Goal: Task Accomplishment & Management: Use online tool/utility

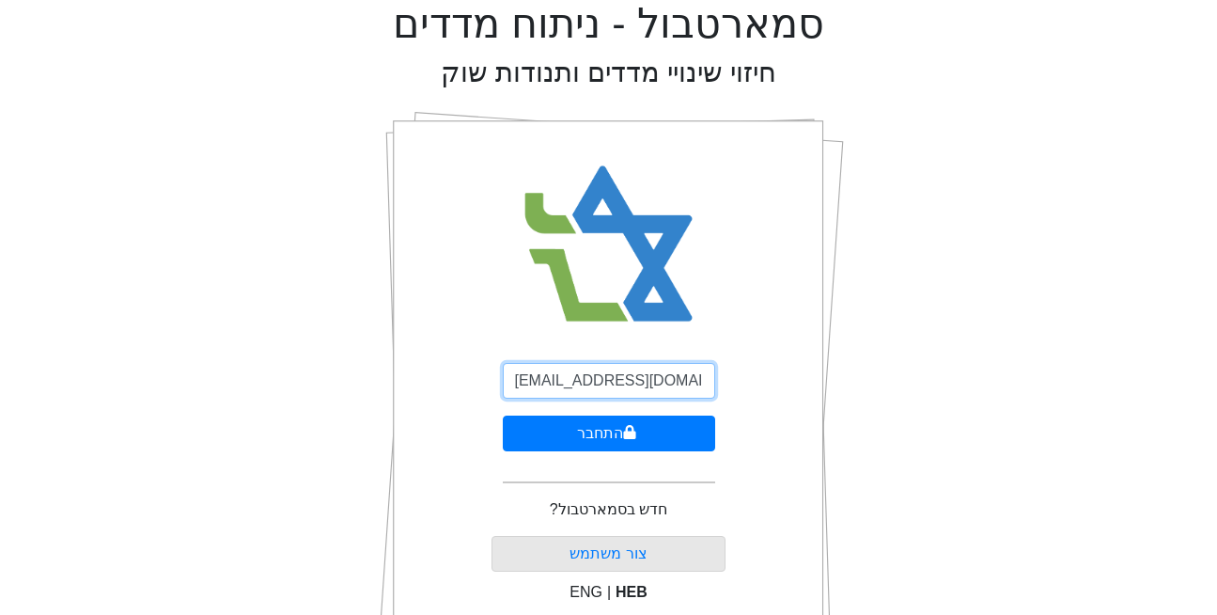
click at [582, 379] on input "DEMO@smartbull.co.il" at bounding box center [609, 381] width 212 height 36
type input "[EMAIL_ADDRESS][DOMAIN_NAME]"
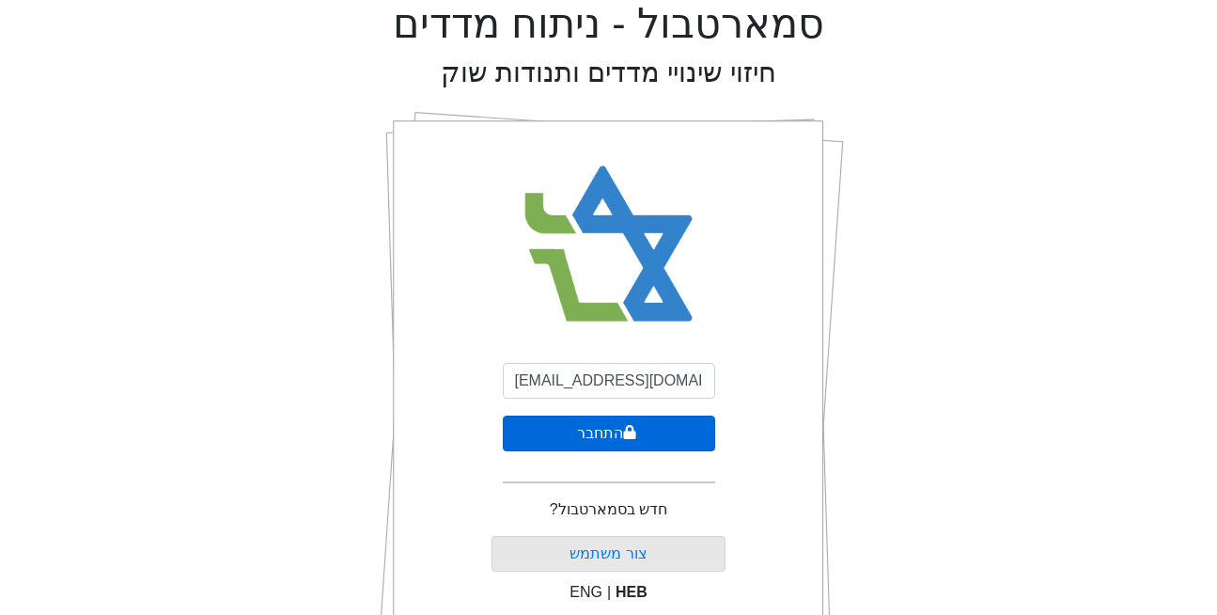
click at [584, 444] on button "התחבר" at bounding box center [609, 433] width 212 height 36
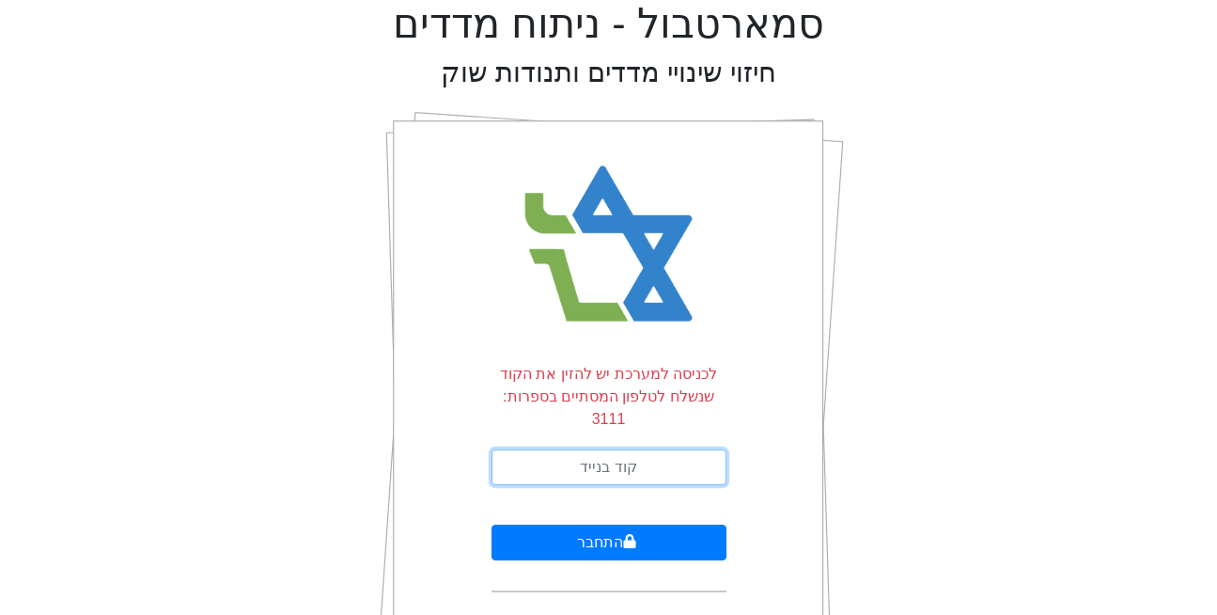
click at [650, 449] on input "text" at bounding box center [609, 467] width 235 height 36
type input "051701"
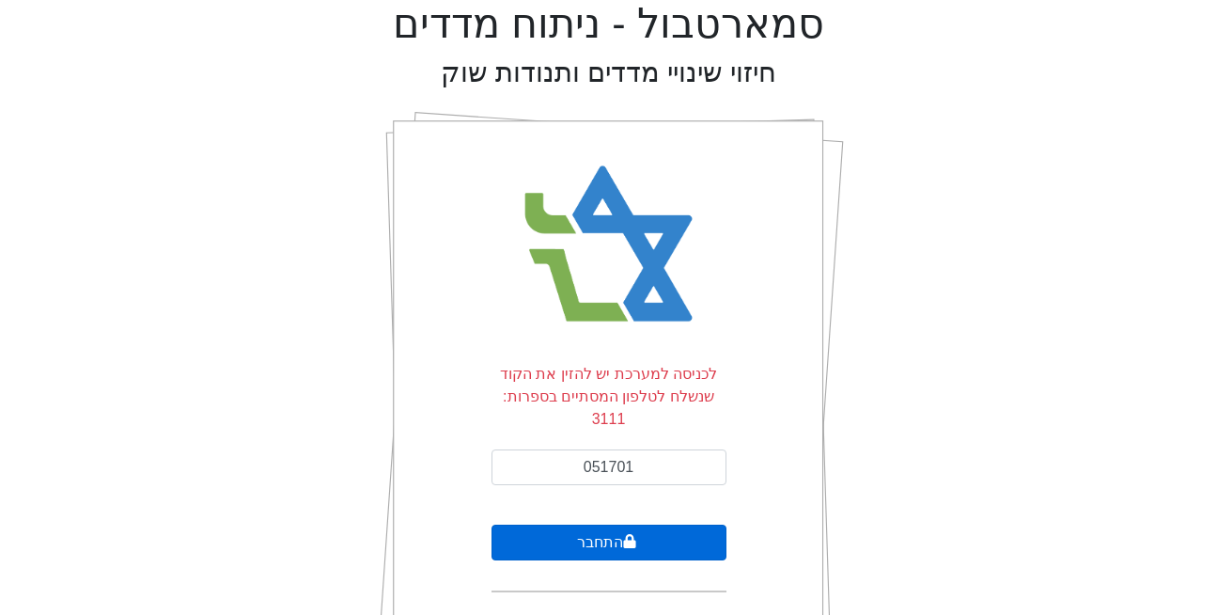
click at [664, 525] on button "התחבר" at bounding box center [609, 543] width 235 height 36
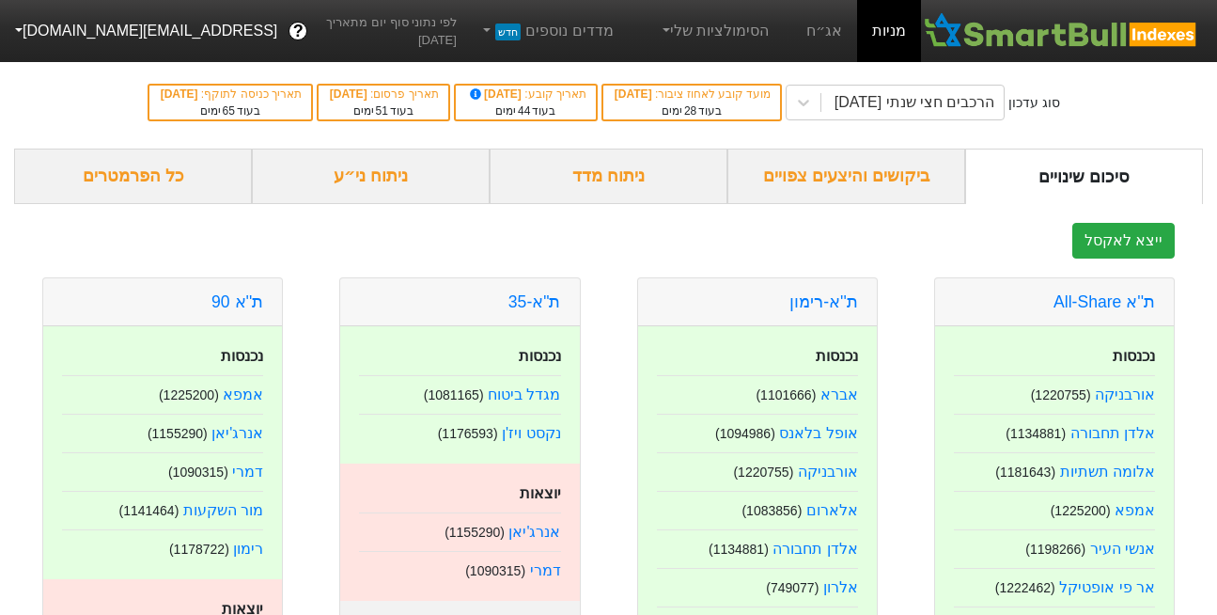
click at [70, 27] on button "[EMAIL_ADDRESS][DOMAIN_NAME]" at bounding box center [144, 31] width 289 height 34
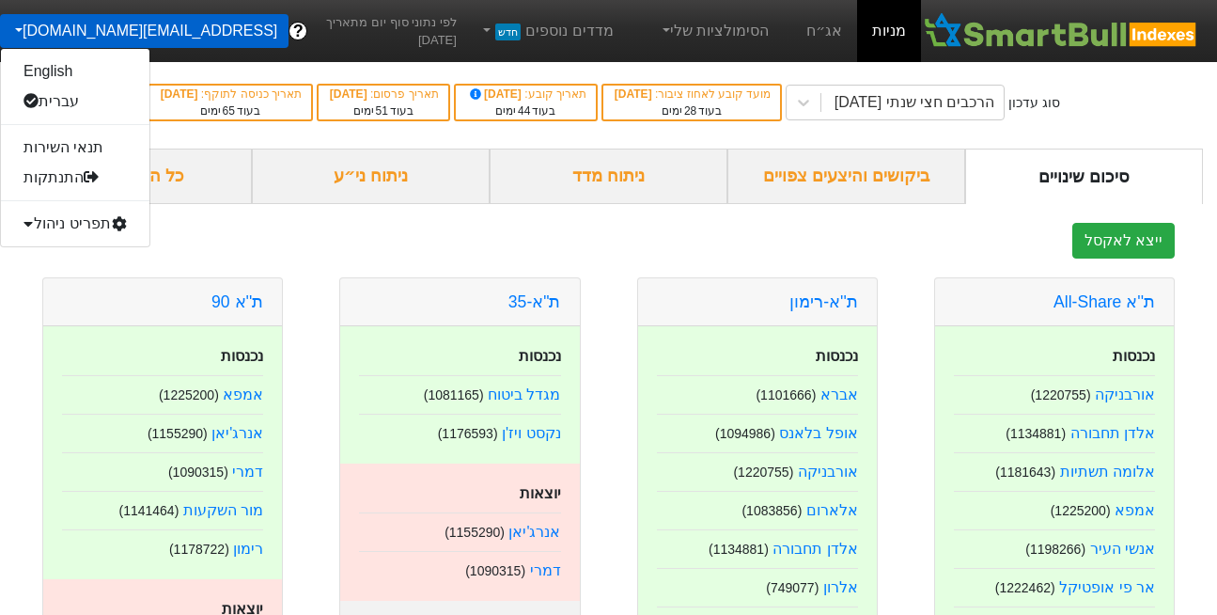
click at [71, 225] on div "תפריט ניהול" at bounding box center [75, 224] width 149 height 30
click at [75, 289] on link "משתמשים" at bounding box center [75, 284] width 149 height 30
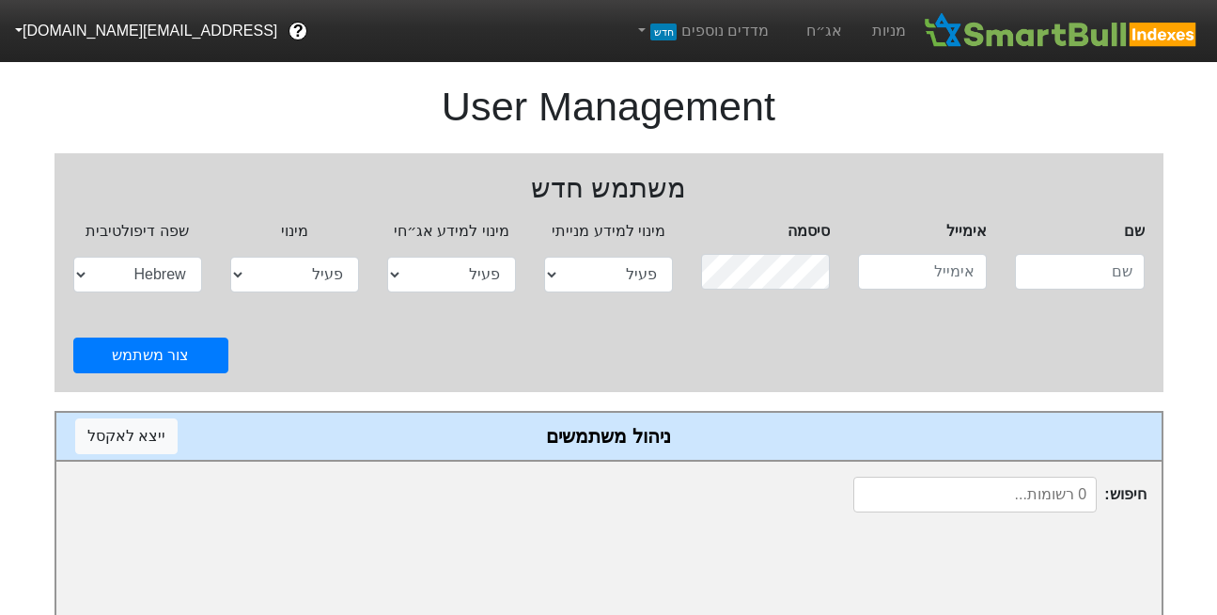
select select "active"
select select "hb"
type input "DEMO@smartbull.co.il"
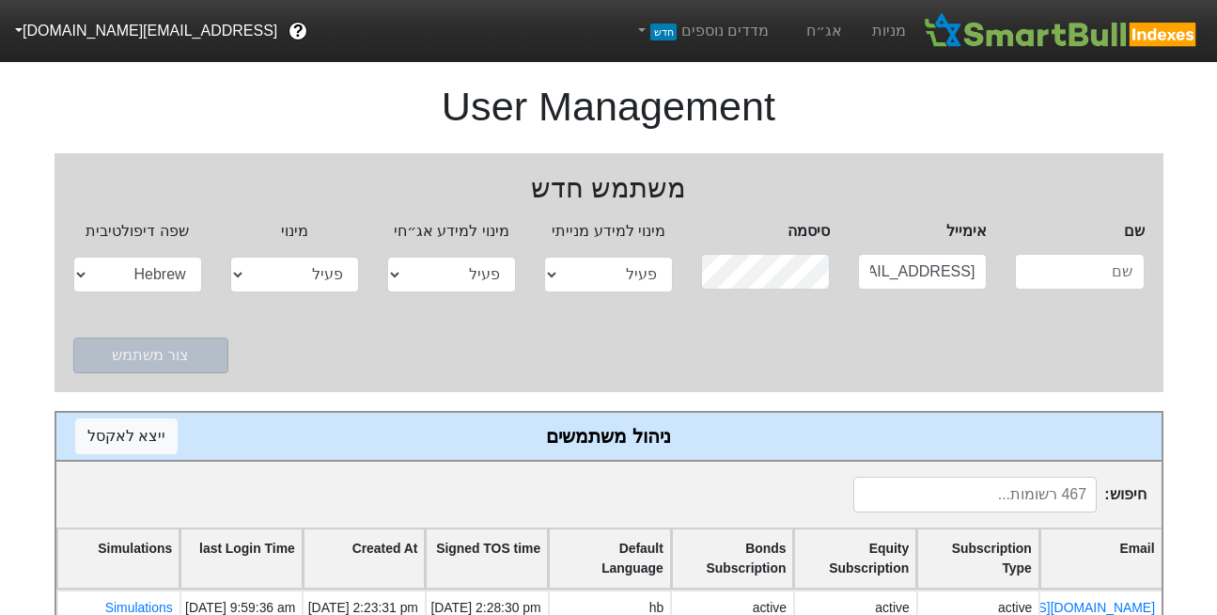
click at [1075, 497] on input at bounding box center [975, 495] width 243 height 36
click at [1072, 499] on input "FIBI" at bounding box center [975, 495] width 243 height 36
paste input "Yerushalmy.s@fibi.co"
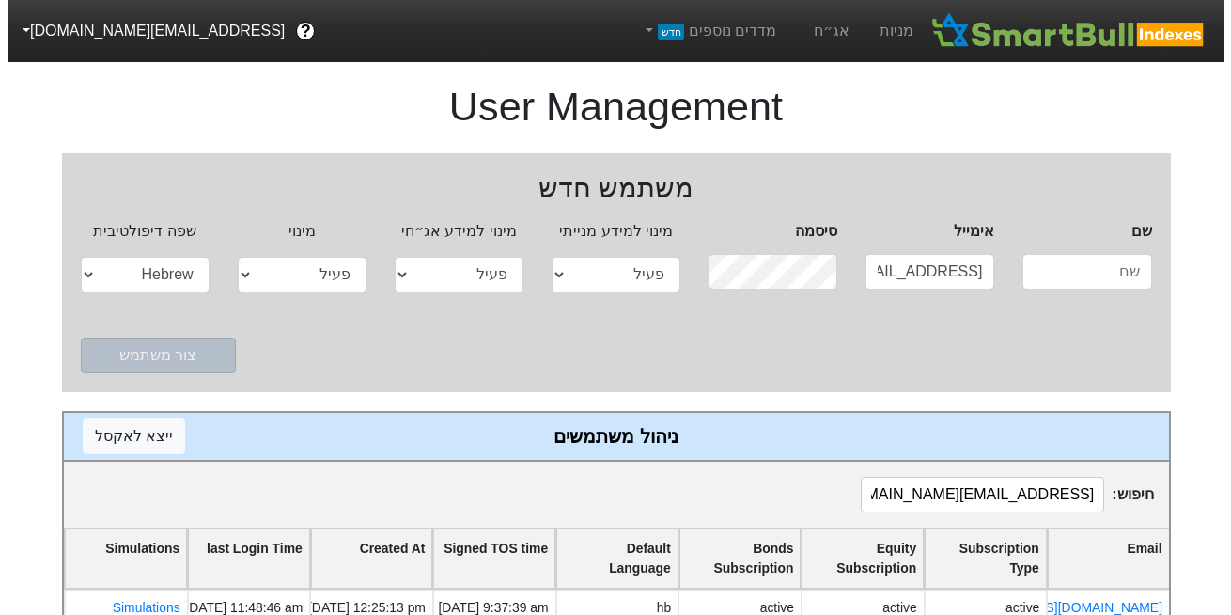
scroll to position [50, 0]
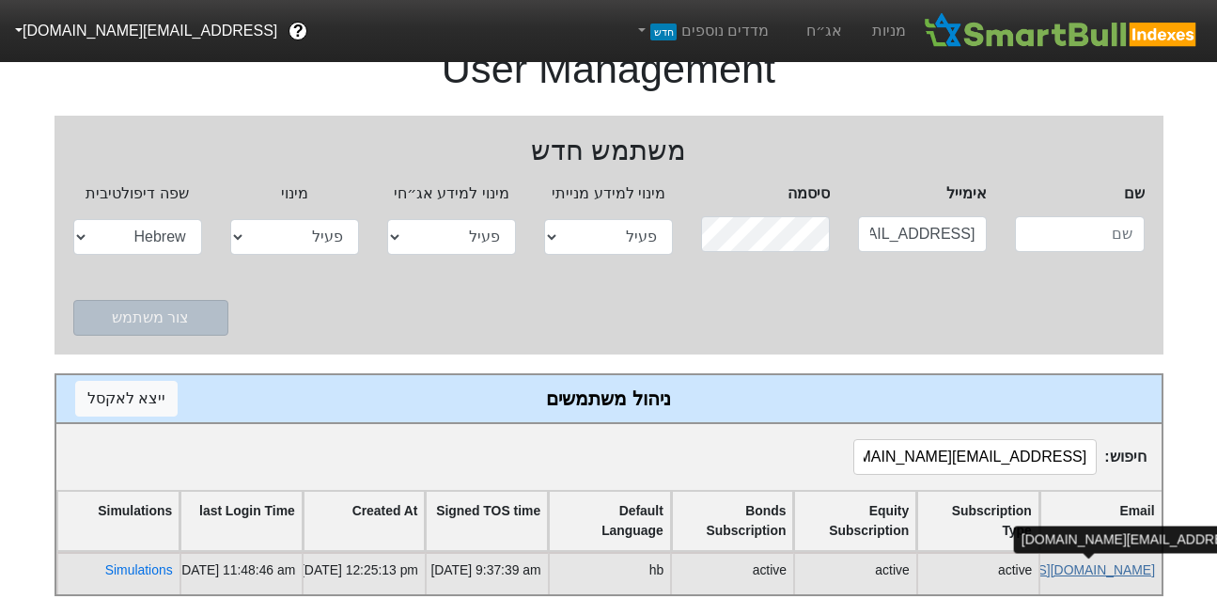
type input "Yerushalmy.s@fibi.co"
click at [1082, 562] on link "yerushalmy.s@fibi.co.il" at bounding box center [1044, 569] width 222 height 15
select select "active"
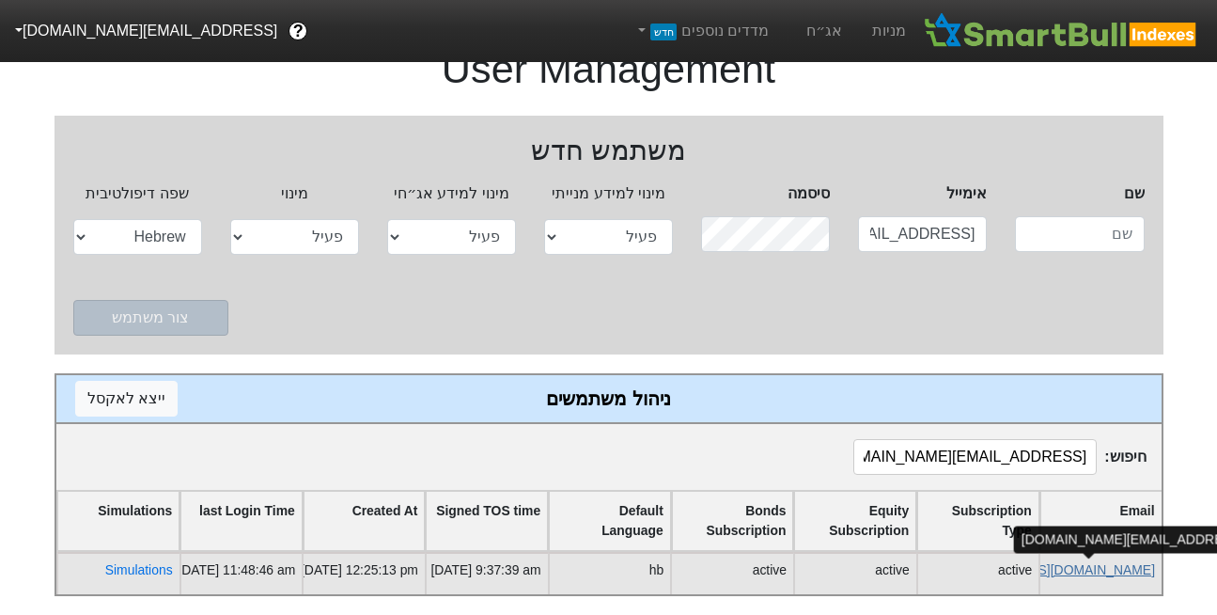
select select "hb"
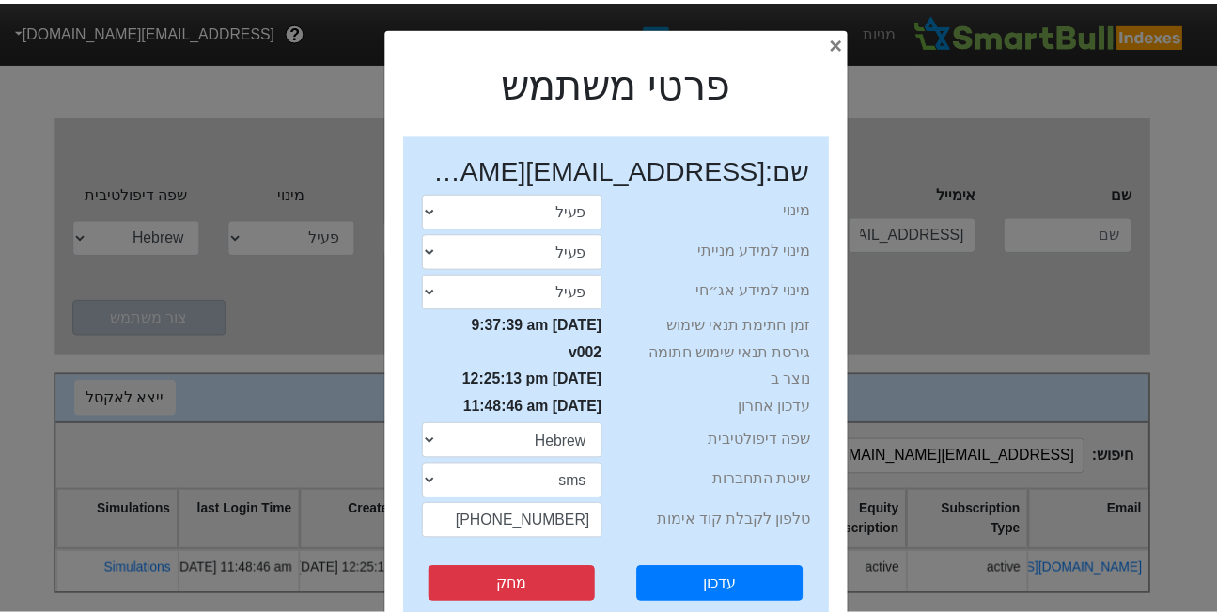
scroll to position [112, 0]
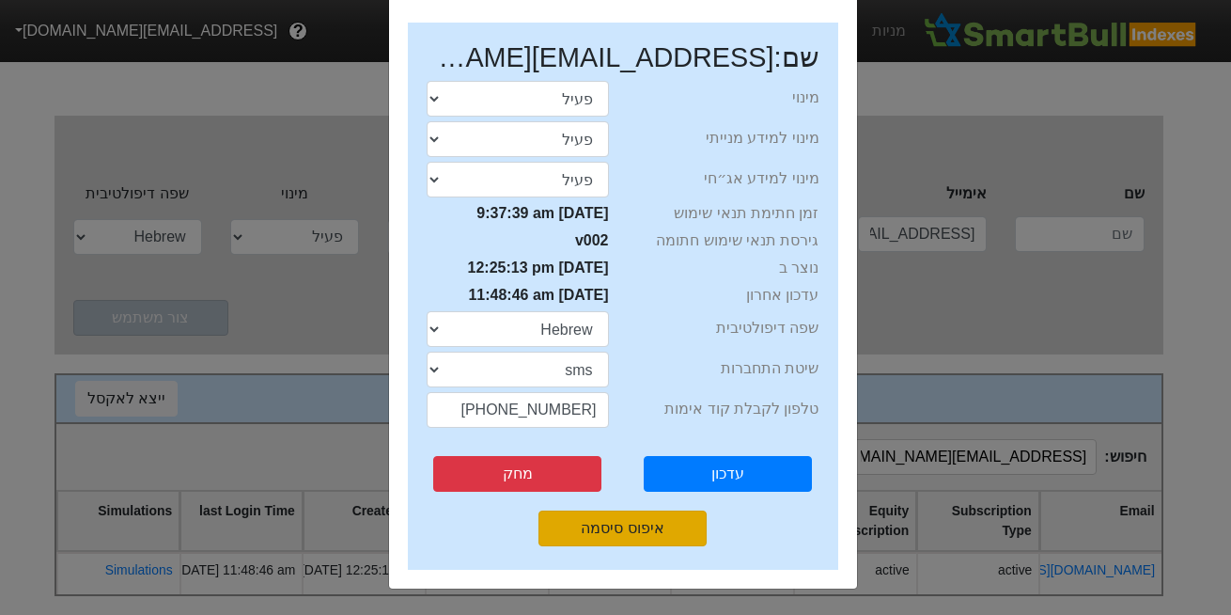
click at [676, 527] on button "איפוס סיסמה" at bounding box center [623, 528] width 168 height 36
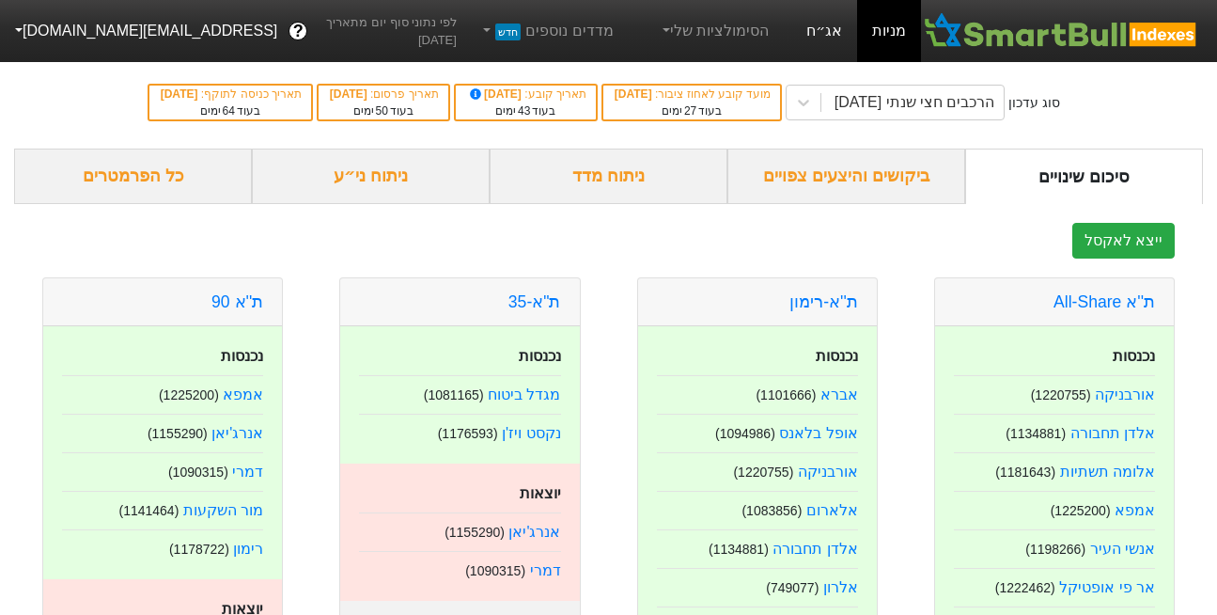
click at [835, 31] on link "אג״ח" at bounding box center [825, 31] width 66 height 62
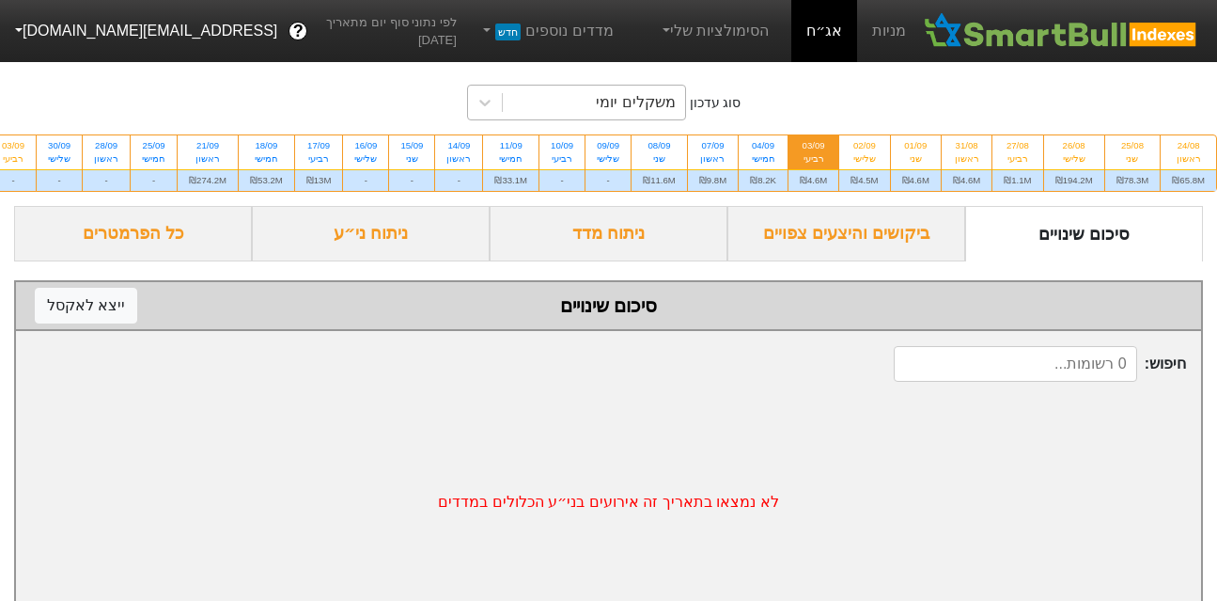
click at [664, 101] on div "משקלים יומי" at bounding box center [635, 102] width 79 height 23
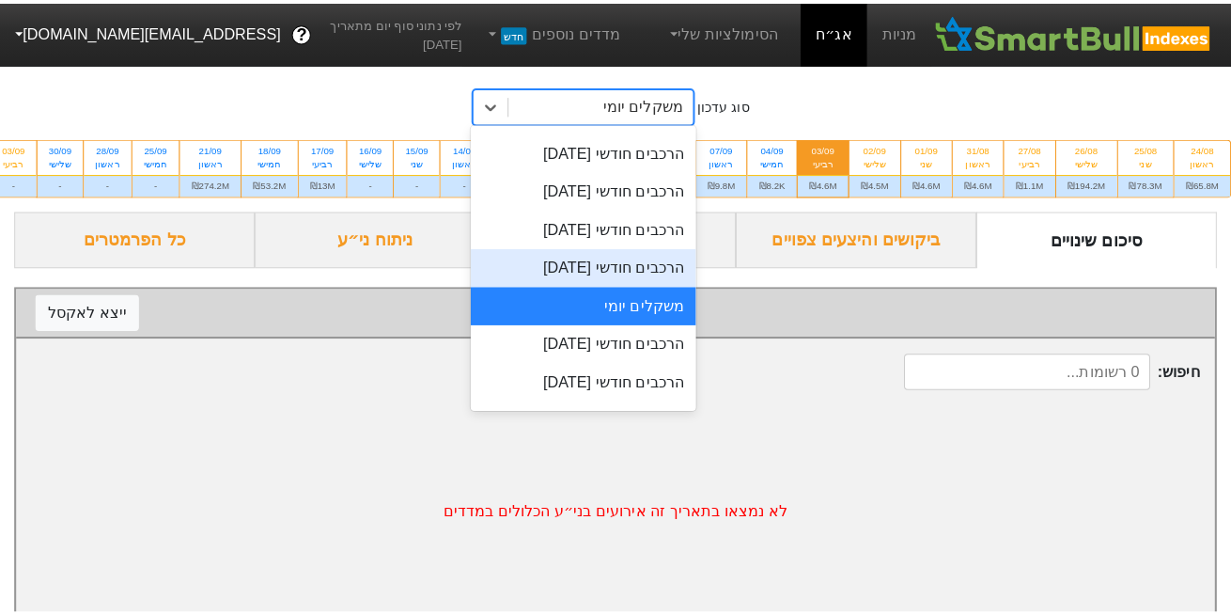
scroll to position [600, 0]
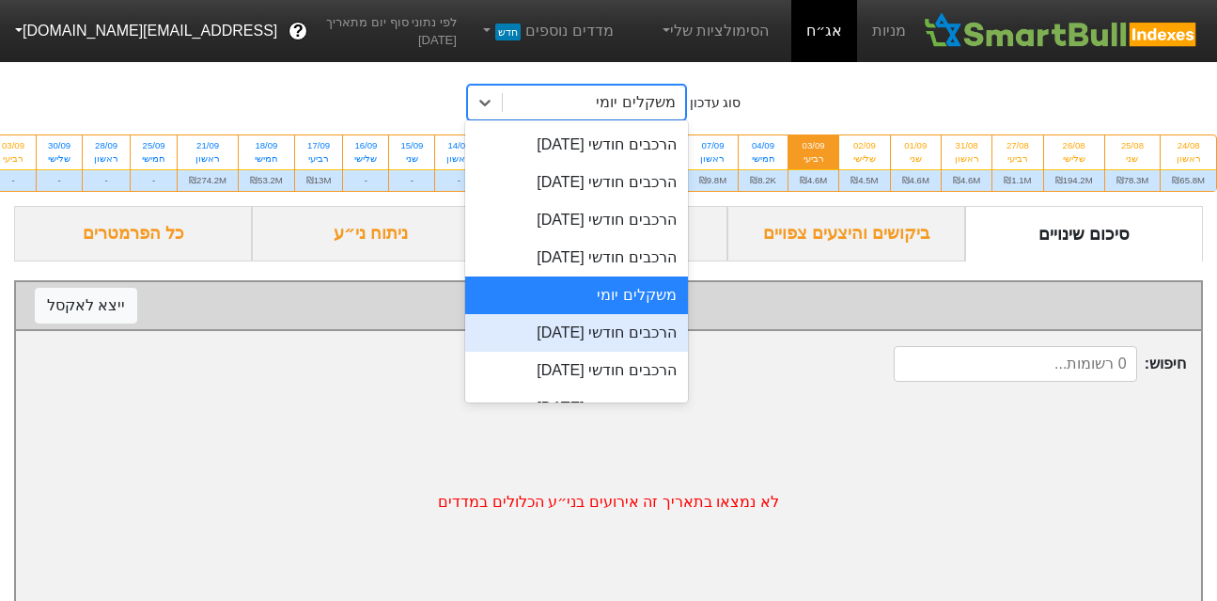
click at [565, 335] on div "הרכבים חודשי [DATE]" at bounding box center [576, 333] width 223 height 38
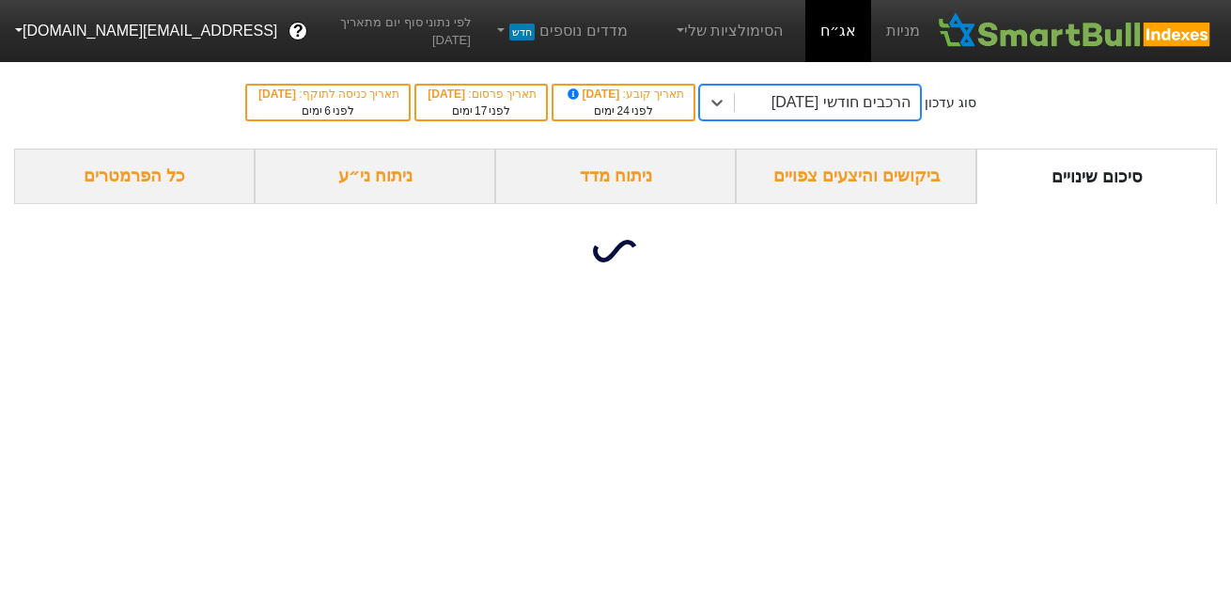
click at [827, 110] on div "הרכבים חודשי [DATE]" at bounding box center [841, 102] width 139 height 23
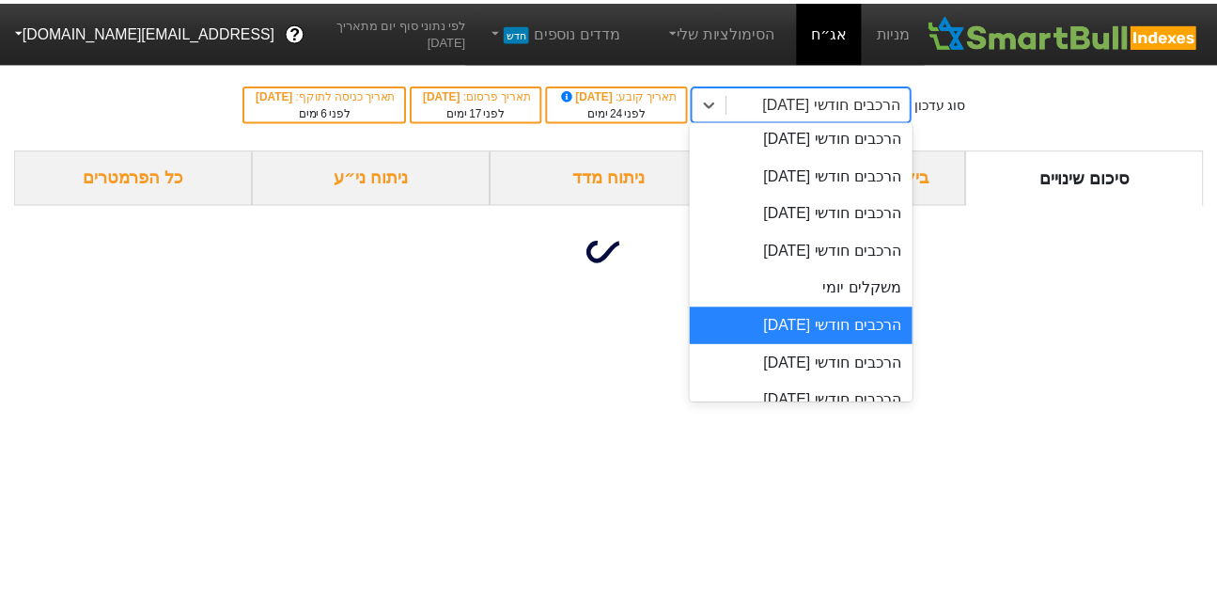
scroll to position [608, 0]
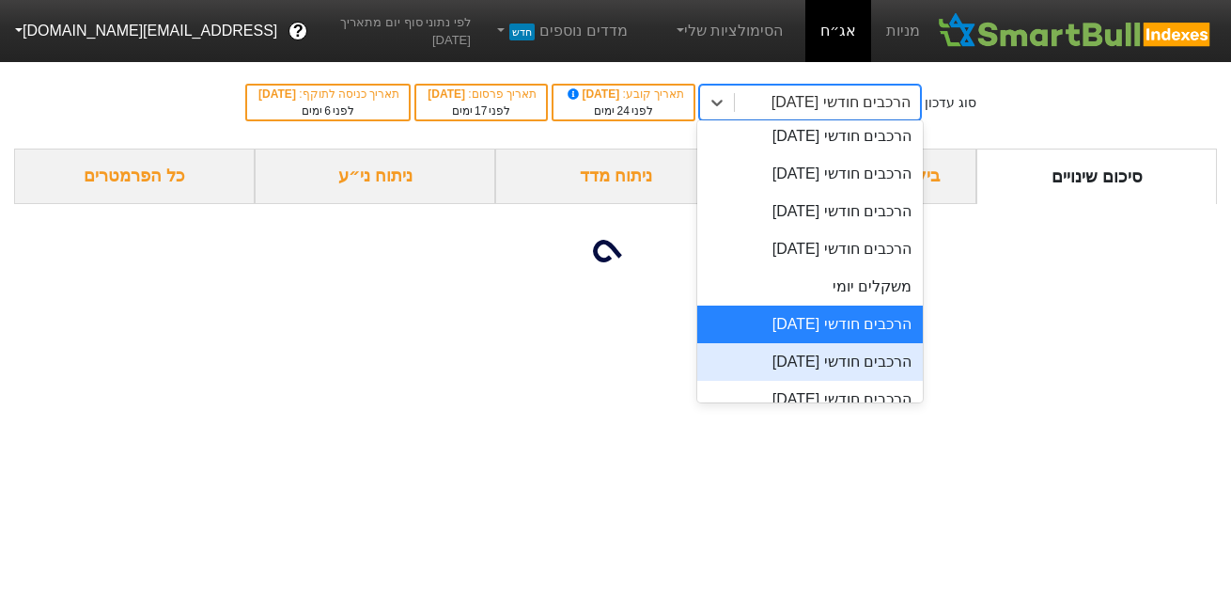
click at [862, 357] on div "הרכבים חודשי [DATE]" at bounding box center [811, 362] width 226 height 38
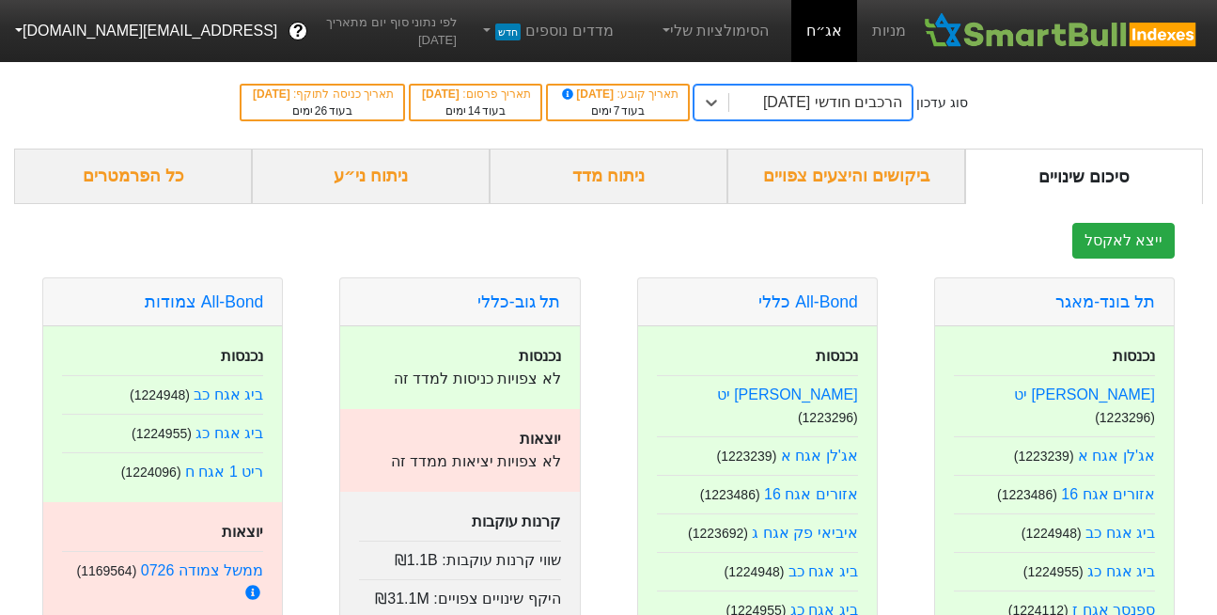
click at [858, 96] on div "הרכבים חודשי [DATE]" at bounding box center [832, 102] width 139 height 23
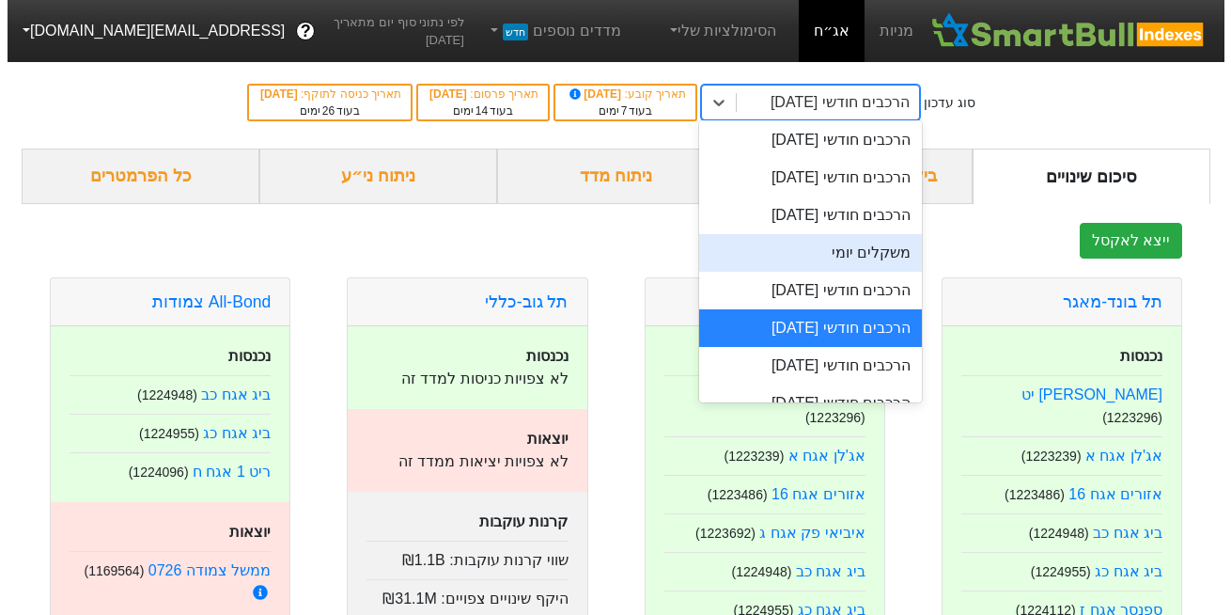
scroll to position [645, 0]
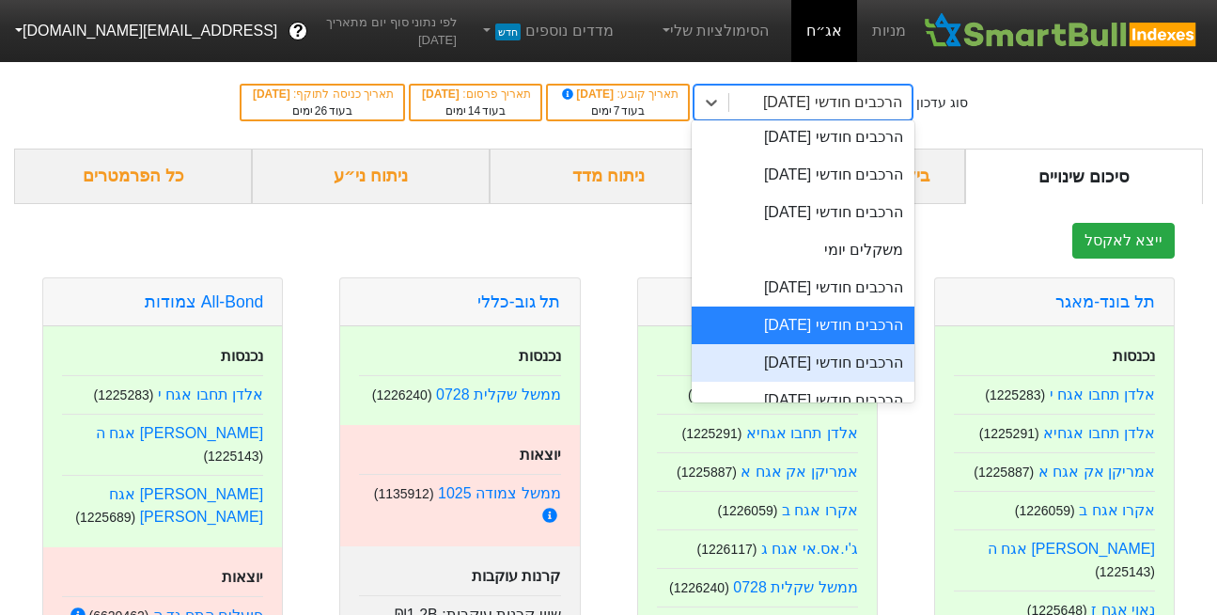
click at [797, 359] on div "הרכבים חודשי [DATE]" at bounding box center [803, 363] width 223 height 38
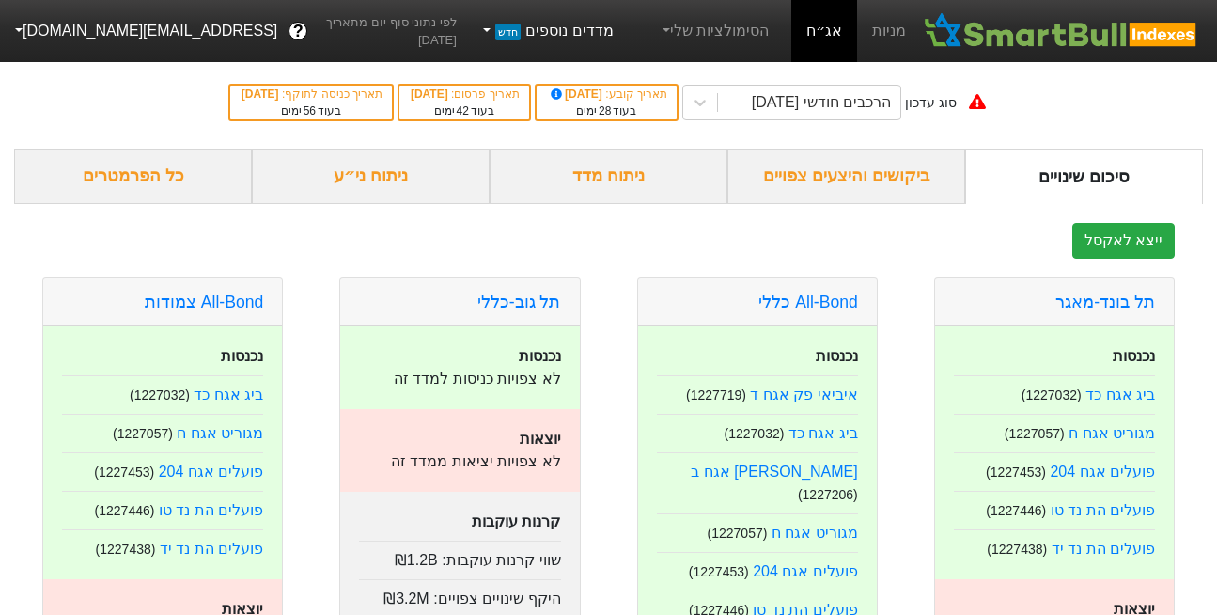
click at [572, 30] on link "מדדים נוספים חדש" at bounding box center [546, 31] width 149 height 38
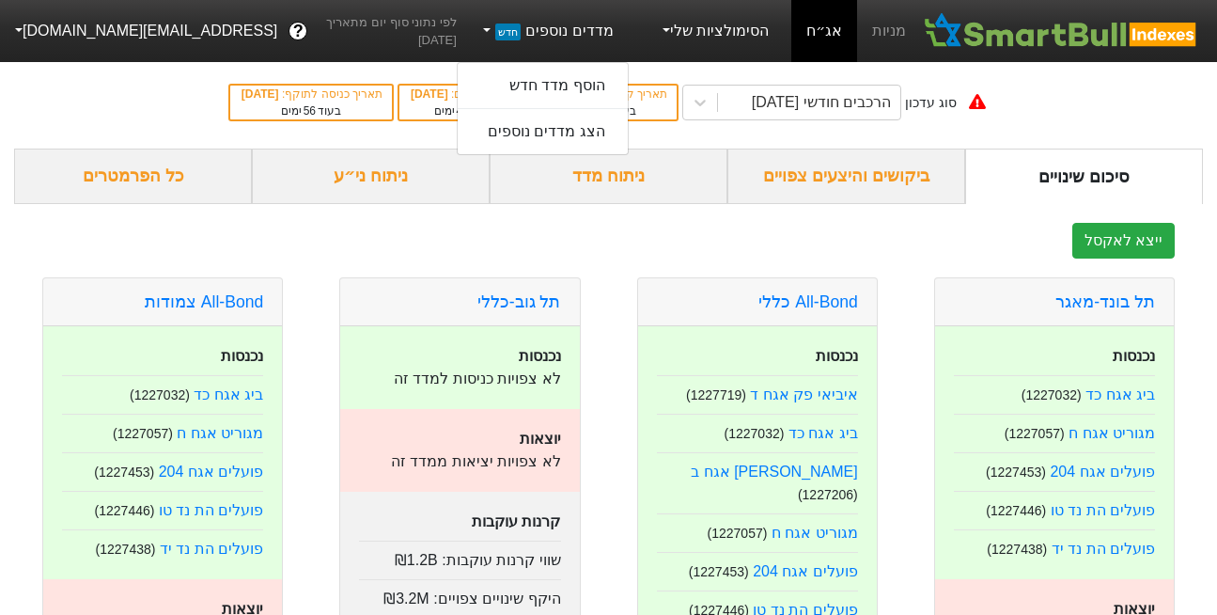
click at [696, 34] on link "הסימולציות שלי" at bounding box center [714, 31] width 126 height 38
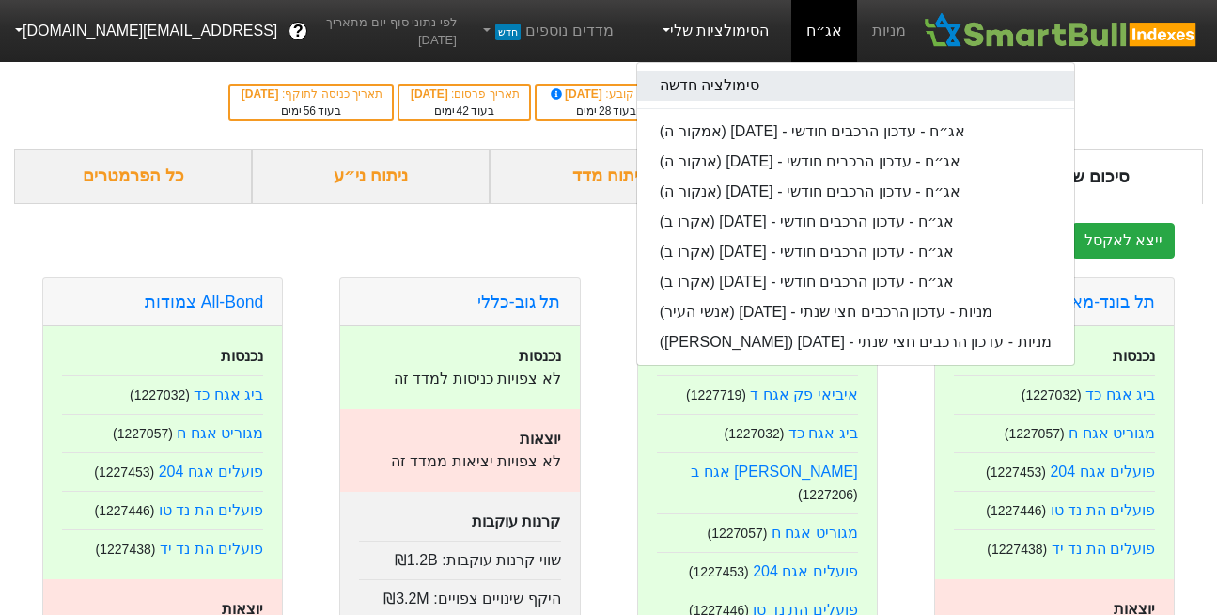
click at [711, 86] on link "סימולציה חדשה" at bounding box center [855, 86] width 437 height 30
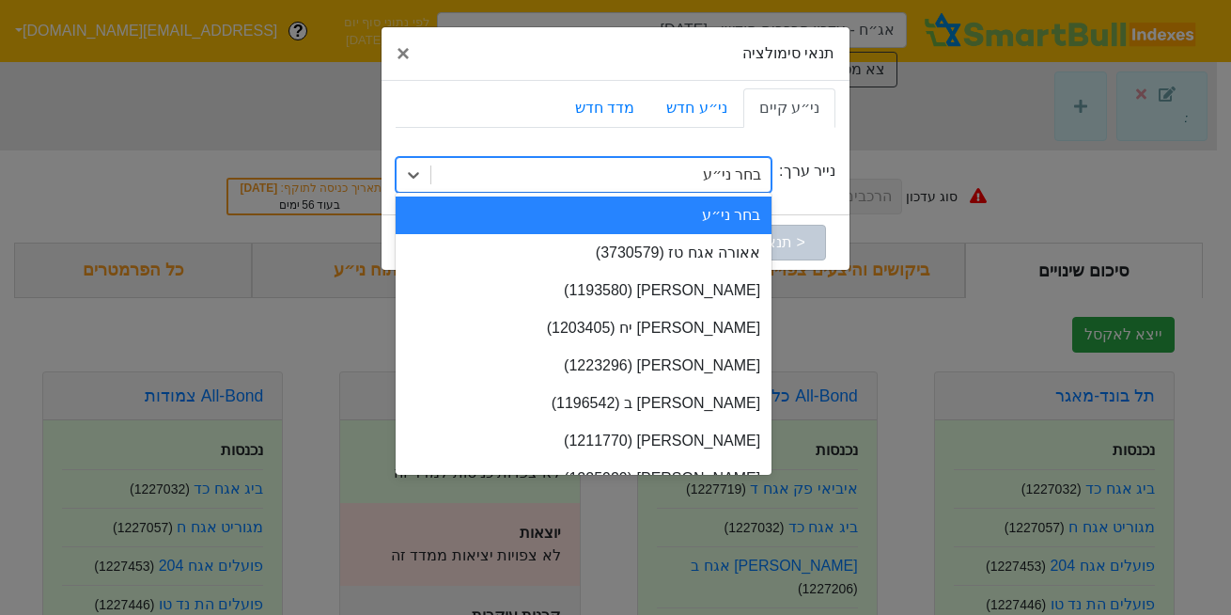
click at [741, 182] on div "בחר ני״ע" at bounding box center [732, 175] width 58 height 23
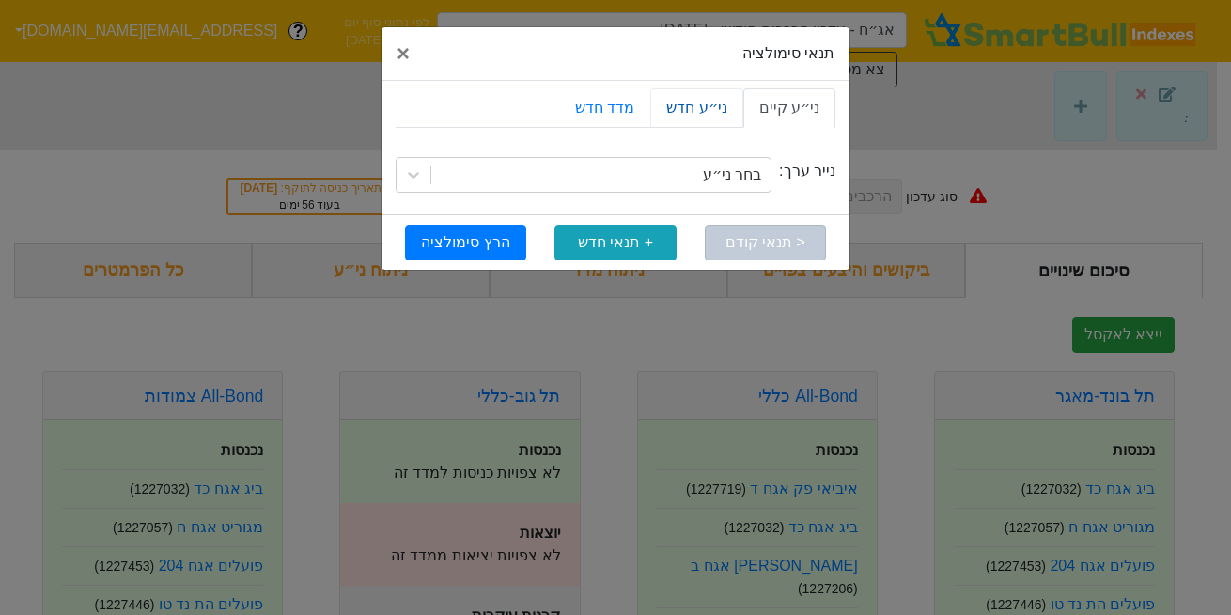
click at [697, 113] on link "ני״ע חדש" at bounding box center [696, 107] width 92 height 39
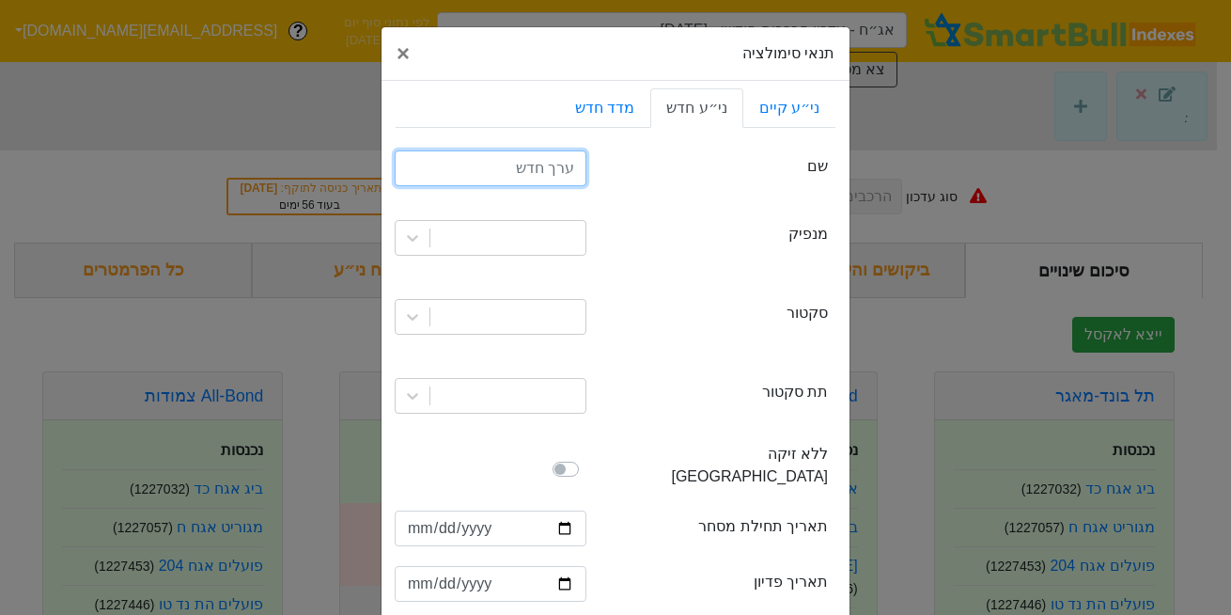
click at [564, 175] on input "text" at bounding box center [491, 168] width 192 height 36
type input "דלק מא"
click at [533, 233] on div at bounding box center [508, 238] width 155 height 34
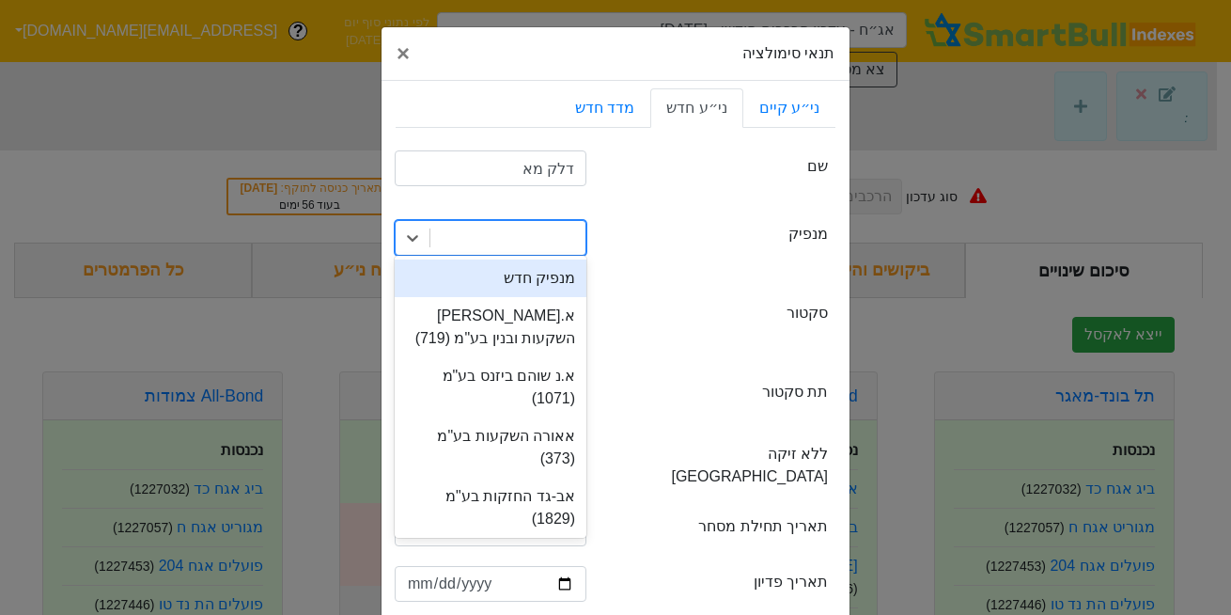
type input "ש"
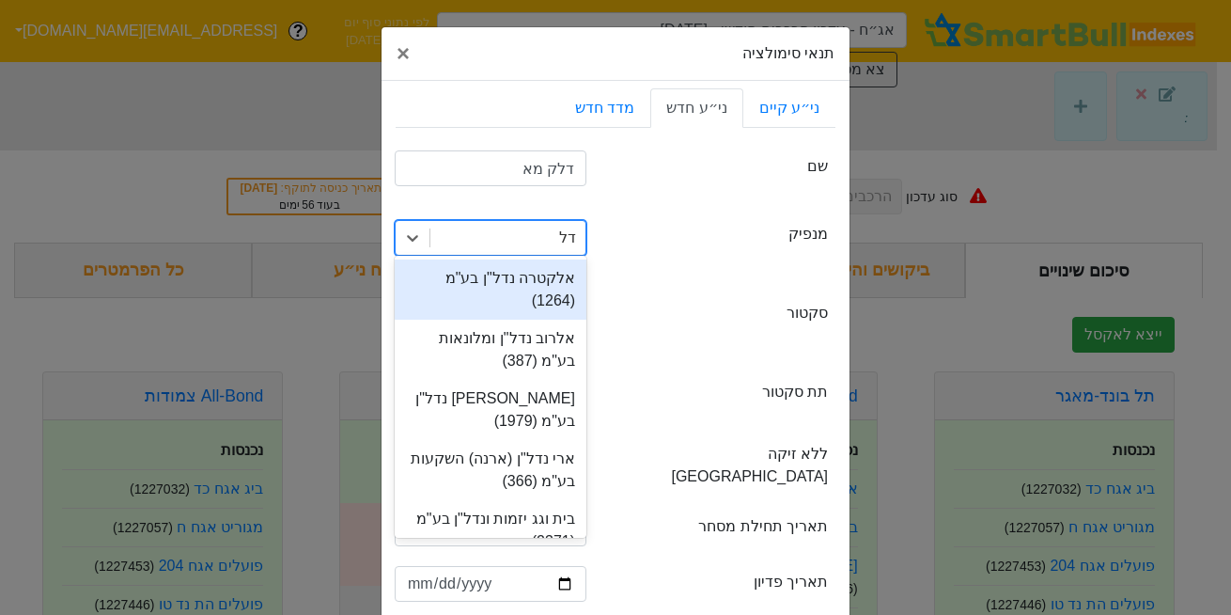
type input "דלק"
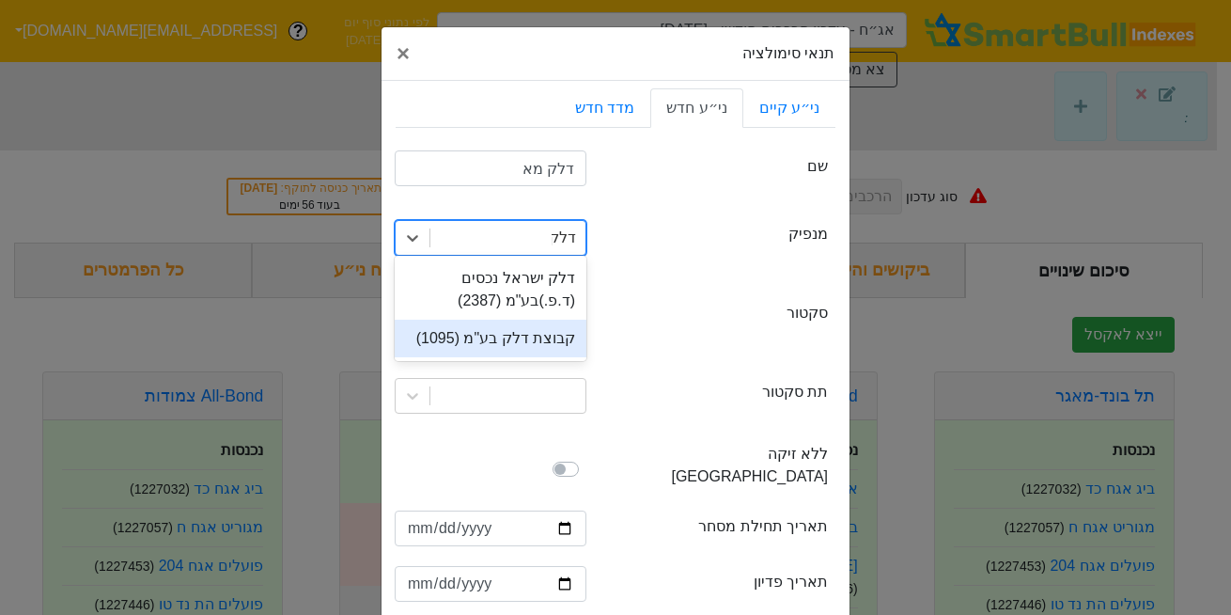
click at [536, 335] on div "קבוצת דלק בע"מ (1095)" at bounding box center [491, 339] width 192 height 38
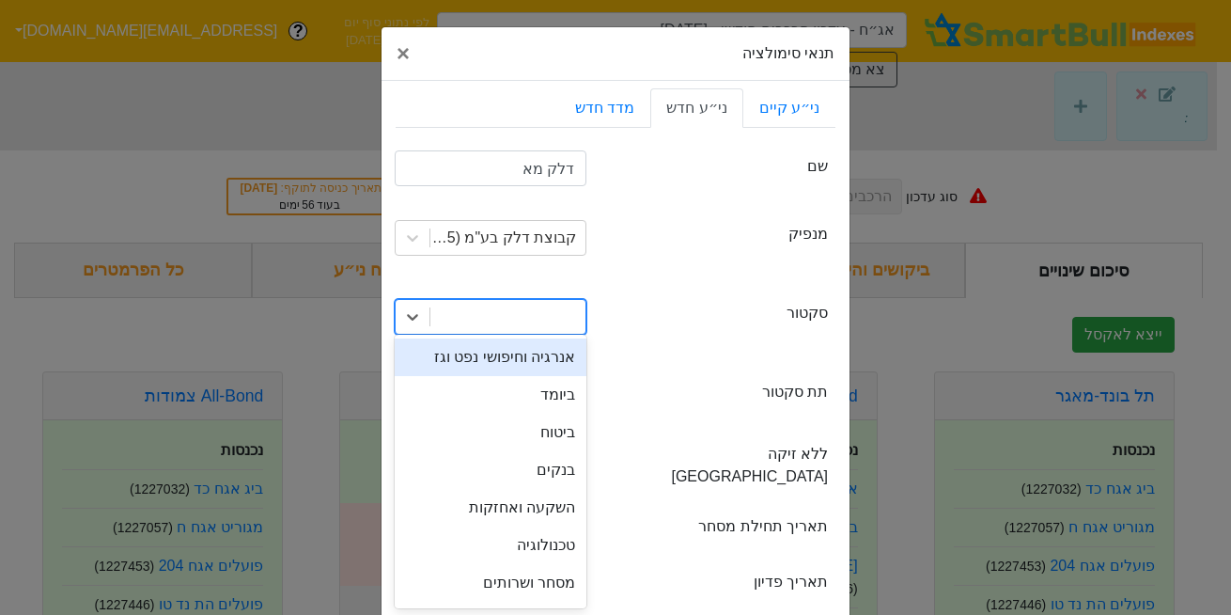
click at [530, 327] on div "option אנרגיה וחיפושי נפט וגז focused, 1 of 10. 10 results available. Use Up an…" at bounding box center [491, 317] width 192 height 36
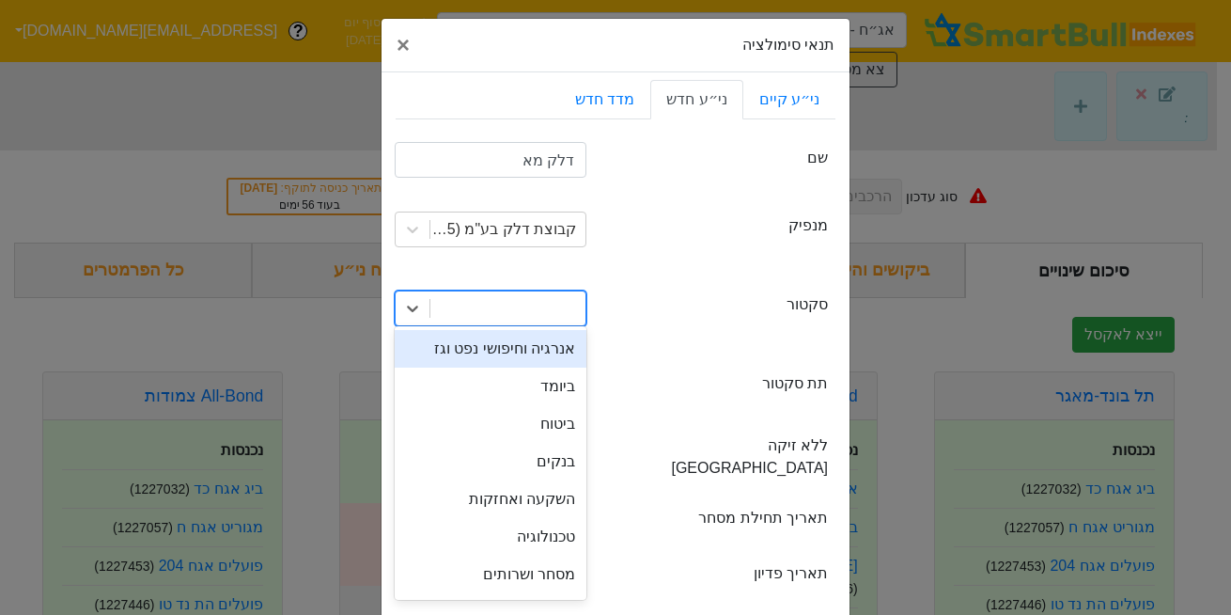
click at [534, 354] on div "אנרגיה וחיפושי נפט וגז" at bounding box center [491, 349] width 192 height 38
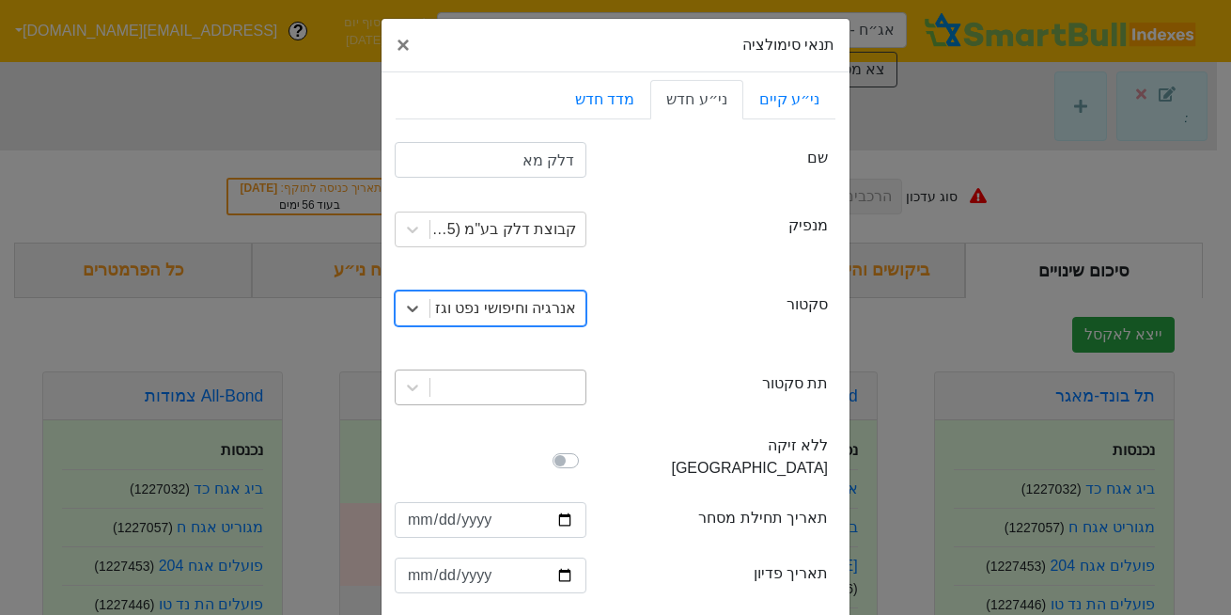
click at [534, 375] on div at bounding box center [508, 387] width 155 height 34
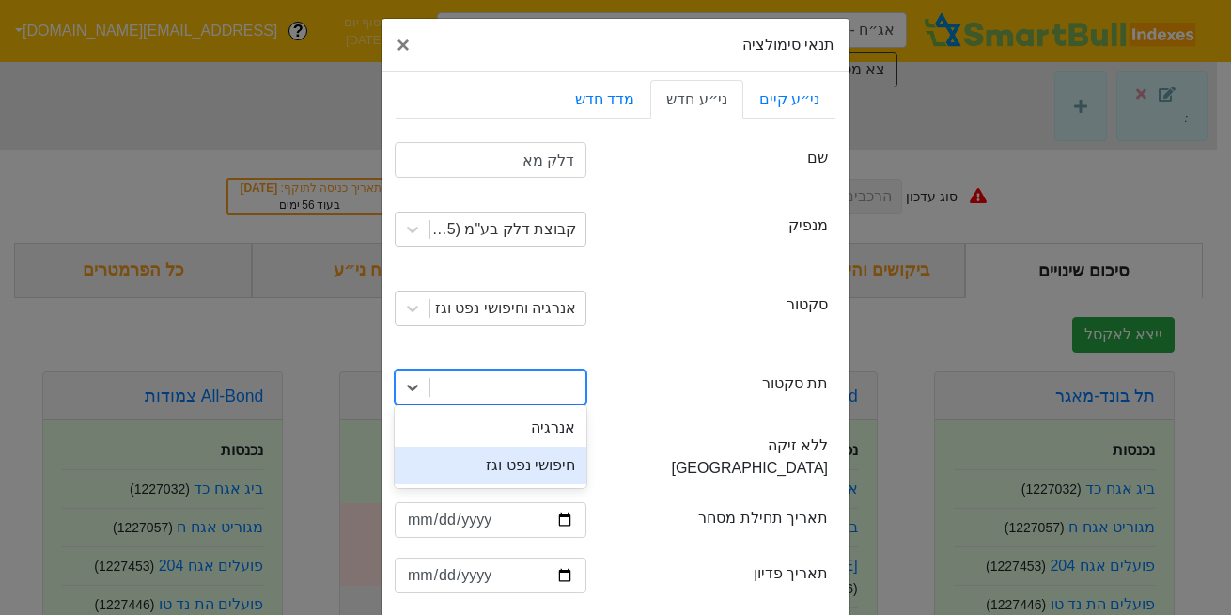
click at [545, 463] on div "חיפושי נפט וגז" at bounding box center [491, 466] width 192 height 38
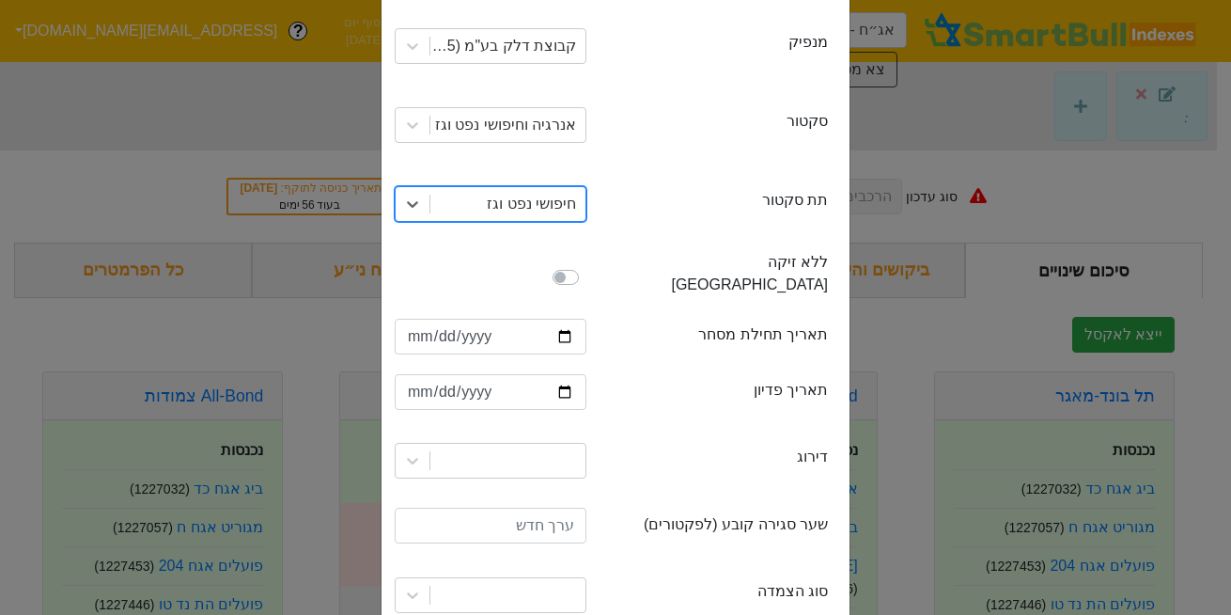
scroll to position [193, 0]
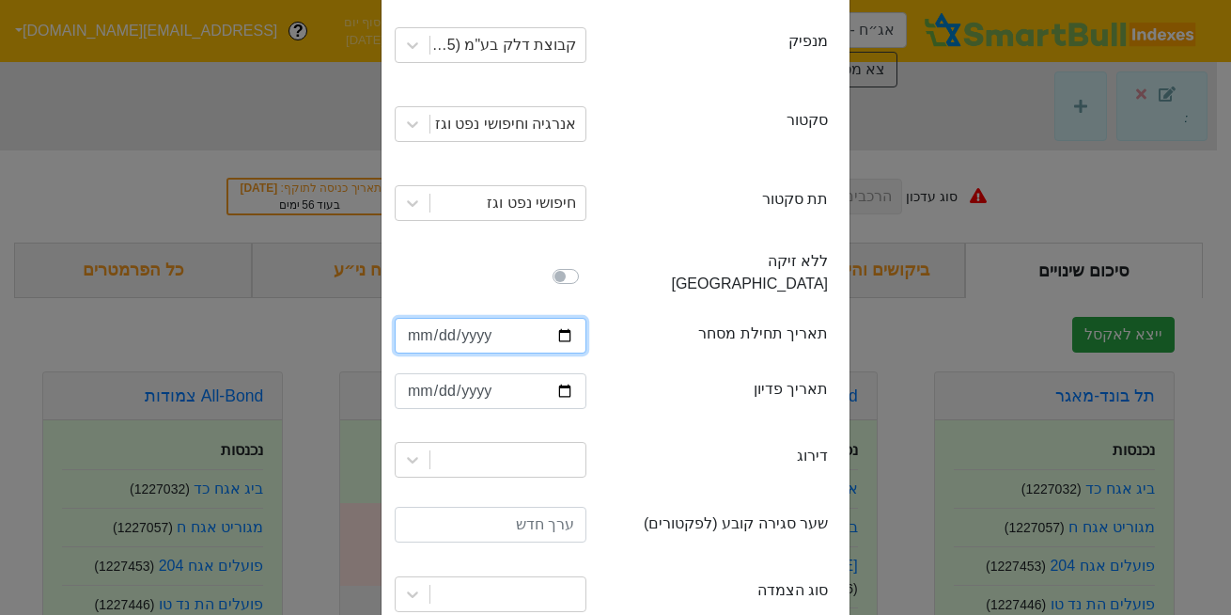
click at [421, 318] on input "date" at bounding box center [491, 336] width 192 height 36
type input "[DATE]"
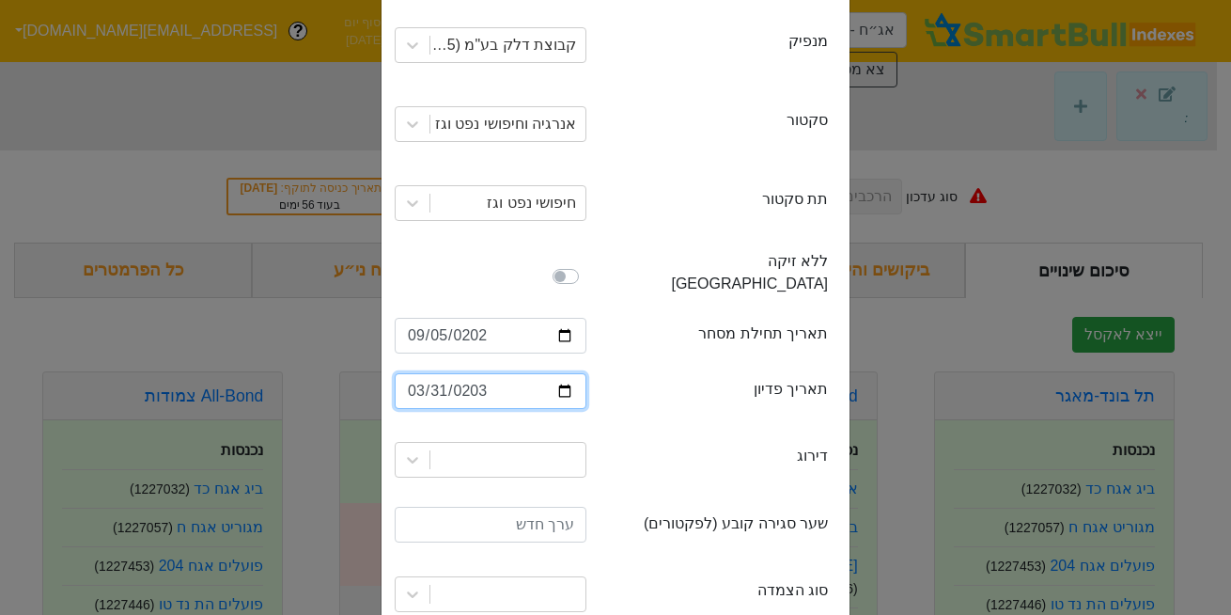
type input "[DATE]"
click at [555, 455] on div at bounding box center [491, 460] width 220 height 64
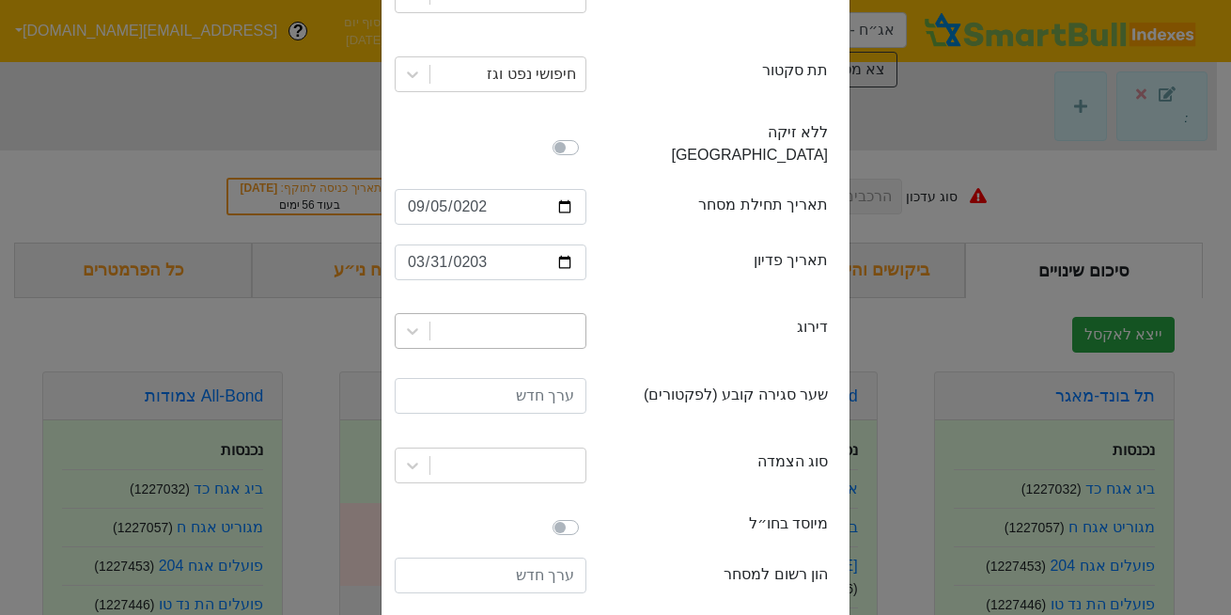
click at [522, 349] on div at bounding box center [491, 331] width 192 height 36
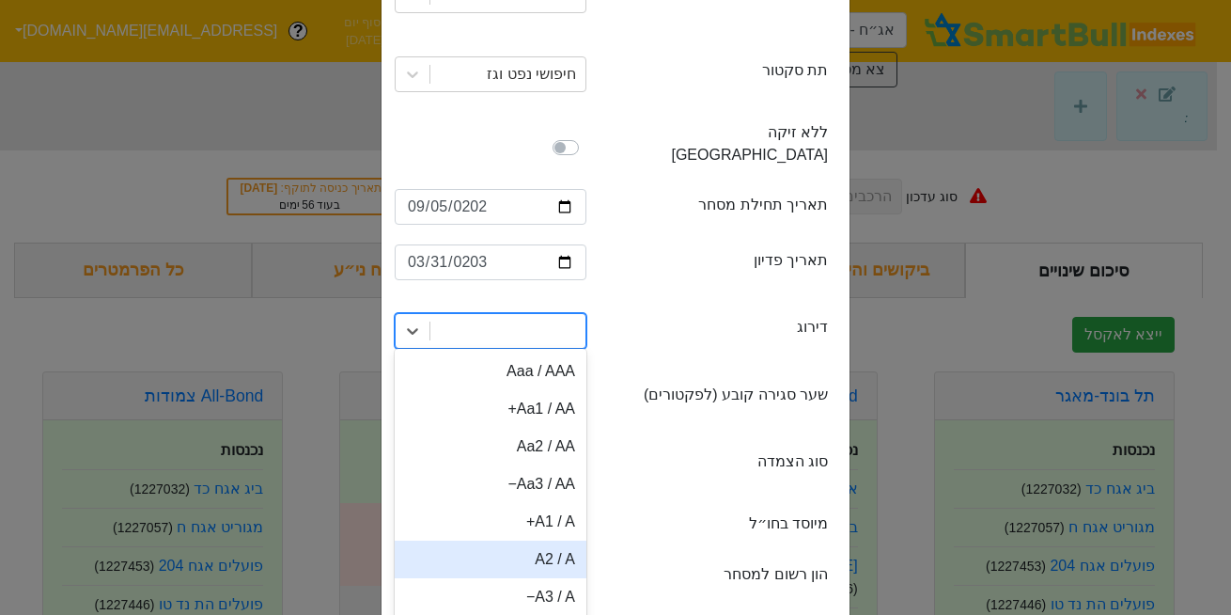
click at [546, 541] on div "A2 / A" at bounding box center [491, 560] width 192 height 38
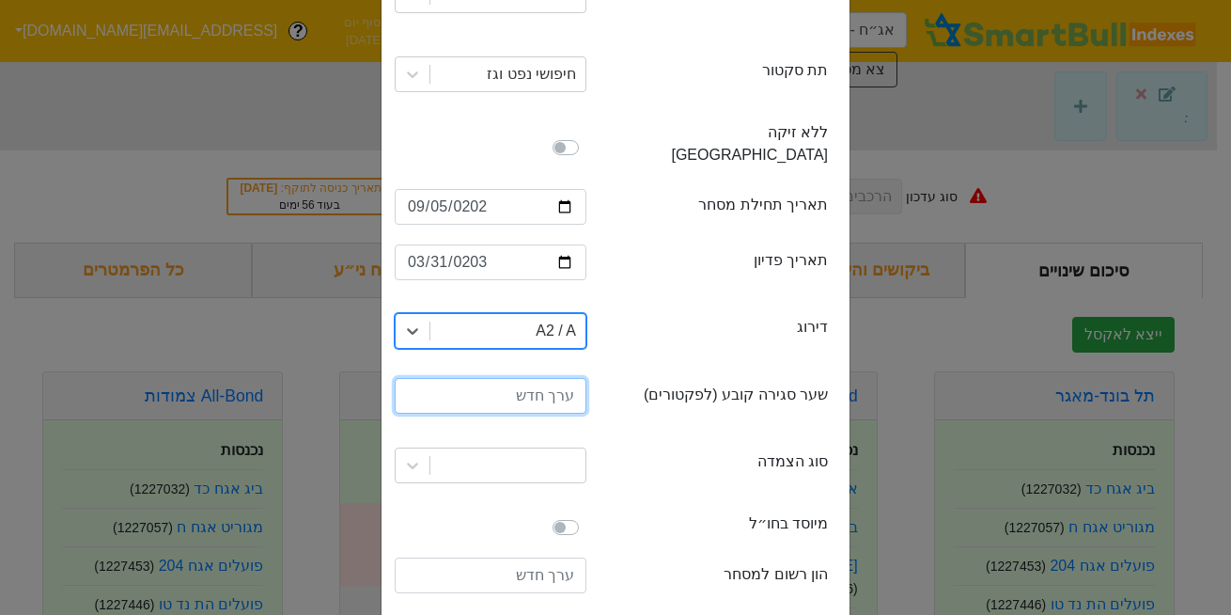
click at [561, 378] on input "number" at bounding box center [491, 396] width 192 height 36
type input "1000"
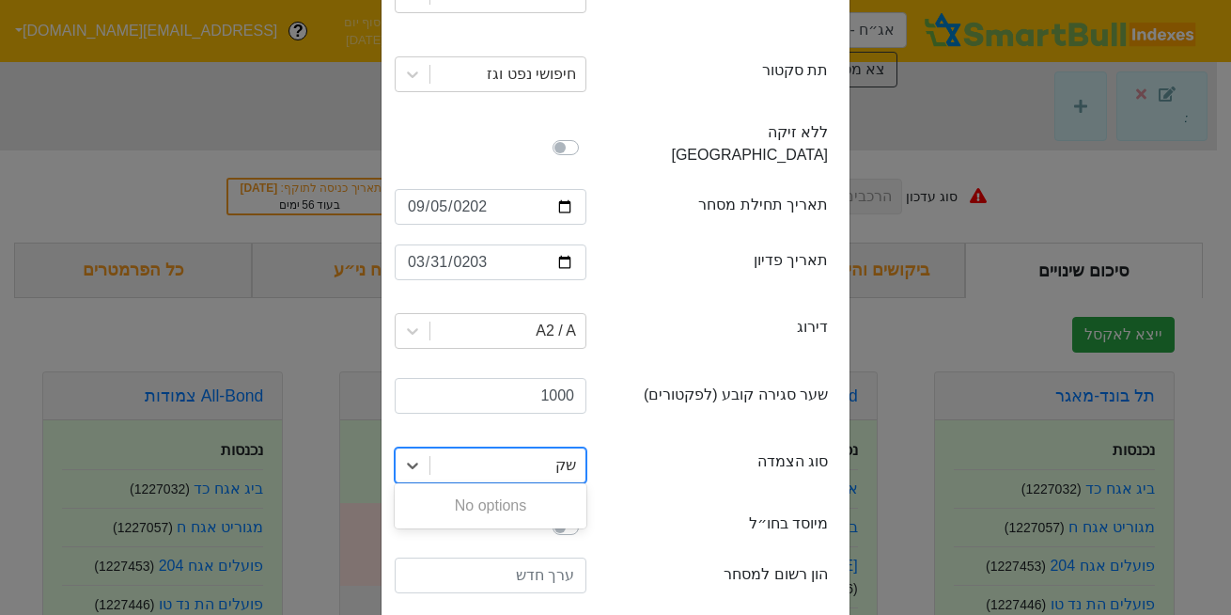
type input "ש"
type input "ל"
click at [550, 568] on div "לא צמוד" at bounding box center [491, 581] width 192 height 38
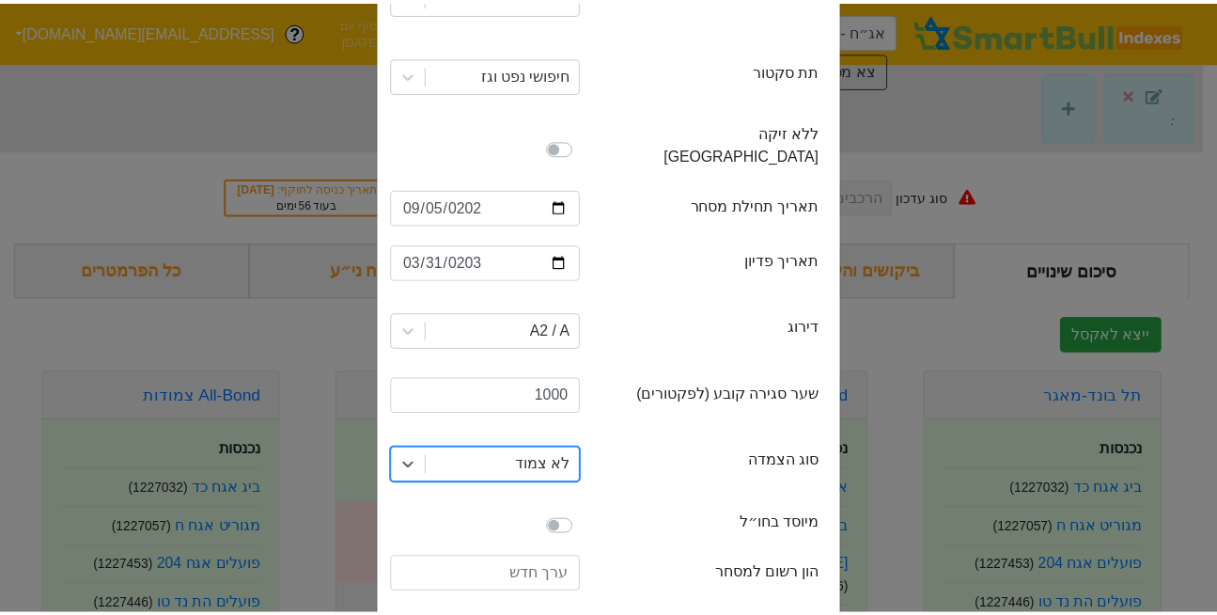
scroll to position [450, 0]
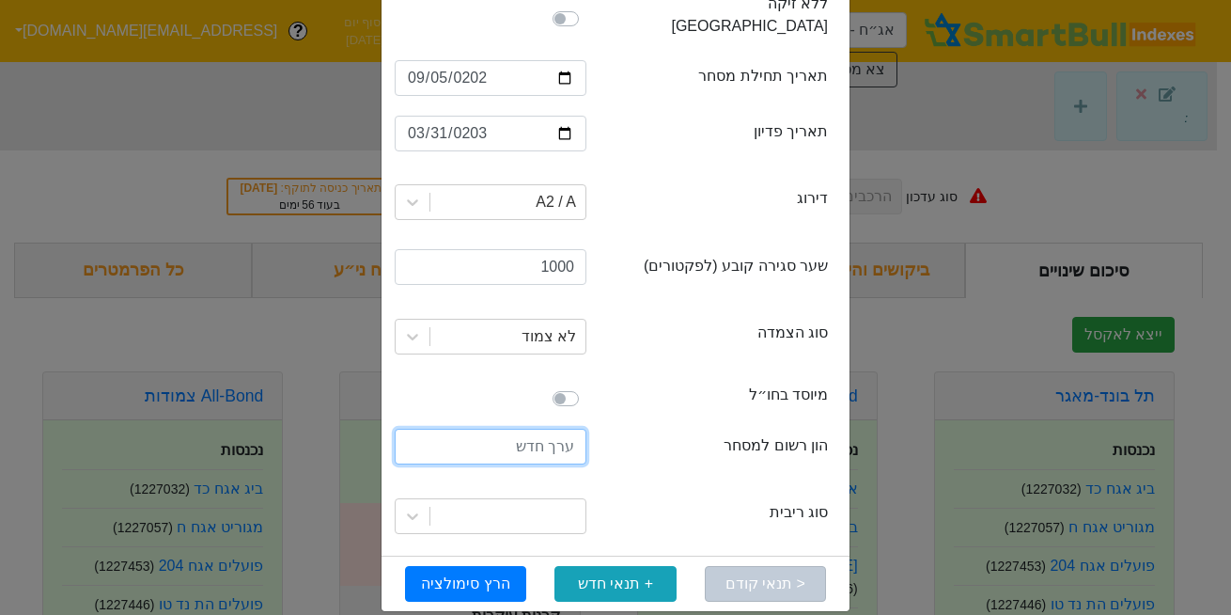
click at [526, 430] on input "number" at bounding box center [491, 447] width 192 height 36
type input "300000000"
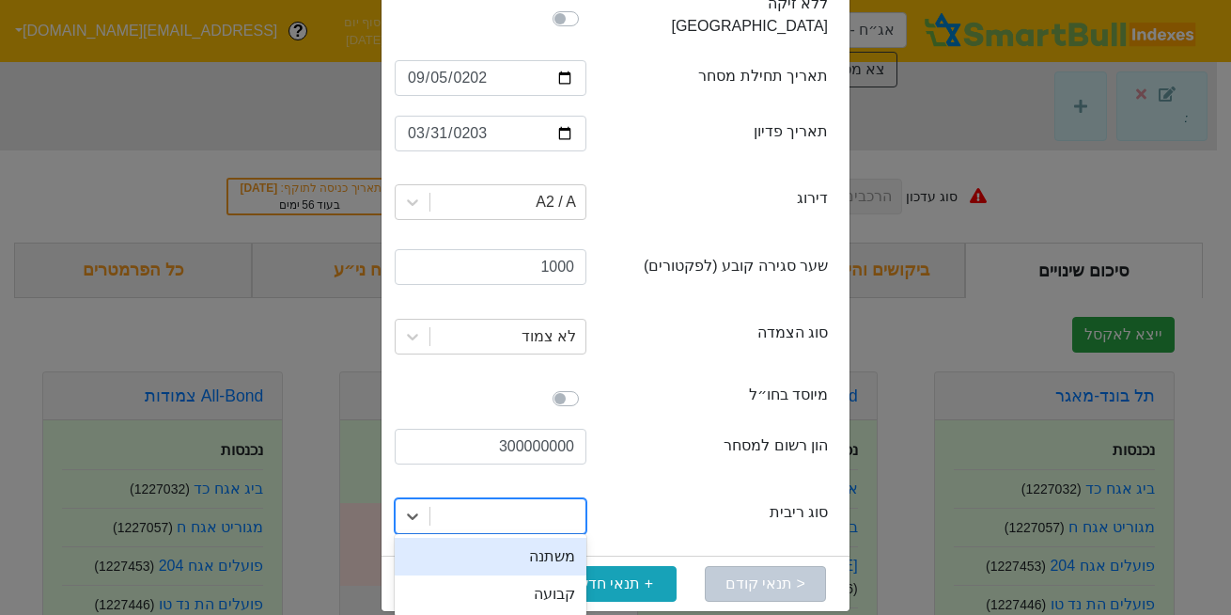
click at [559, 503] on div at bounding box center [508, 516] width 155 height 34
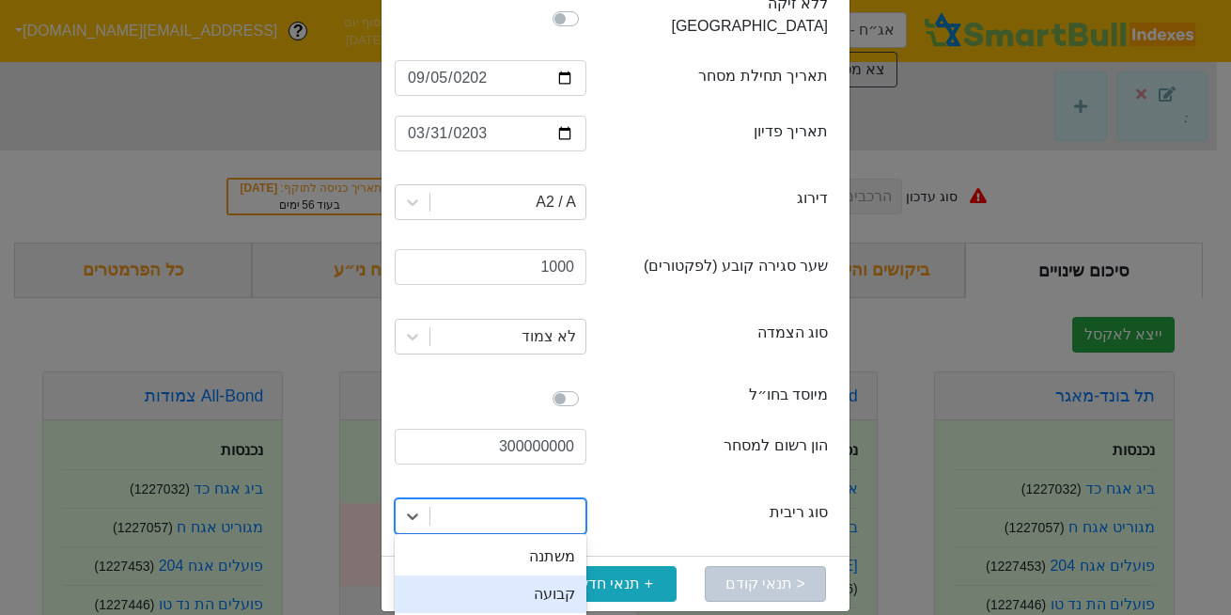
click at [564, 575] on div "קבועה" at bounding box center [491, 594] width 192 height 38
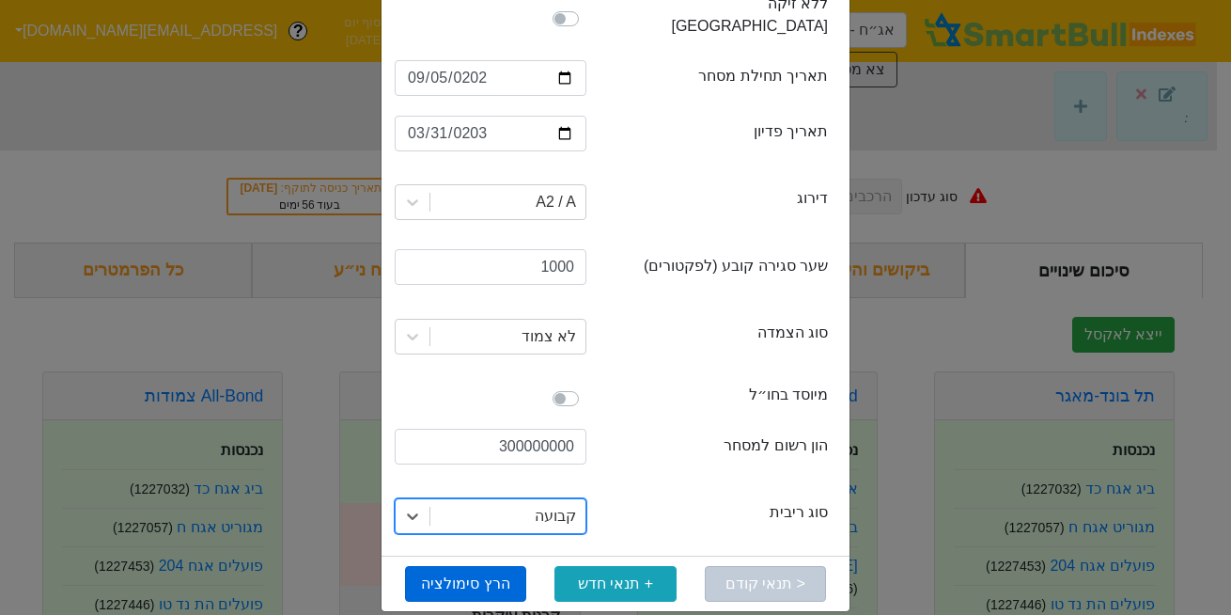
click at [472, 566] on button "הרץ סימולציה" at bounding box center [465, 584] width 121 height 36
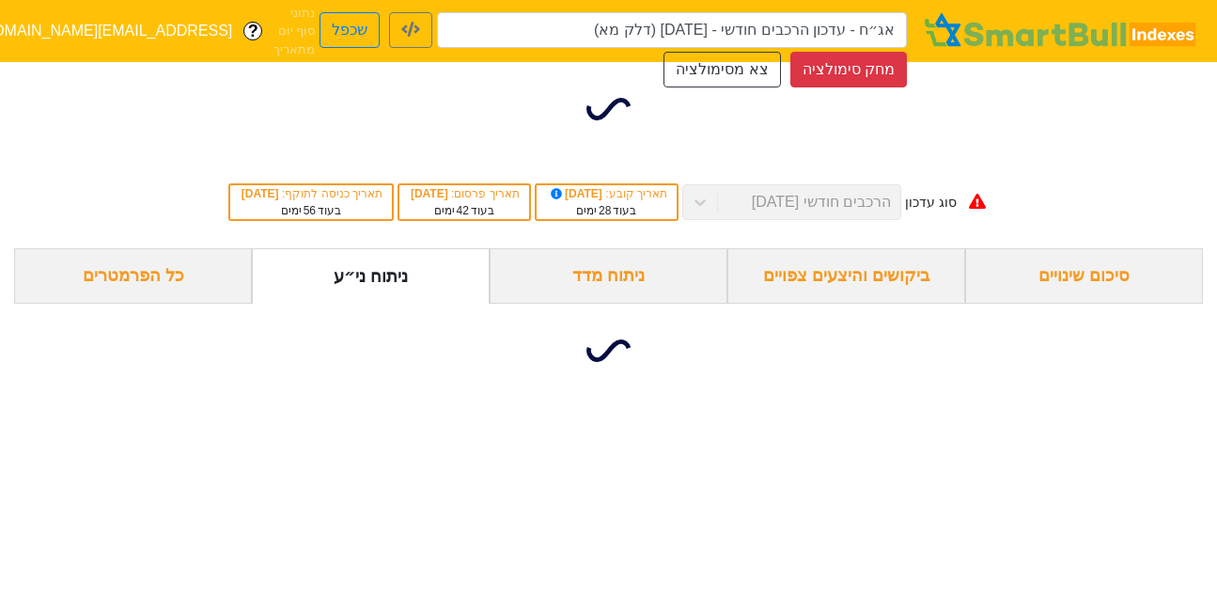
type input "אג״ח - עדכון הרכבים חודשי - [DATE] (דלק מא)"
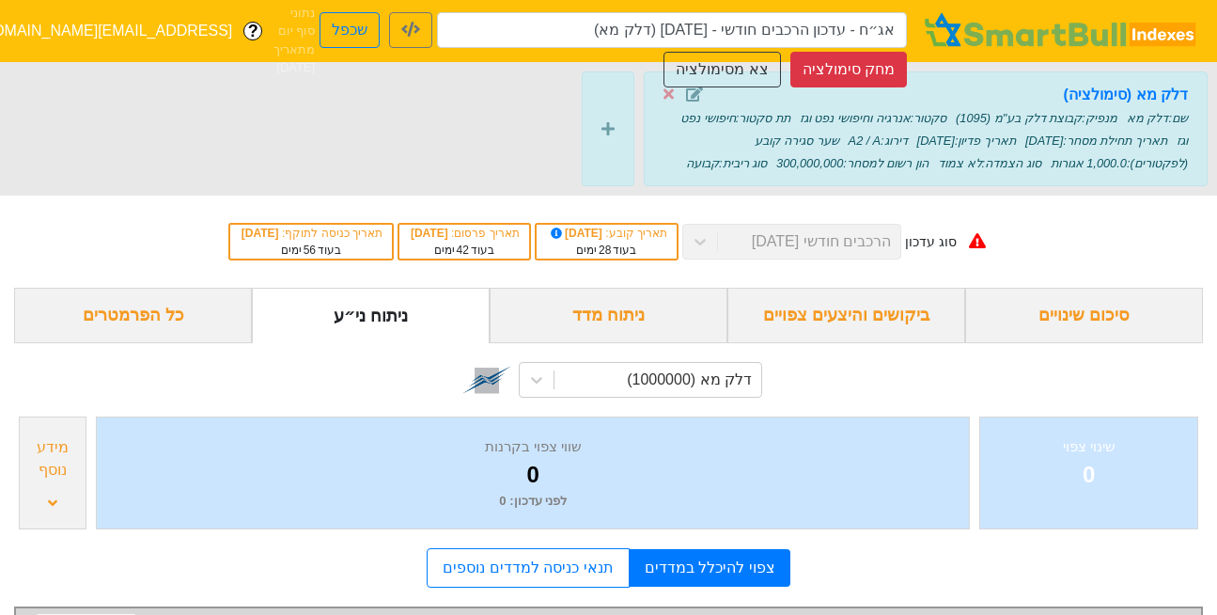
click at [51, 149] on div "דלק מא (סימולציה) שם : דלק מא מנפיק : קבוצת דלק בע"מ (1095) סקטור : אנרגיה וחיפ…" at bounding box center [608, 128] width 1217 height 133
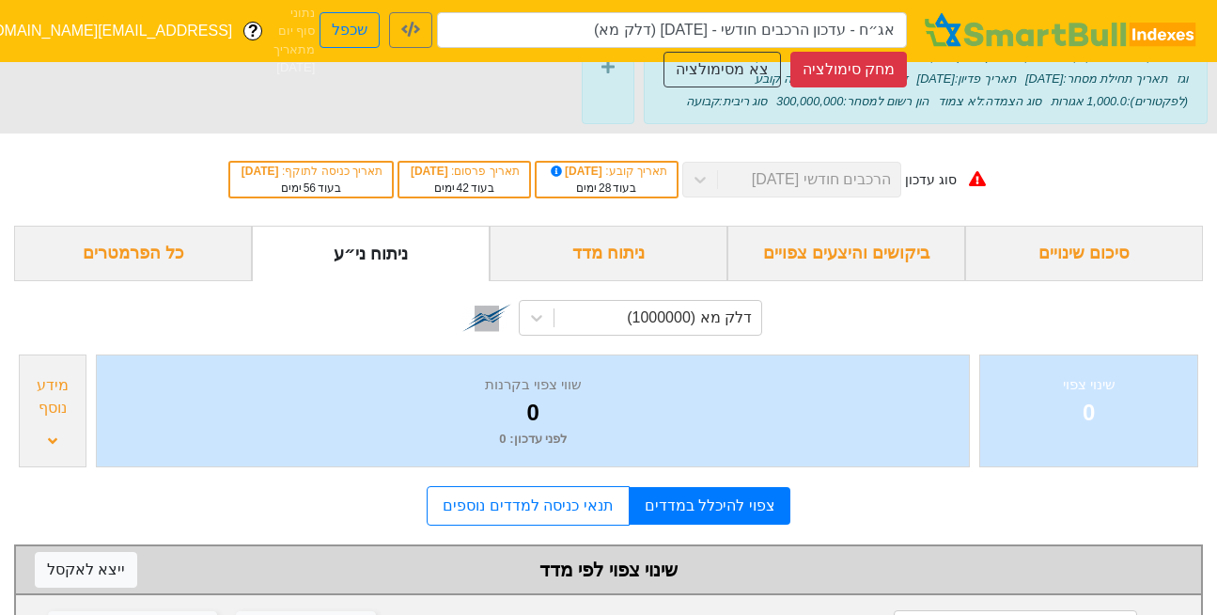
scroll to position [20, 0]
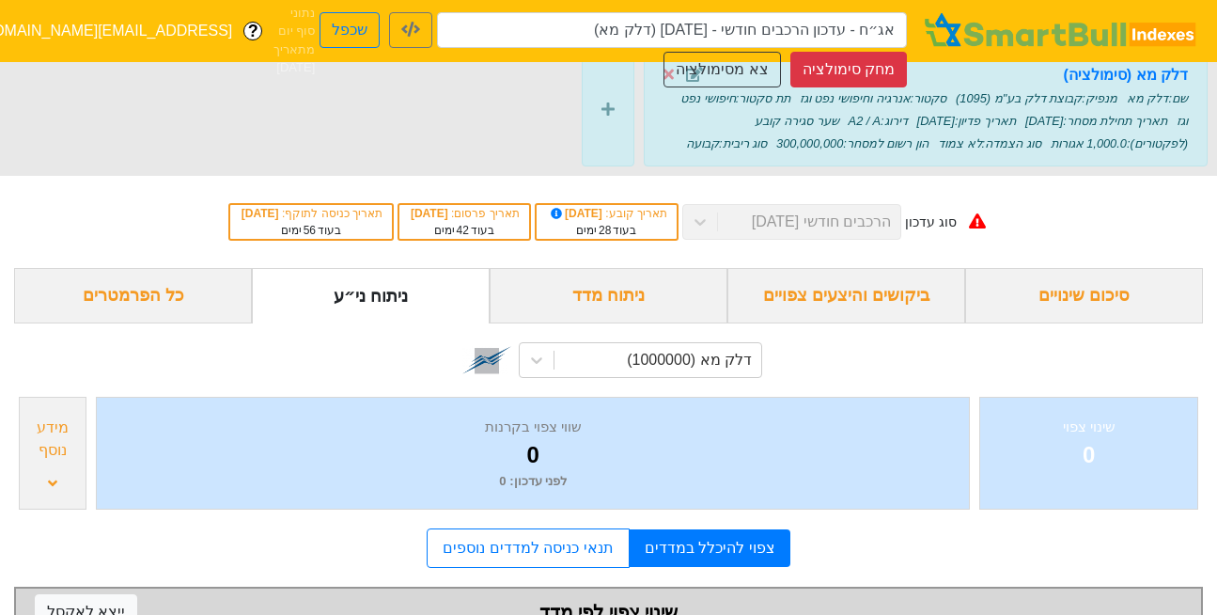
click at [694, 106] on div "שם : דלק מא מנפיק : קבוצת דלק בע"מ (1095) סקטור : אנרגיה וחיפושי נפט וגז תת סקט…" at bounding box center [926, 120] width 525 height 68
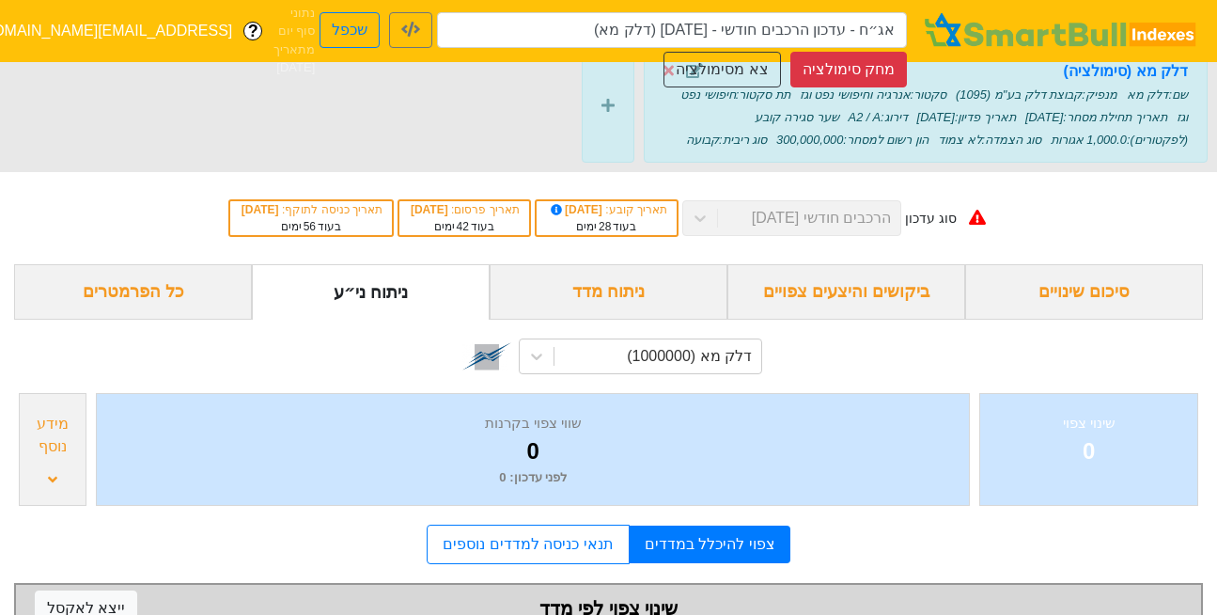
click at [694, 106] on div "שם : דלק מא מנפיק : קבוצת דלק בע"מ (1095) סקטור : אנרגיה וחיפושי נפט וגז תת סקט…" at bounding box center [926, 117] width 525 height 68
click at [1121, 73] on strong "דלק מא (סימולציה)" at bounding box center [1125, 71] width 125 height 16
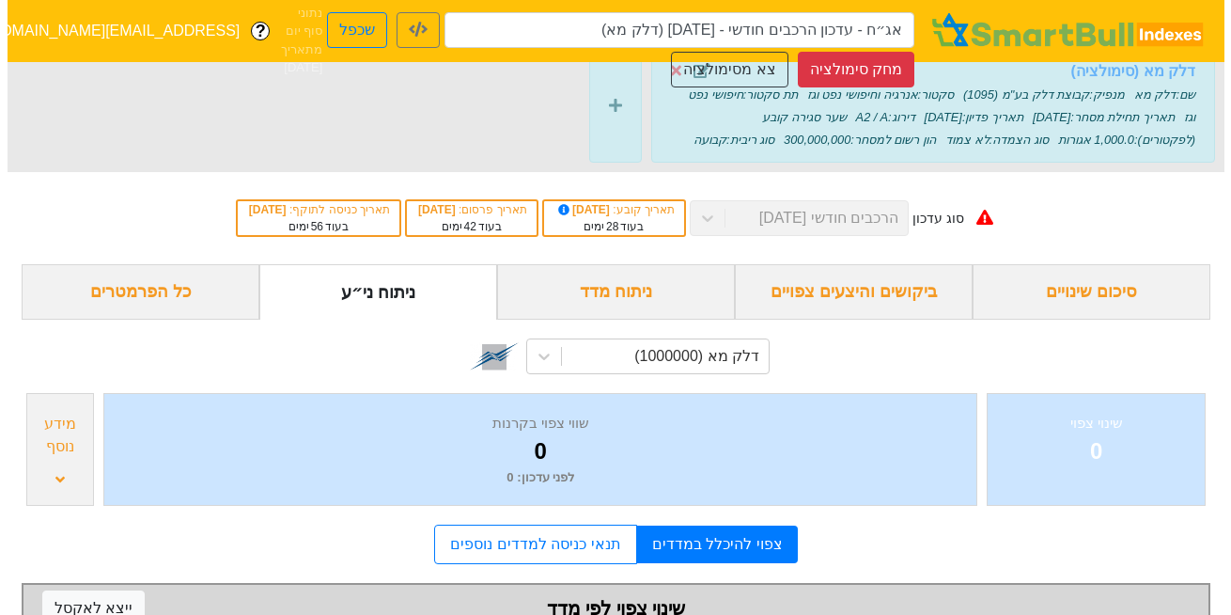
scroll to position [0, 0]
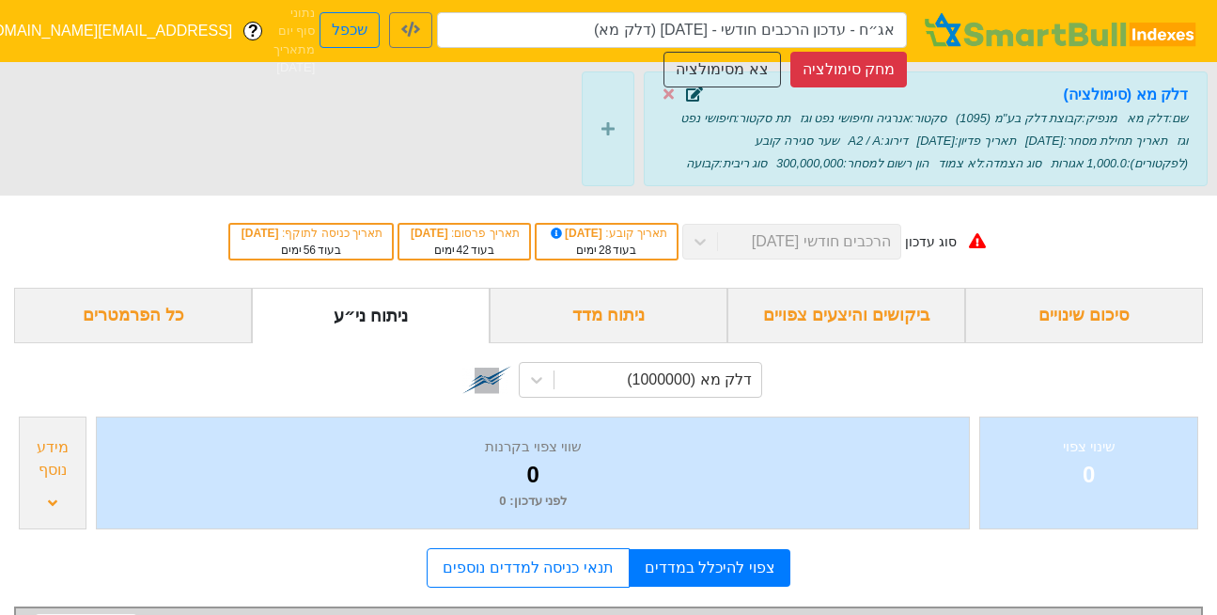
click at [692, 96] on icon at bounding box center [694, 93] width 17 height 15
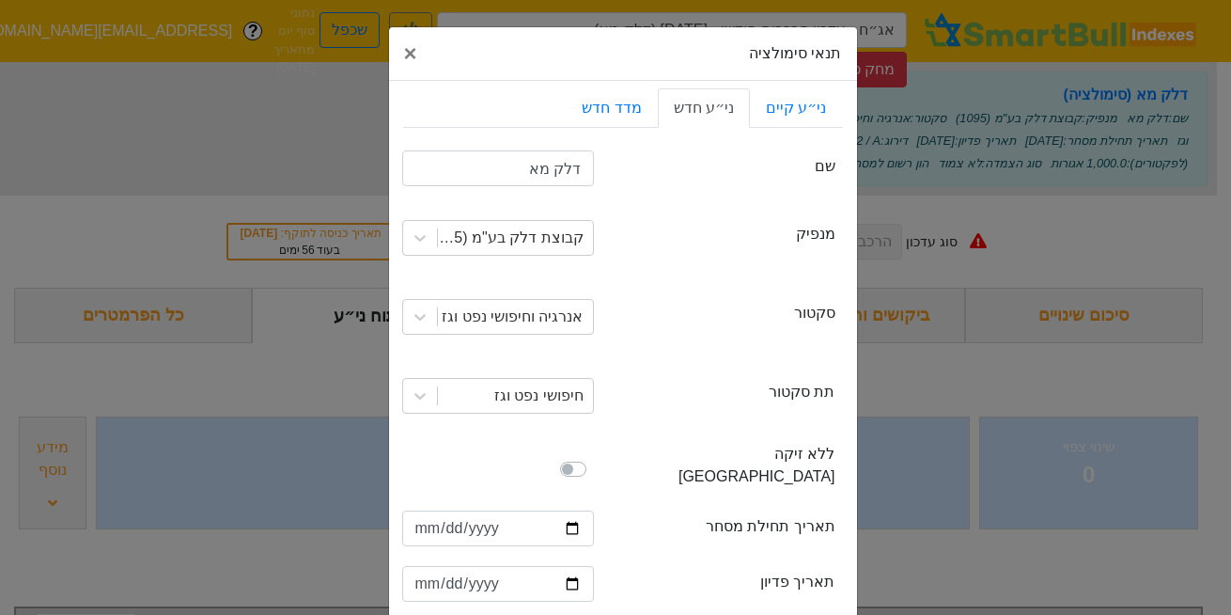
scroll to position [450, 0]
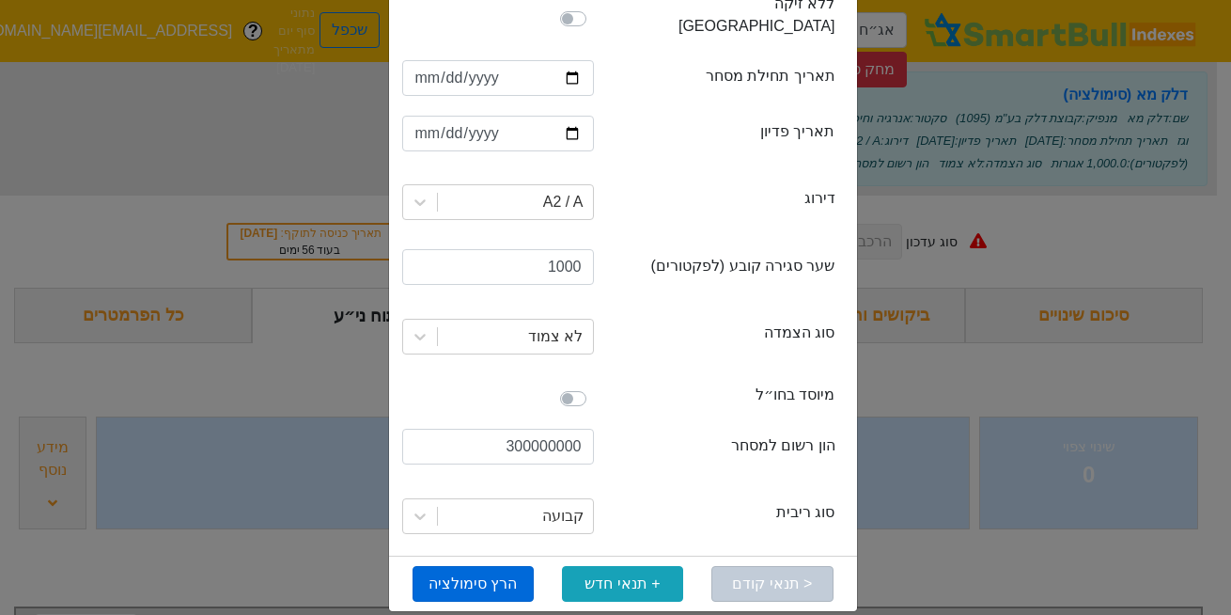
click at [478, 566] on button "הרץ סימולציה" at bounding box center [473, 584] width 121 height 36
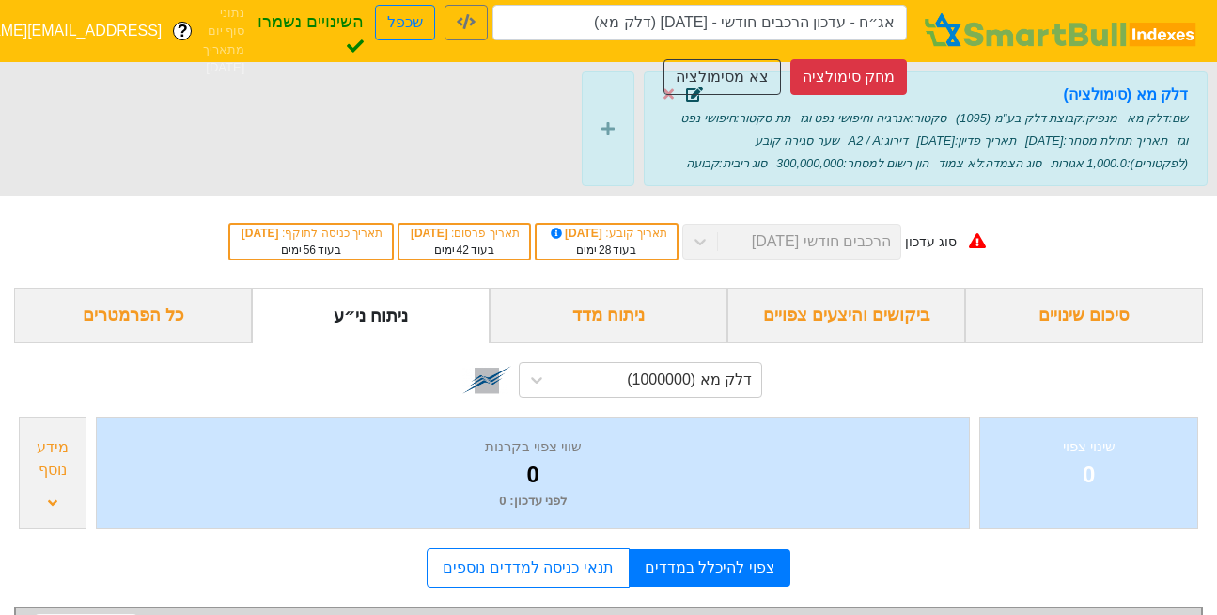
click at [695, 98] on icon at bounding box center [694, 93] width 17 height 15
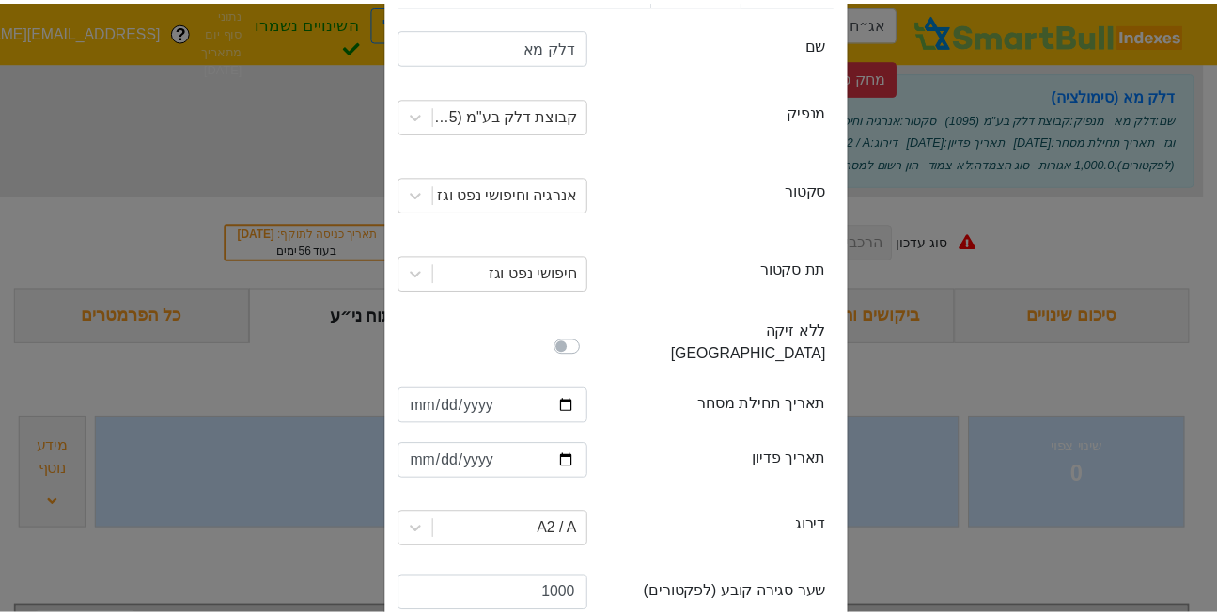
scroll to position [0, 0]
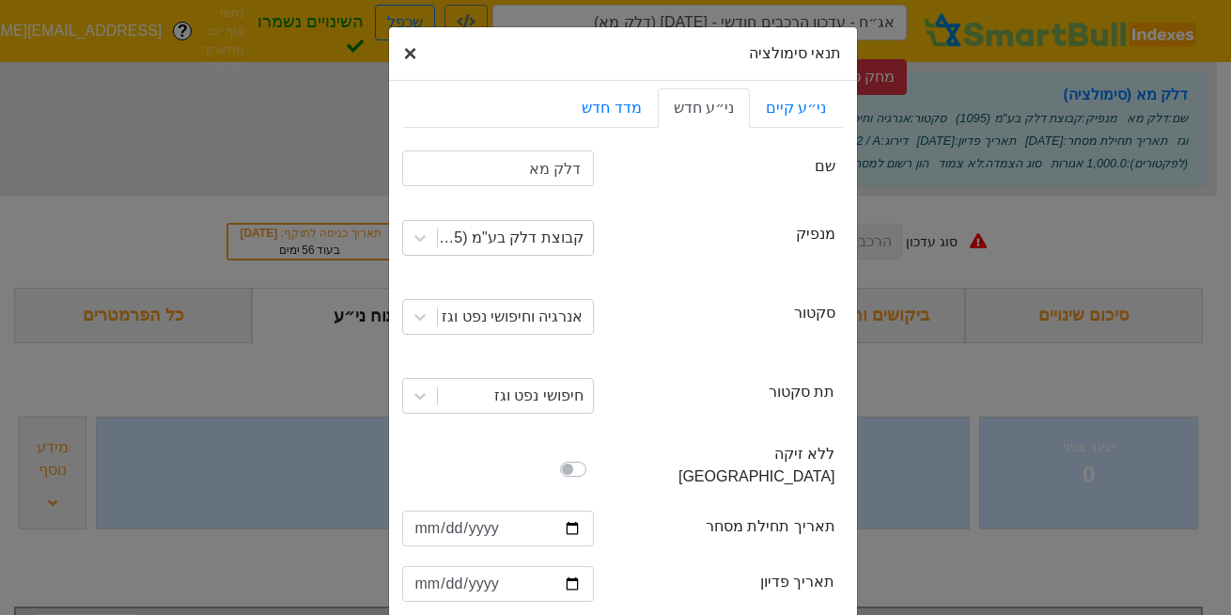
click at [417, 46] on span "×" at bounding box center [410, 52] width 13 height 25
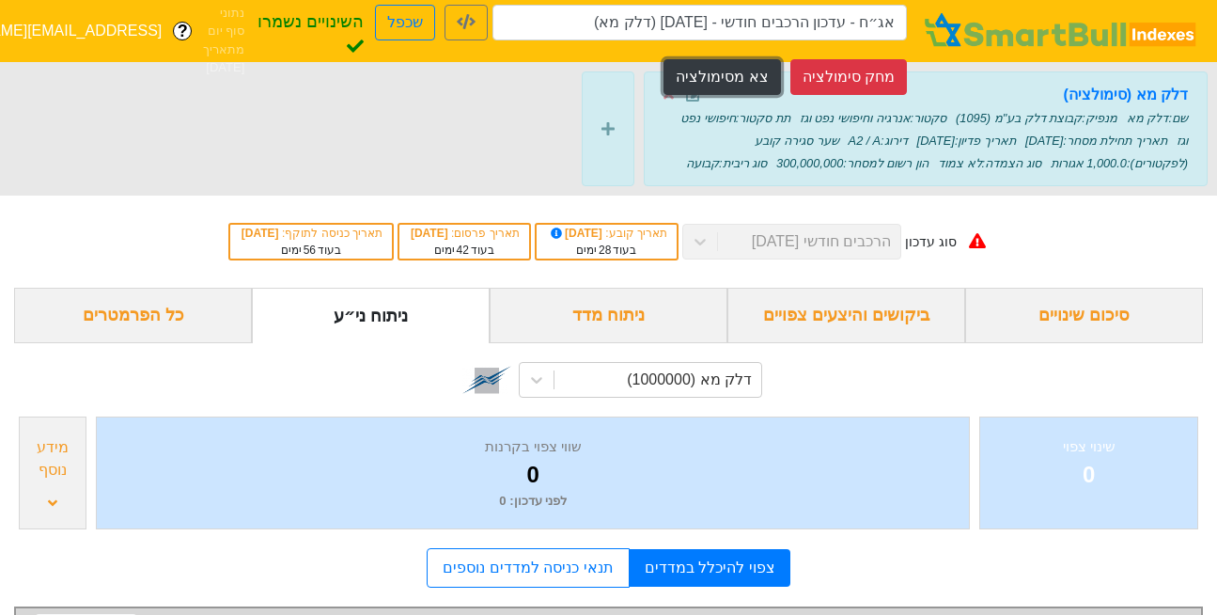
click at [742, 81] on button "צא מסימולציה" at bounding box center [722, 77] width 117 height 36
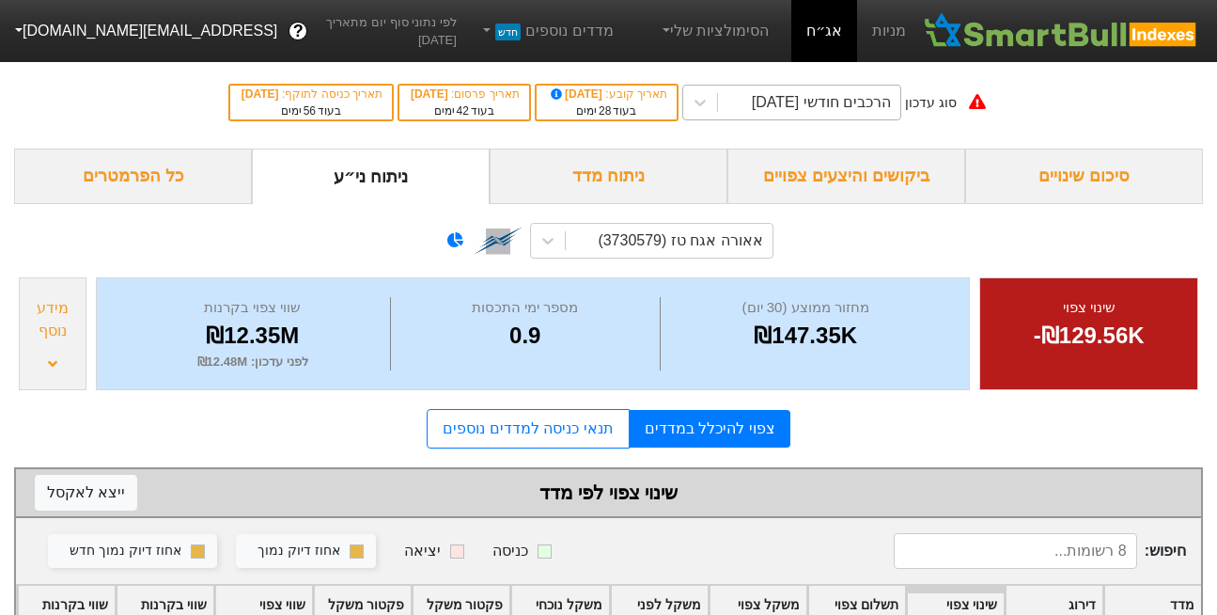
click at [832, 99] on div "הרכבים חודשי [DATE]" at bounding box center [821, 102] width 139 height 23
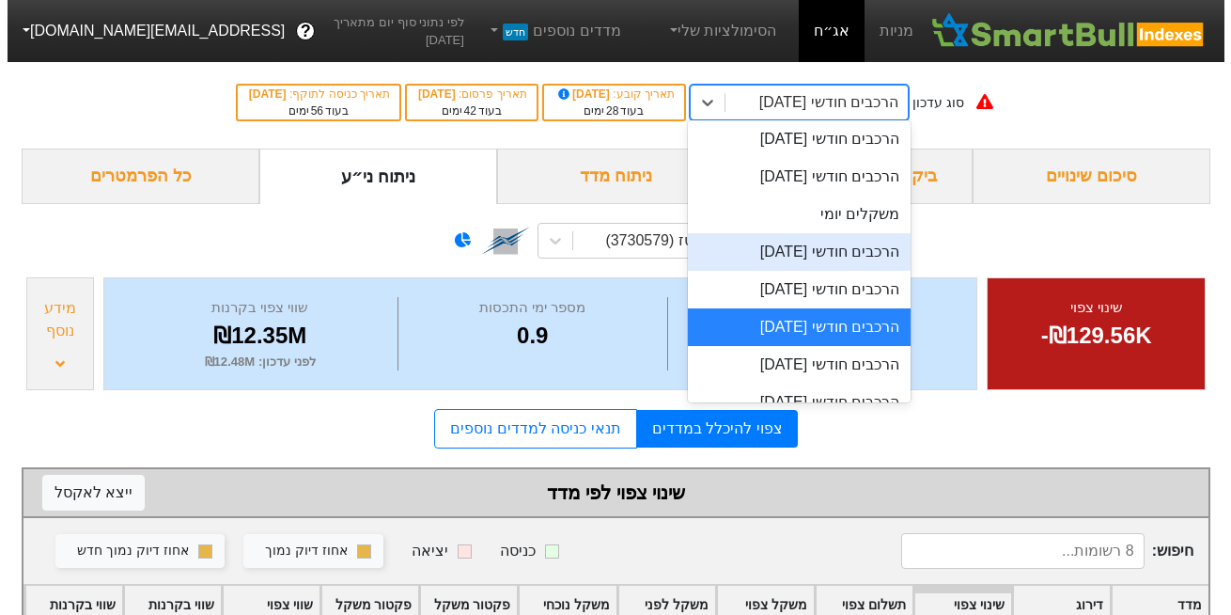
scroll to position [682, 0]
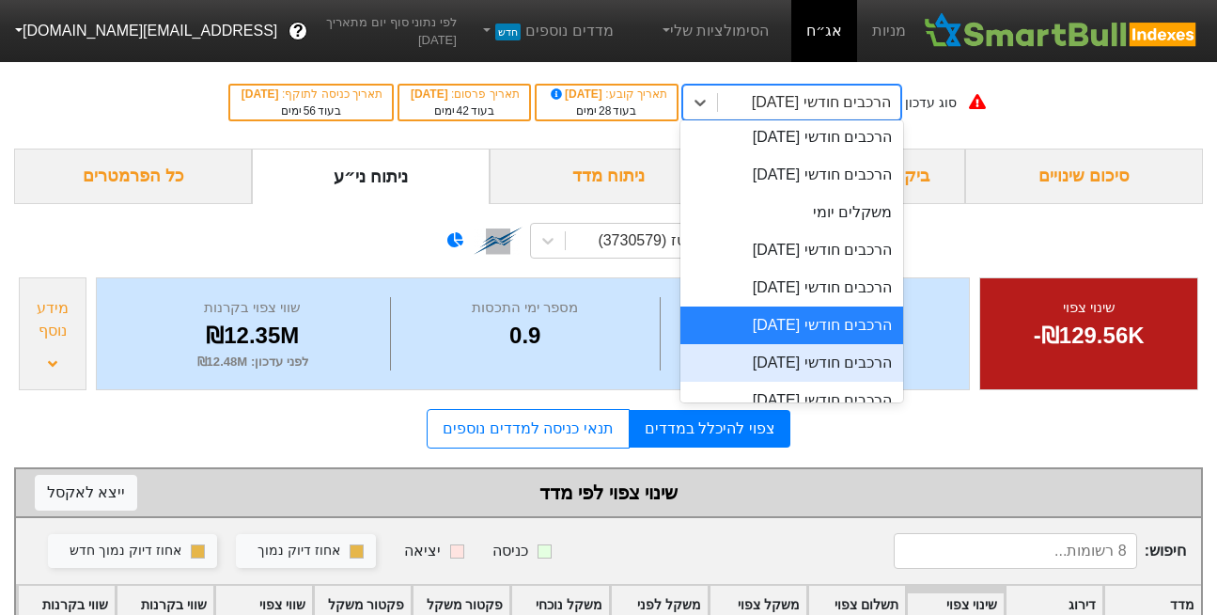
click at [792, 354] on div "הרכבים חודשי [DATE]" at bounding box center [792, 363] width 223 height 38
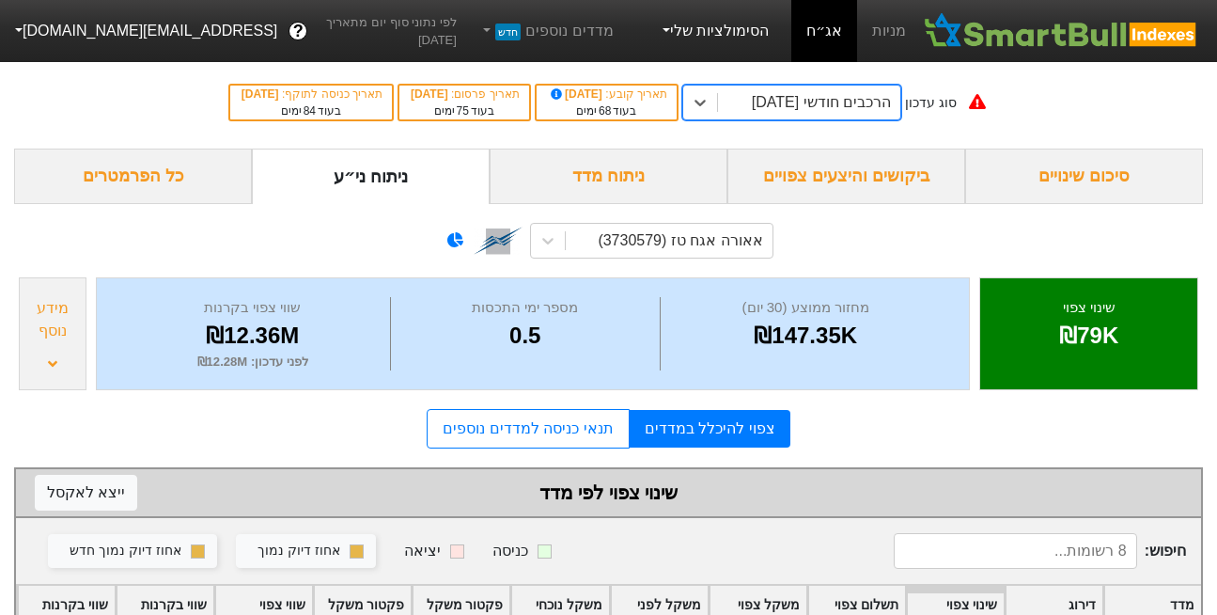
click at [737, 31] on link "הסימולציות שלי" at bounding box center [714, 31] width 126 height 38
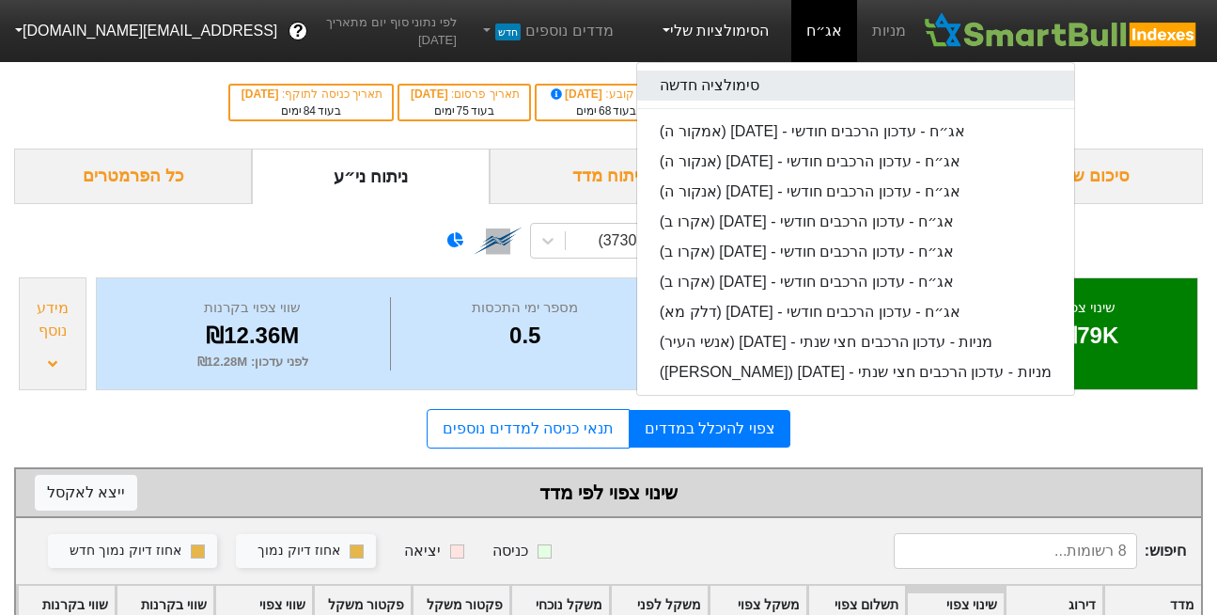
click at [737, 84] on link "סימולציה חדשה" at bounding box center [855, 86] width 437 height 30
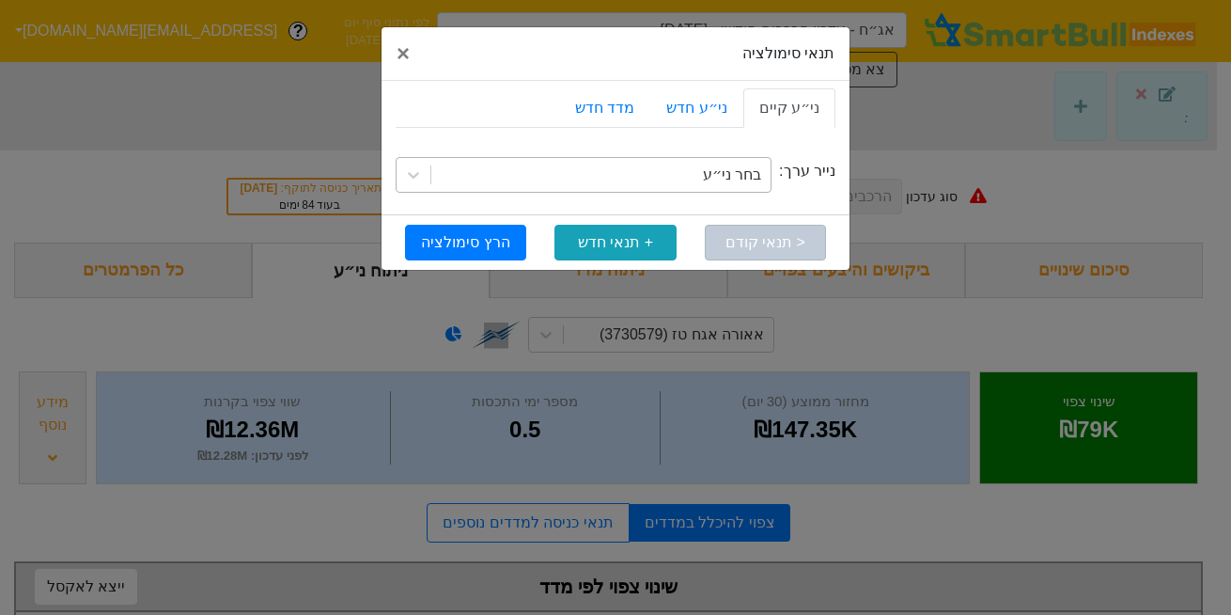
click at [724, 160] on div "בחר ני״ע" at bounding box center [600, 175] width 339 height 34
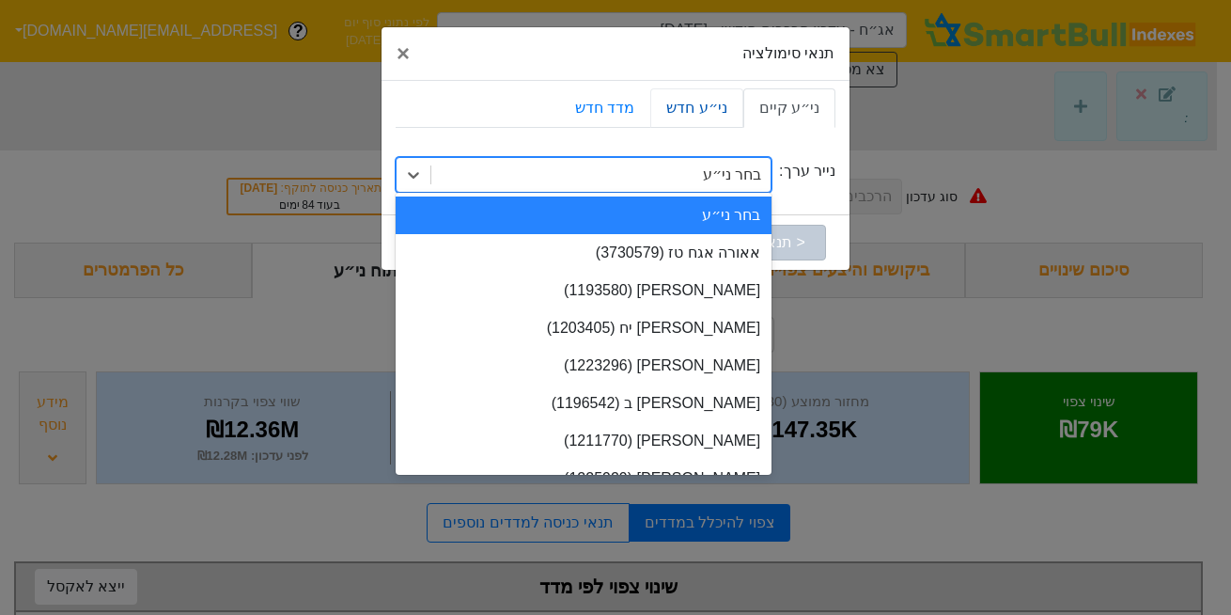
click at [700, 118] on link "ני״ע חדש" at bounding box center [696, 107] width 92 height 39
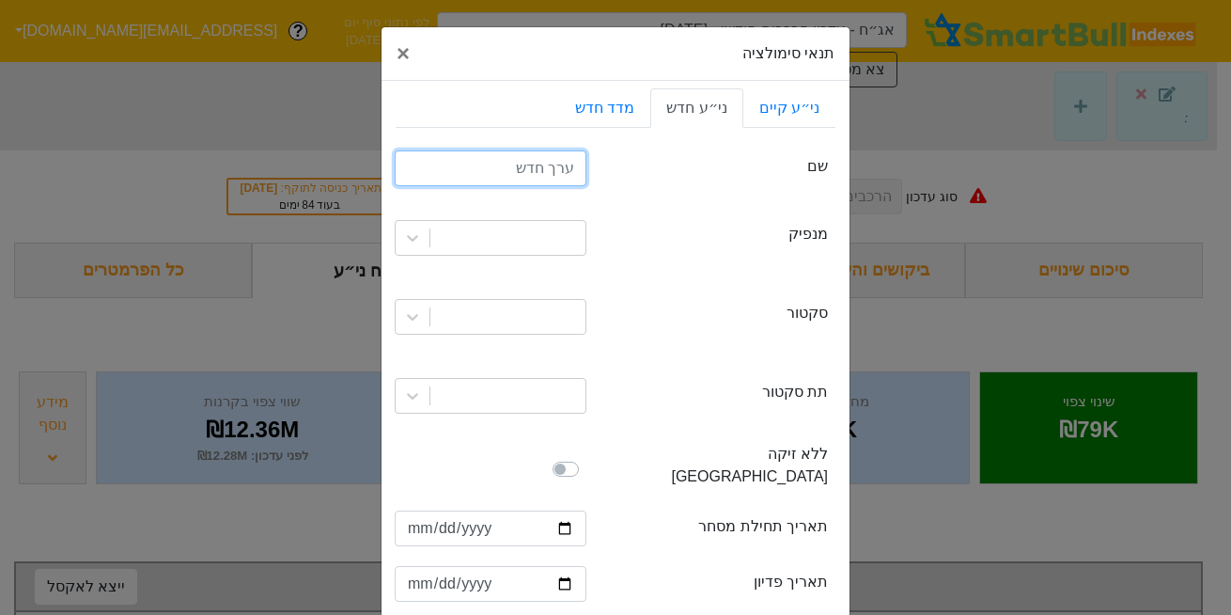
click at [525, 171] on input "text" at bounding box center [491, 168] width 192 height 36
type input "דלק מא"
click at [560, 247] on div at bounding box center [508, 238] width 155 height 34
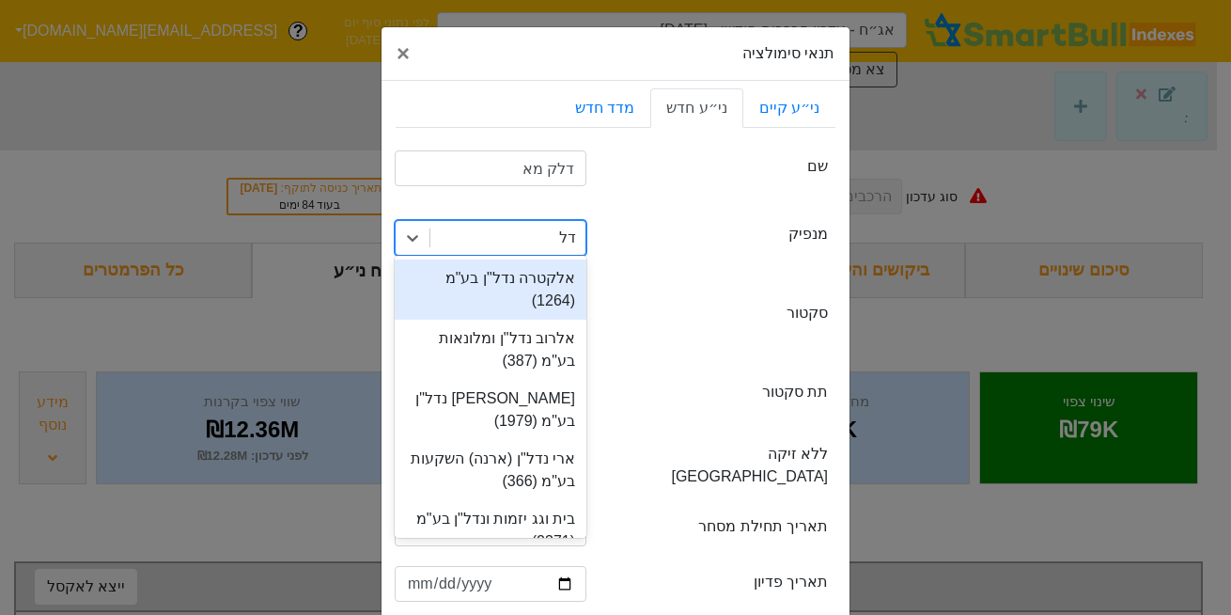
type input "דלק"
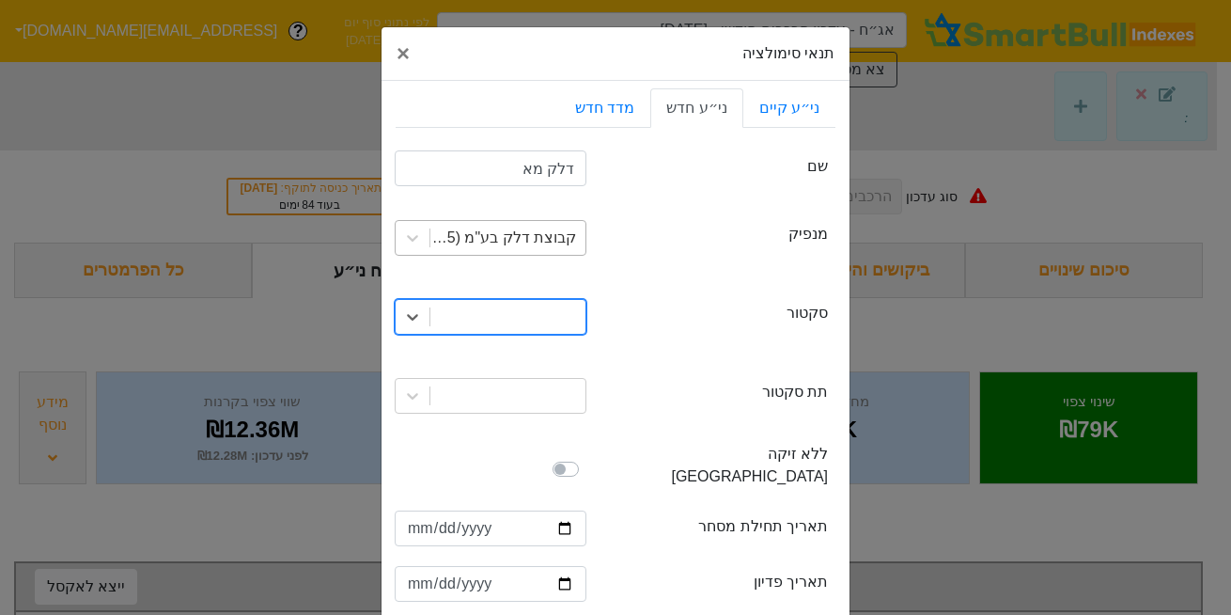
type input "ד"
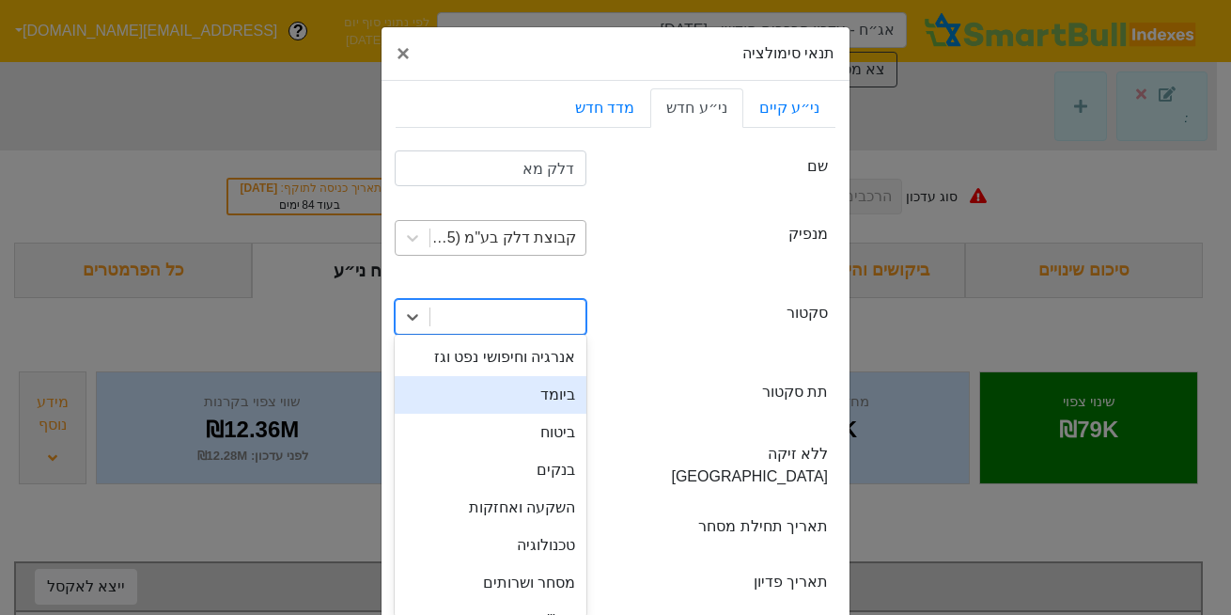
type input "ג"
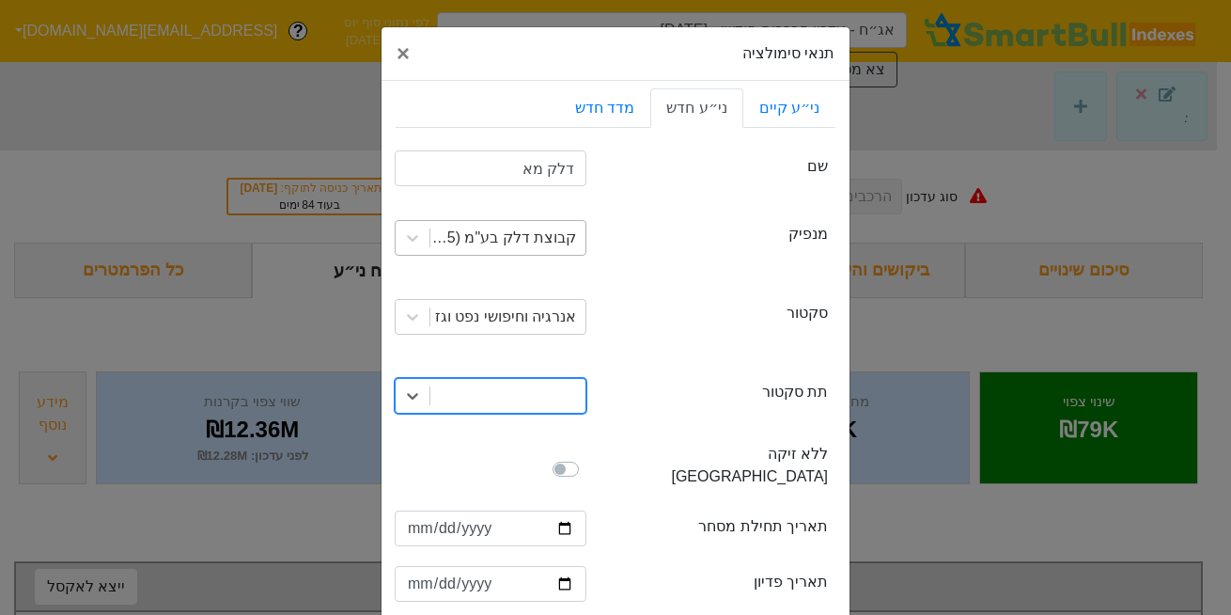
type input "ג"
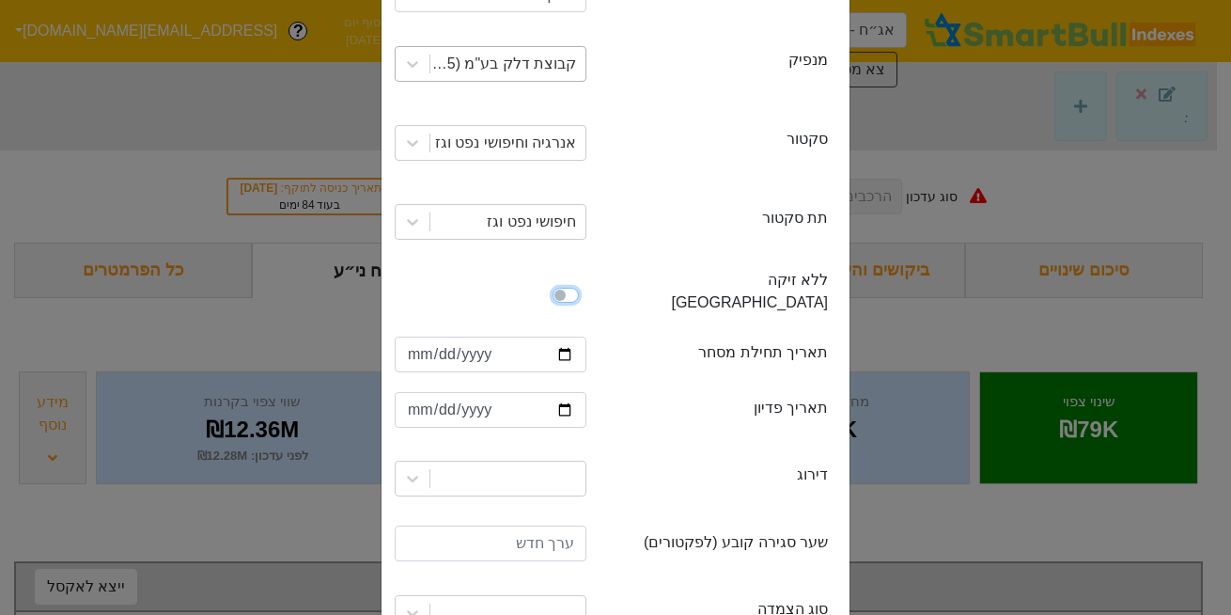
scroll to position [177, 0]
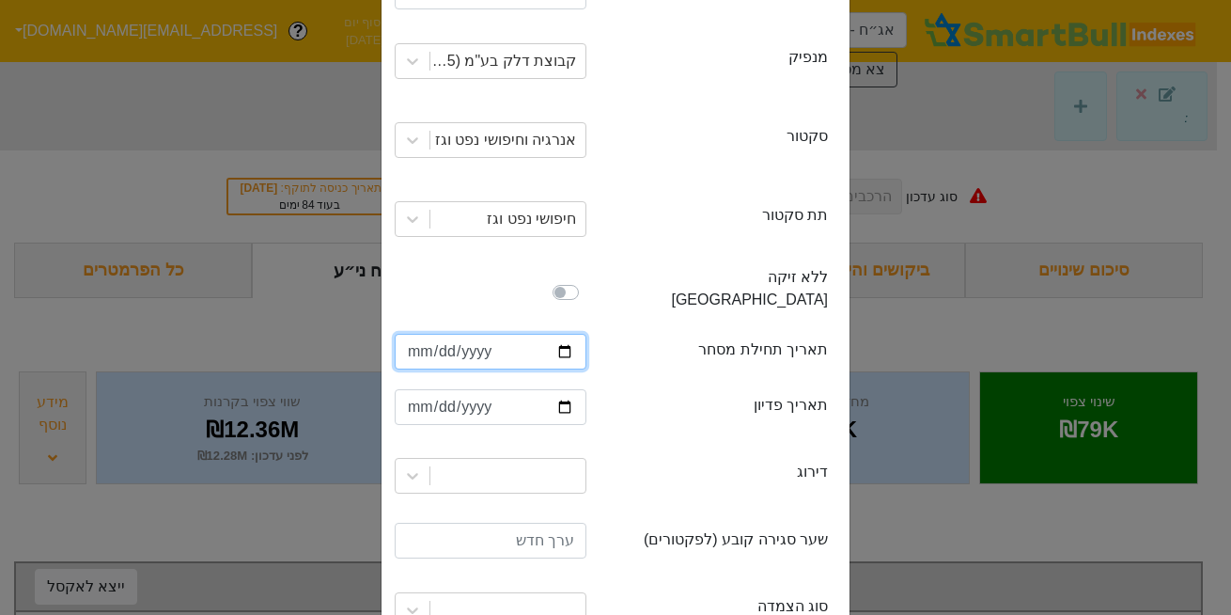
click at [424, 334] on input "date" at bounding box center [491, 352] width 192 height 36
type input "[DATE]"
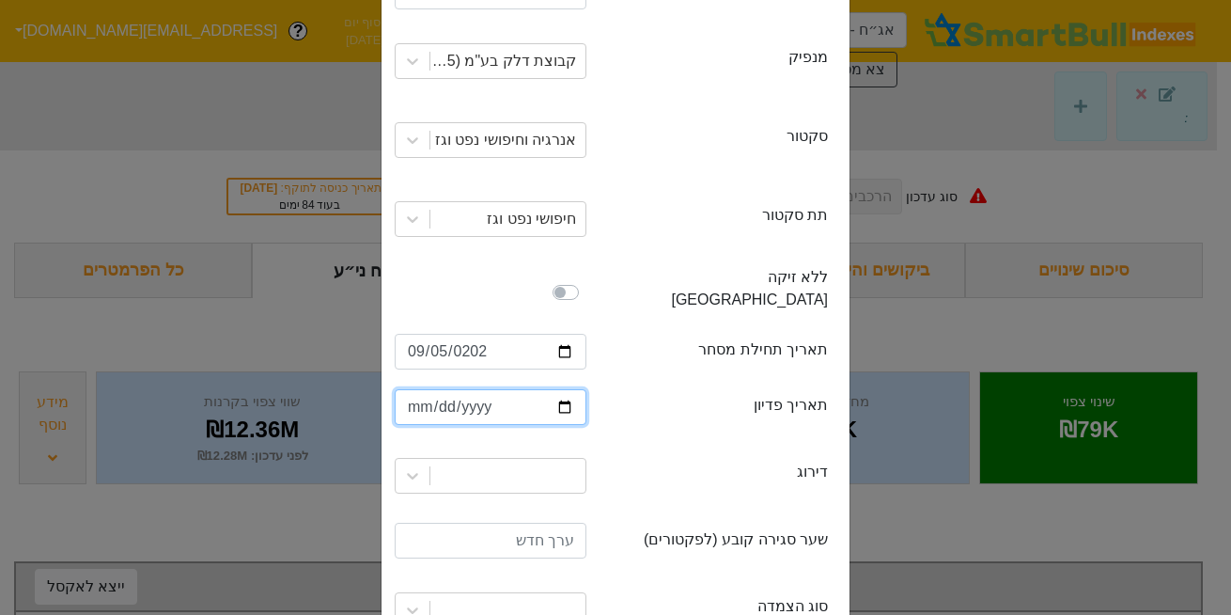
type input "[PHONE_NUMBER]"
type input "[DATE]"
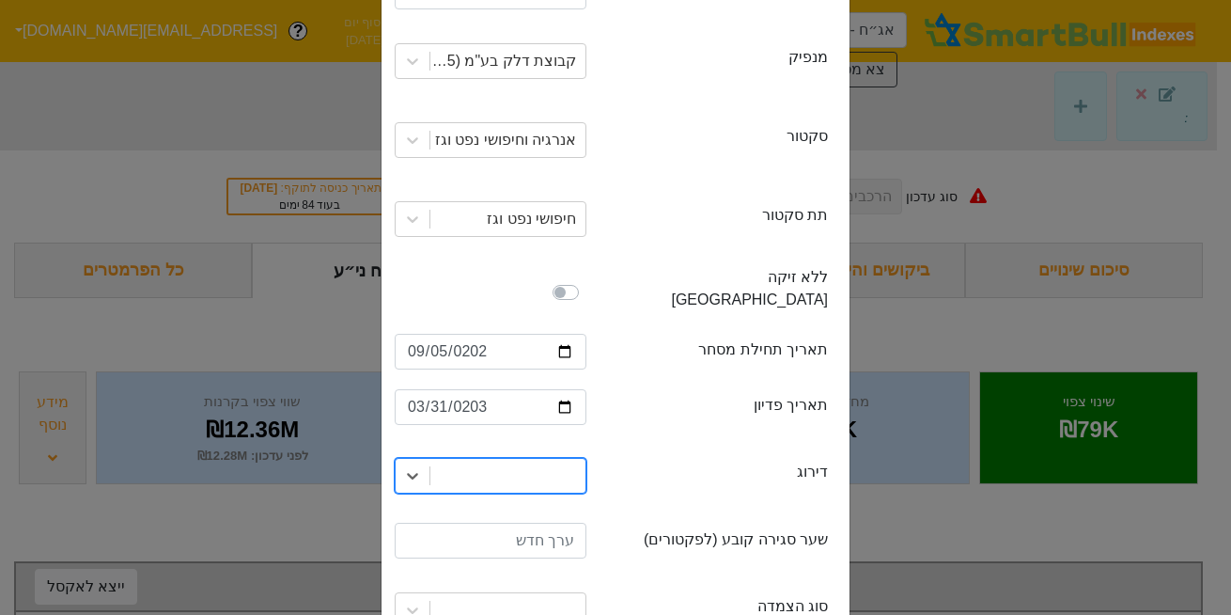
type input "A"
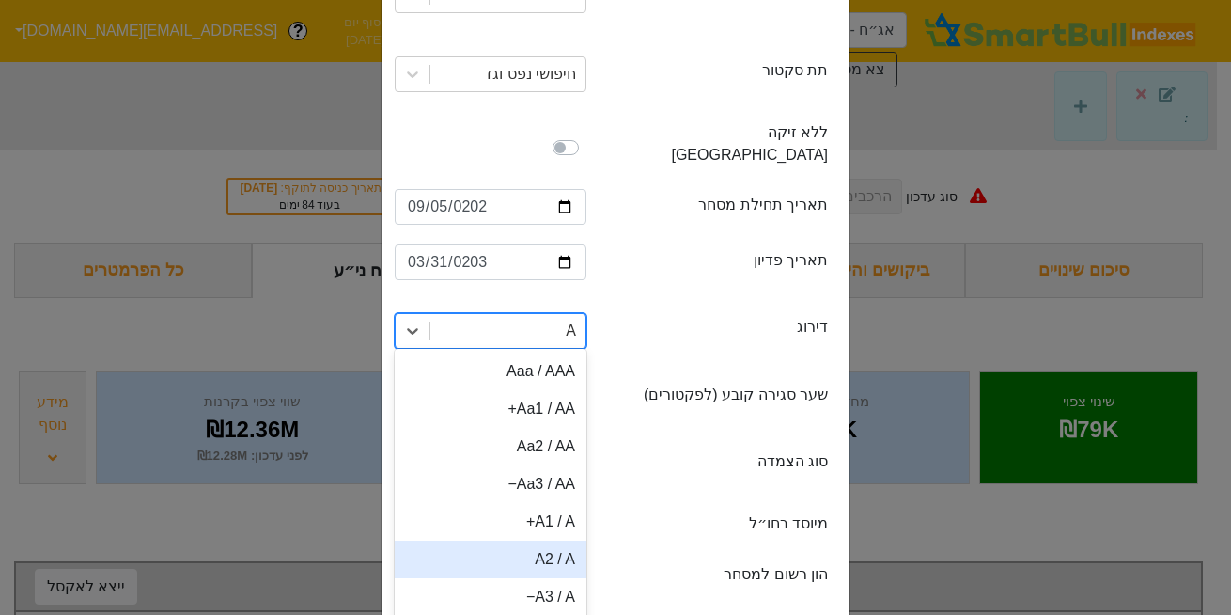
click at [568, 541] on div "A2 / A" at bounding box center [491, 560] width 192 height 38
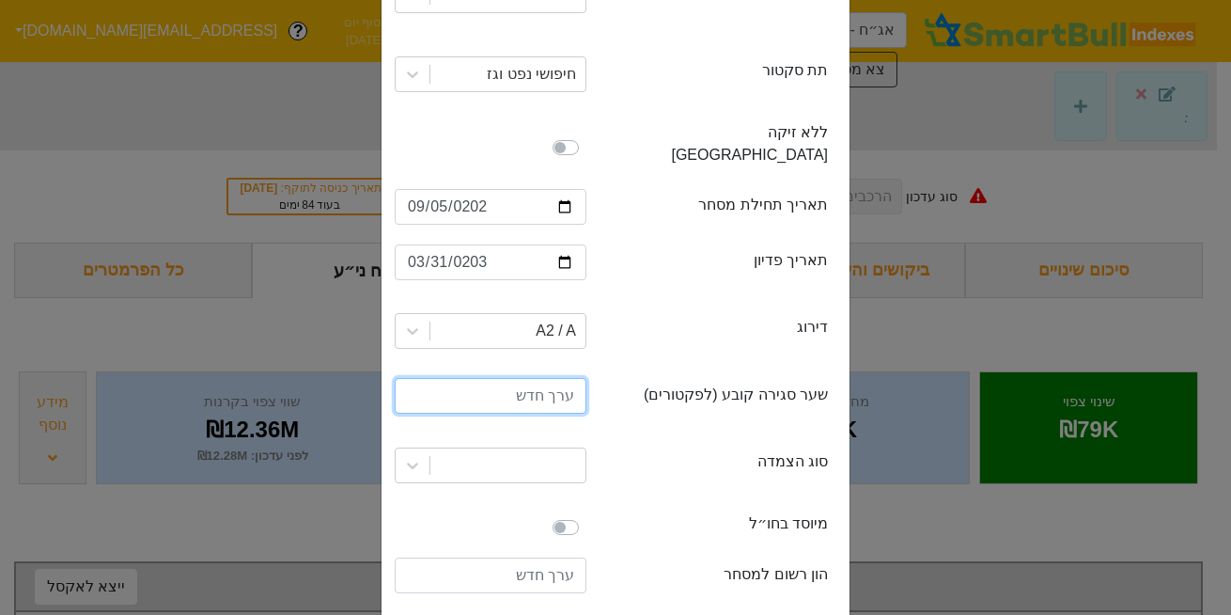
click at [577, 380] on input "number" at bounding box center [491, 396] width 192 height 36
type input "1000"
click at [536, 448] on div at bounding box center [508, 465] width 155 height 34
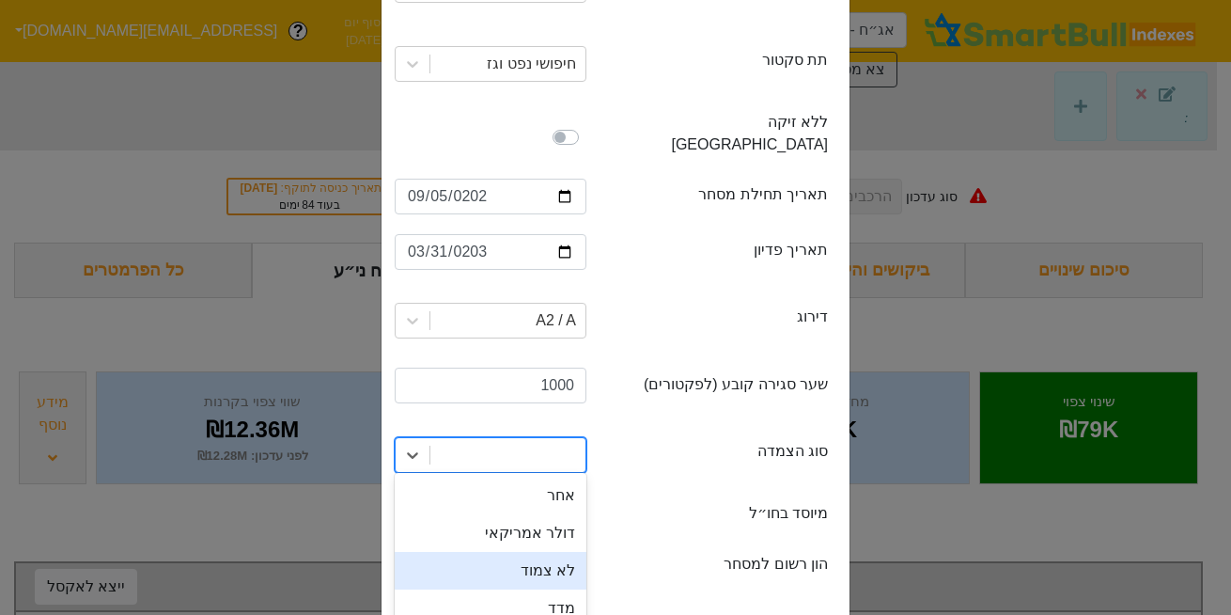
click at [554, 556] on div "לא צמוד" at bounding box center [491, 571] width 192 height 38
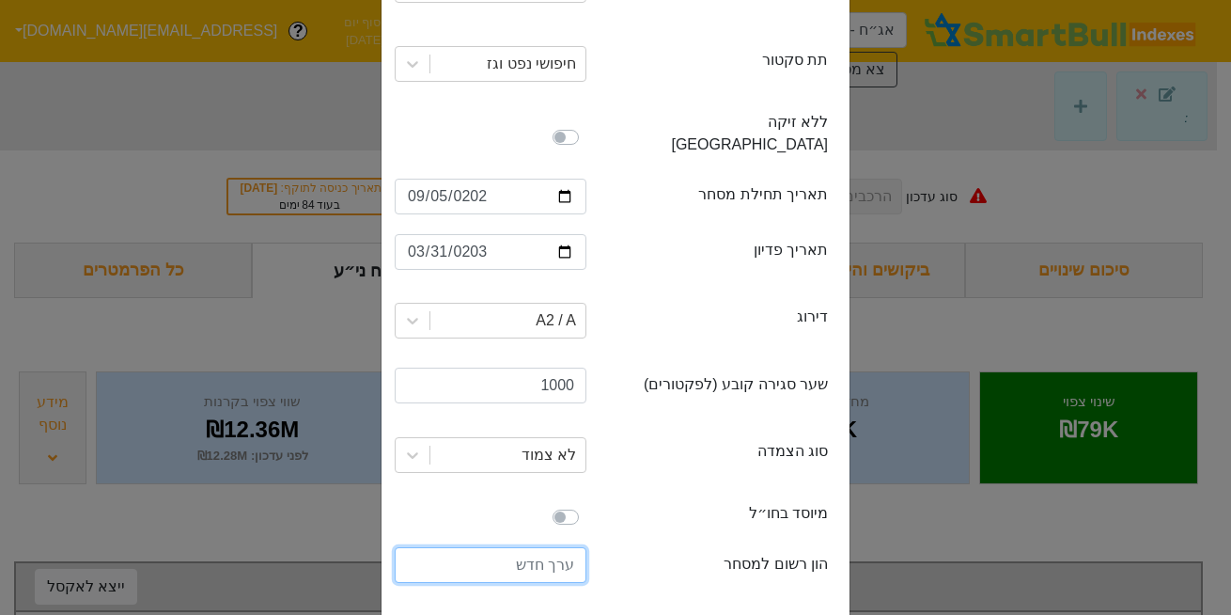
click at [545, 547] on input "number" at bounding box center [491, 565] width 192 height 36
type input "300000000"
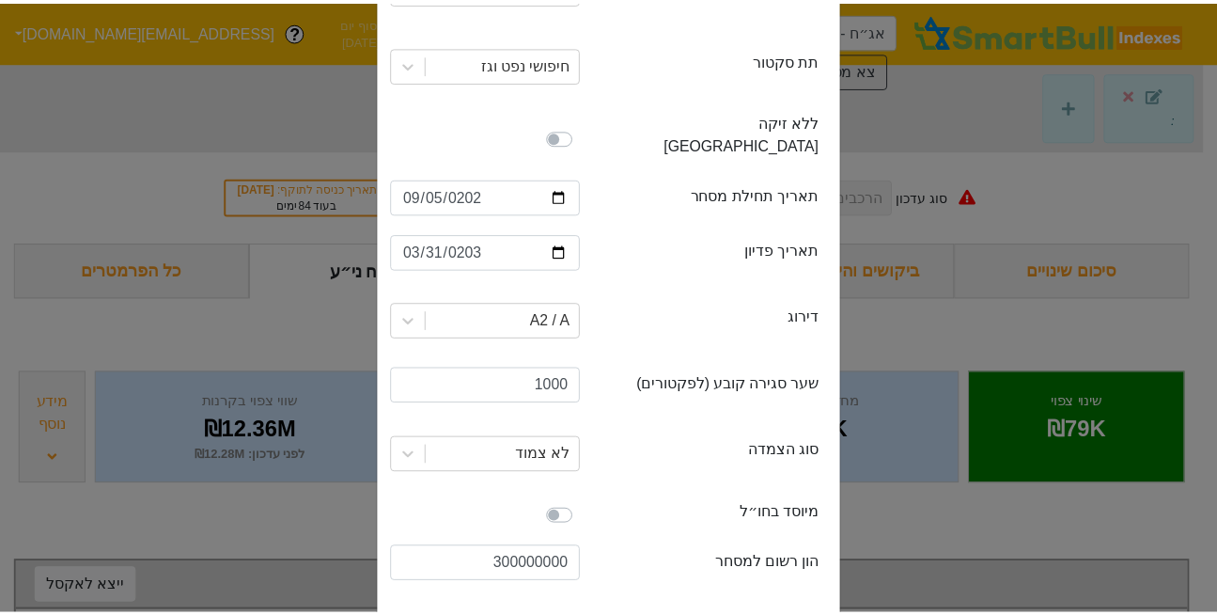
scroll to position [436, 0]
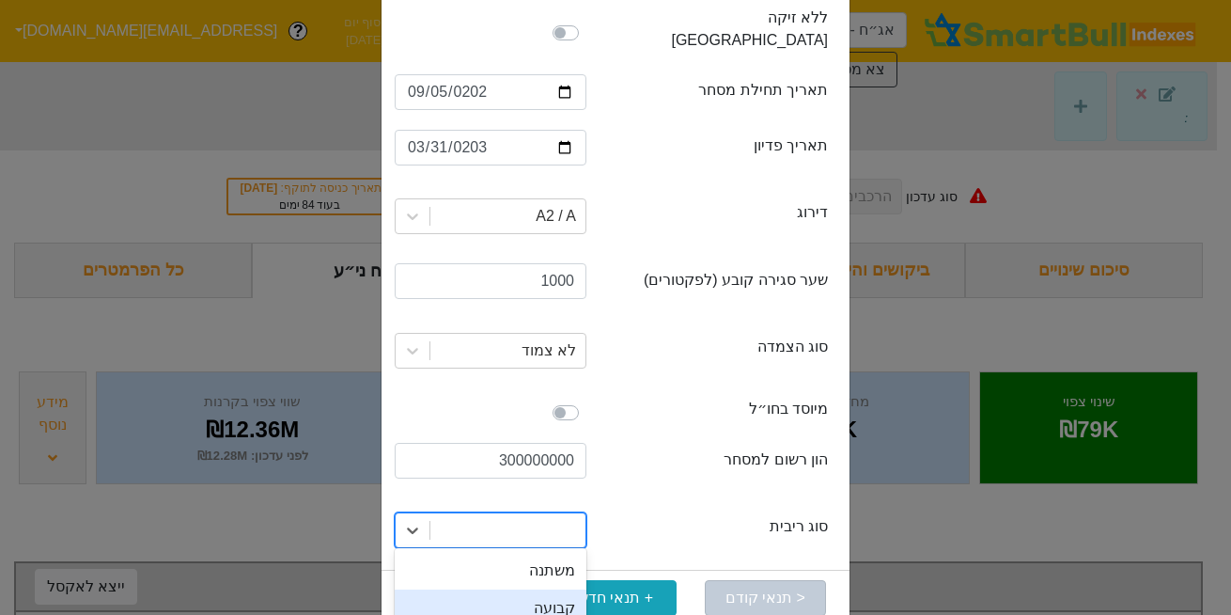
click at [541, 600] on div "קבועה" at bounding box center [491, 608] width 192 height 38
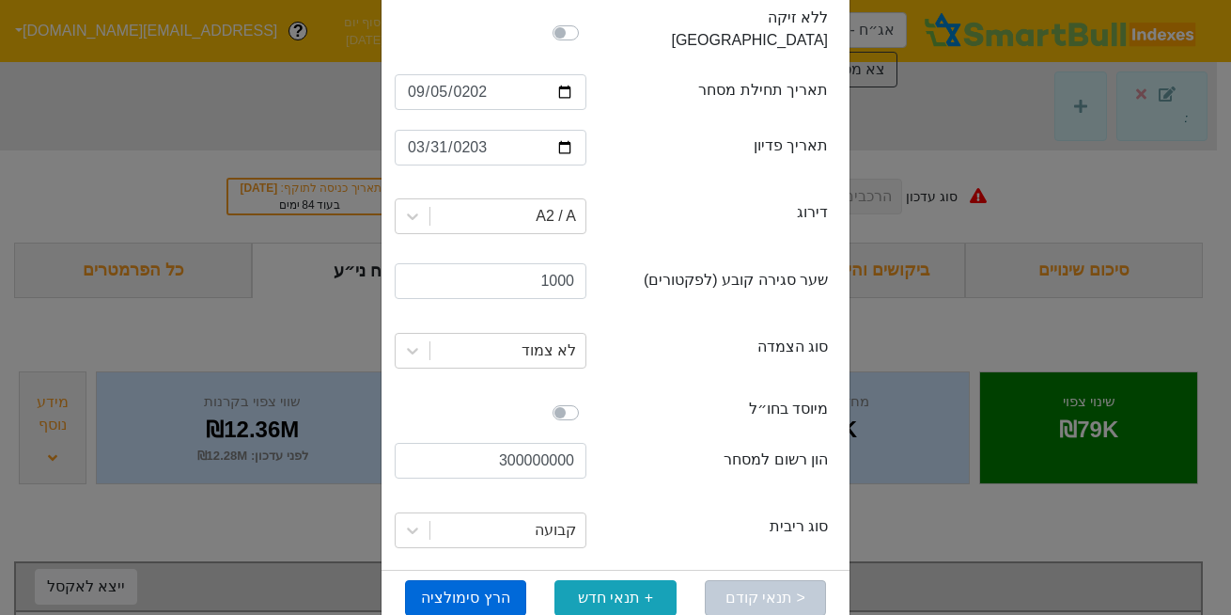
click at [462, 580] on button "הרץ סימולציה" at bounding box center [465, 598] width 121 height 36
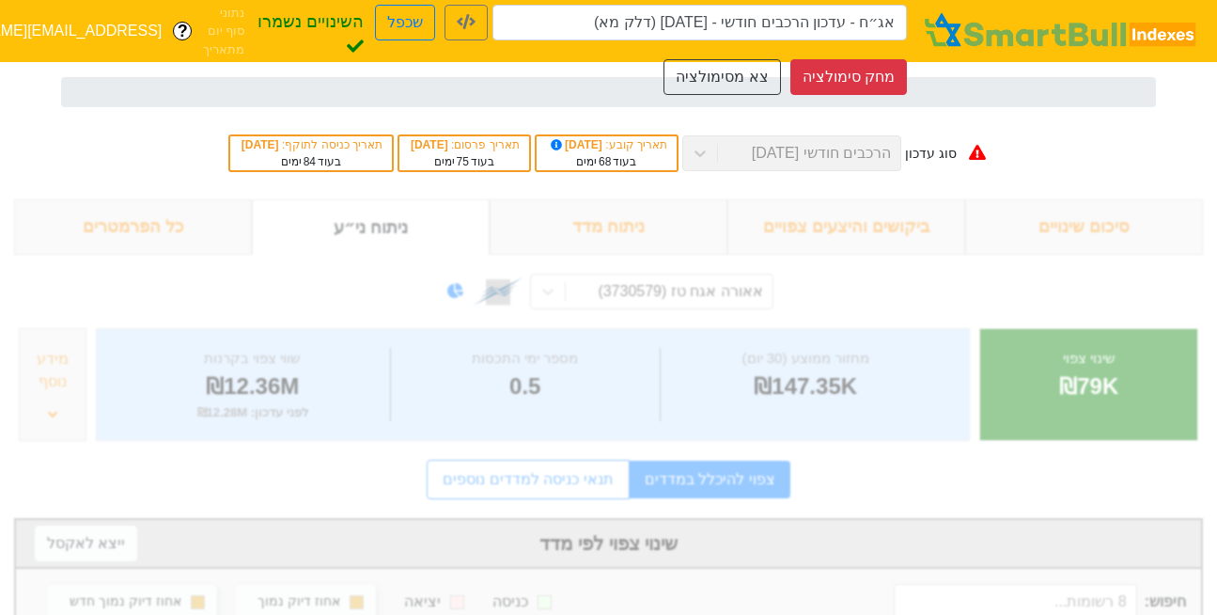
type input "אג״ח - עדכון הרכבים חודשי - [DATE] (דלק מא)"
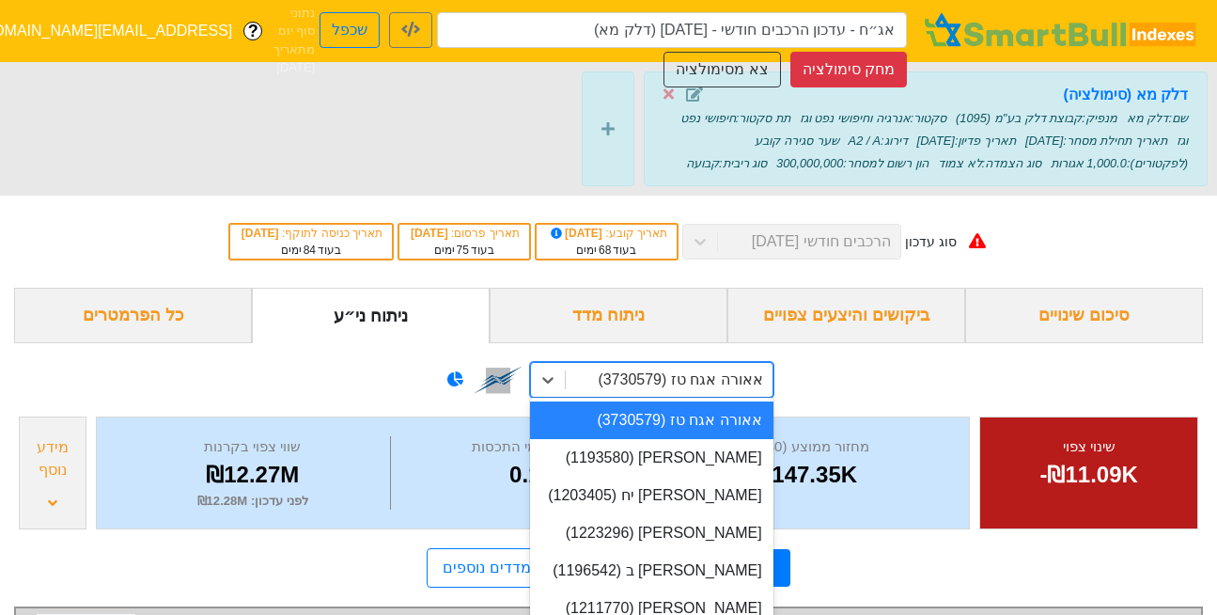
scroll to position [71, 0]
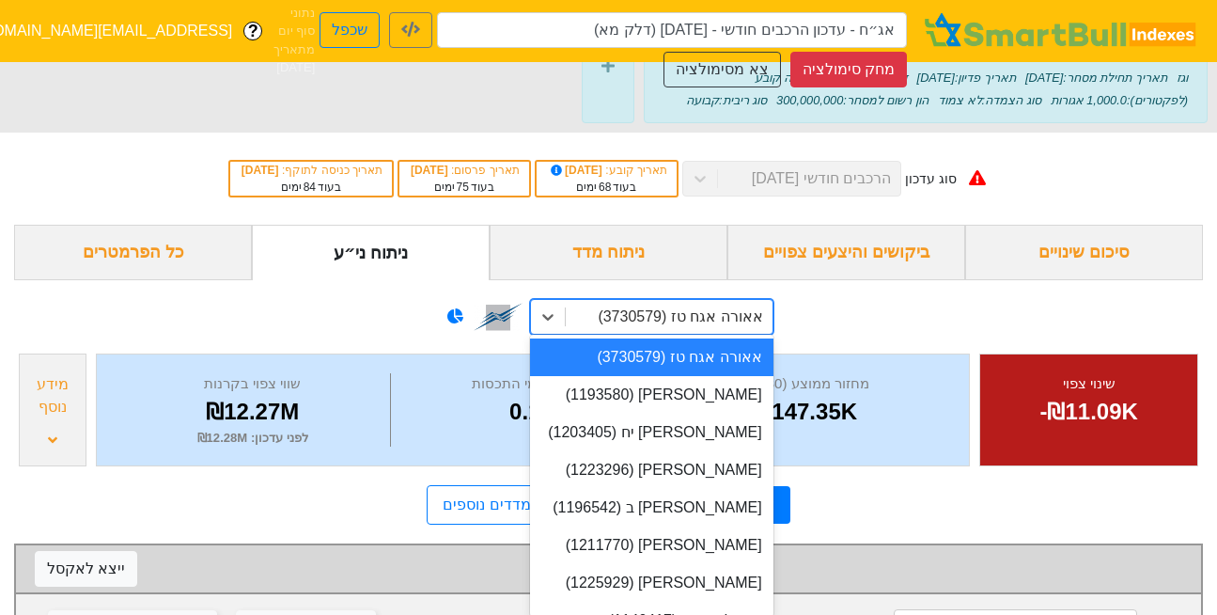
click at [706, 335] on div "option אאורה אגח טז (3730579) focused, 1 of 914. 914 results available. Use Up …" at bounding box center [651, 317] width 243 height 36
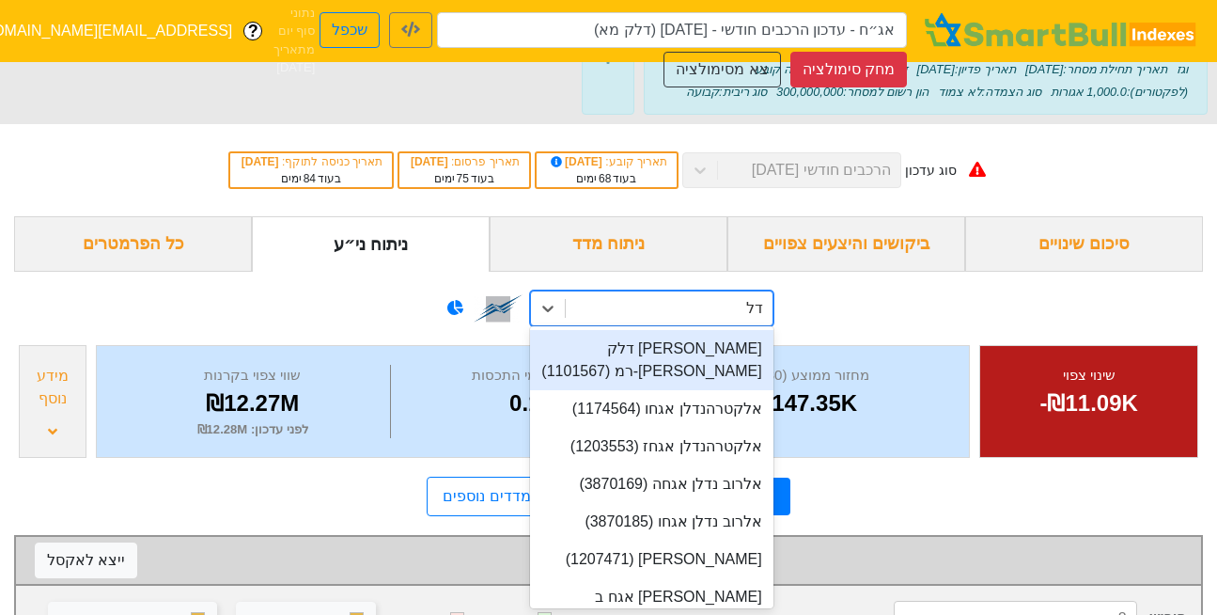
type input "דלק"
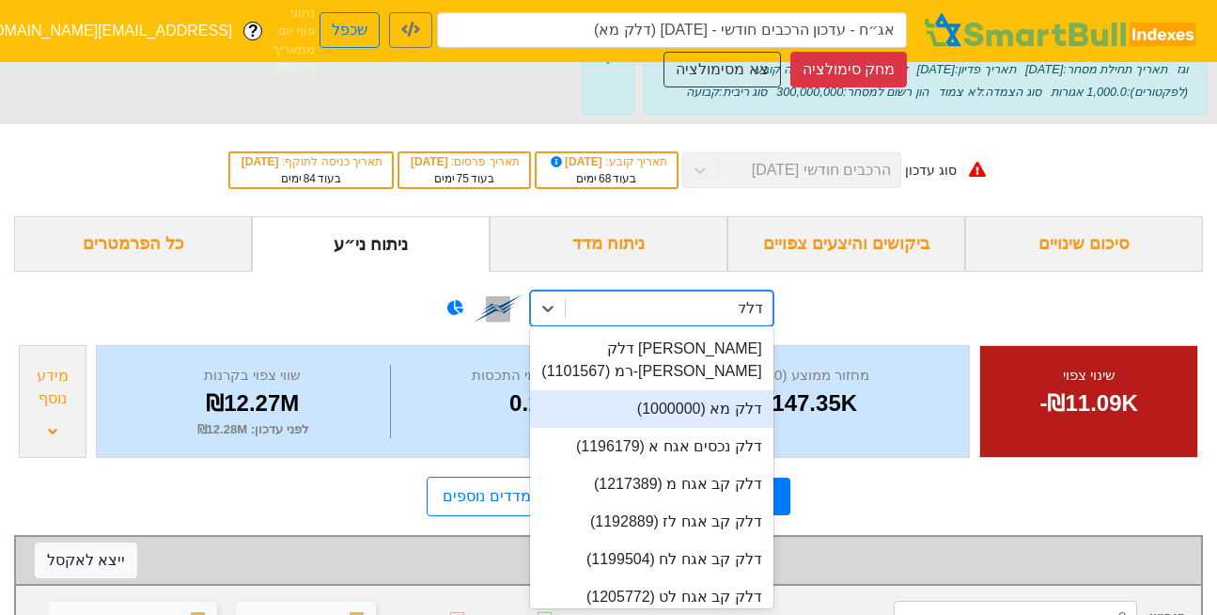
click at [705, 390] on div "דלק מא (1000000)" at bounding box center [651, 409] width 243 height 38
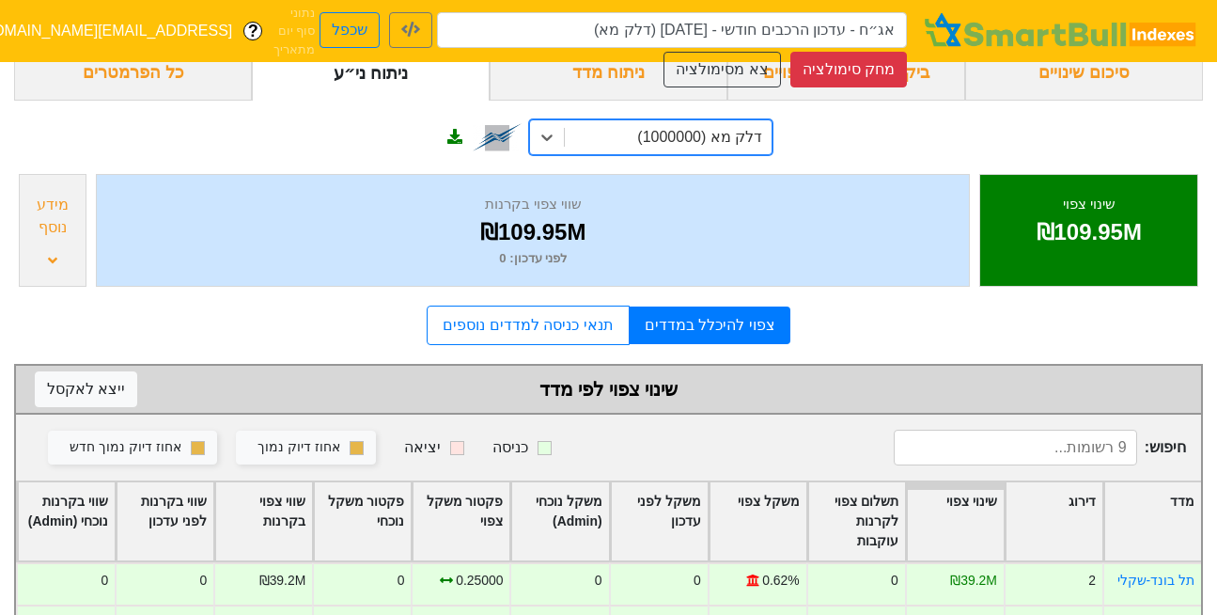
scroll to position [242, 0]
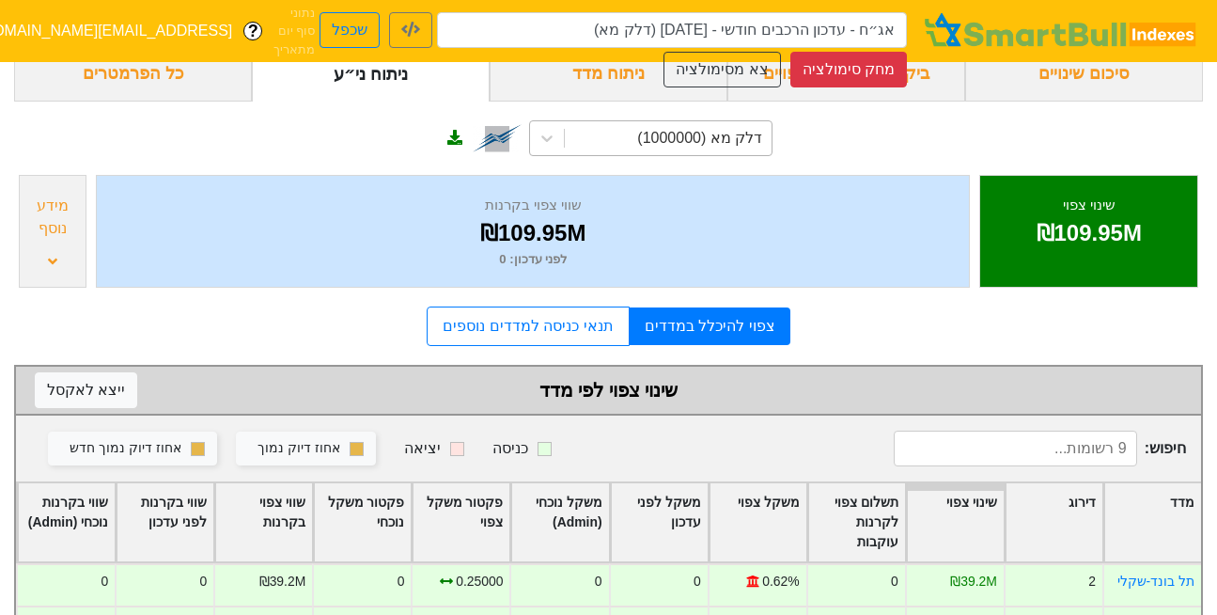
click at [74, 196] on div "מידע נוסף" at bounding box center [52, 217] width 56 height 45
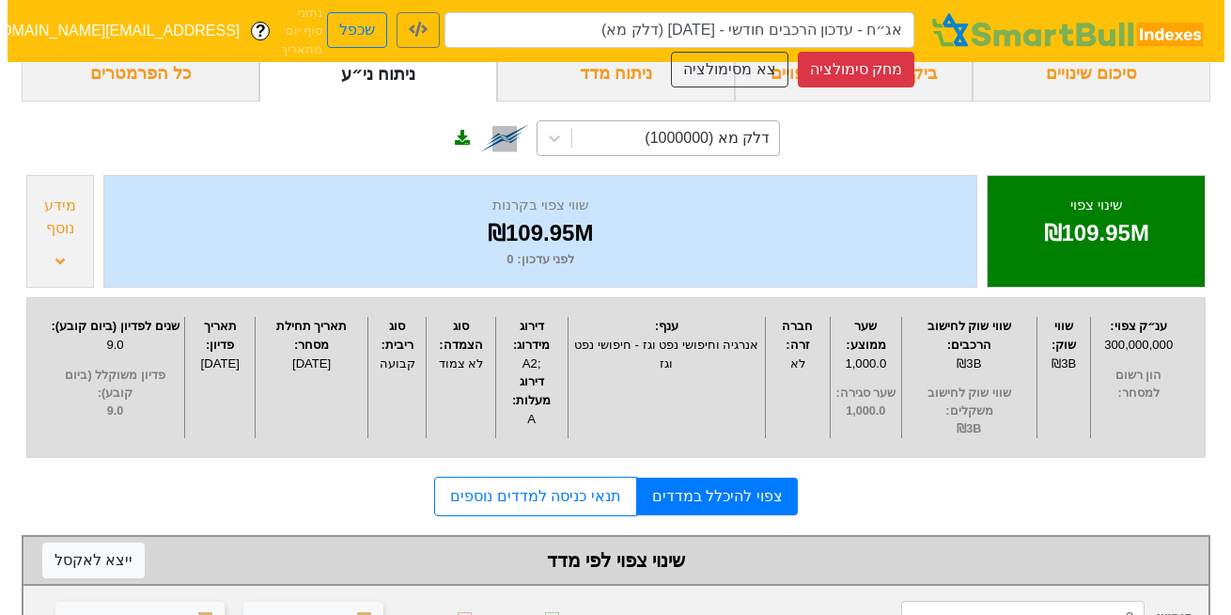
scroll to position [0, 0]
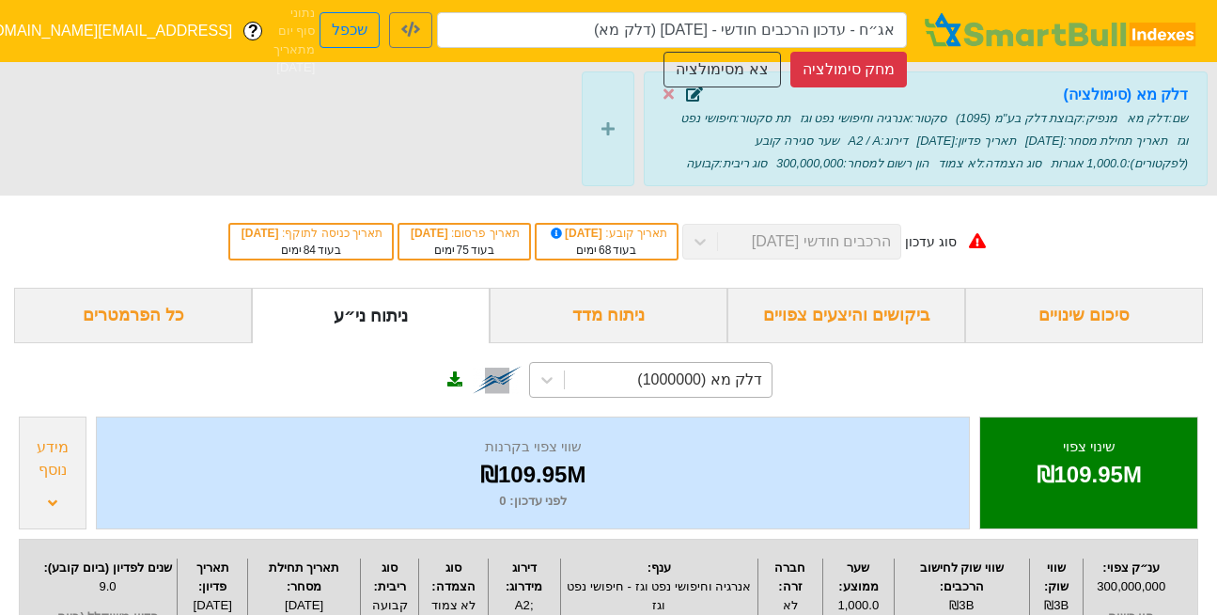
click at [695, 96] on icon at bounding box center [694, 93] width 17 height 15
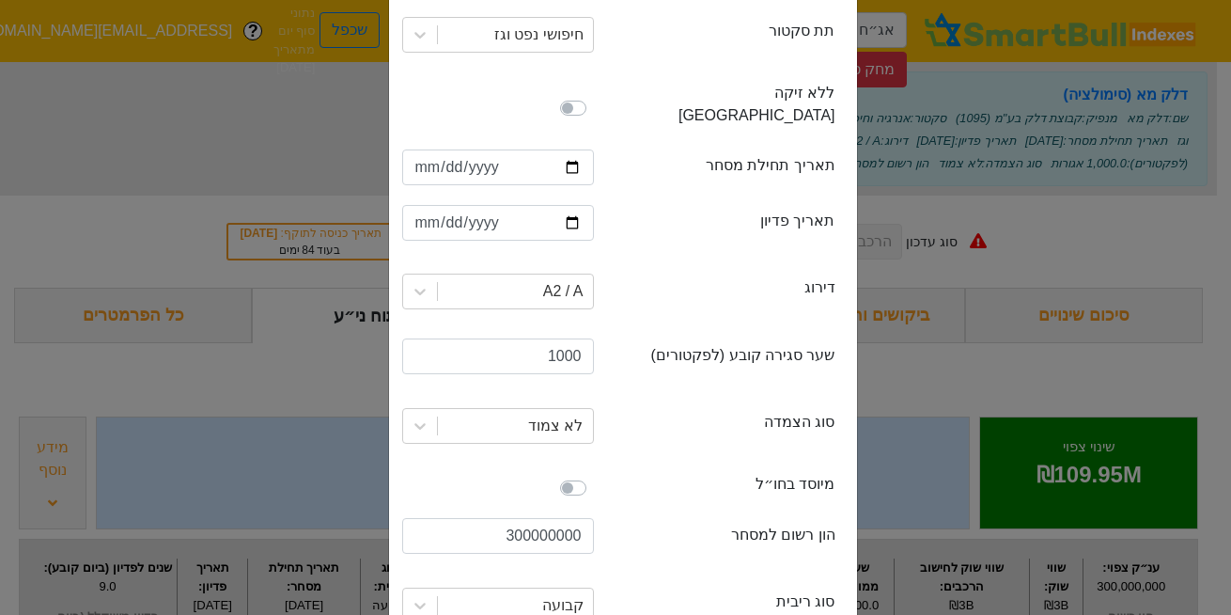
scroll to position [362, 0]
click at [572, 343] on input "1000" at bounding box center [498, 355] width 192 height 36
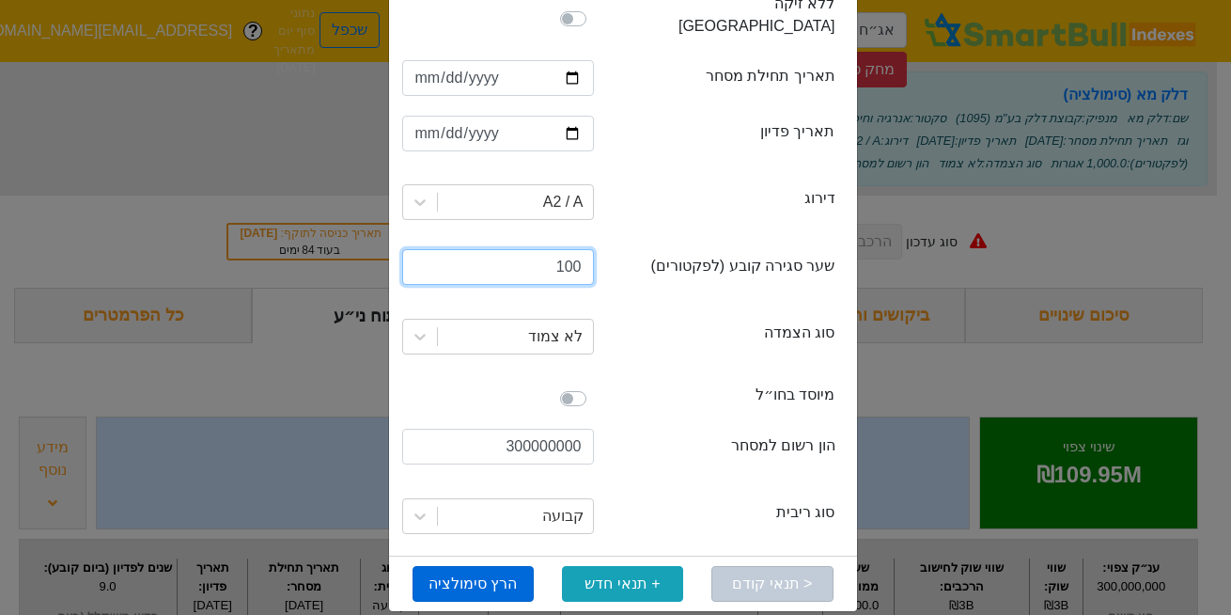
type input "100"
click at [491, 572] on button "הרץ סימולציה" at bounding box center [473, 584] width 121 height 36
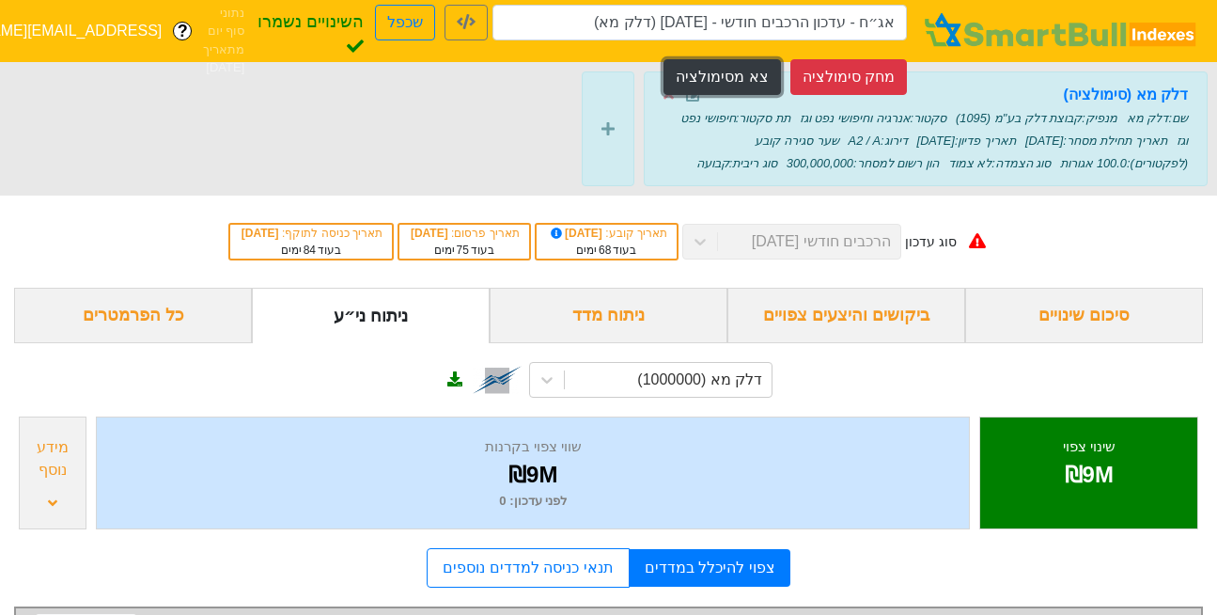
click at [709, 81] on button "צא מסימולציה" at bounding box center [722, 77] width 117 height 36
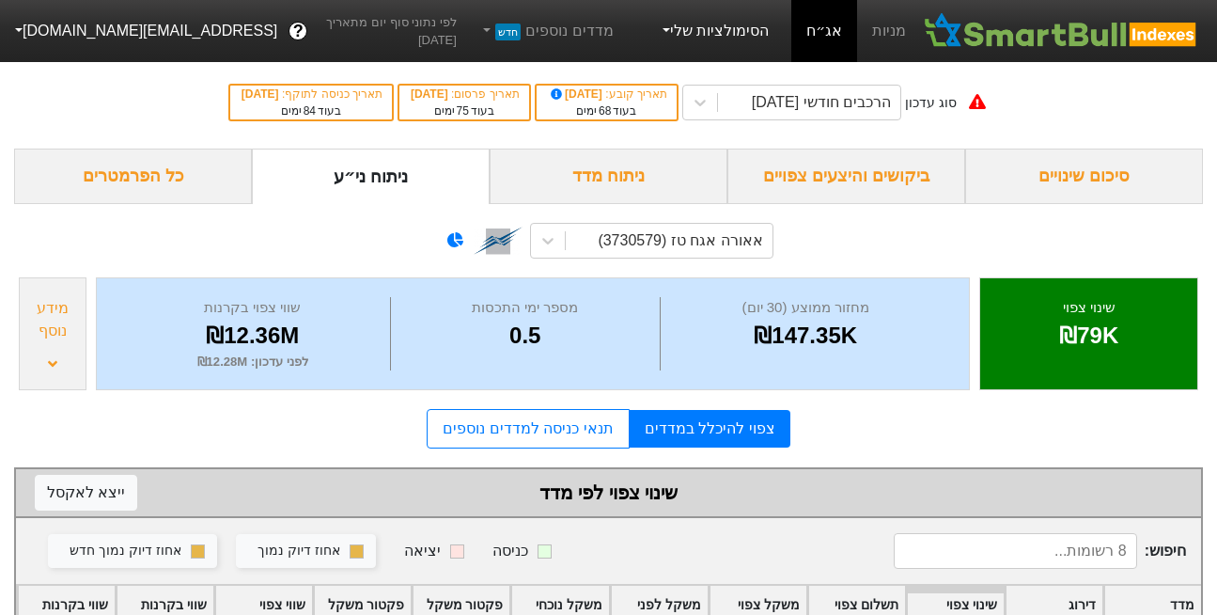
click at [689, 29] on link "הסימולציות שלי" at bounding box center [714, 31] width 126 height 38
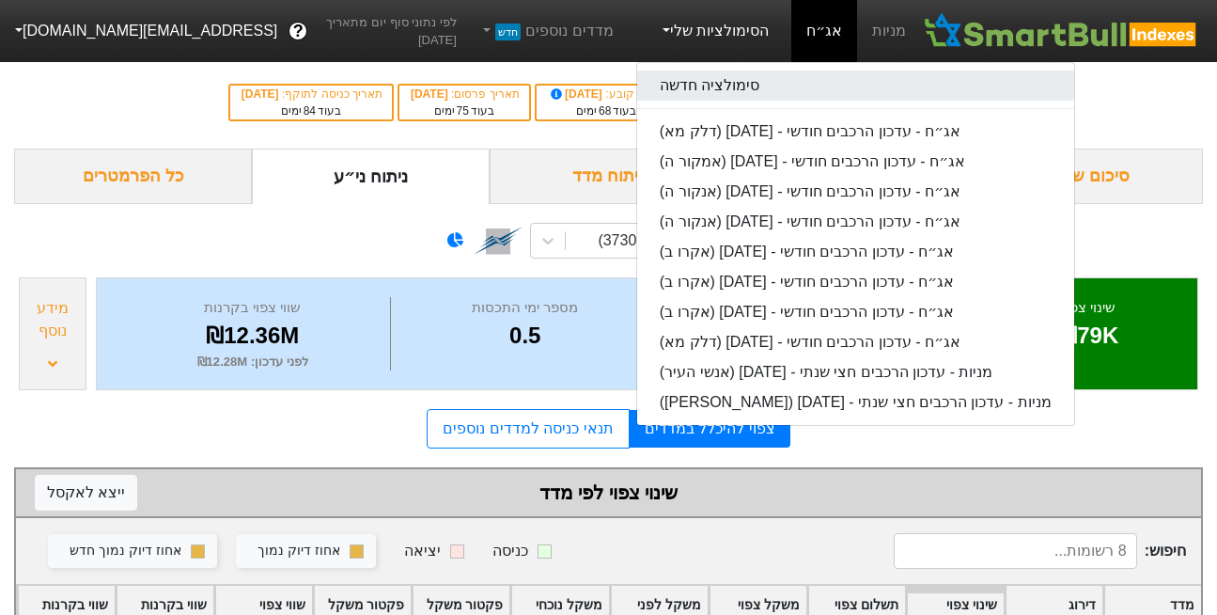
click at [721, 82] on link "סימולציה חדשה" at bounding box center [855, 86] width 437 height 30
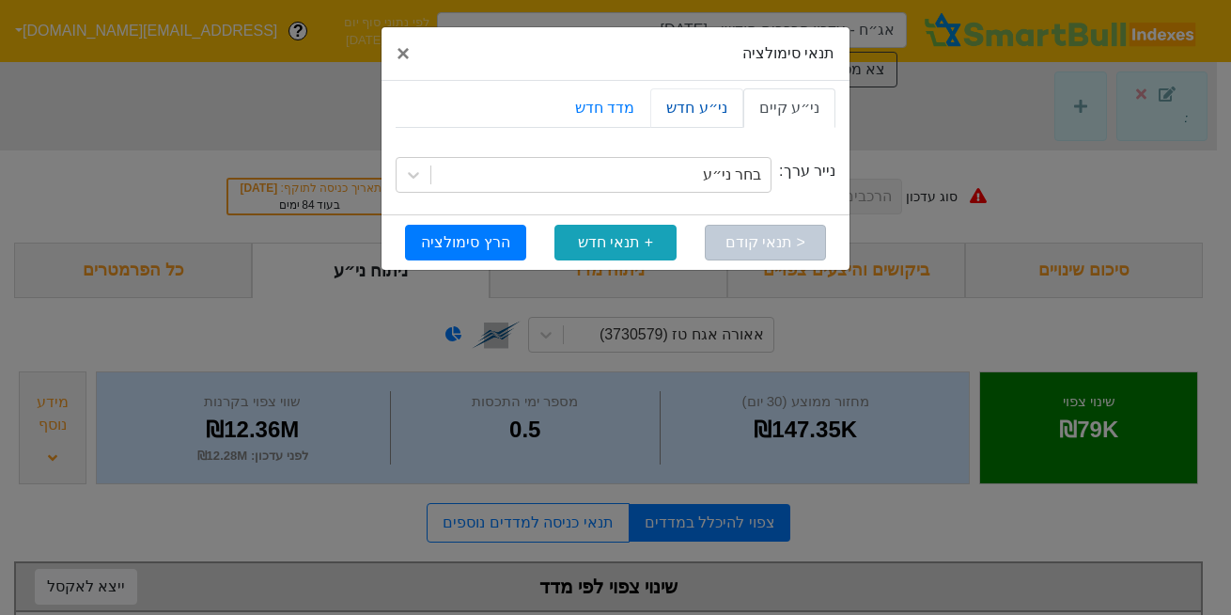
click at [695, 107] on link "ני״ע חדש" at bounding box center [696, 107] width 92 height 39
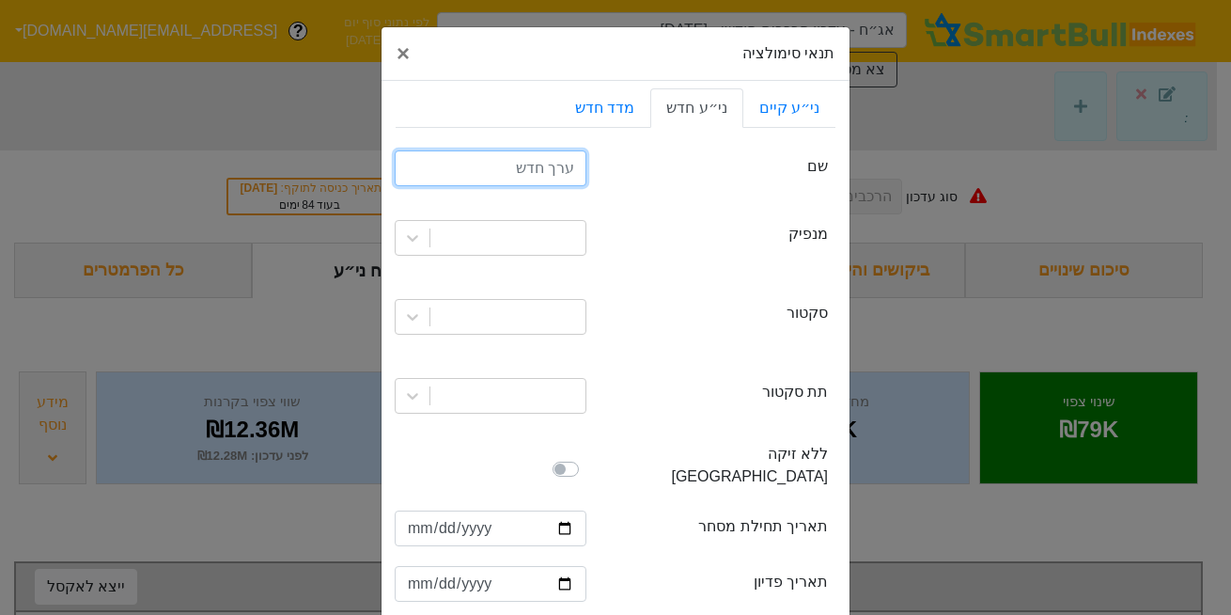
click at [520, 175] on input "text" at bounding box center [491, 168] width 192 height 36
type input "דלק מא"
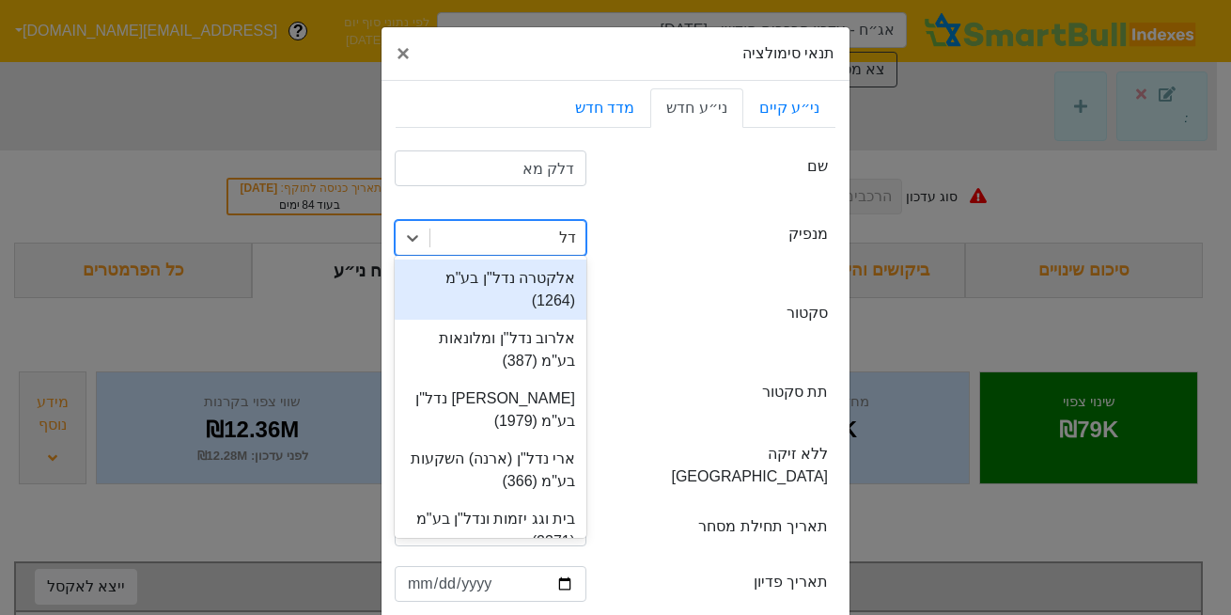
type input "דלק"
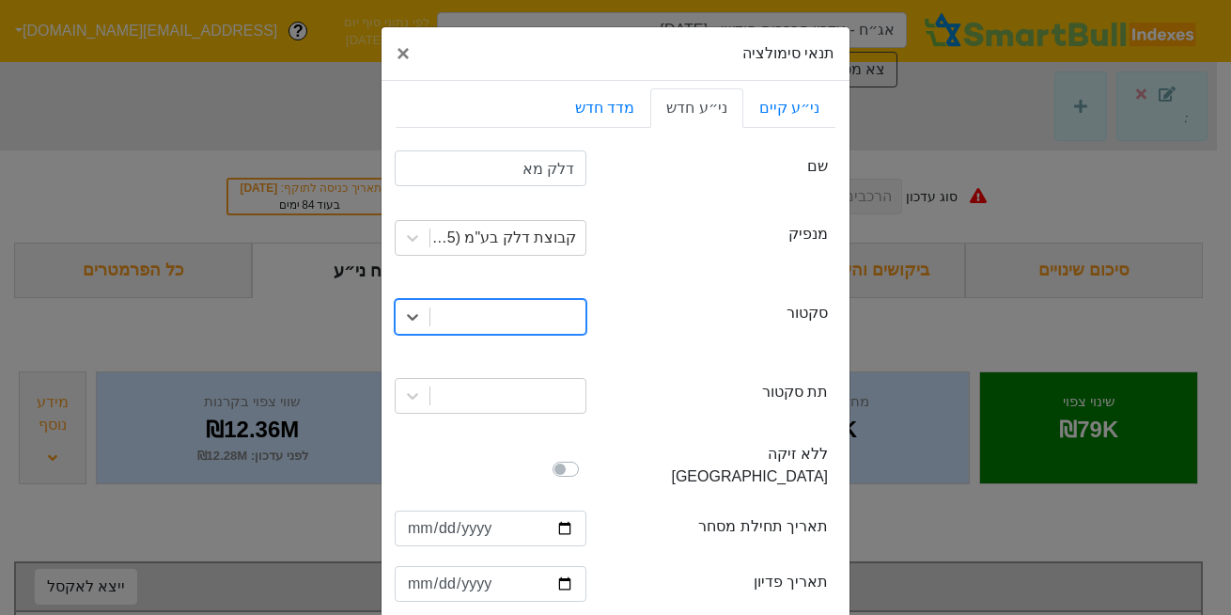
type input "ג"
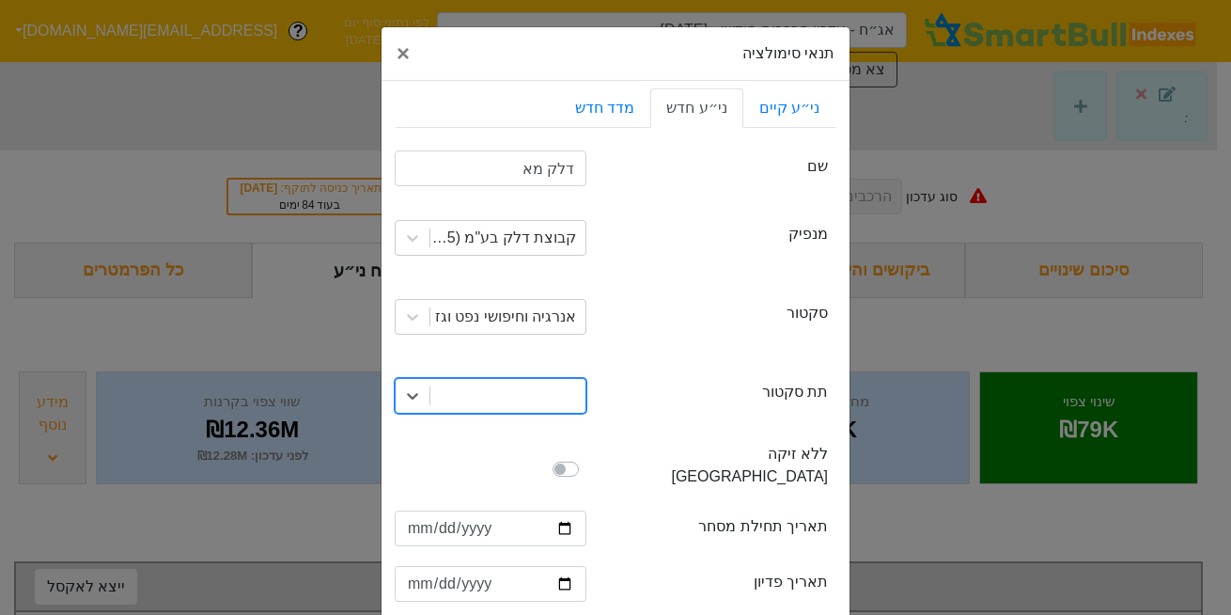
type input "ג"
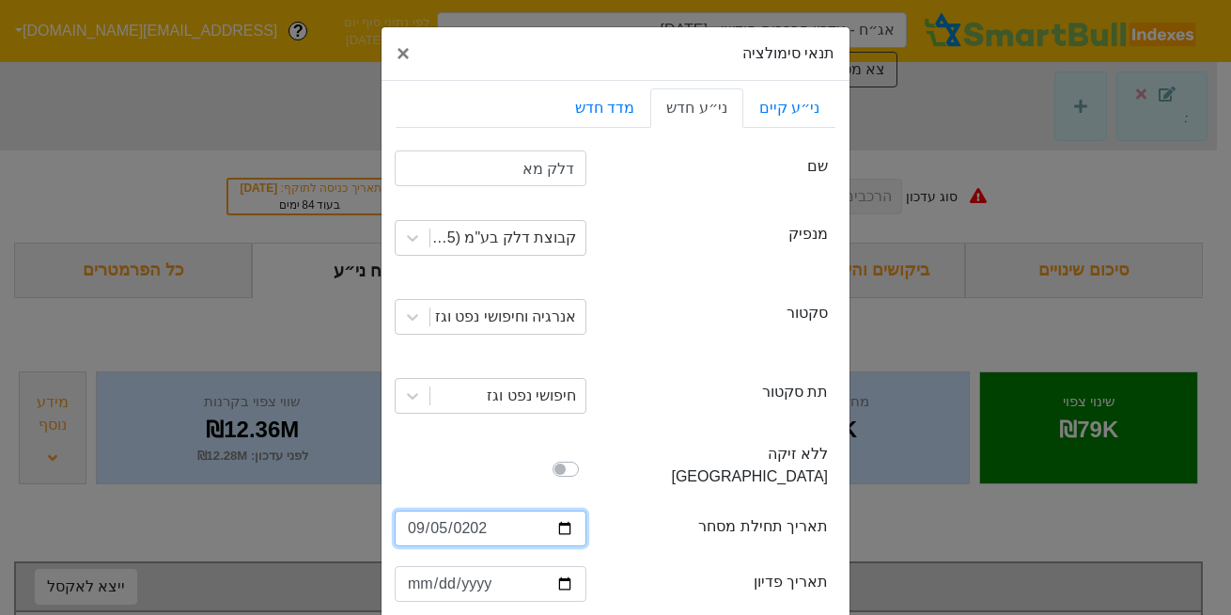
type input "[DATE]"
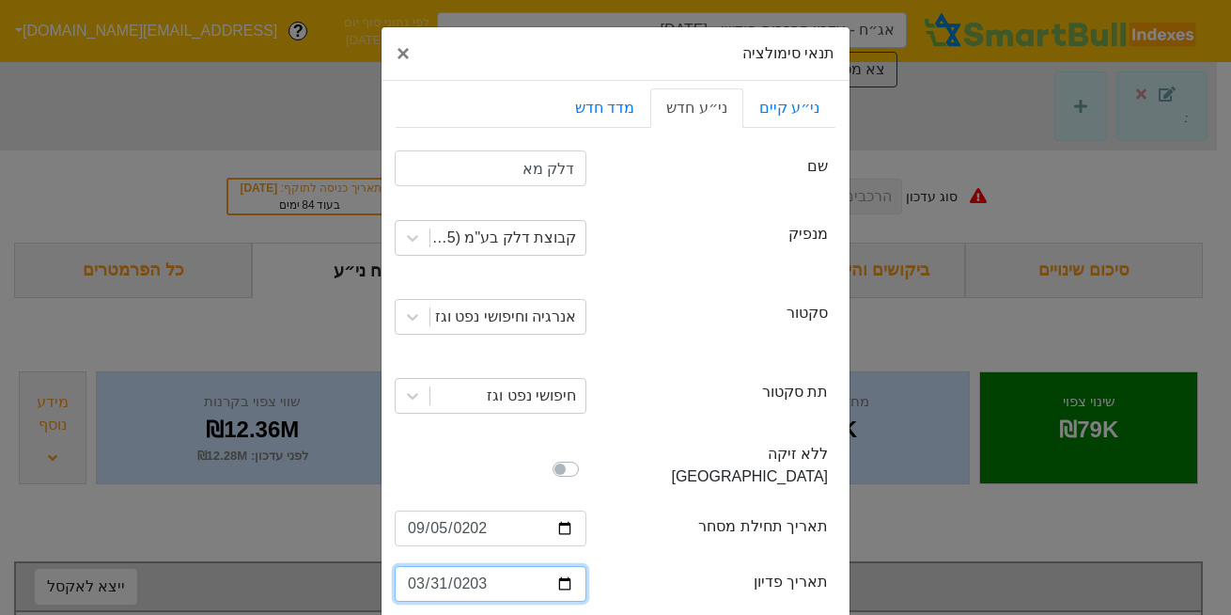
type input "[DATE]"
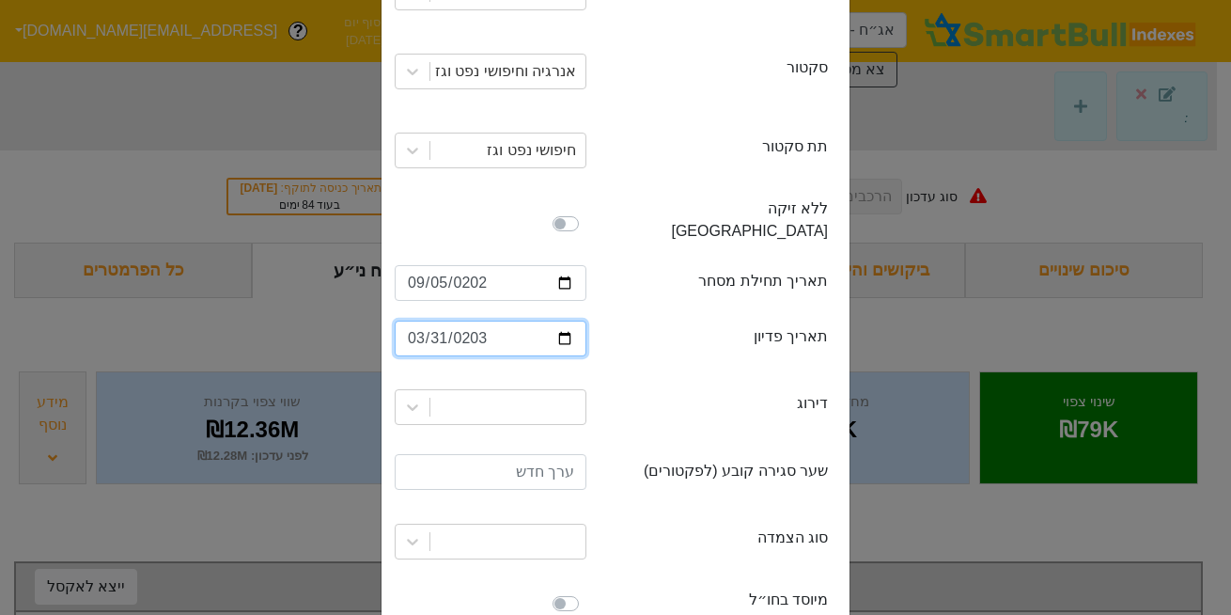
scroll to position [249, 0]
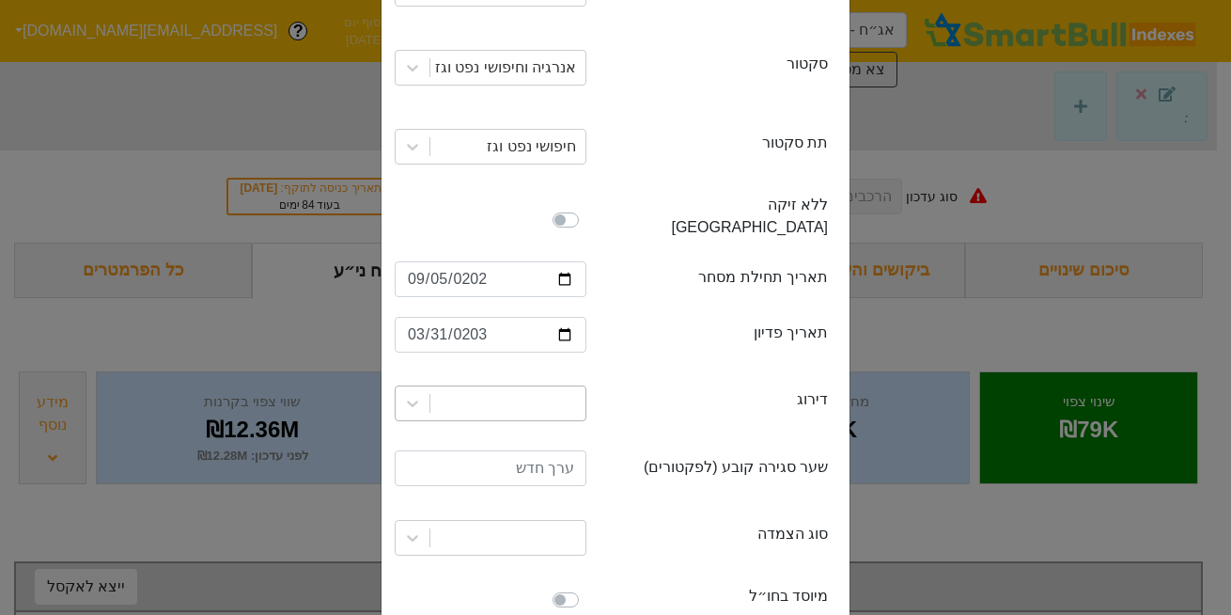
click at [533, 385] on div at bounding box center [491, 403] width 192 height 36
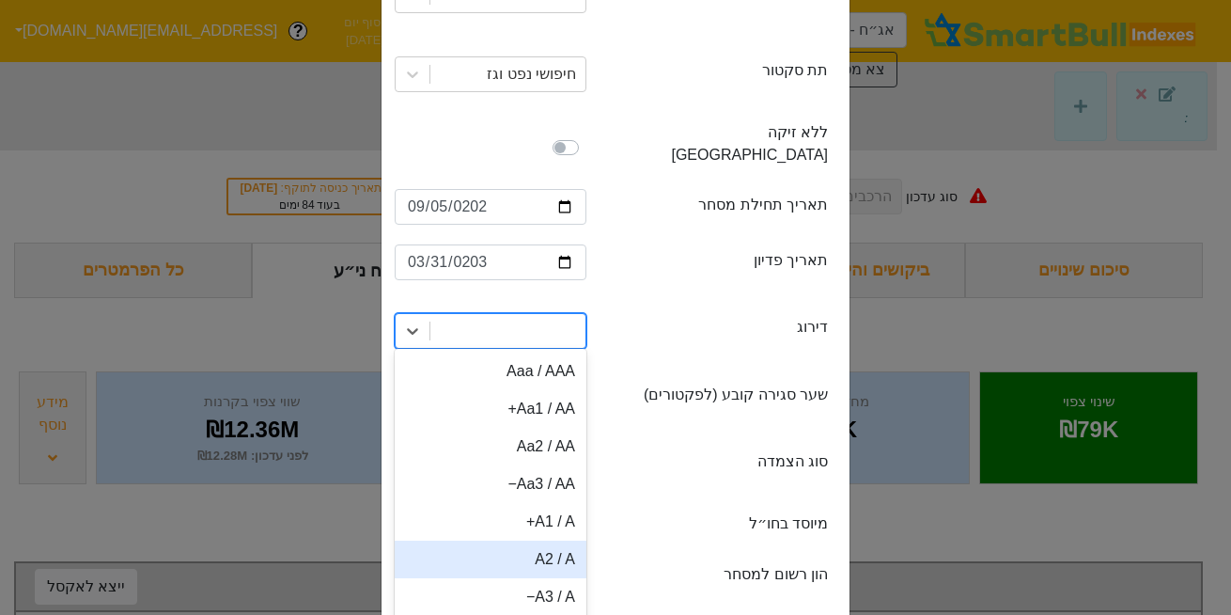
click at [548, 541] on div "A2 / A" at bounding box center [491, 560] width 192 height 38
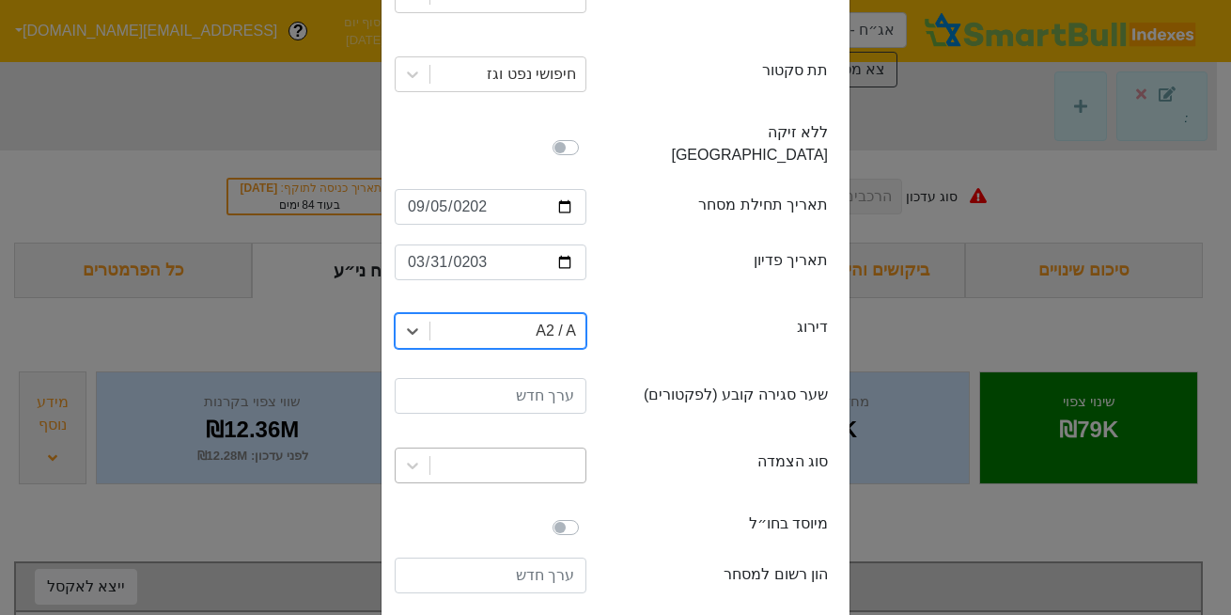
click at [538, 448] on div at bounding box center [508, 465] width 155 height 34
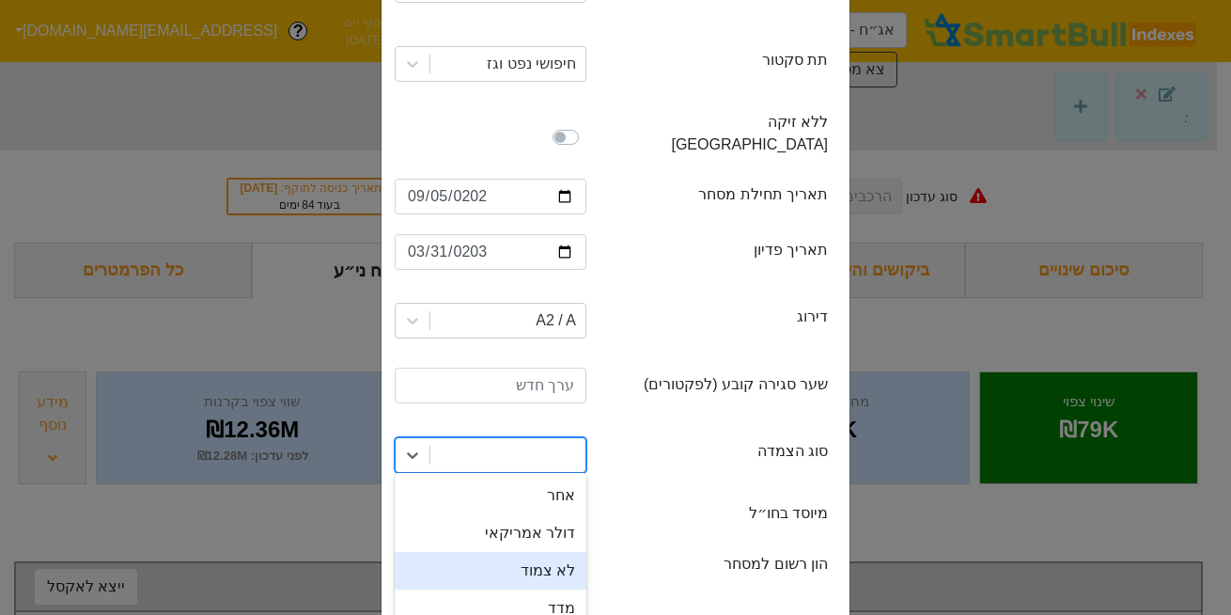
click at [553, 558] on div "לא צמוד" at bounding box center [491, 571] width 192 height 38
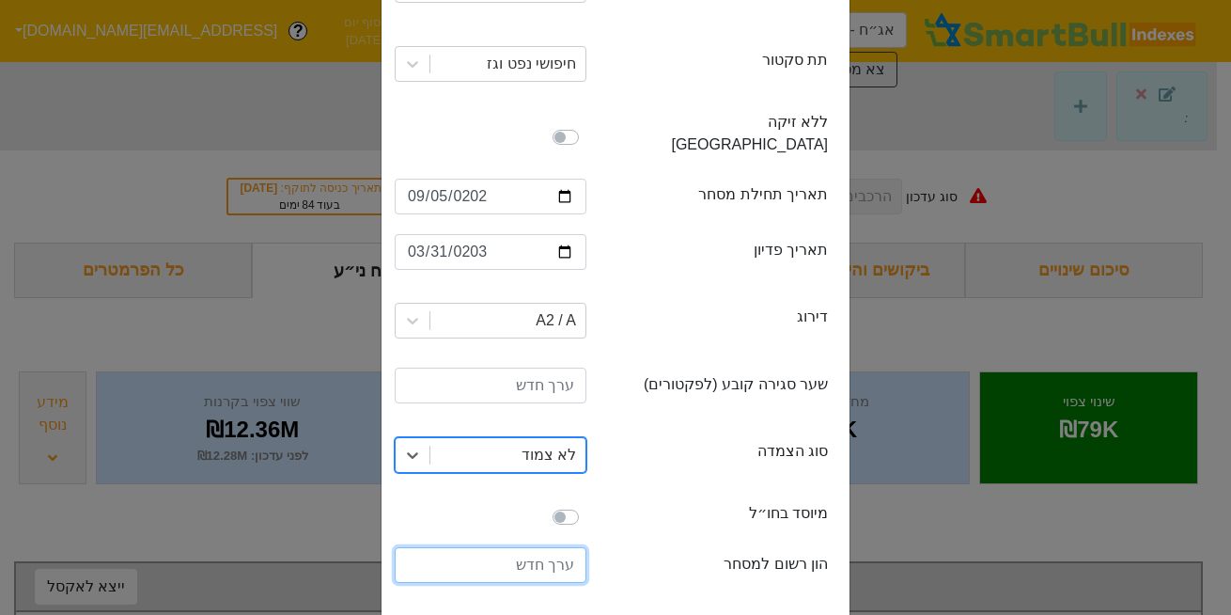
click at [541, 547] on input "number" at bounding box center [491, 565] width 192 height 36
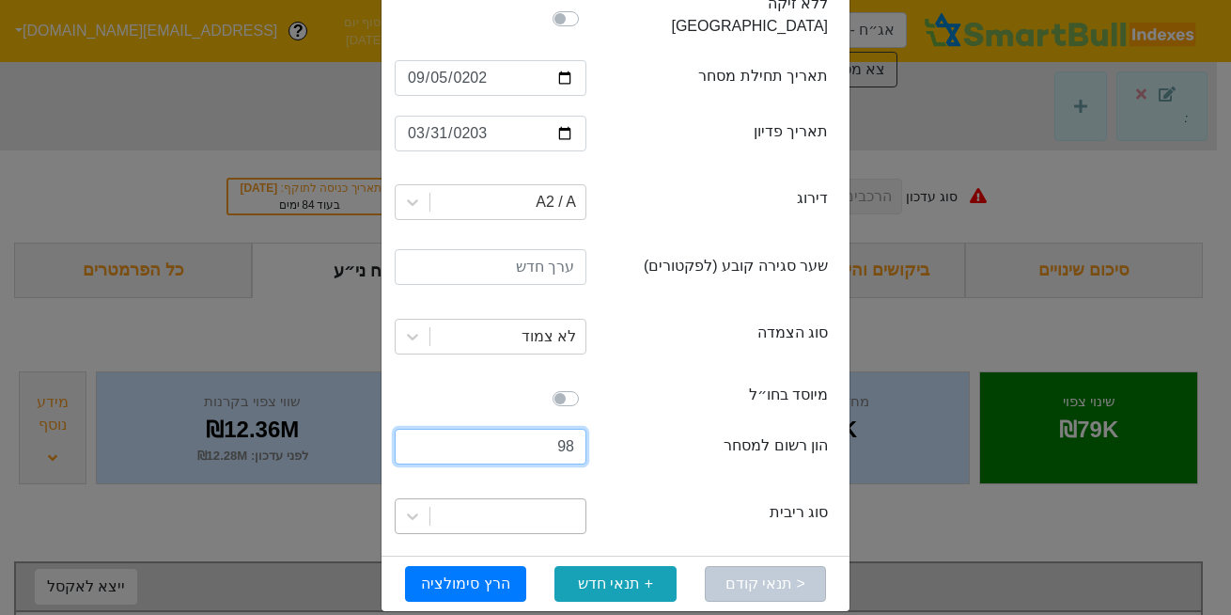
type input "98"
click at [538, 499] on div at bounding box center [508, 516] width 155 height 34
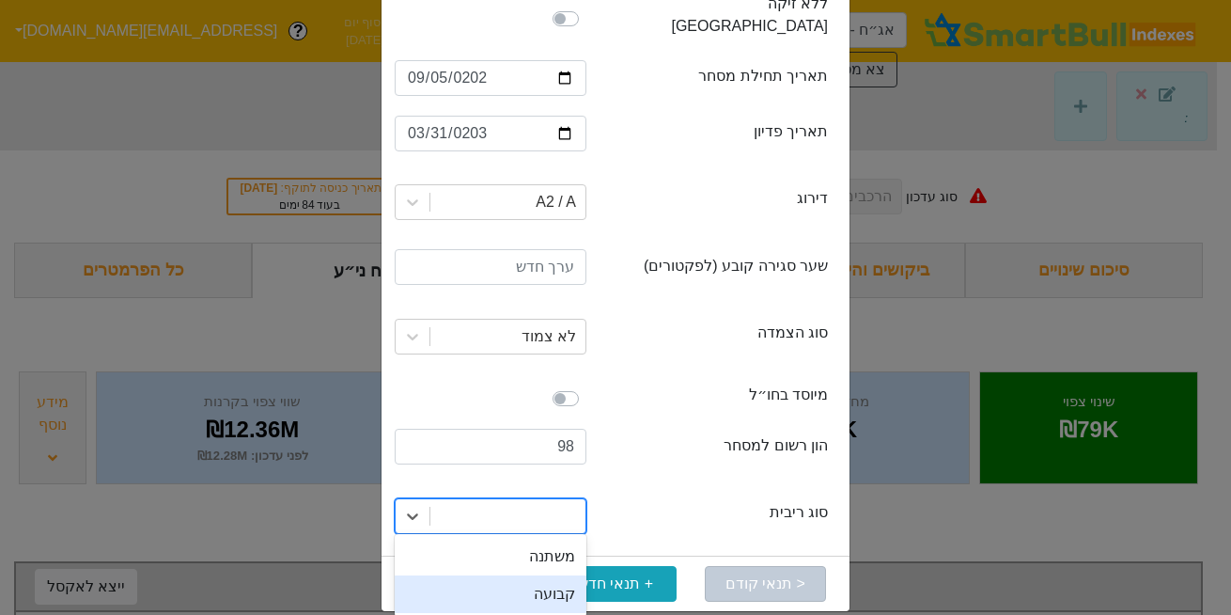
click at [540, 576] on div "קבועה" at bounding box center [491, 594] width 192 height 38
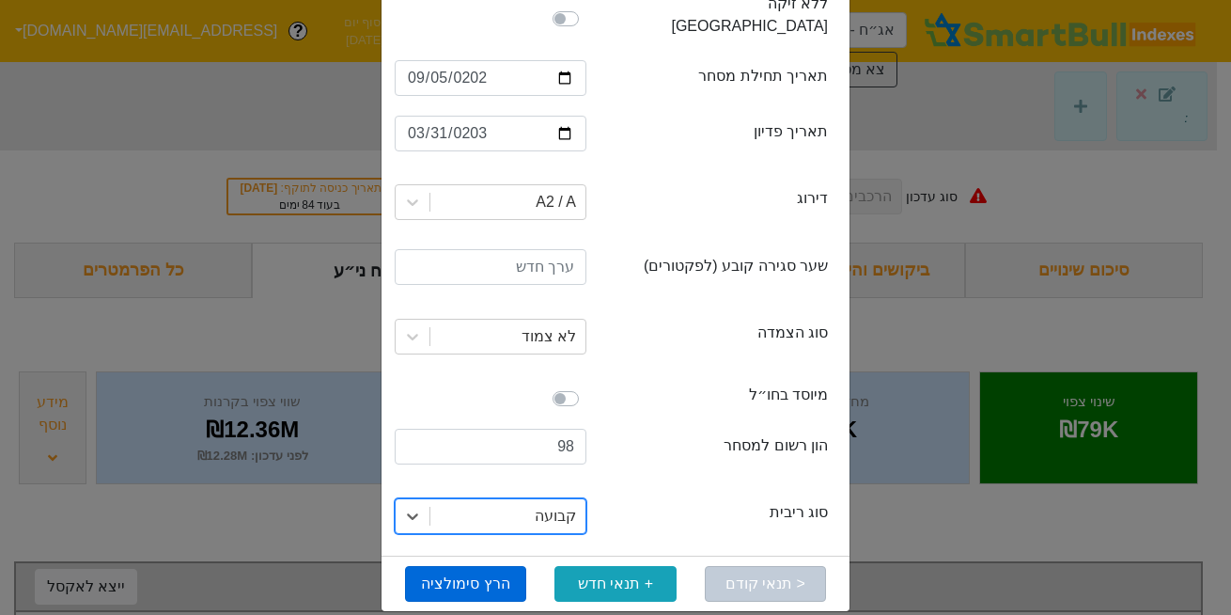
click at [468, 566] on button "הרץ סימולציה" at bounding box center [465, 584] width 121 height 36
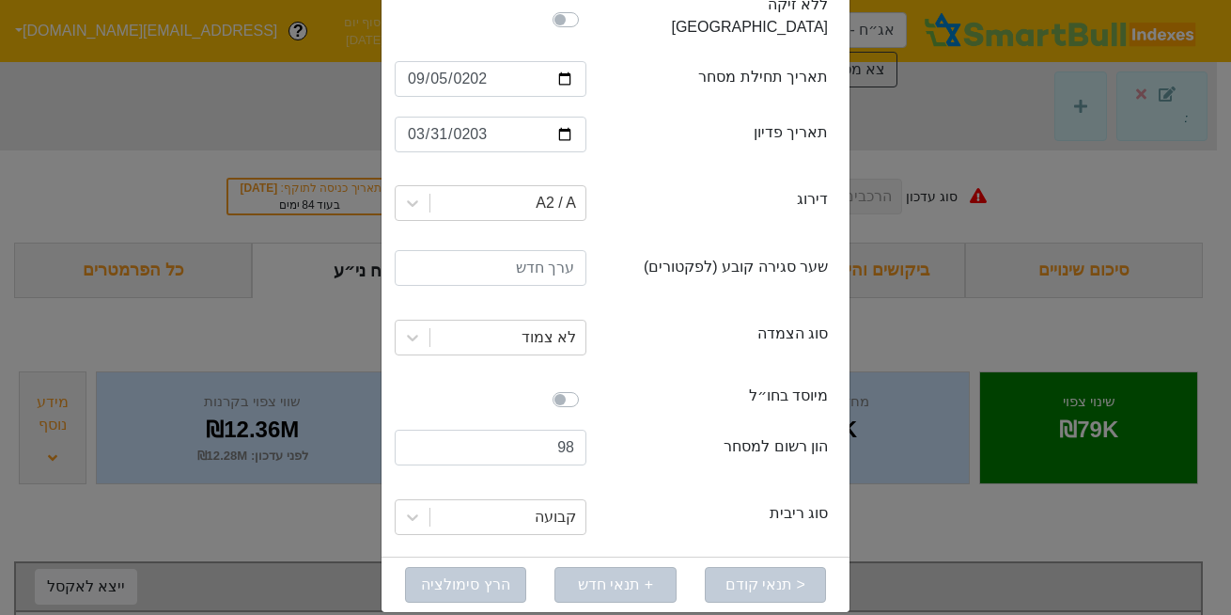
click at [230, 95] on div "תנאי סימולציה × Close ני״ע קיים ני״ע חדש מדד חדש יש למלא את כל השדות בסימולציית…" at bounding box center [615, 307] width 1231 height 615
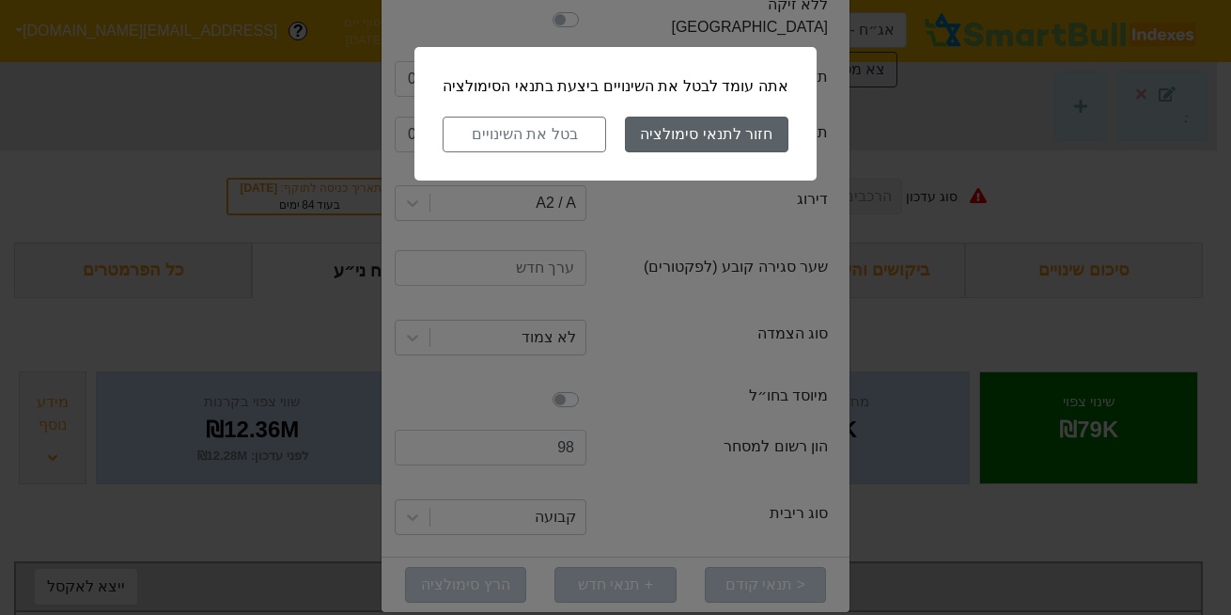
click at [690, 131] on button "חזור לתנאי סימולציה" at bounding box center [707, 135] width 164 height 36
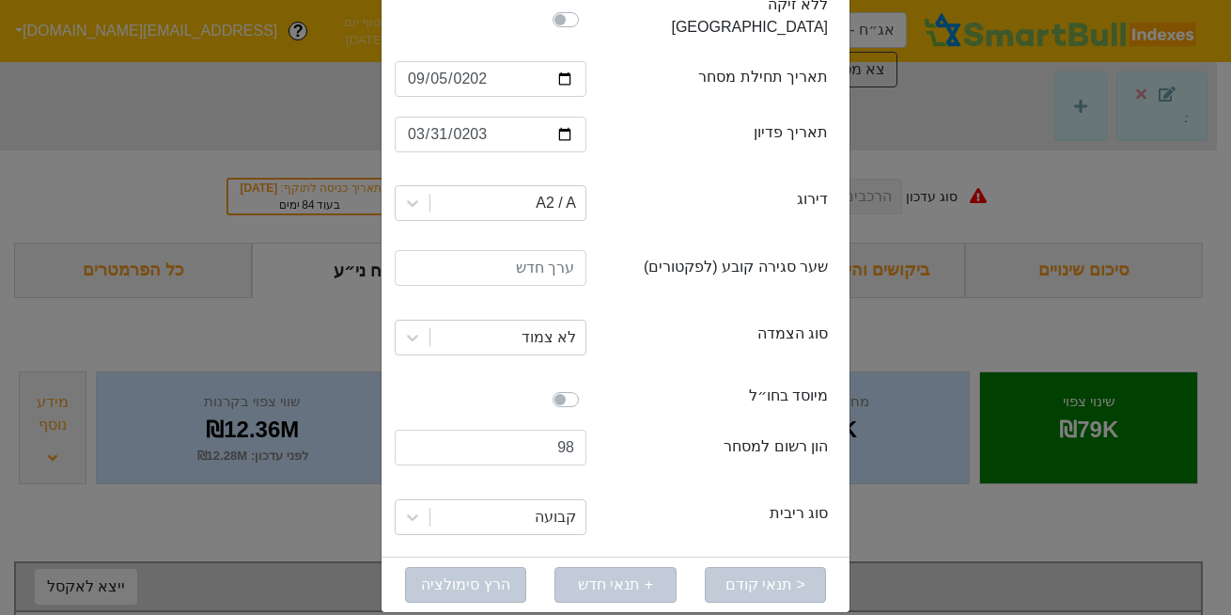
click at [693, 377] on div "incorporatedAbroad מיוסד בחו״ל" at bounding box center [616, 399] width 440 height 45
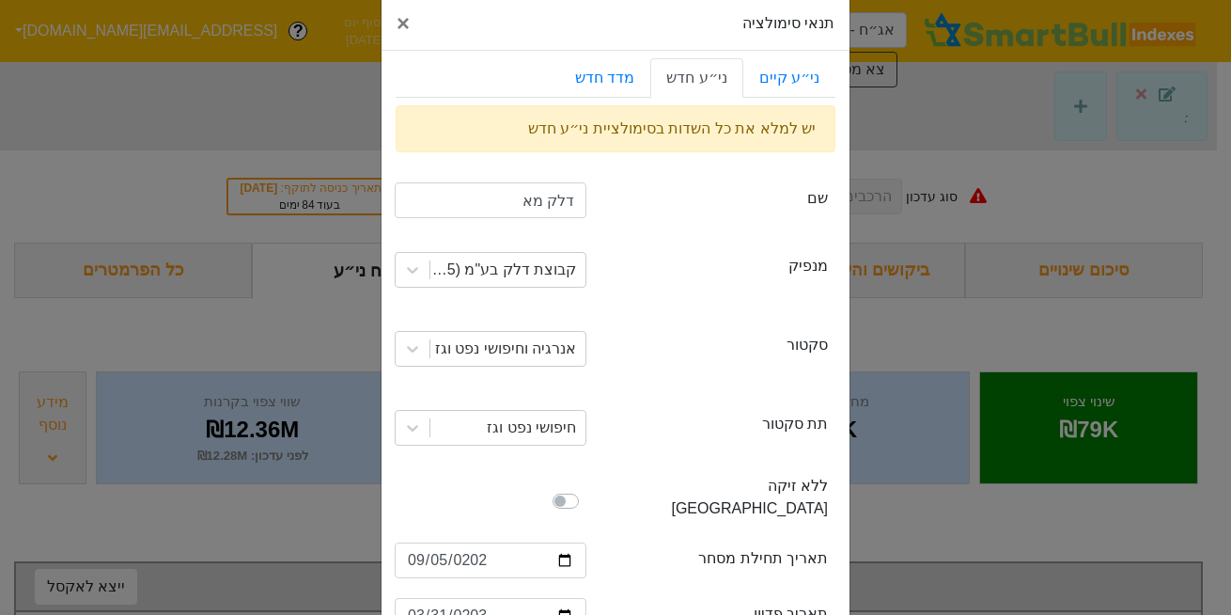
scroll to position [0, 0]
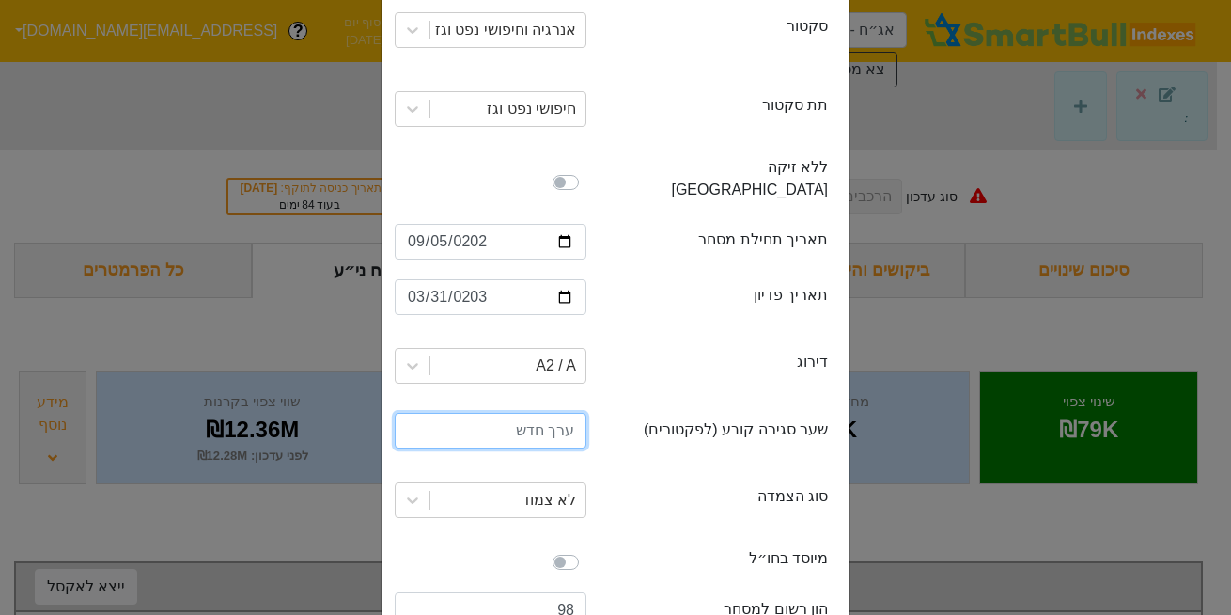
click at [520, 413] on input "number" at bounding box center [491, 431] width 192 height 36
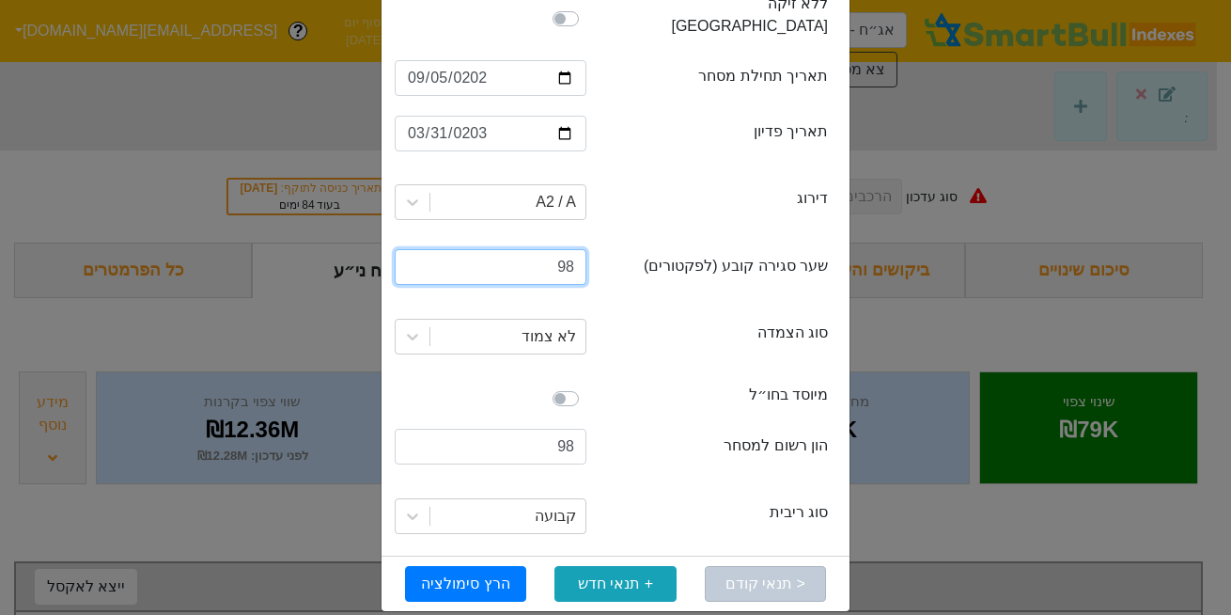
type input "98"
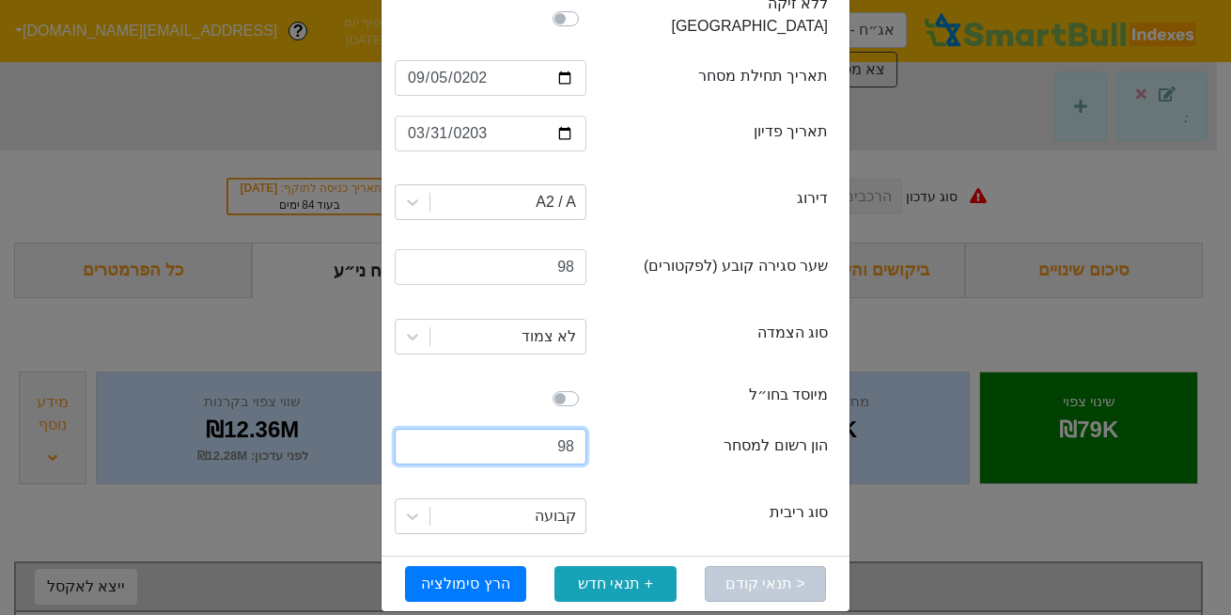
click at [550, 431] on input "98" at bounding box center [491, 447] width 192 height 36
type input "350000000"
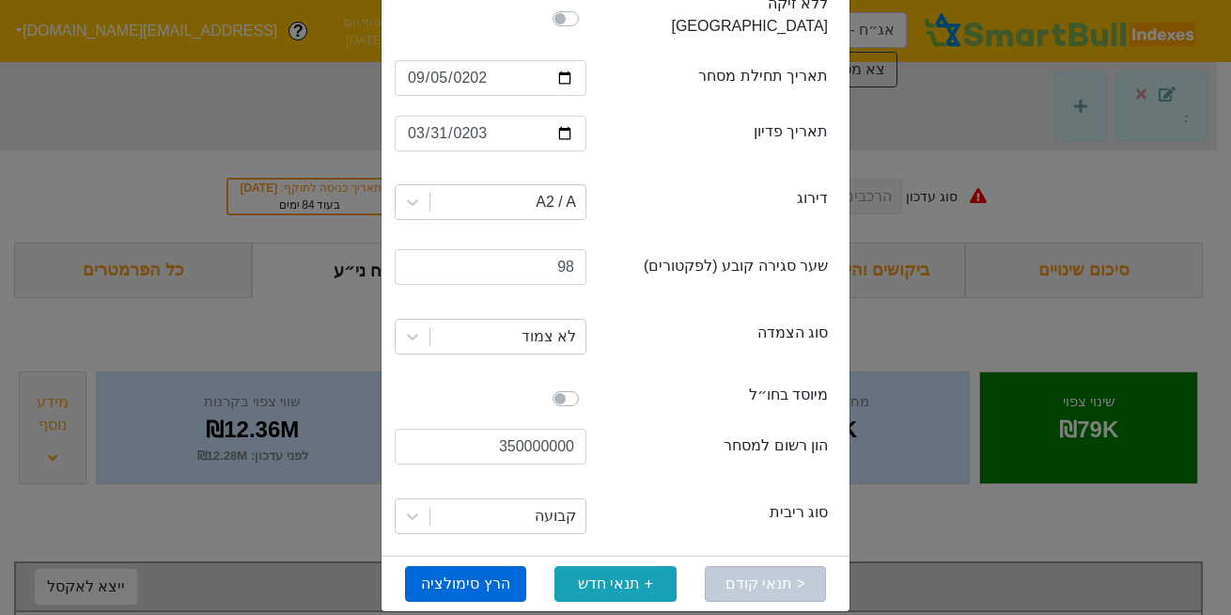
click at [476, 566] on button "הרץ סימולציה" at bounding box center [465, 584] width 121 height 36
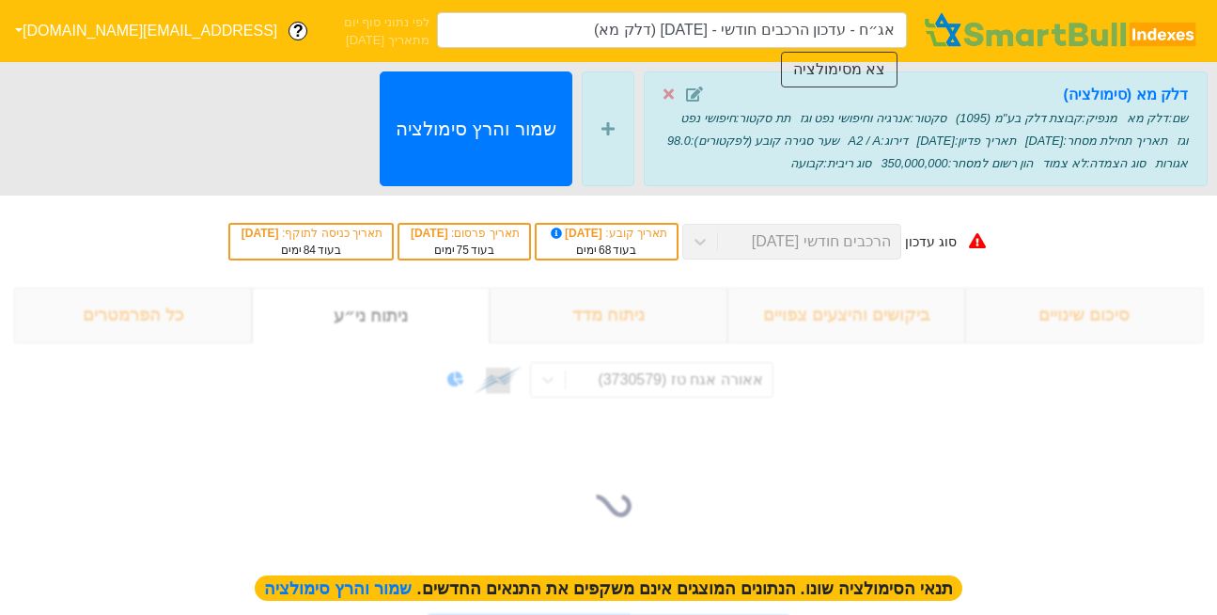
type input "אג״ח - עדכון הרכבים חודשי - [DATE] (דלק מא)"
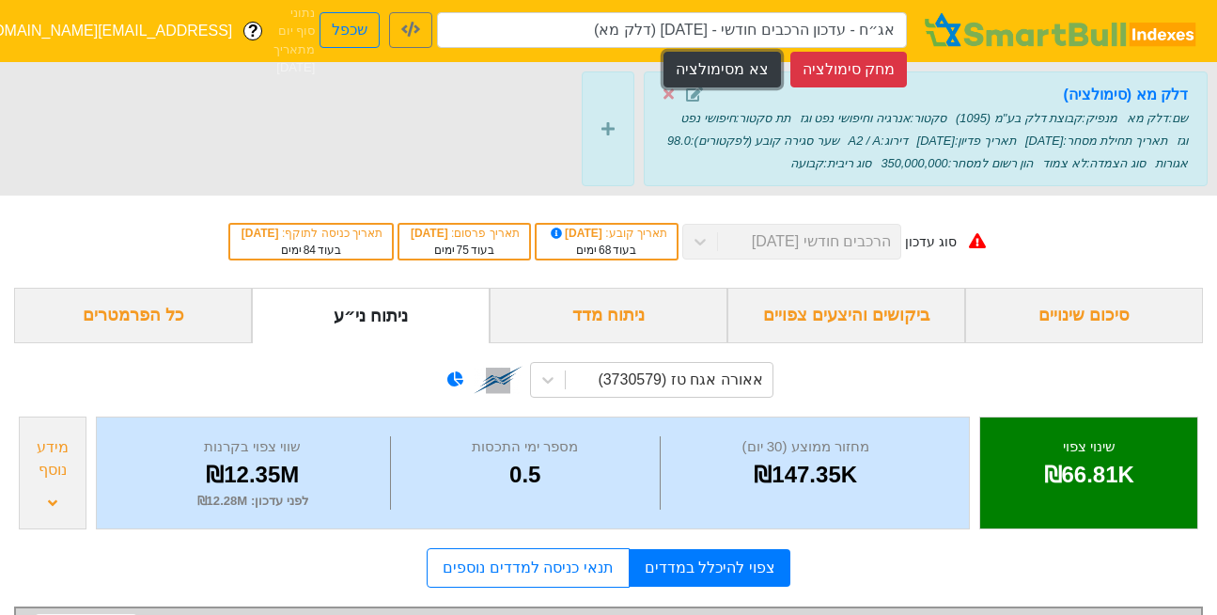
click at [741, 60] on button "צא מסימולציה" at bounding box center [722, 70] width 117 height 36
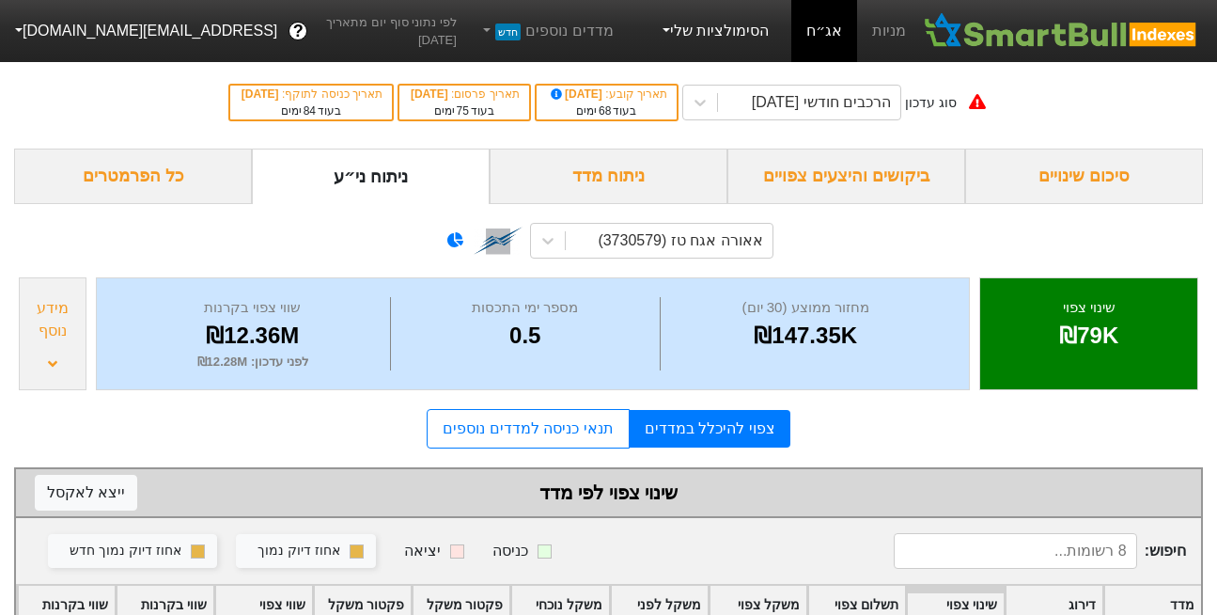
click at [738, 31] on link "הסימולציות שלי" at bounding box center [714, 31] width 126 height 38
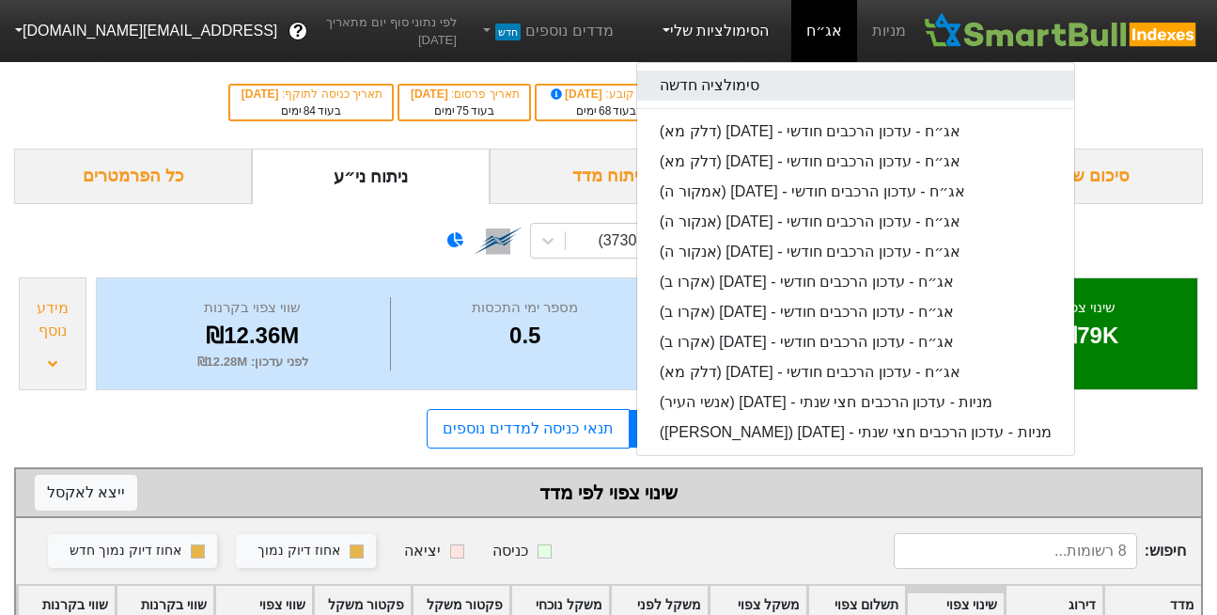
click at [747, 82] on link "סימולציה חדשה" at bounding box center [855, 86] width 437 height 30
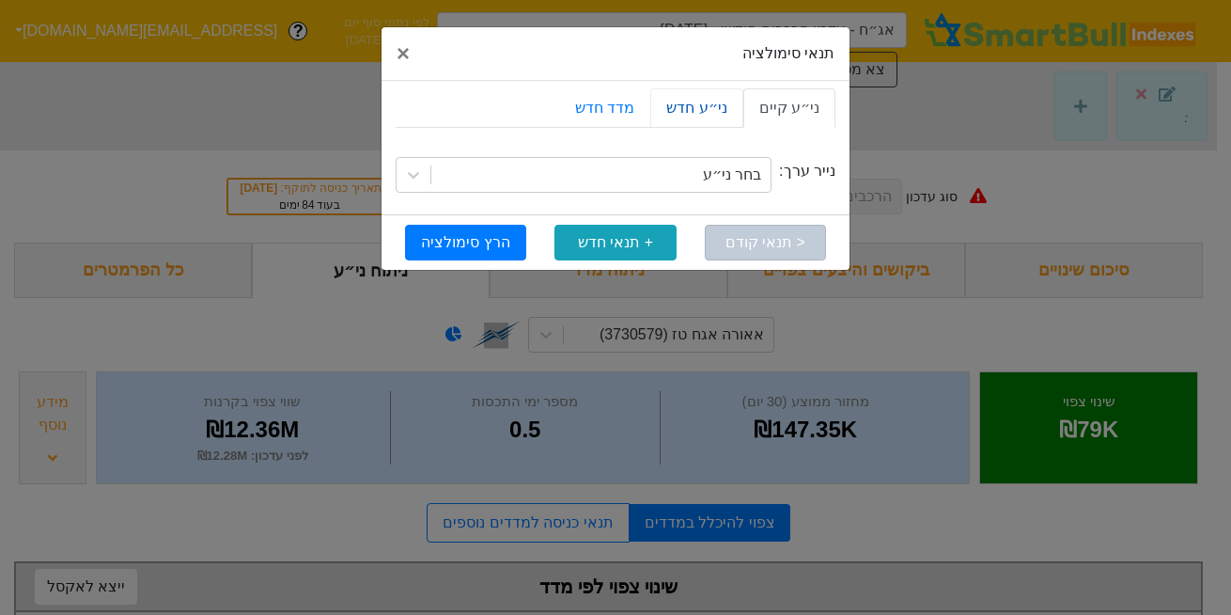
click at [714, 116] on link "ני״ע חדש" at bounding box center [696, 107] width 92 height 39
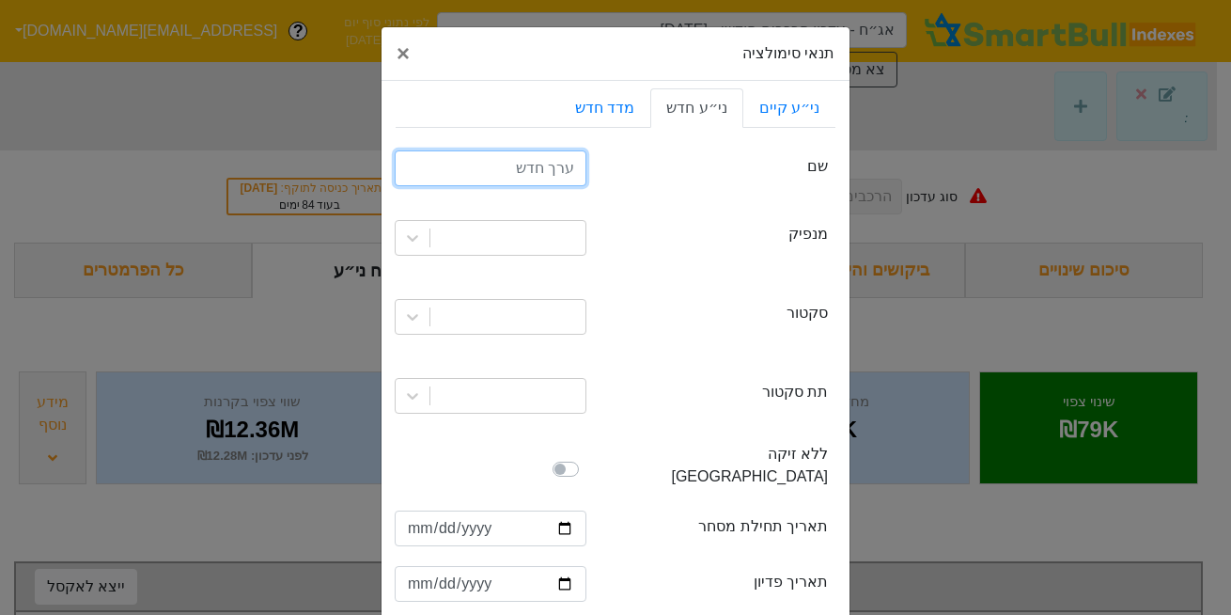
click at [537, 161] on input "text" at bounding box center [491, 168] width 192 height 36
type input "דלק מא"
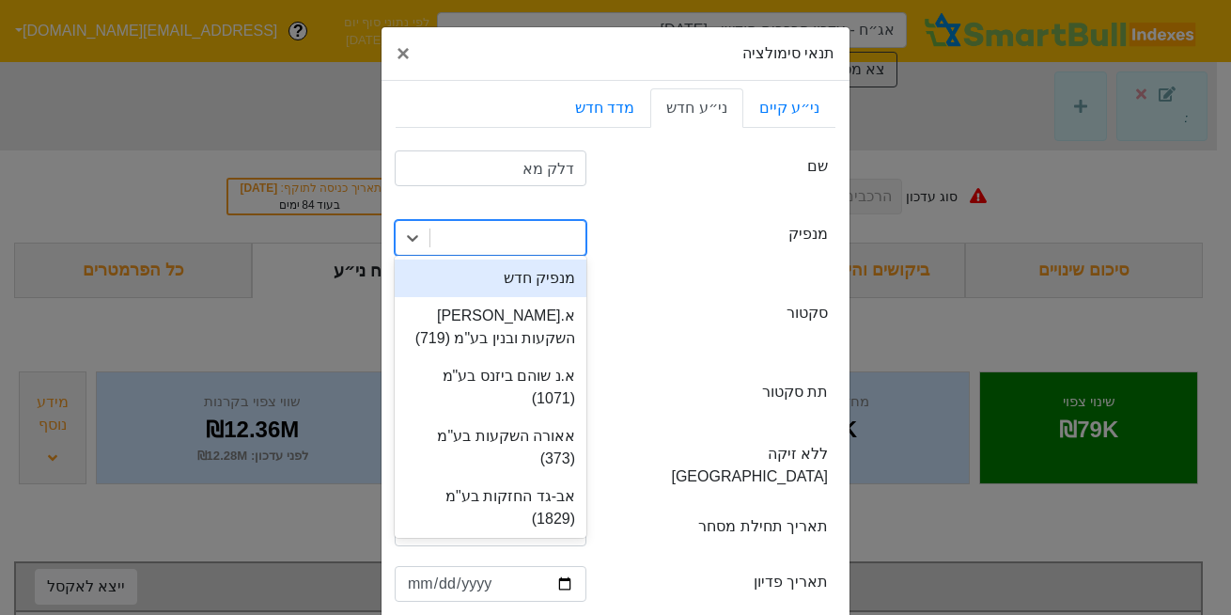
click at [550, 229] on div at bounding box center [508, 238] width 155 height 34
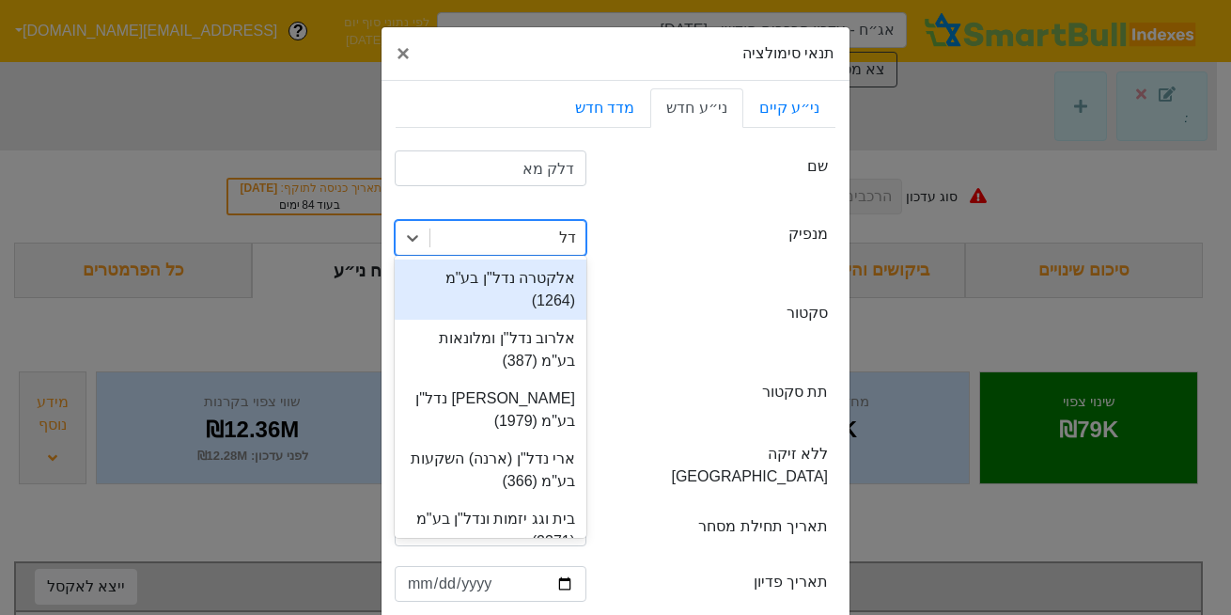
type input "דלק"
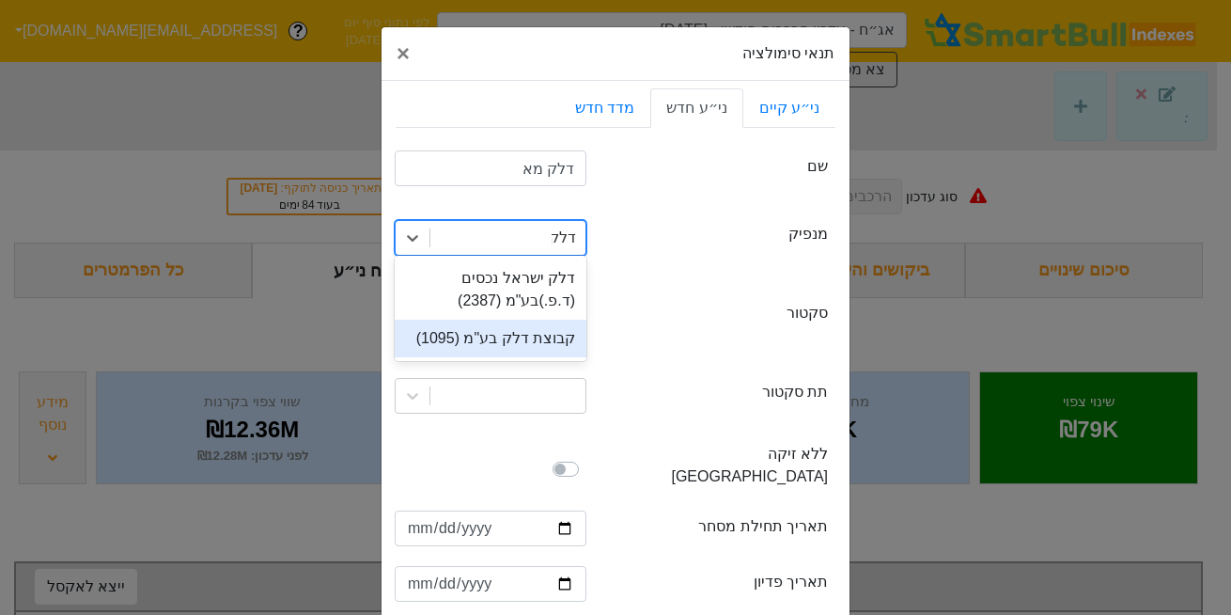
click at [549, 331] on div "קבוצת דלק בע"מ (1095)" at bounding box center [491, 339] width 192 height 38
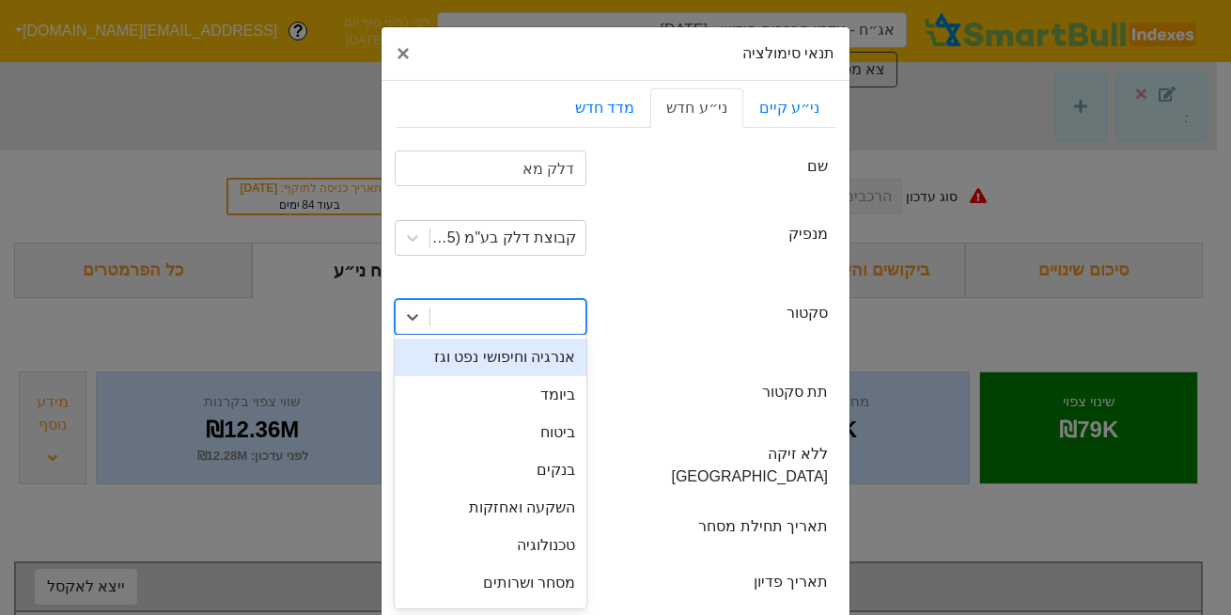
scroll to position [8, 0]
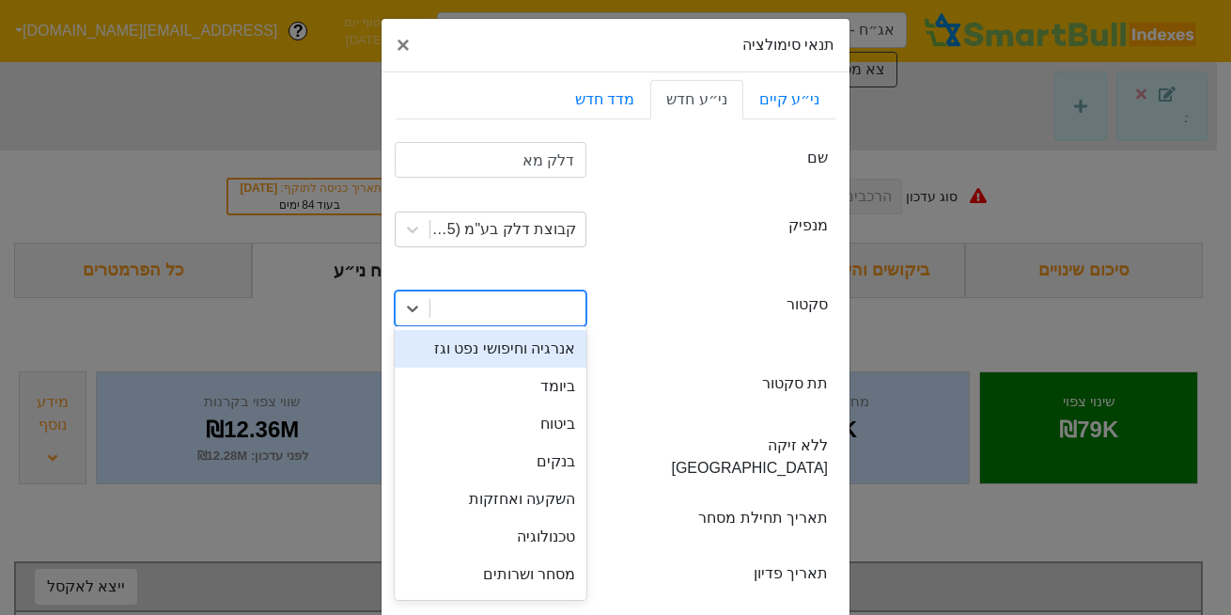
click at [544, 326] on div "option אנרגיה וחיפושי נפט וגז focused, 1 of 10. 10 results available. Use Up an…" at bounding box center [491, 308] width 192 height 36
type input "ג"
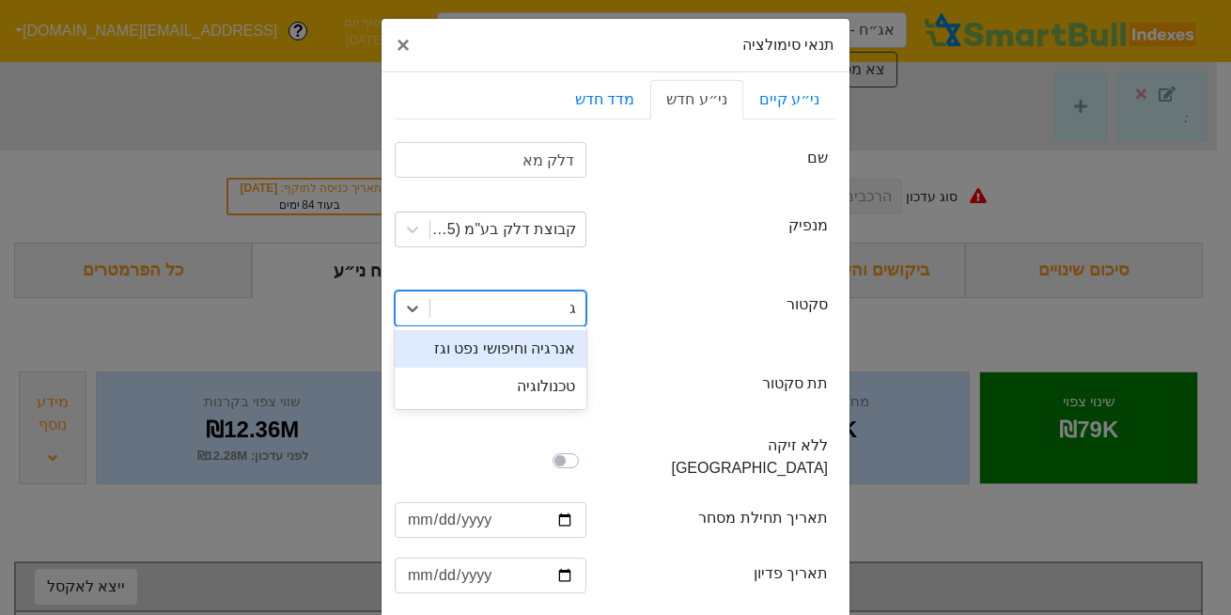
click at [544, 354] on div "אנרגיה וחיפושי נפט וגז" at bounding box center [491, 349] width 192 height 38
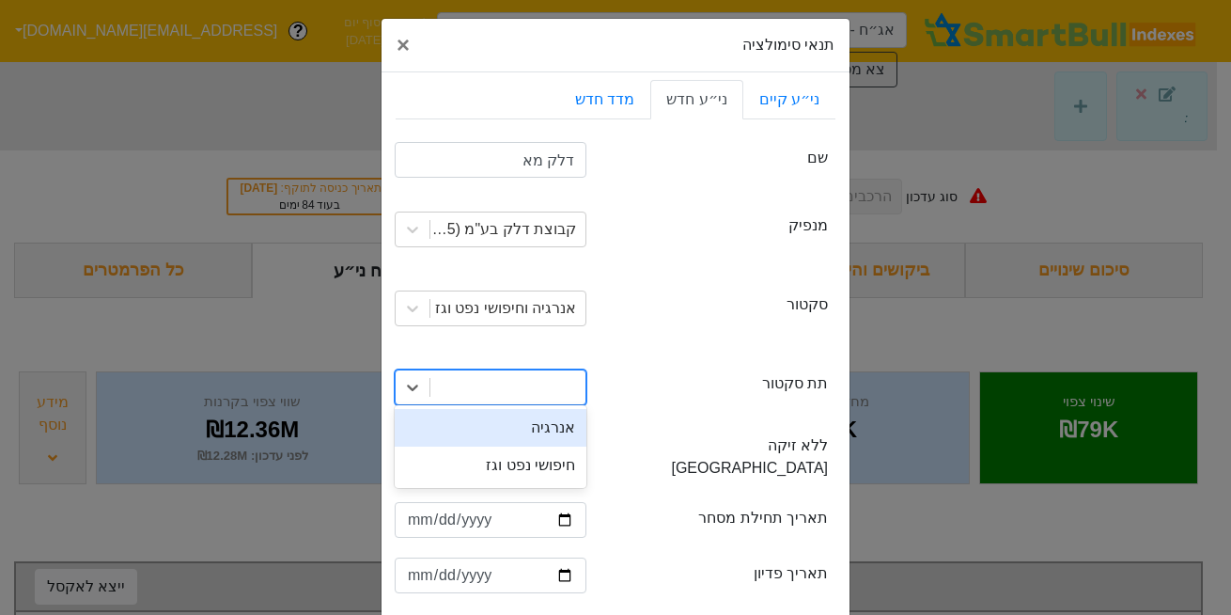
click at [548, 397] on div at bounding box center [508, 387] width 155 height 34
type input "ג"
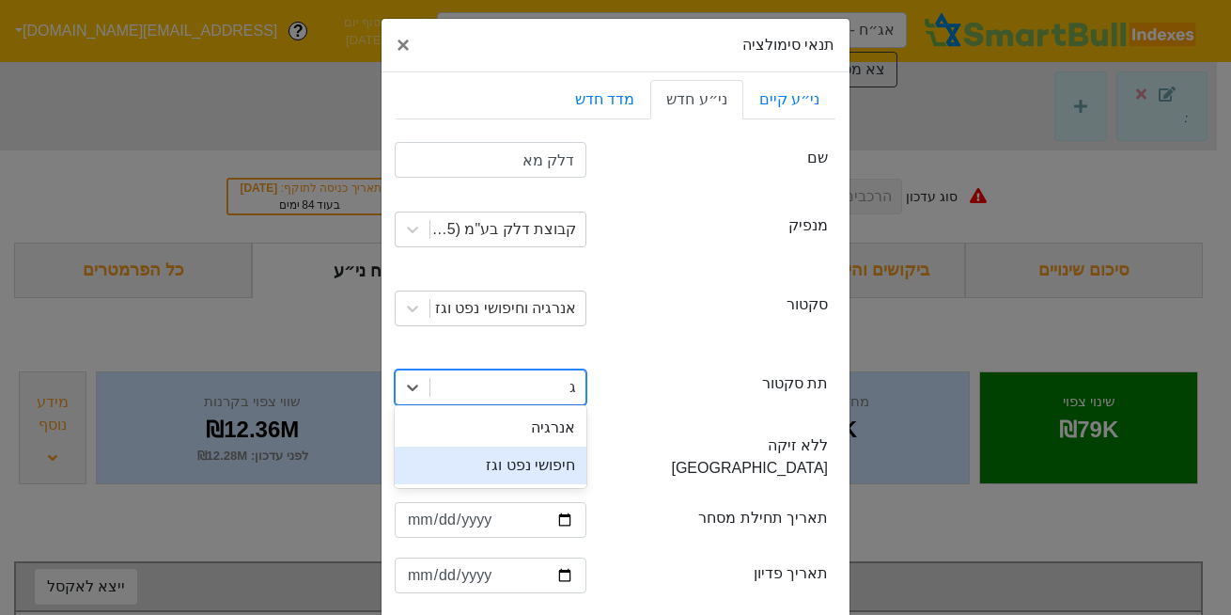
click at [546, 469] on div "חיפושי נפט וגז" at bounding box center [491, 466] width 192 height 38
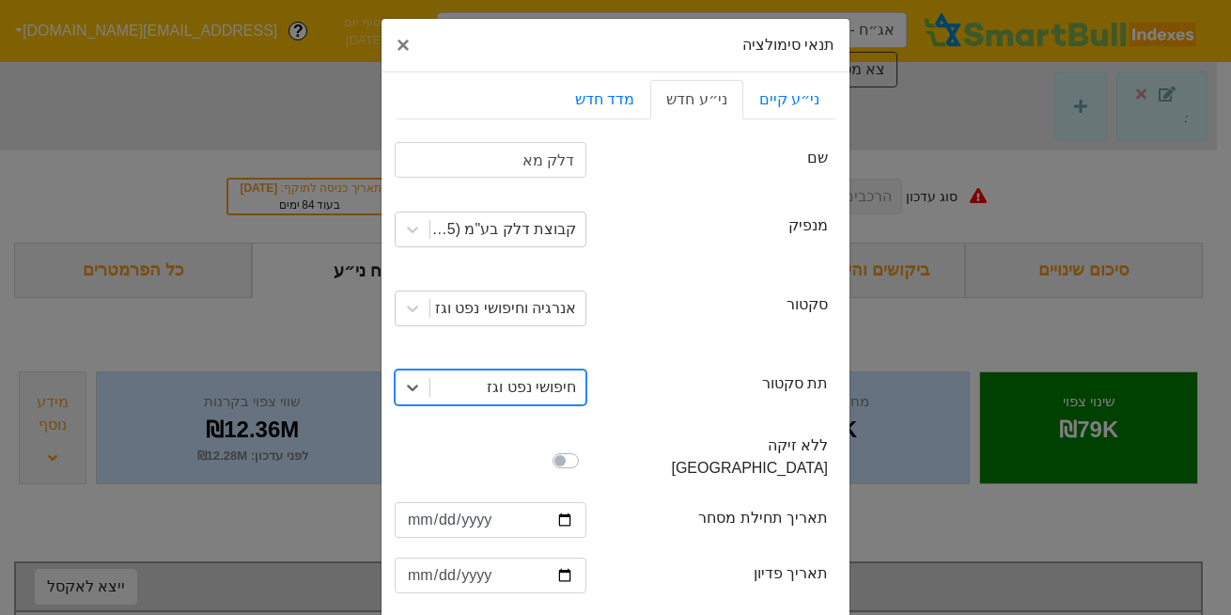
scroll to position [79, 0]
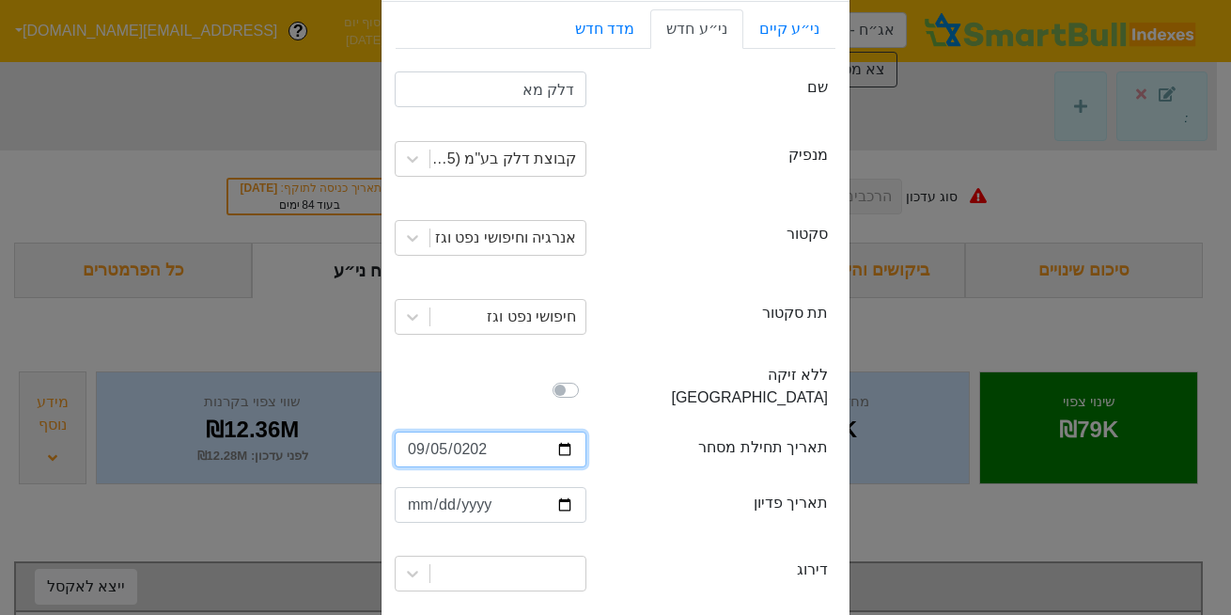
type input "[DATE]"
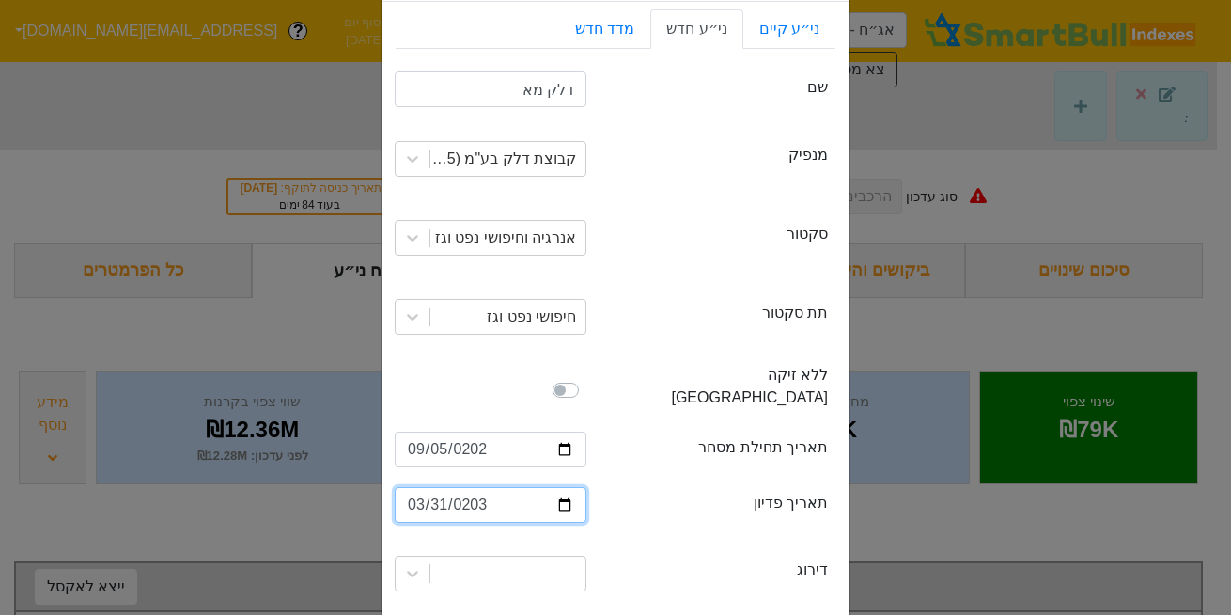
type input "[DATE]"
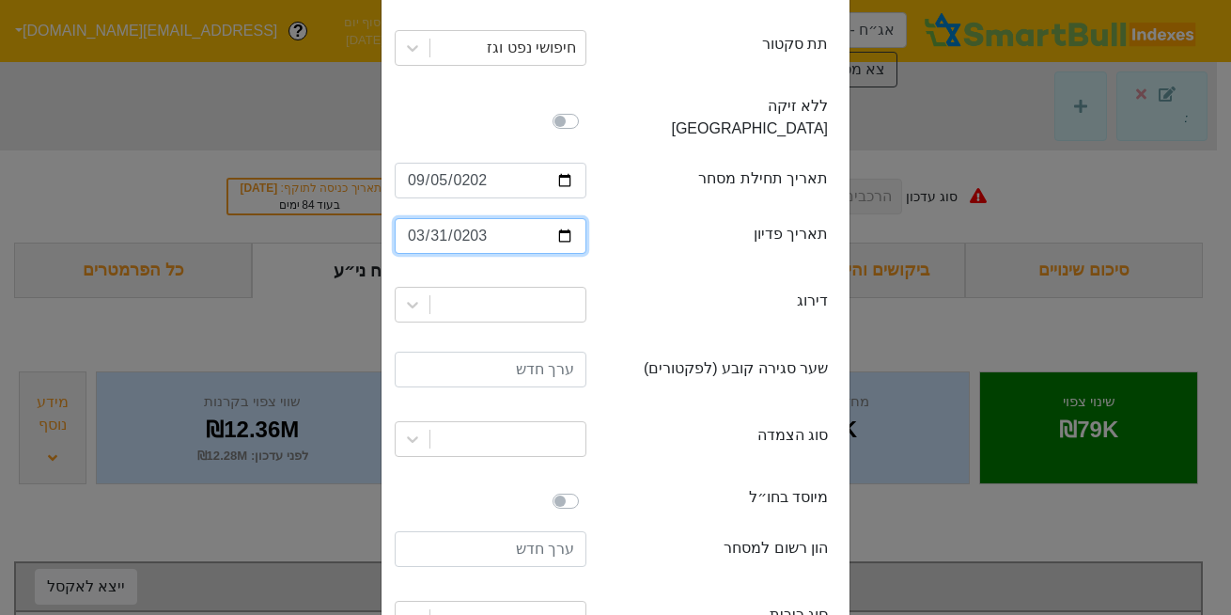
scroll to position [354, 0]
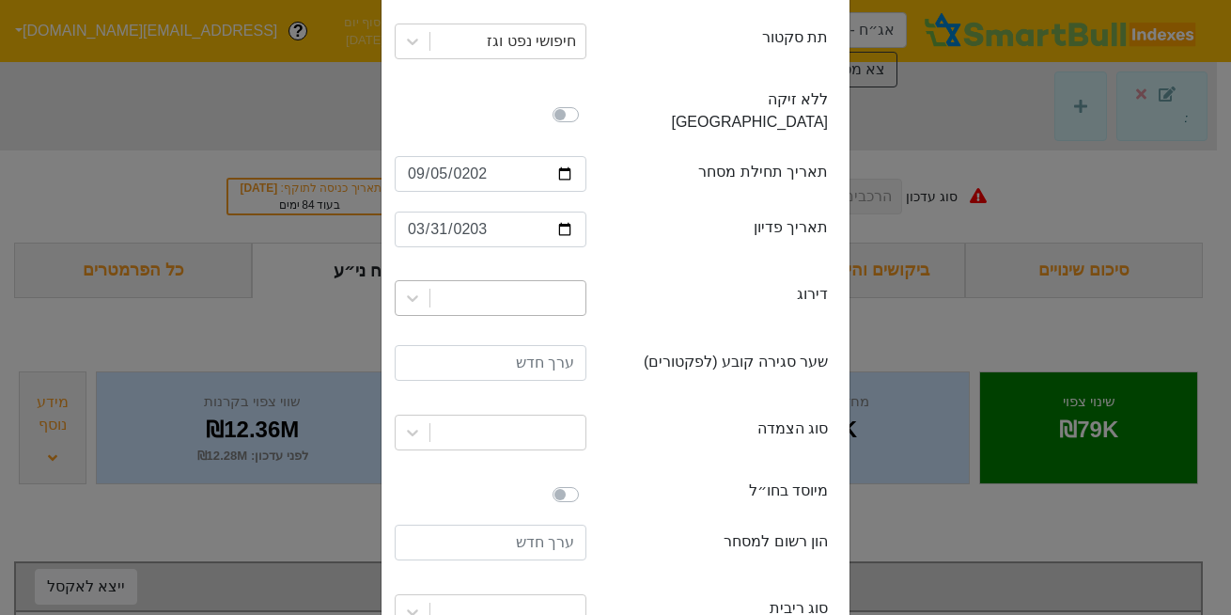
click at [551, 281] on div at bounding box center [508, 298] width 155 height 34
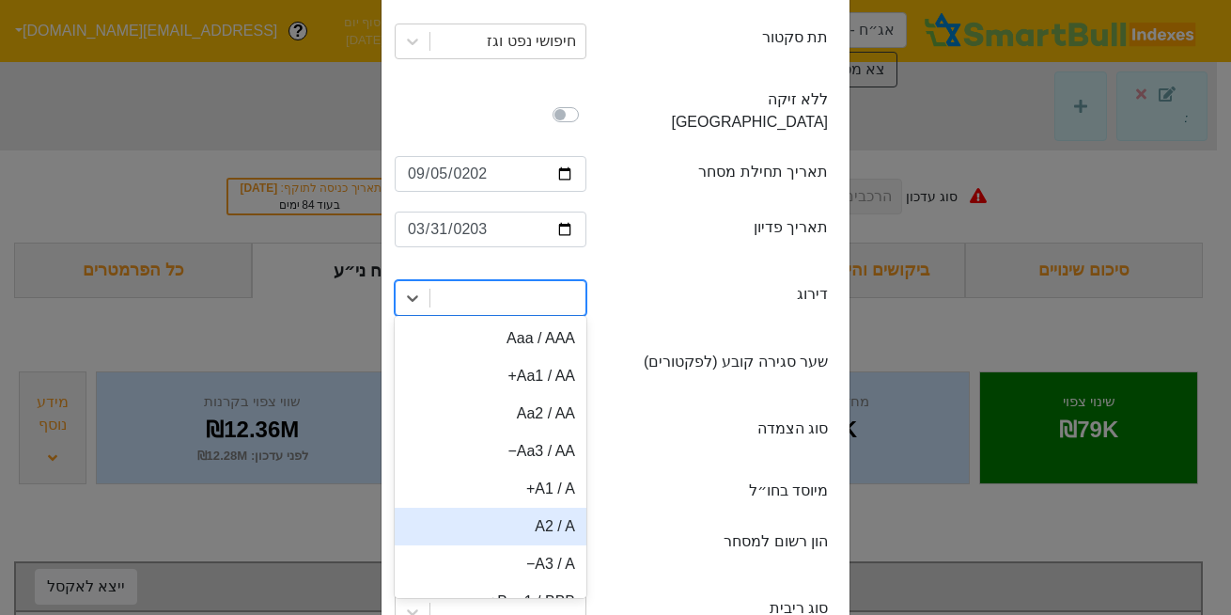
click at [560, 508] on div "A2 / A" at bounding box center [491, 527] width 192 height 38
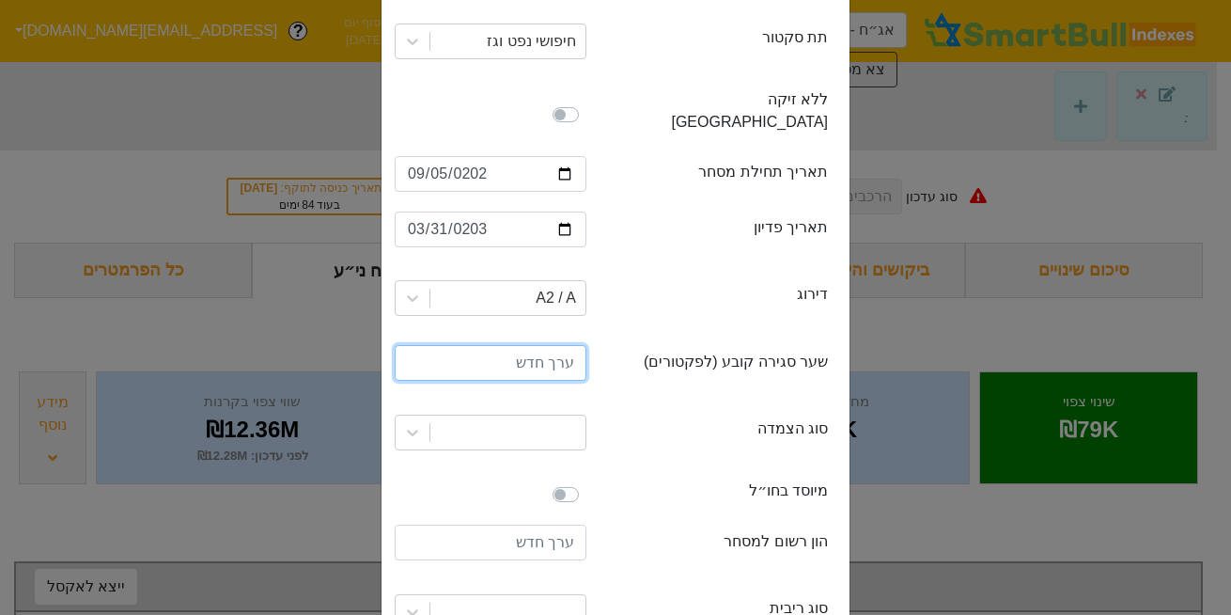
click at [546, 345] on input "number" at bounding box center [491, 363] width 192 height 36
type input "100"
click at [561, 425] on div at bounding box center [508, 432] width 155 height 34
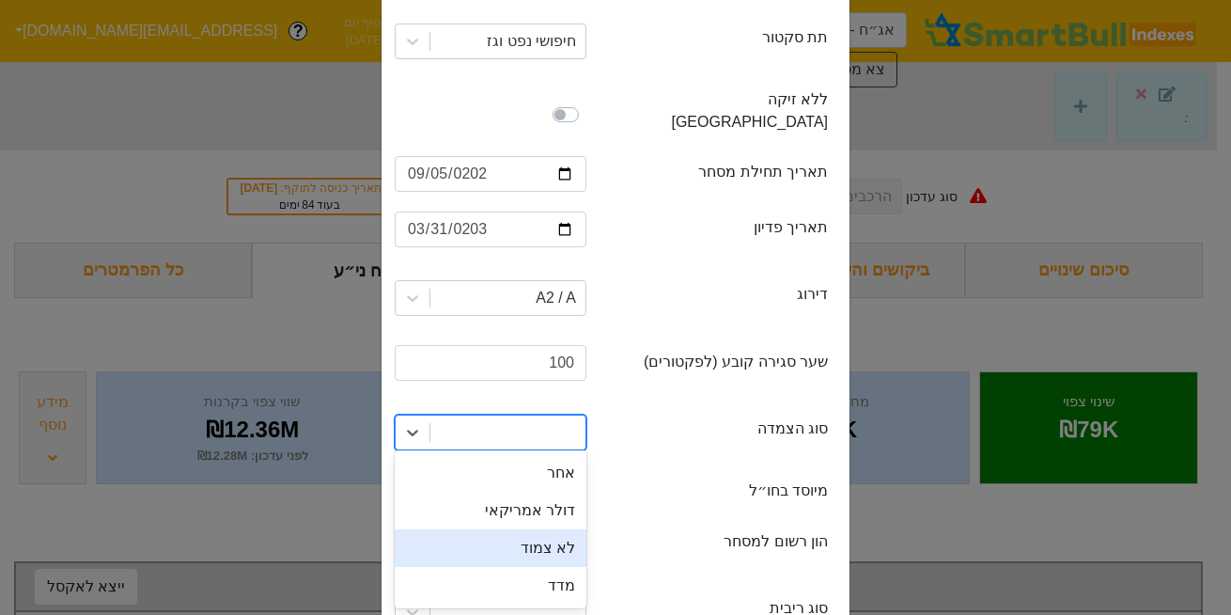
click at [560, 535] on div "לא צמוד" at bounding box center [491, 548] width 192 height 38
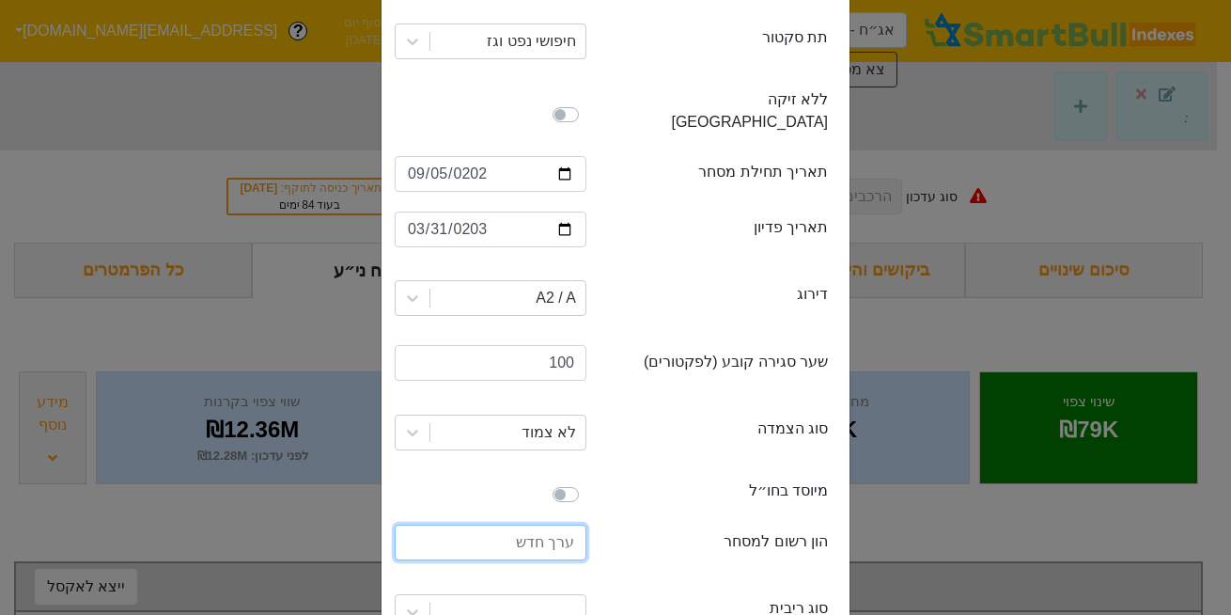
click at [545, 525] on input "number" at bounding box center [491, 543] width 192 height 36
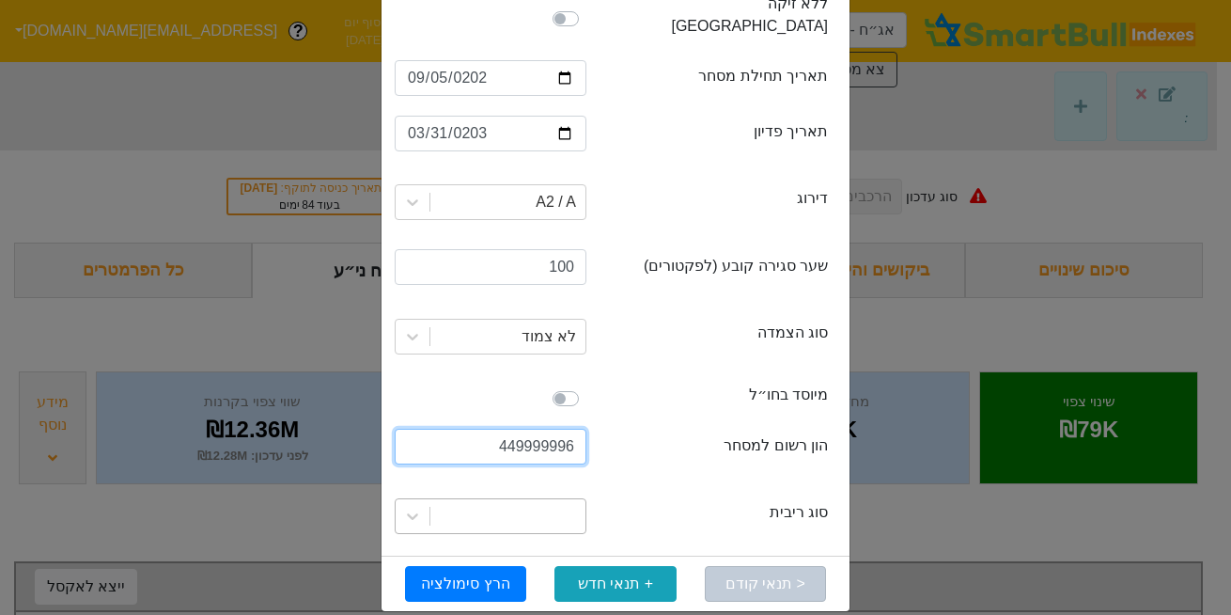
type input "449999996"
click at [542, 507] on div at bounding box center [508, 516] width 155 height 34
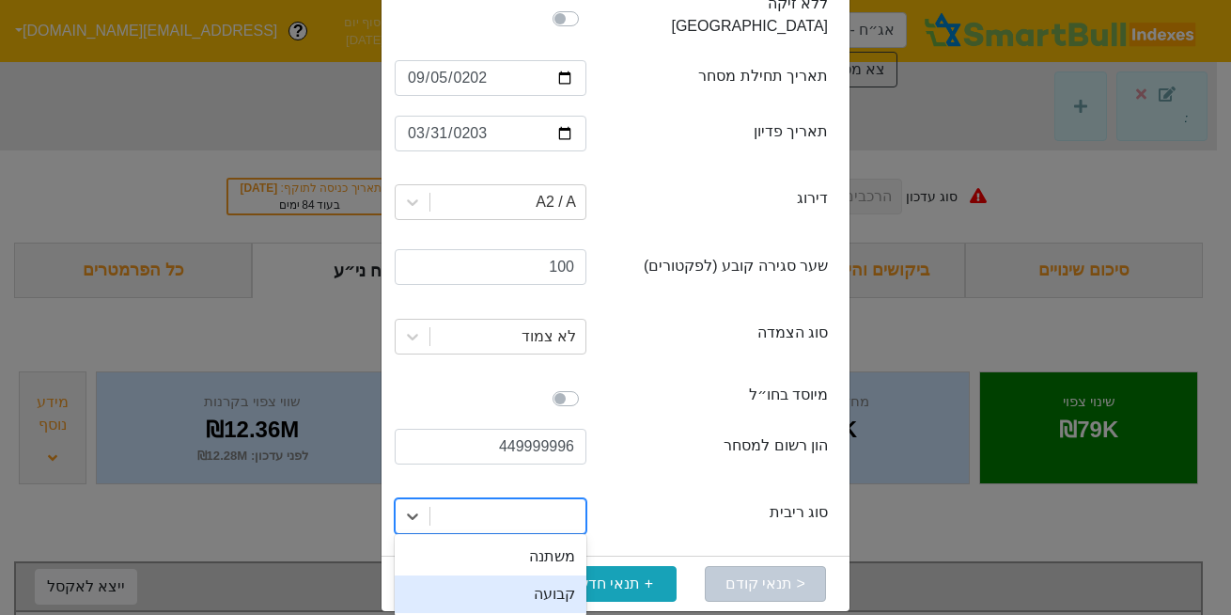
click at [555, 576] on div "קבועה" at bounding box center [491, 594] width 192 height 38
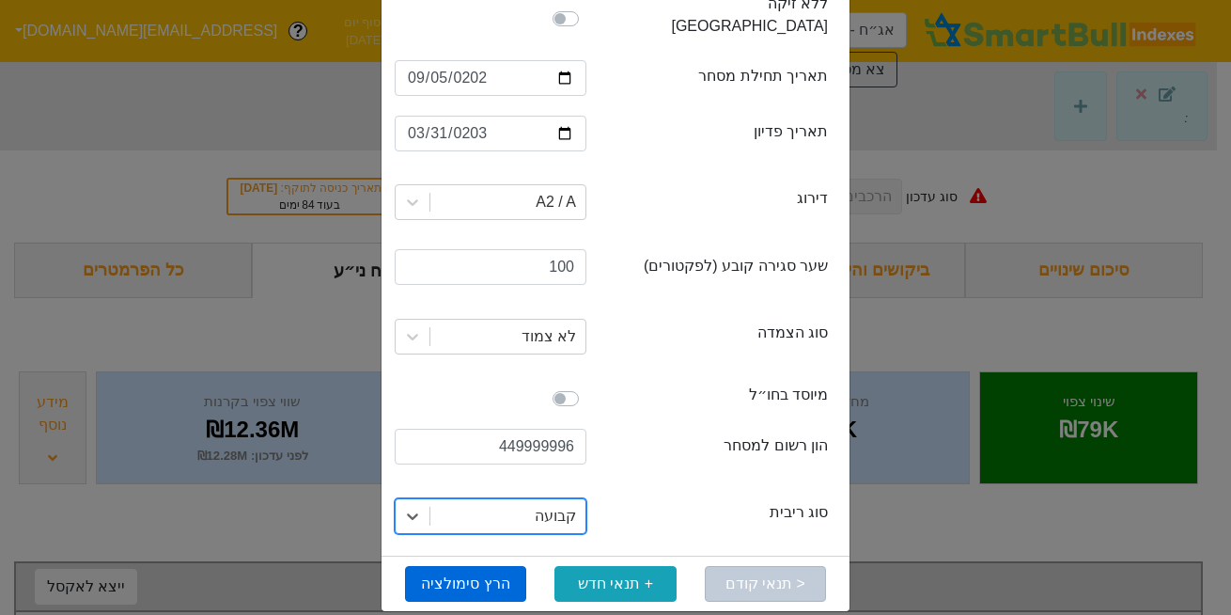
click at [471, 566] on button "הרץ סימולציה" at bounding box center [465, 584] width 121 height 36
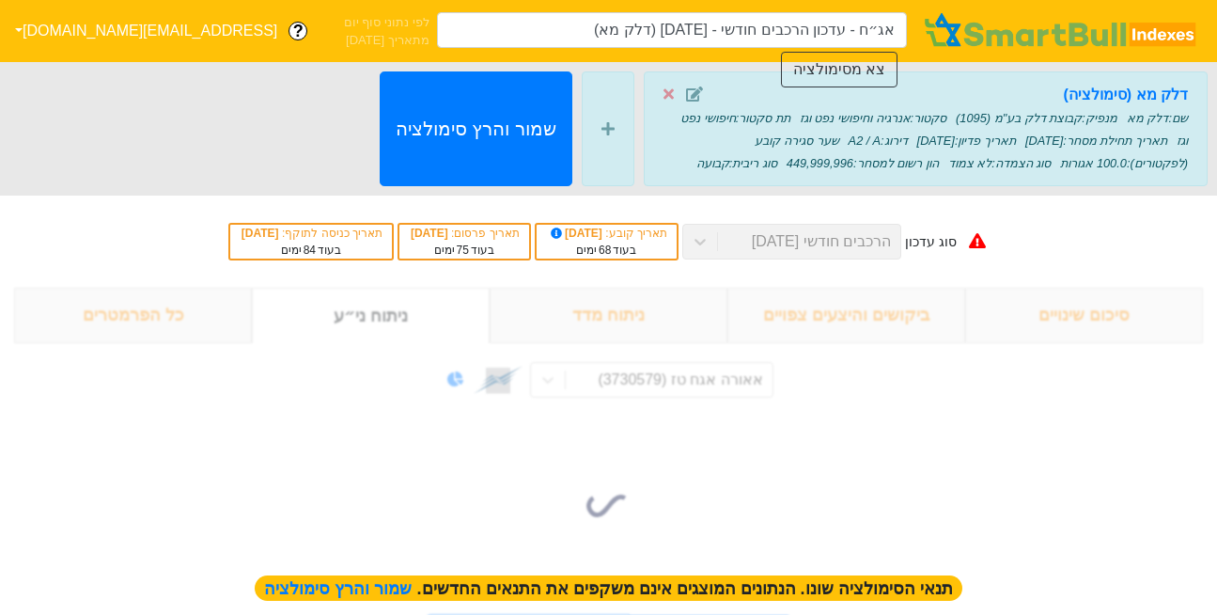
type input "אג״ח - עדכון הרכבים חודשי - [DATE] (דלק מא)"
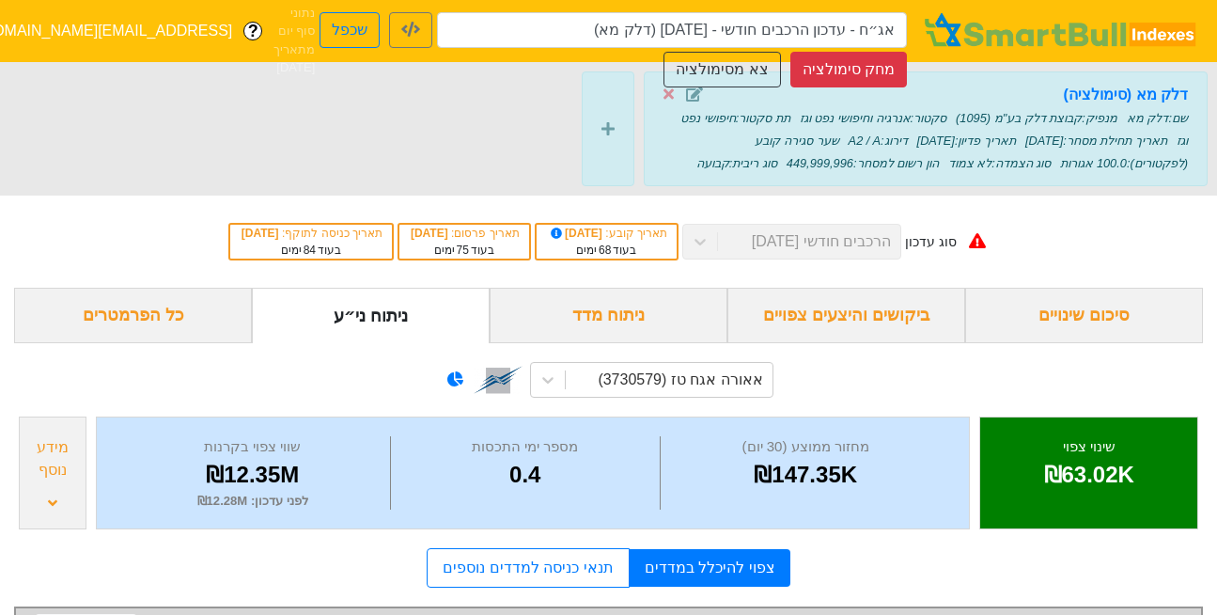
click at [678, 93] on span at bounding box center [690, 95] width 52 height 23
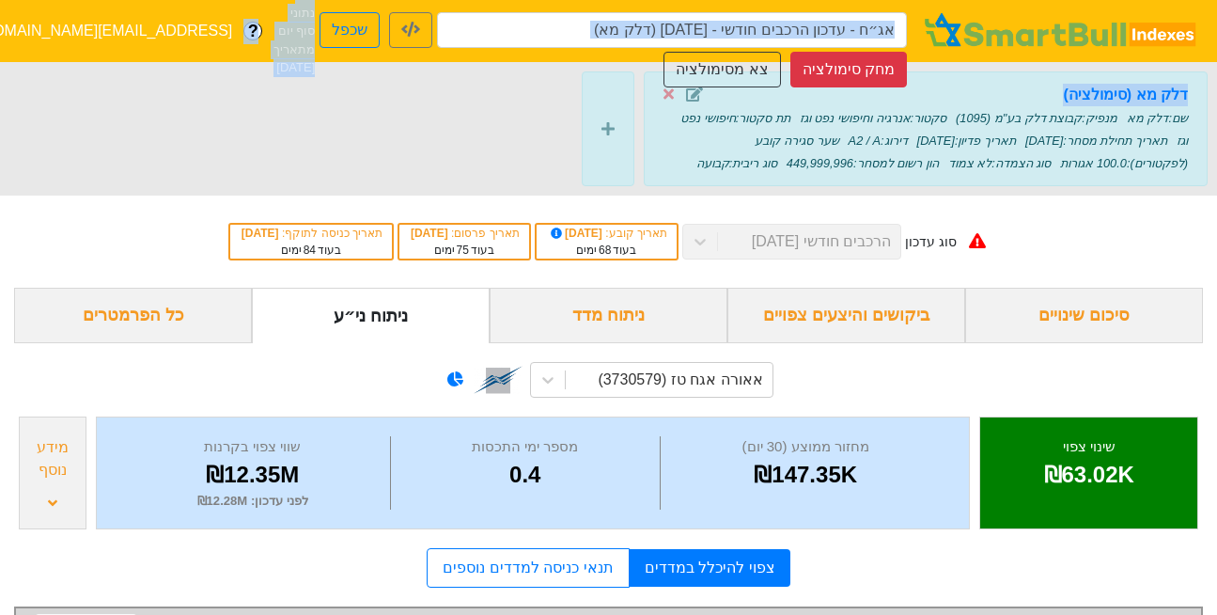
drag, startPoint x: 661, startPoint y: 90, endPoint x: 636, endPoint y: 65, distance: 35.2
click at [636, 65] on span "סימולציה - אג״ח אג״ח - עדכון הרכבים חודשי - [DATE] (דלק מא) שכפל מחק סימולציה צ…" at bounding box center [608, 603] width 1217 height 1083
click at [736, 68] on button "צא מסימולציה" at bounding box center [722, 70] width 117 height 36
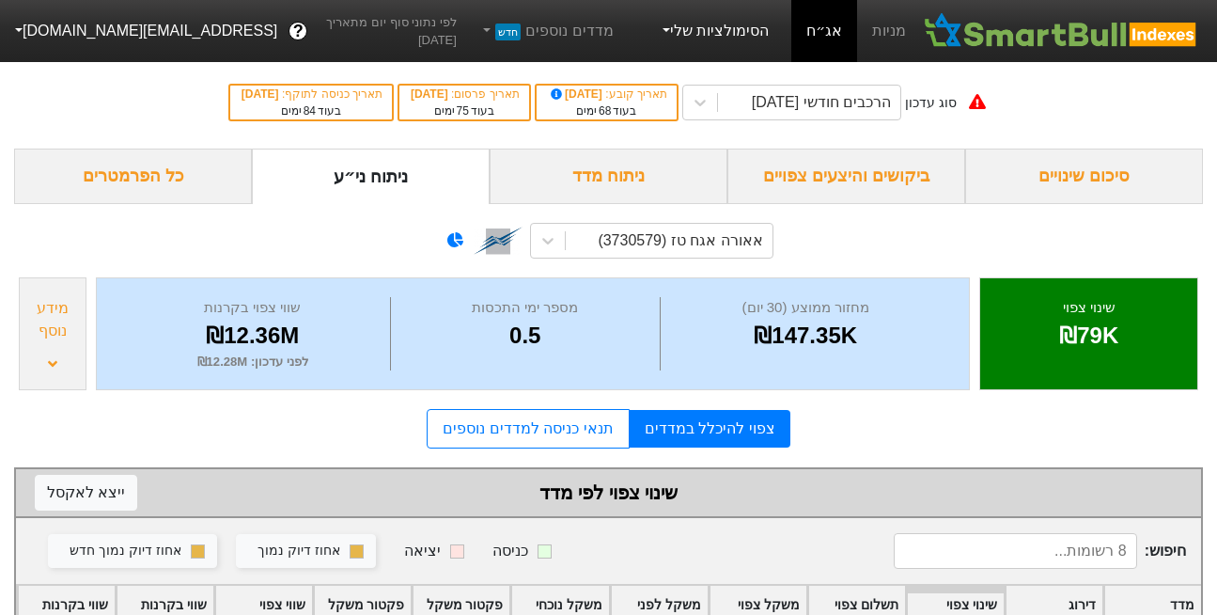
click at [729, 27] on link "הסימולציות שלי" at bounding box center [714, 31] width 126 height 38
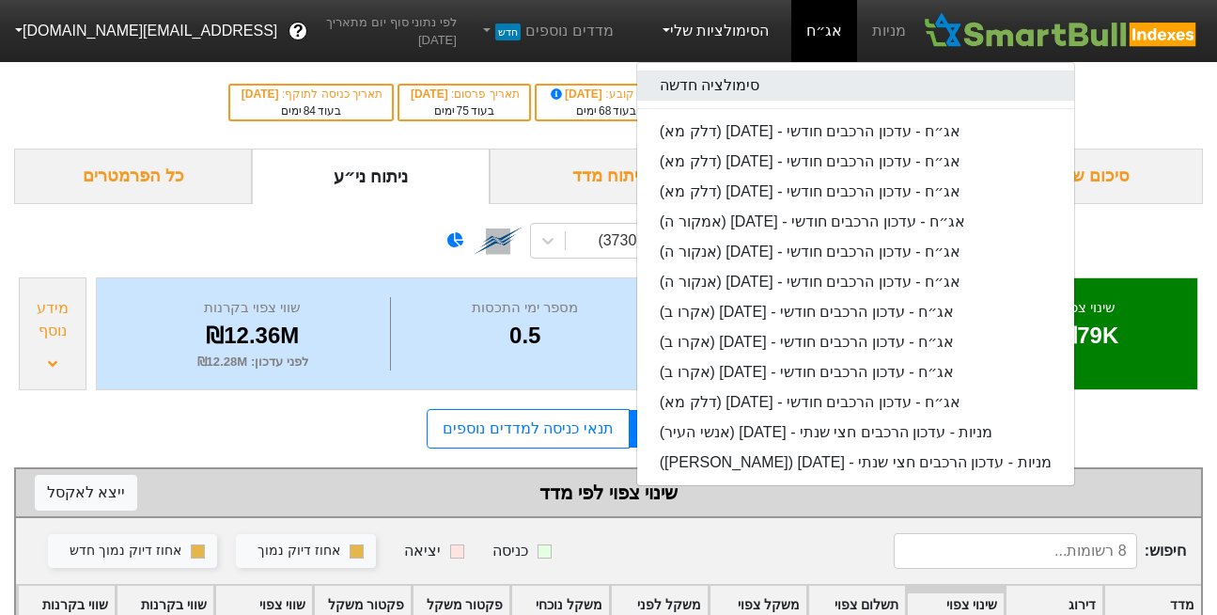
click at [734, 83] on link "סימולציה חדשה" at bounding box center [855, 86] width 437 height 30
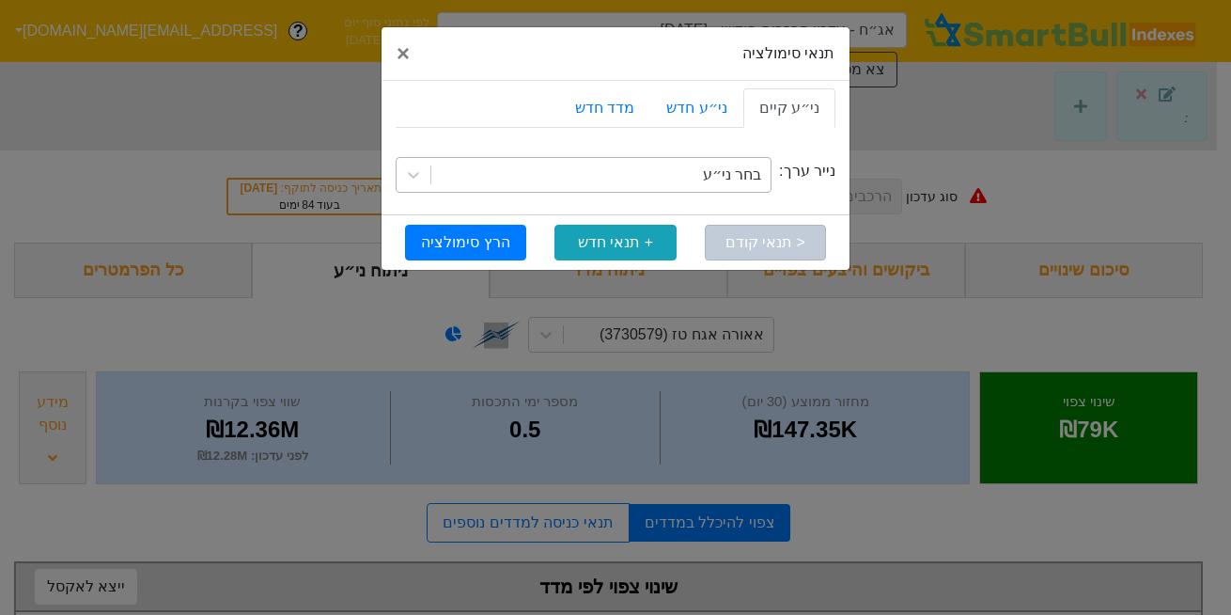
click at [718, 170] on div "בחר ני״ע" at bounding box center [732, 175] width 58 height 23
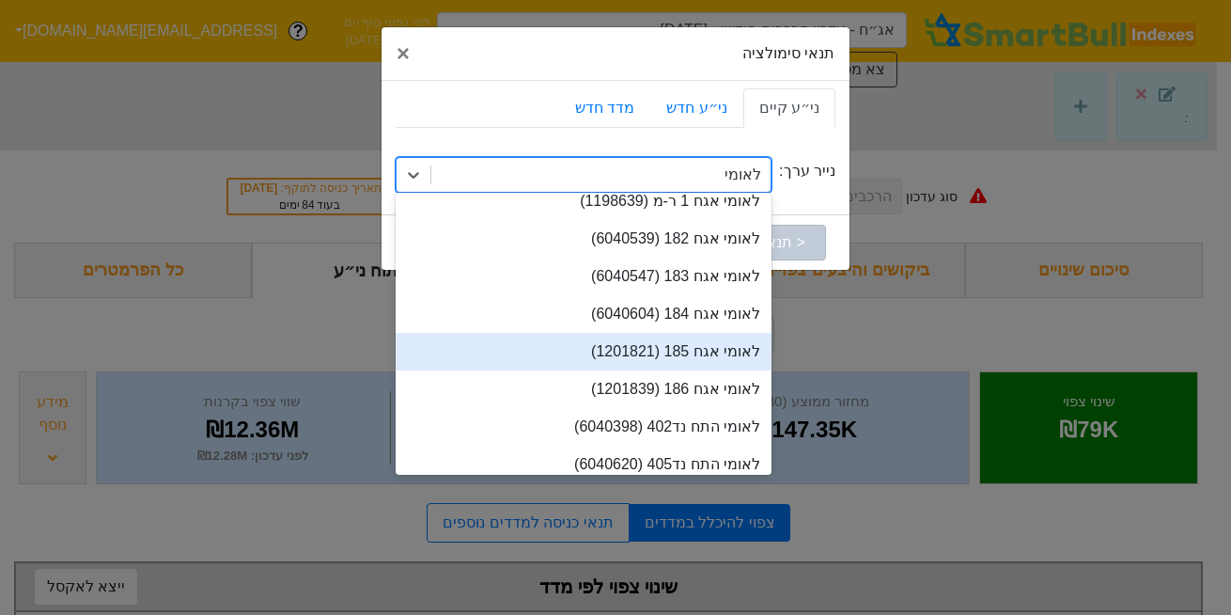
scroll to position [326, 0]
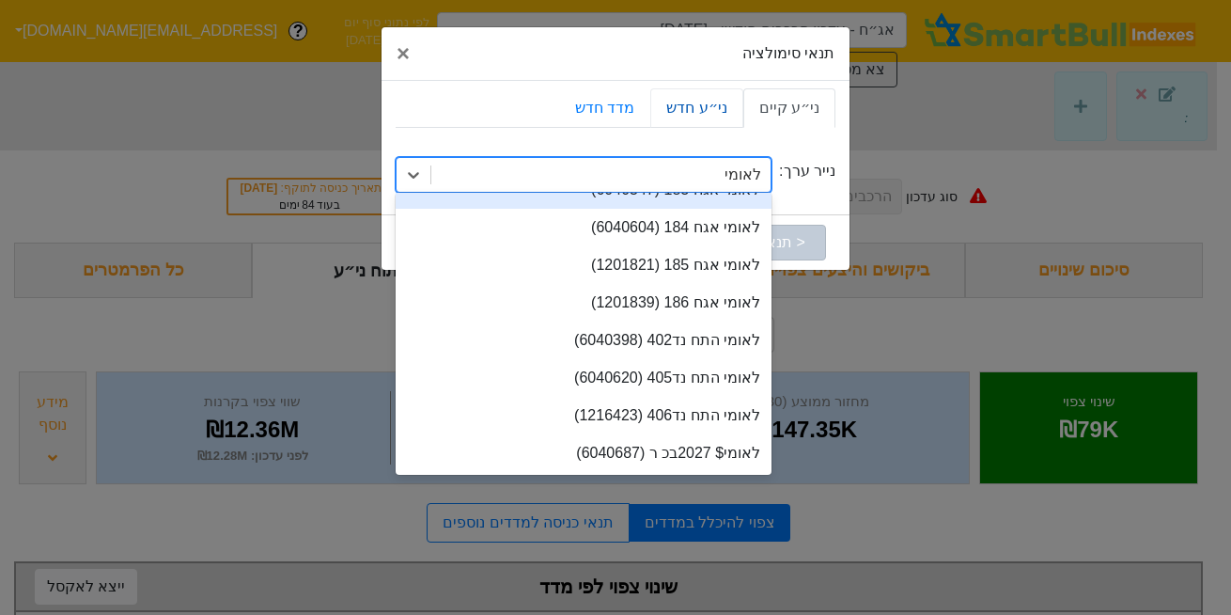
type input "לאומי"
click at [715, 116] on link "ני״ע חדש" at bounding box center [696, 107] width 92 height 39
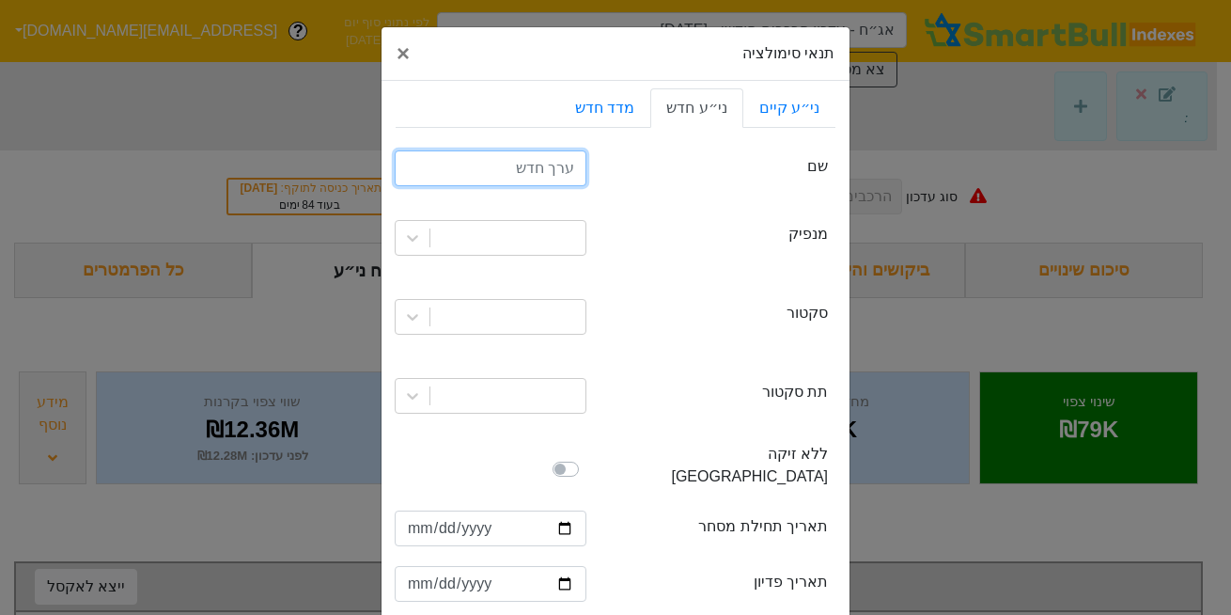
click at [558, 168] on input "text" at bounding box center [491, 168] width 192 height 36
type input "לאומי 188"
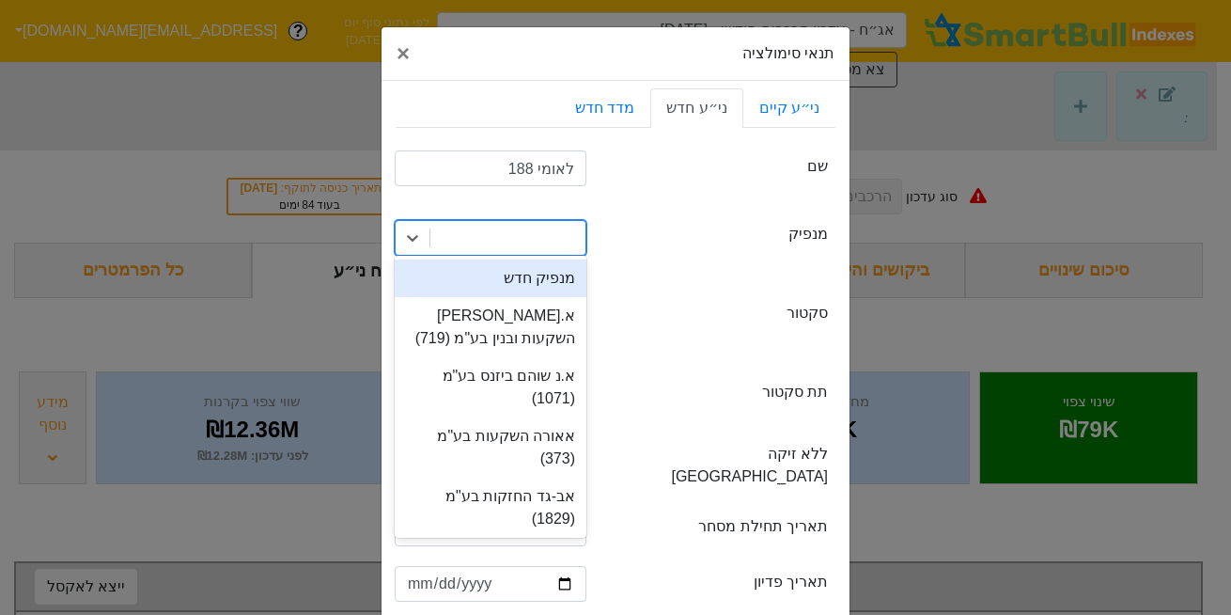
click at [541, 248] on div at bounding box center [508, 238] width 155 height 34
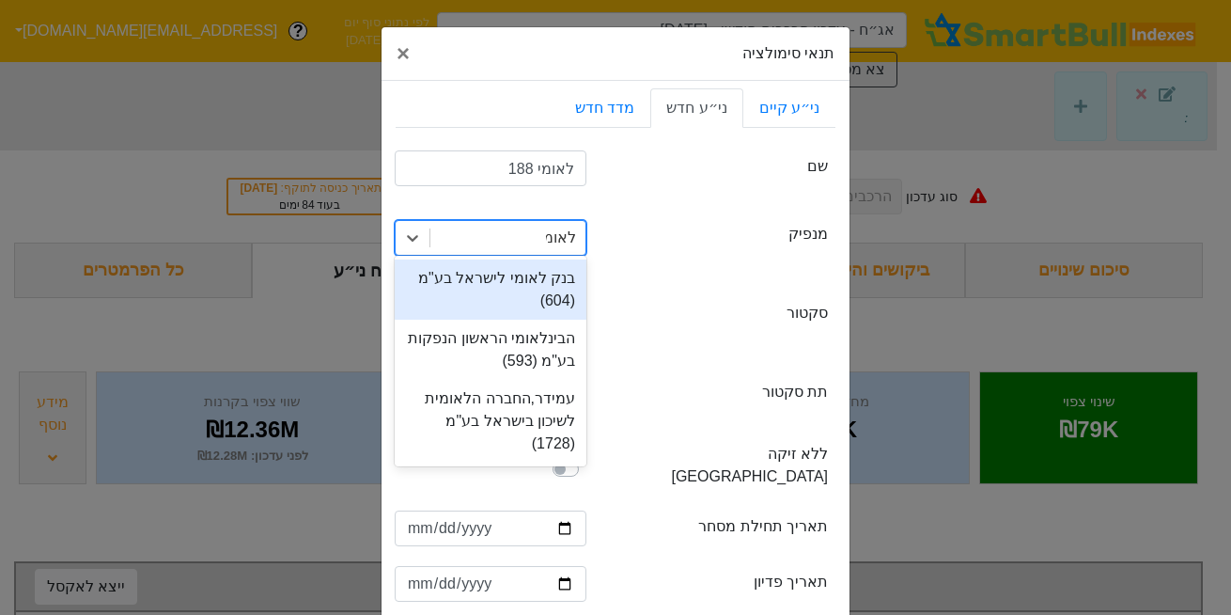
type input "לאומי"
click at [545, 281] on div "בנק לאומי לישראל בע"מ (604)" at bounding box center [491, 289] width 192 height 60
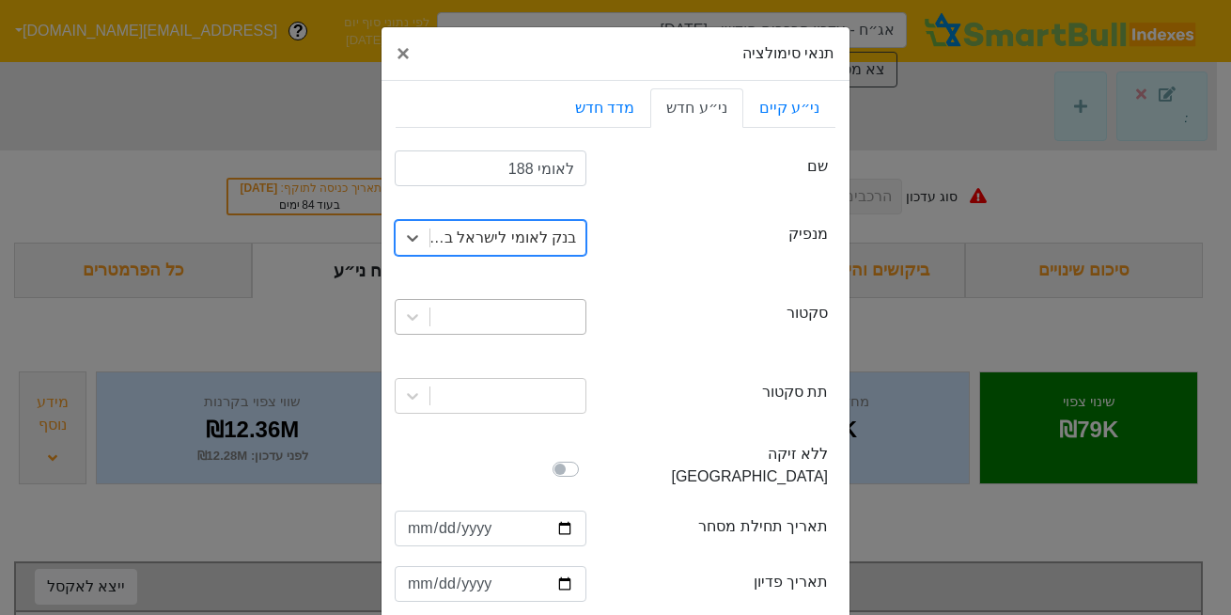
click at [559, 319] on div at bounding box center [508, 317] width 155 height 34
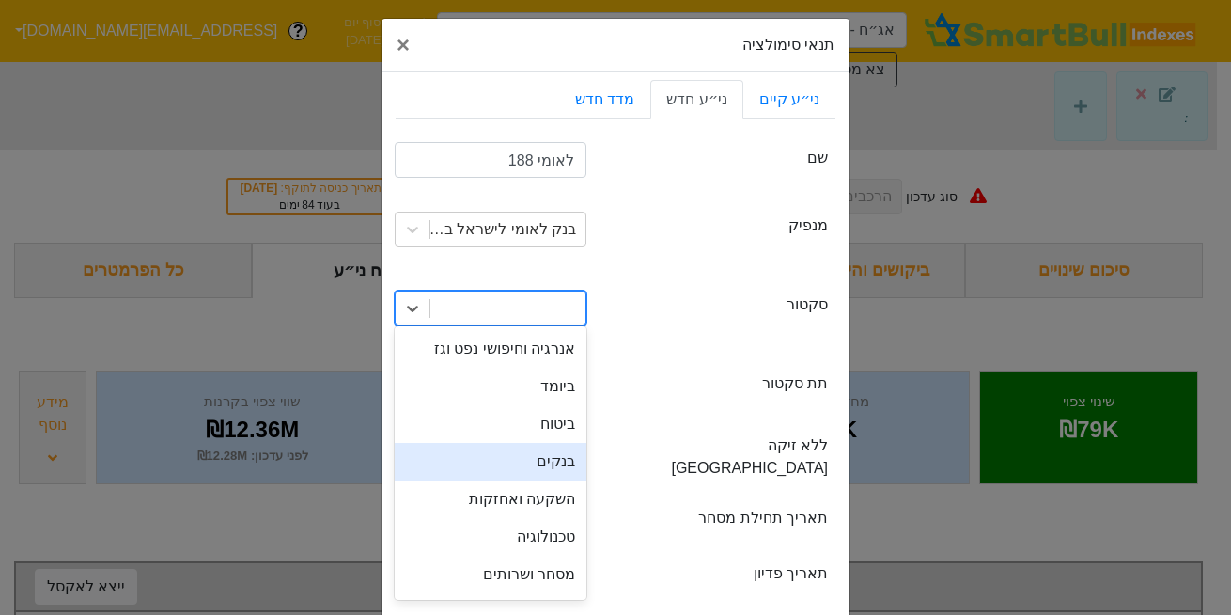
click at [559, 470] on div "בנקים" at bounding box center [491, 462] width 192 height 38
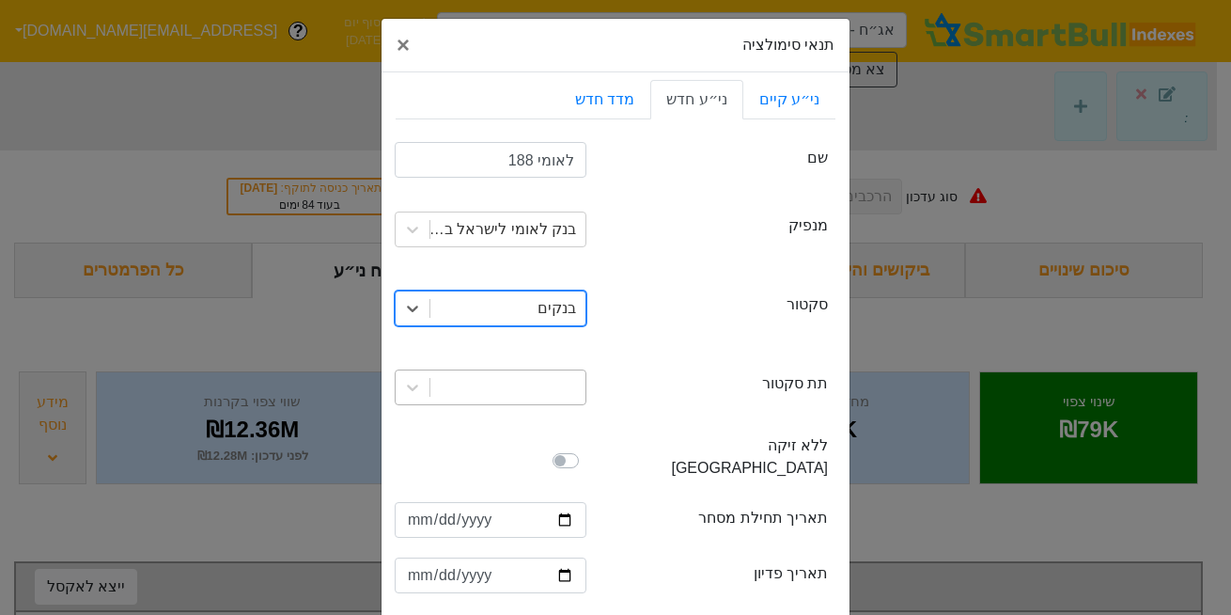
click at [538, 389] on div at bounding box center [508, 387] width 155 height 34
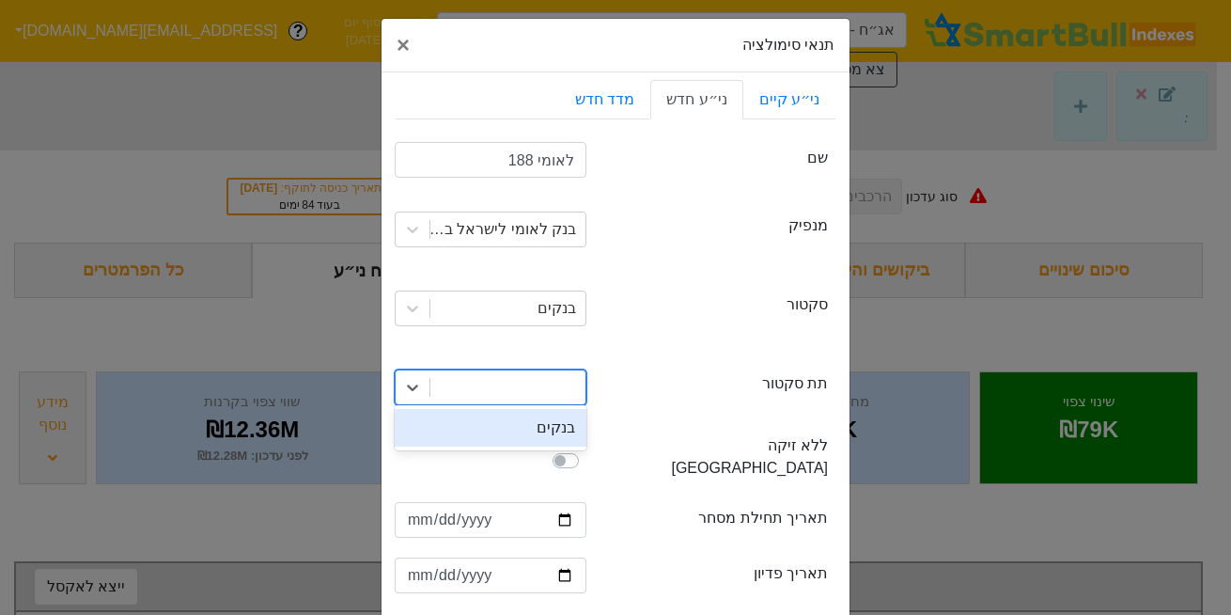
click at [543, 423] on div "בנקים" at bounding box center [491, 428] width 192 height 38
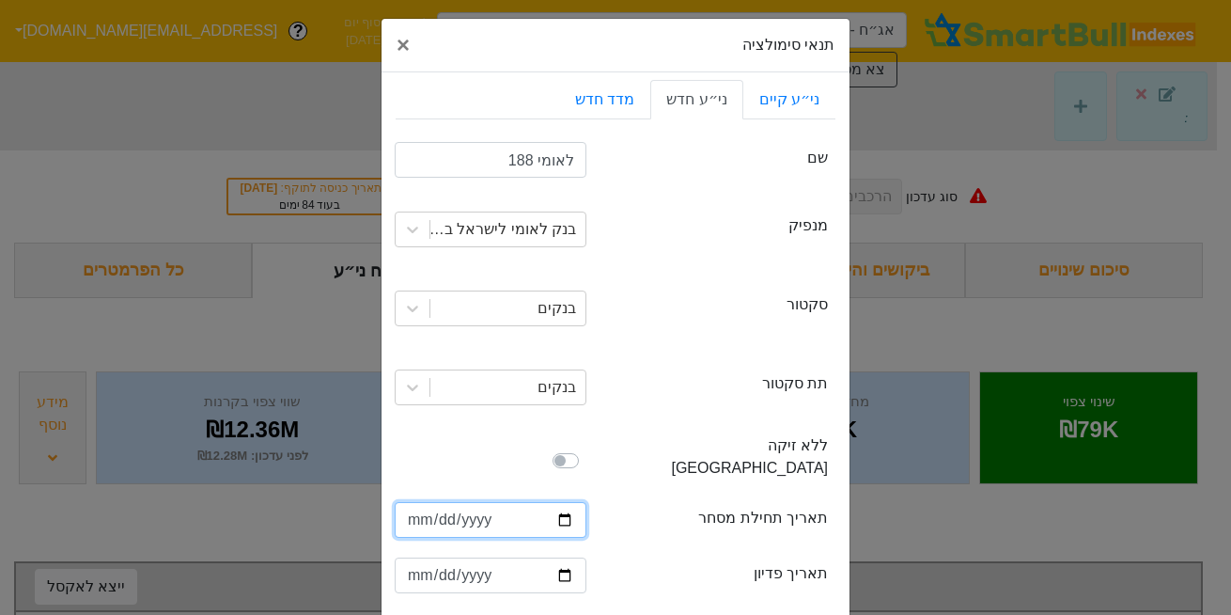
click at [419, 502] on input "date" at bounding box center [491, 520] width 192 height 36
type input "[DATE]"
click at [408, 59] on button "× Close" at bounding box center [403, 45] width 43 height 53
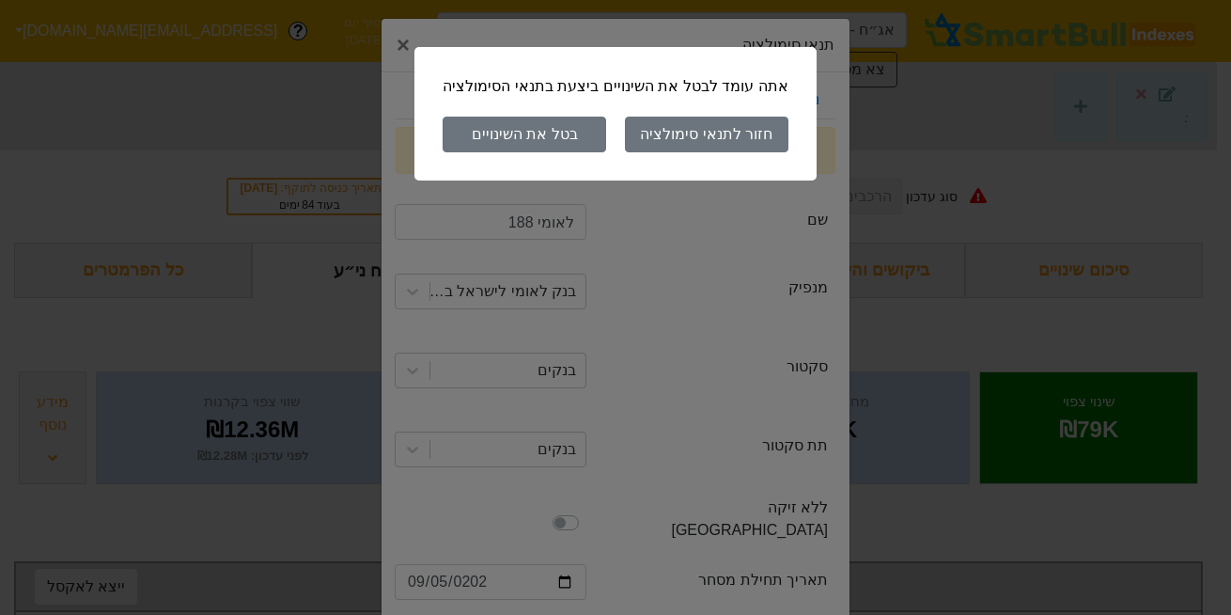
click at [541, 137] on button "בטל את השינויים" at bounding box center [525, 135] width 164 height 36
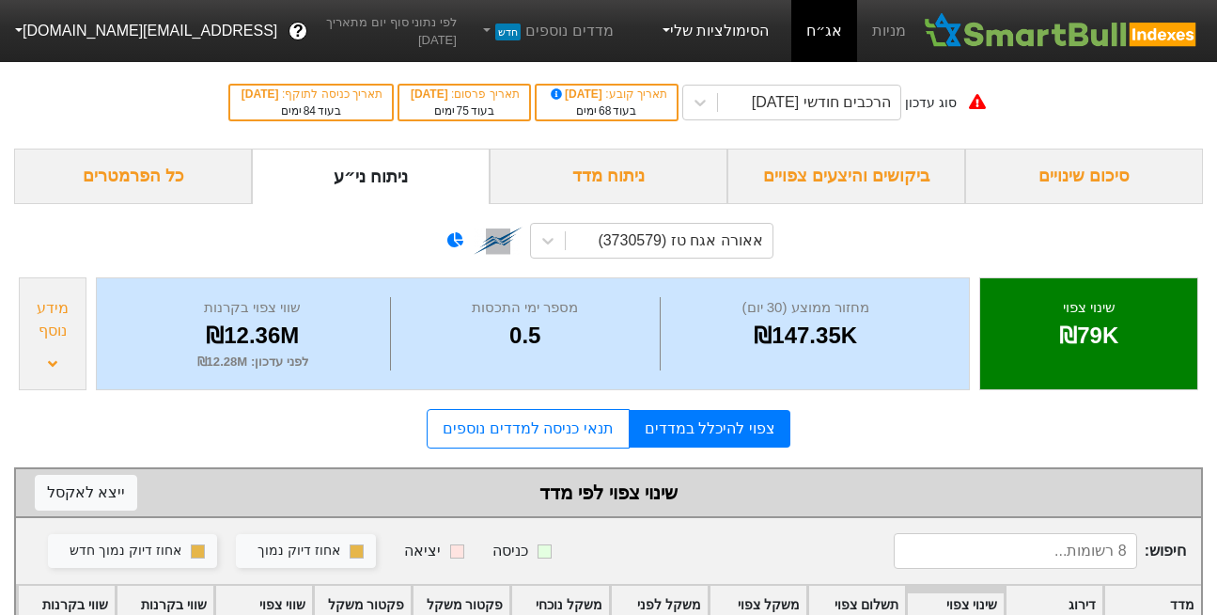
click at [736, 31] on link "הסימולציות שלי" at bounding box center [714, 31] width 126 height 38
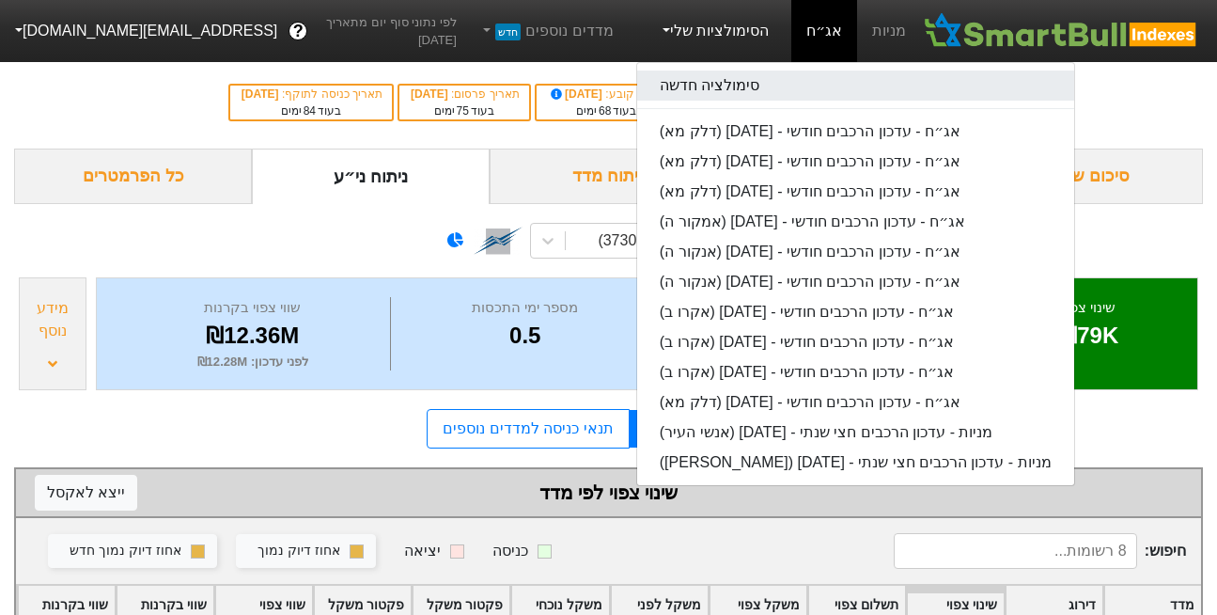
click at [750, 90] on link "סימולציה חדשה" at bounding box center [855, 86] width 437 height 30
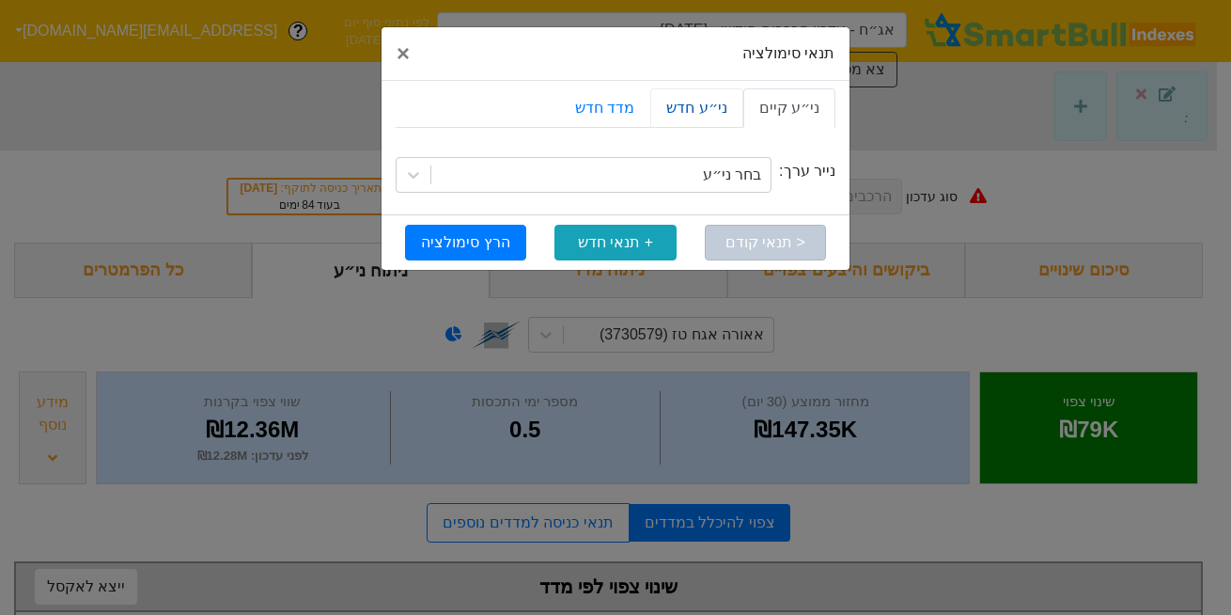
click at [713, 112] on link "ני״ע חדש" at bounding box center [696, 107] width 92 height 39
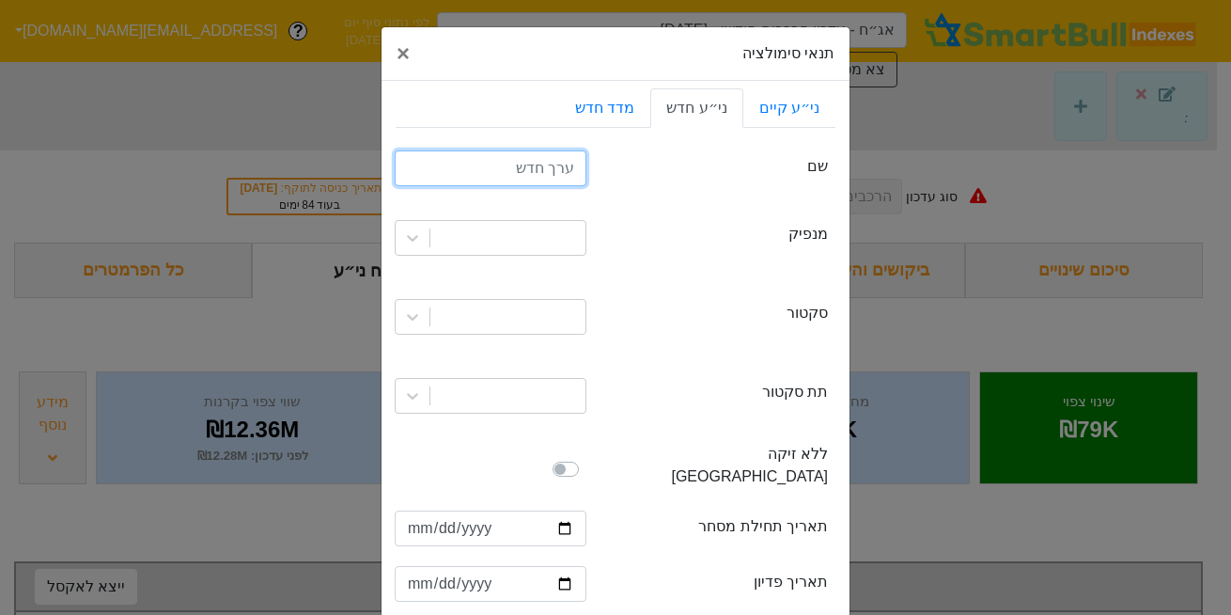
click at [550, 178] on input "text" at bounding box center [491, 168] width 192 height 36
type input "לאומי 188"
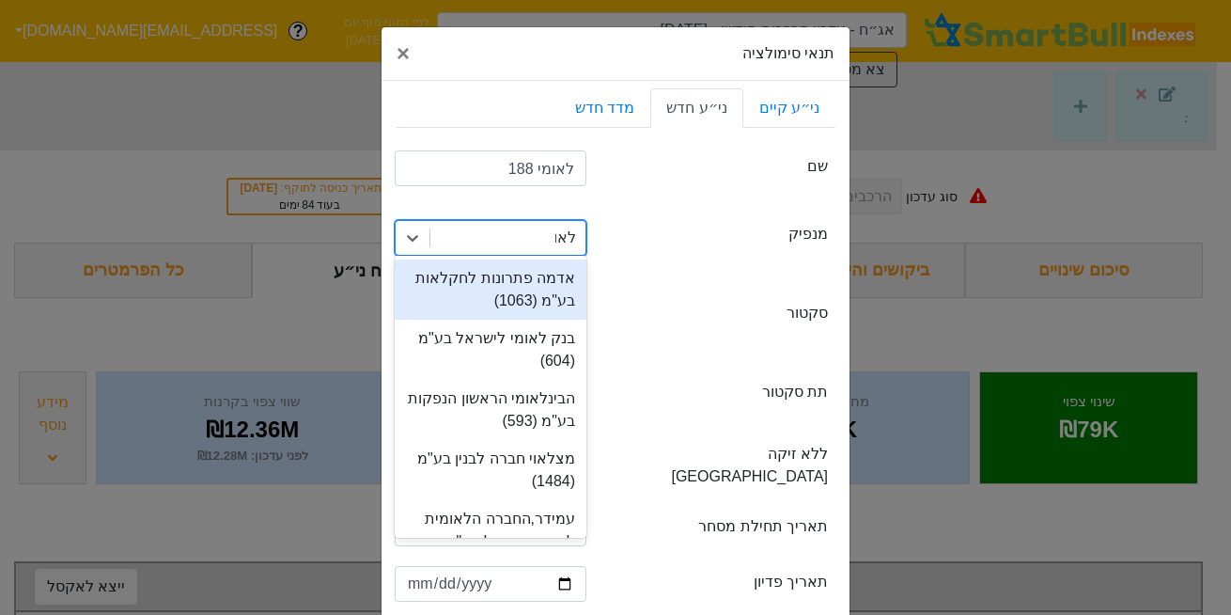
type input "לאומי"
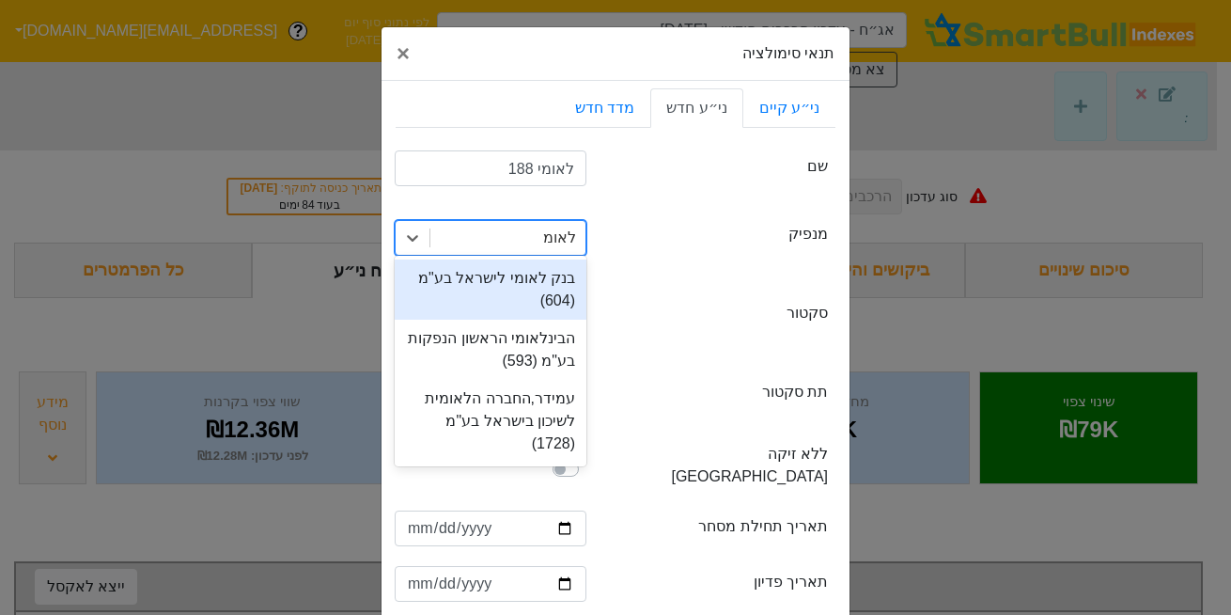
click at [519, 300] on div "בנק לאומי לישראל בע"מ (604)" at bounding box center [491, 289] width 192 height 60
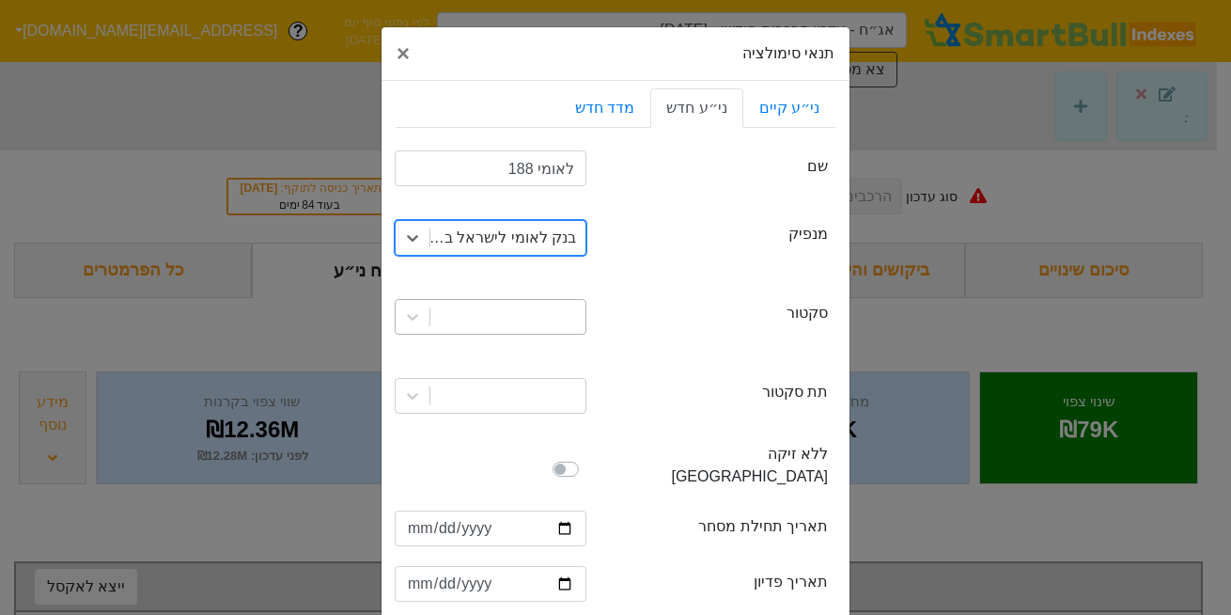
click at [543, 318] on div at bounding box center [508, 317] width 155 height 34
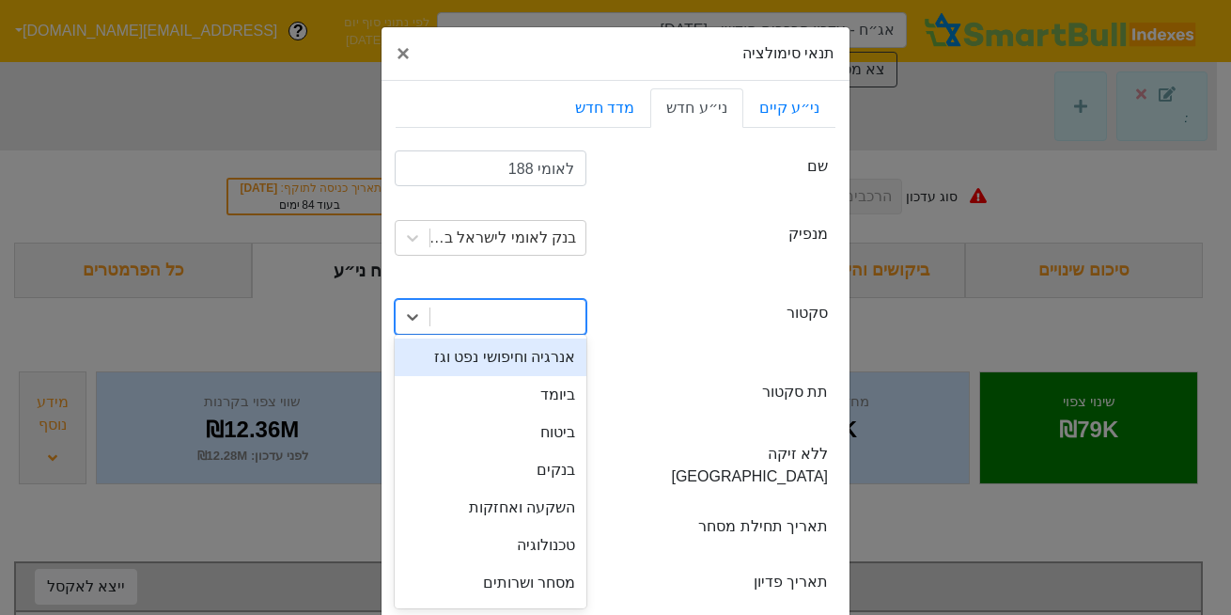
scroll to position [8, 0]
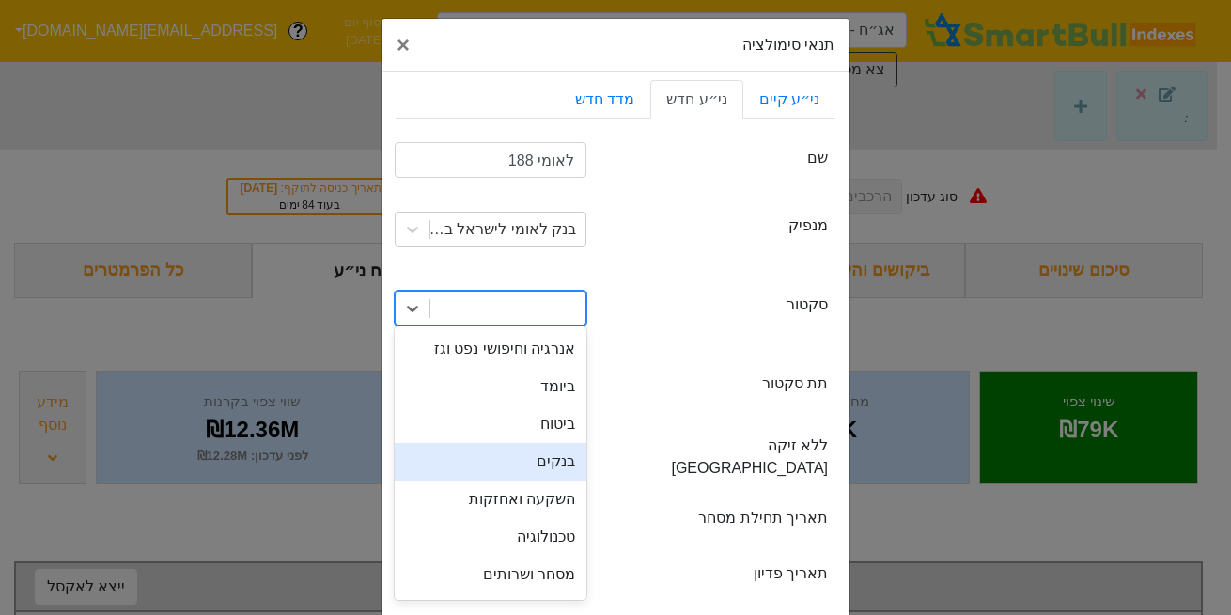
click at [573, 457] on div "בנקים" at bounding box center [491, 462] width 192 height 38
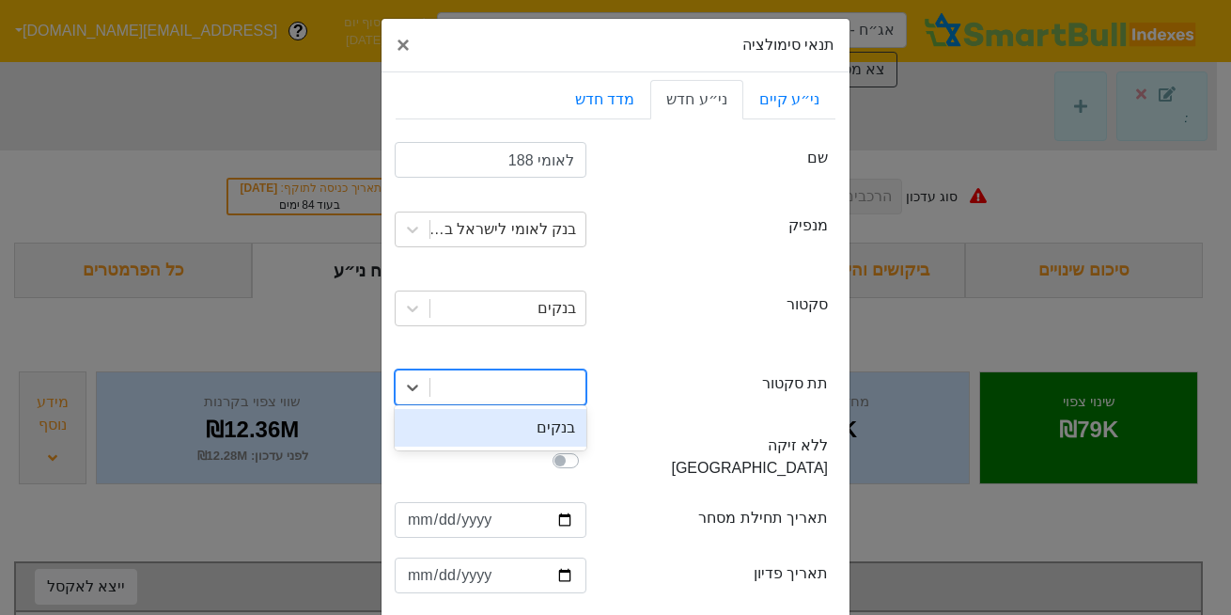
click at [559, 386] on div at bounding box center [508, 387] width 155 height 34
click at [556, 429] on div "בנקים" at bounding box center [491, 428] width 192 height 38
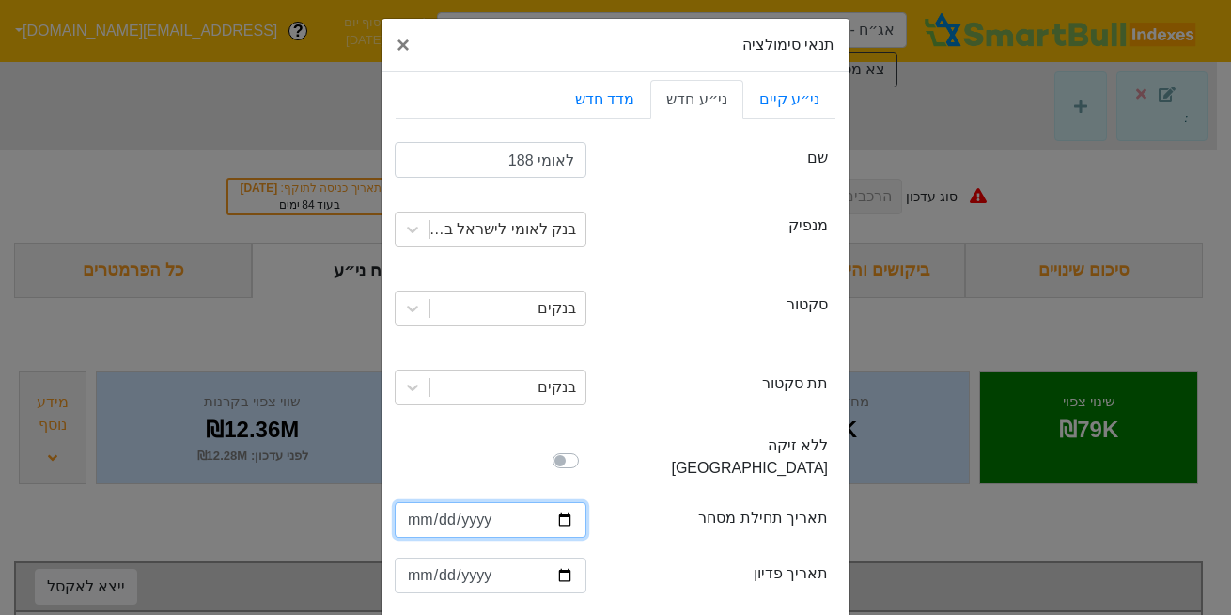
click at [414, 502] on input "date" at bounding box center [491, 520] width 192 height 36
type input "[DATE]"
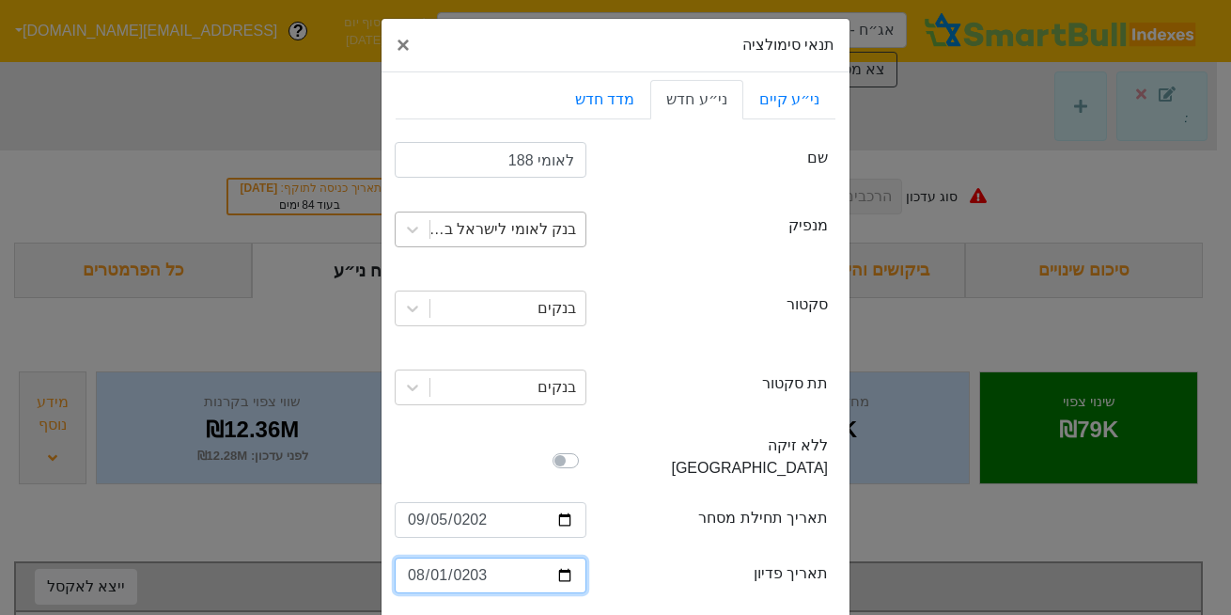
type input "[DATE]"
click at [655, 431] on div "foreignIssuer ללא זיקה לישראל" at bounding box center [616, 461] width 440 height 68
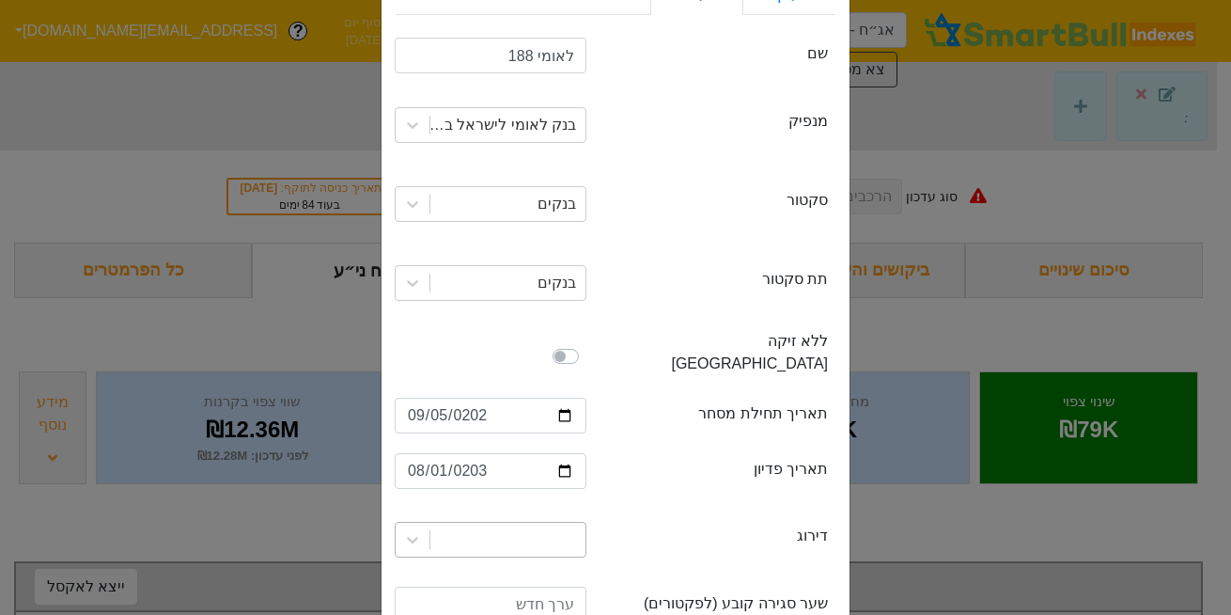
scroll to position [321, 0]
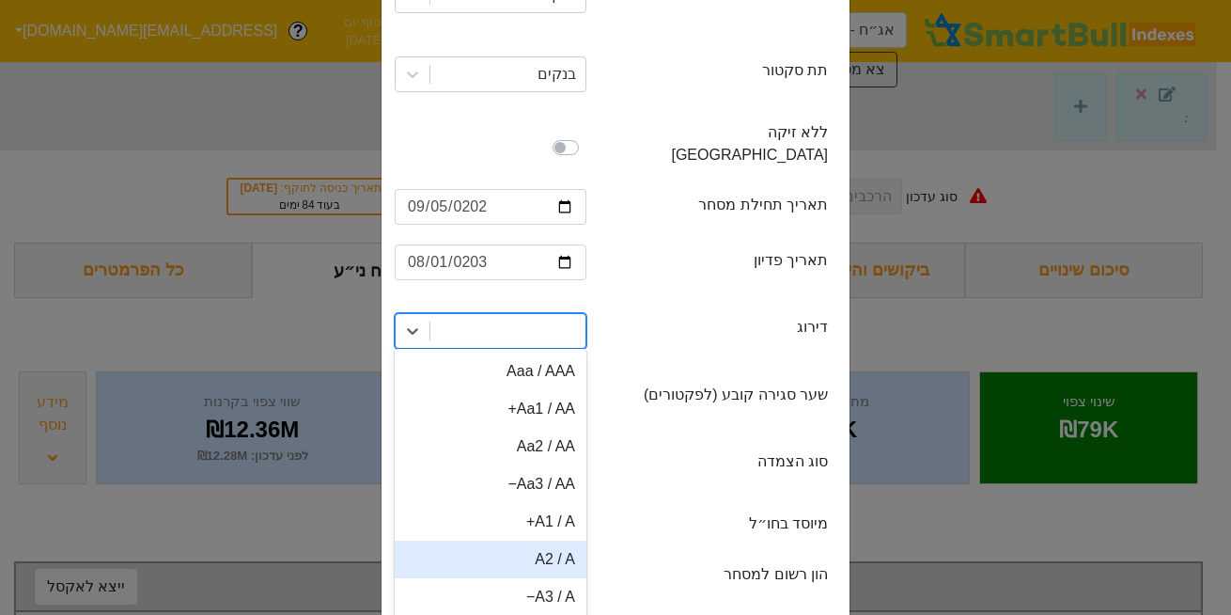
click at [493, 349] on div "option A2 / A focused, 6 of 21. 21 results available. Use Up and Down to choose…" at bounding box center [491, 331] width 192 height 36
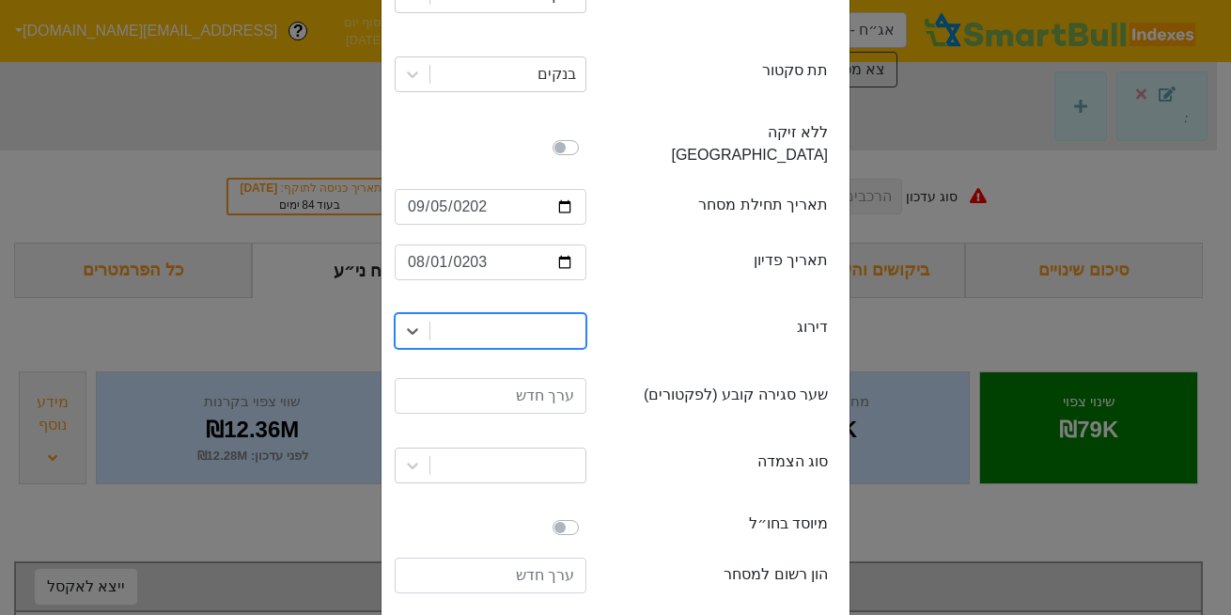
click at [551, 314] on div at bounding box center [508, 331] width 155 height 34
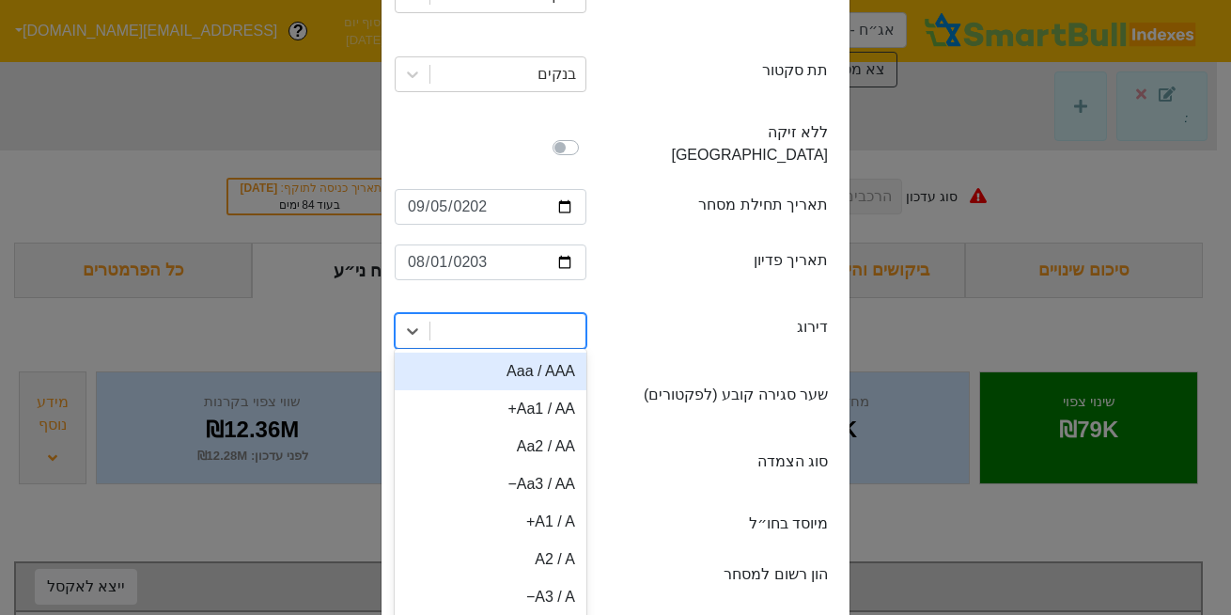
click at [550, 359] on div "Aaa / AAA" at bounding box center [491, 372] width 192 height 38
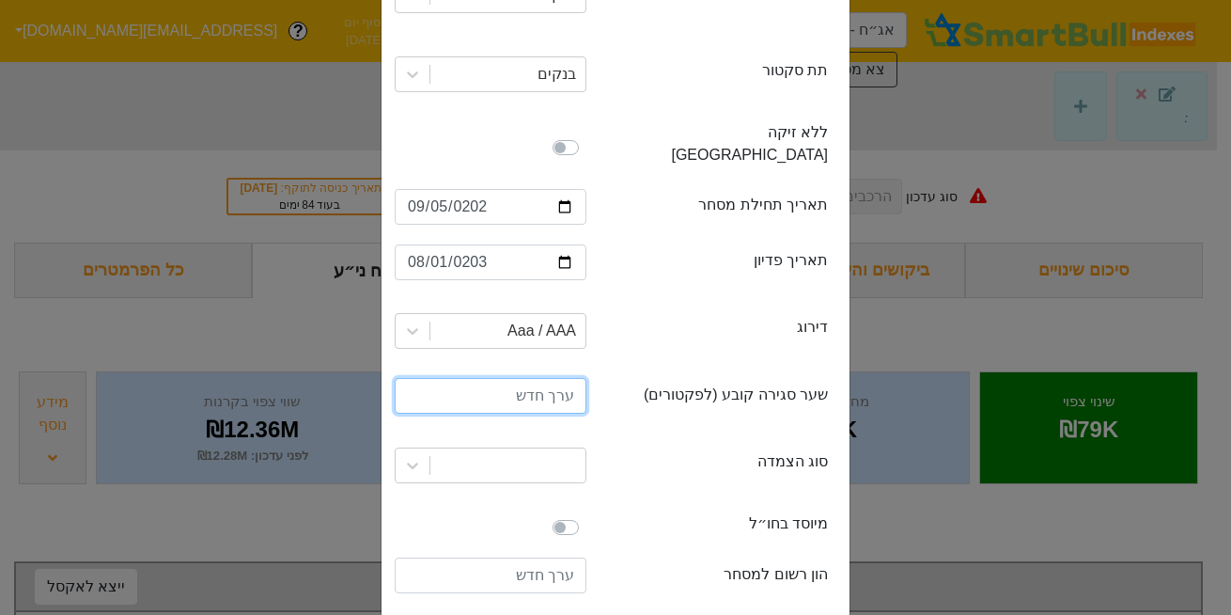
click at [548, 378] on input "number" at bounding box center [491, 396] width 192 height 36
type input "100"
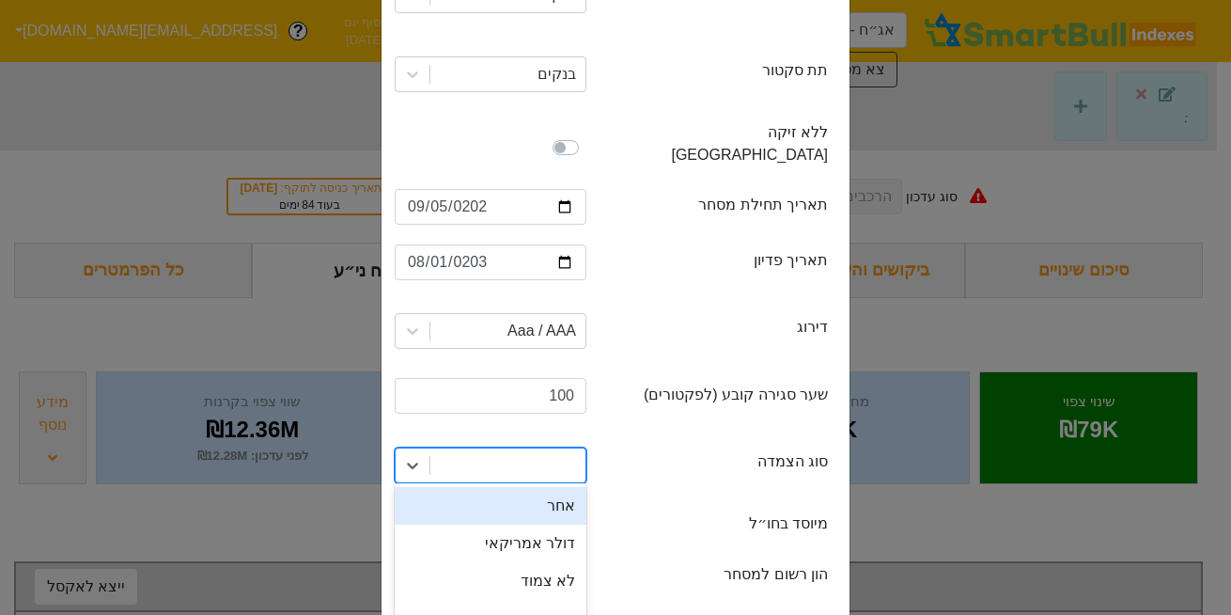
click at [478, 450] on div "option אחר focused, 1 of 4. 4 results available. Use Up and Down to choose opti…" at bounding box center [491, 465] width 192 height 36
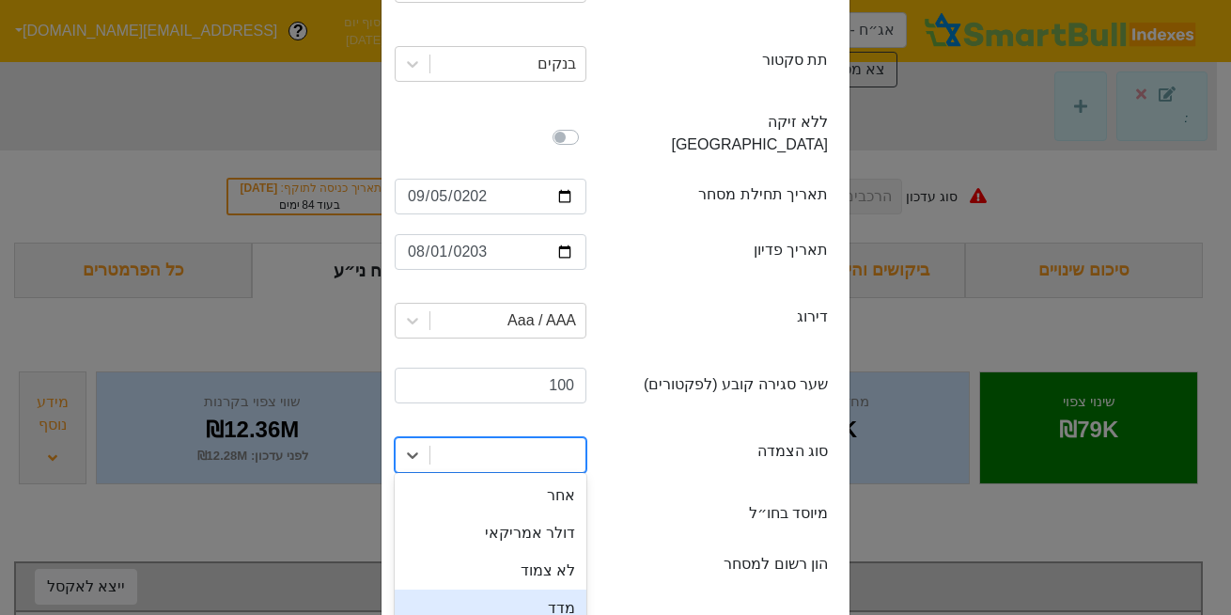
click at [567, 589] on div "מדד" at bounding box center [491, 608] width 192 height 38
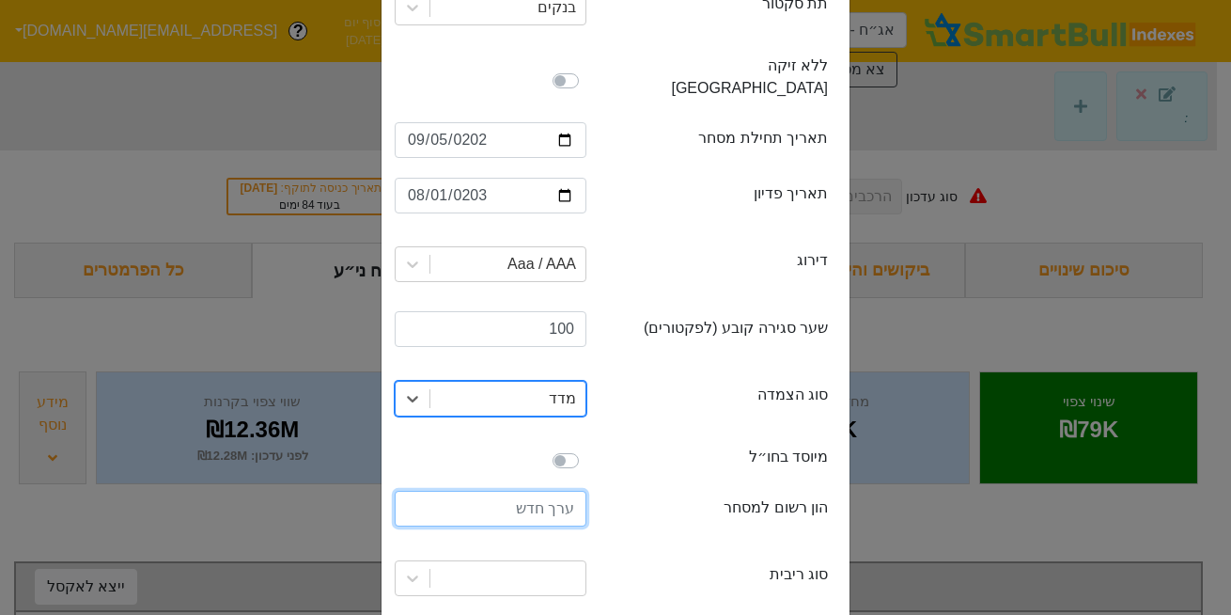
click at [559, 491] on input "number" at bounding box center [491, 509] width 192 height 36
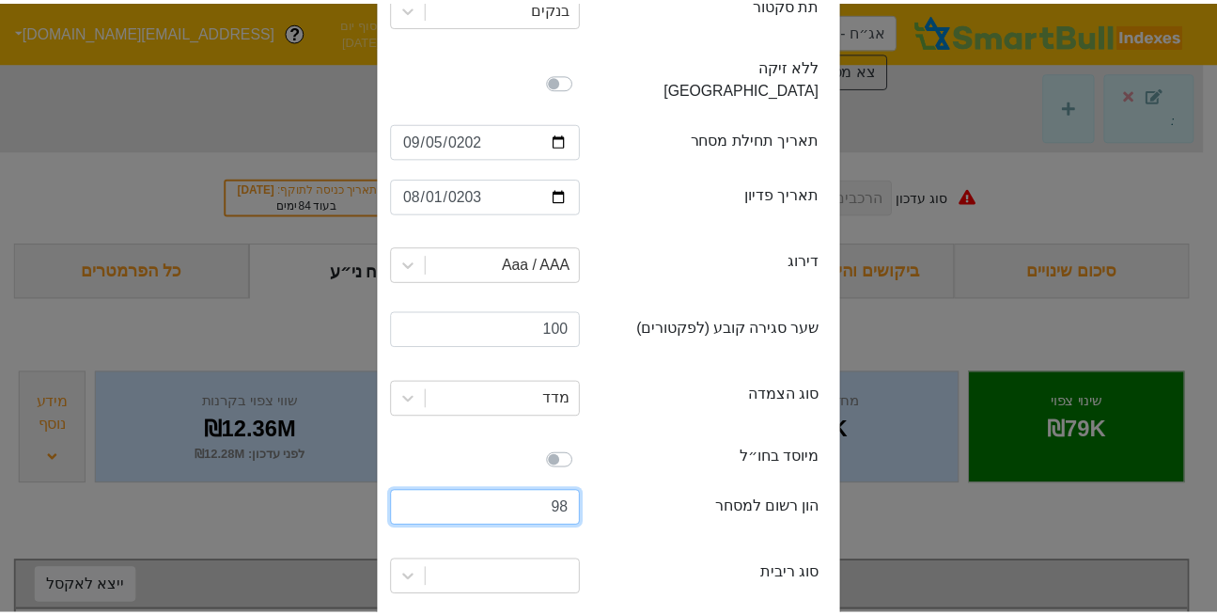
scroll to position [450, 0]
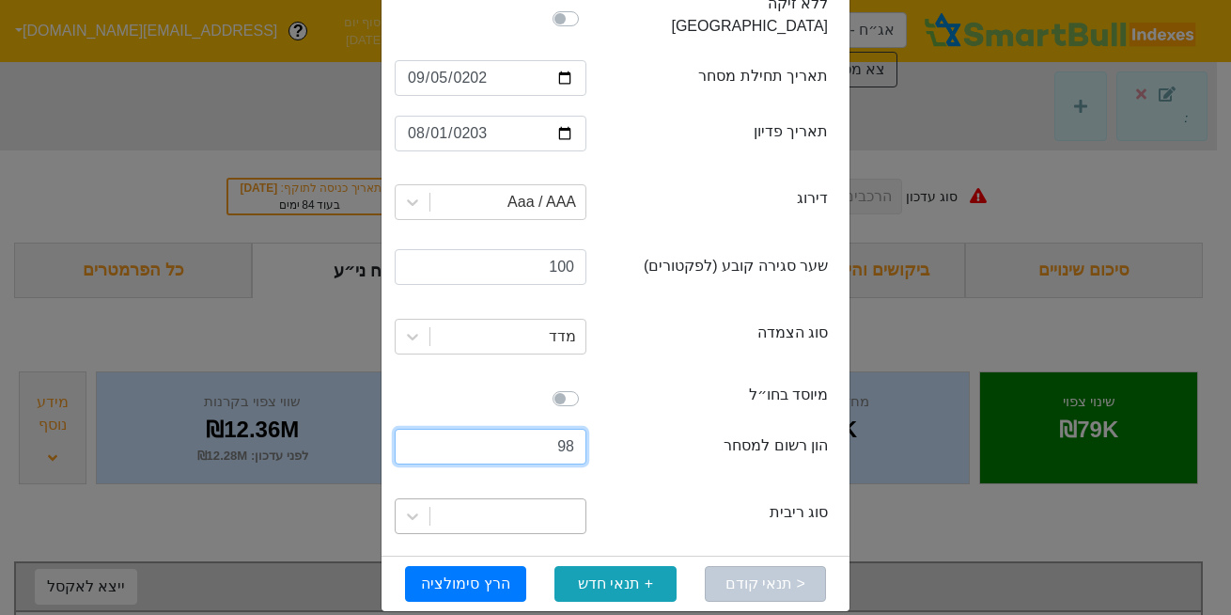
type input "98"
click at [551, 499] on div at bounding box center [508, 516] width 155 height 34
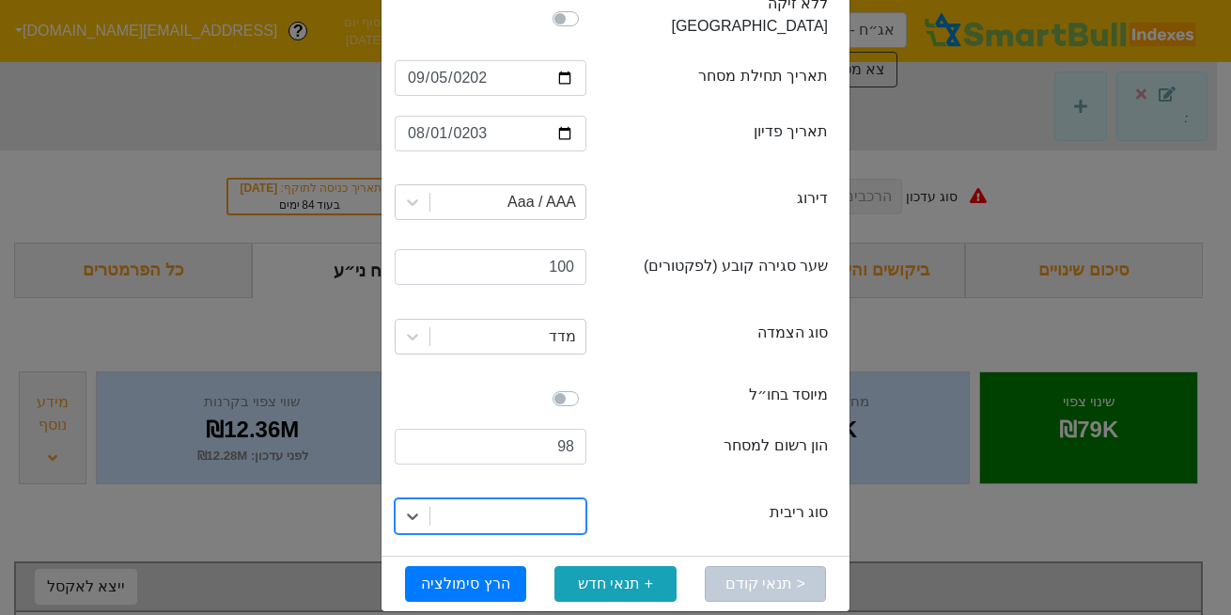
click at [536, 499] on div at bounding box center [508, 516] width 155 height 34
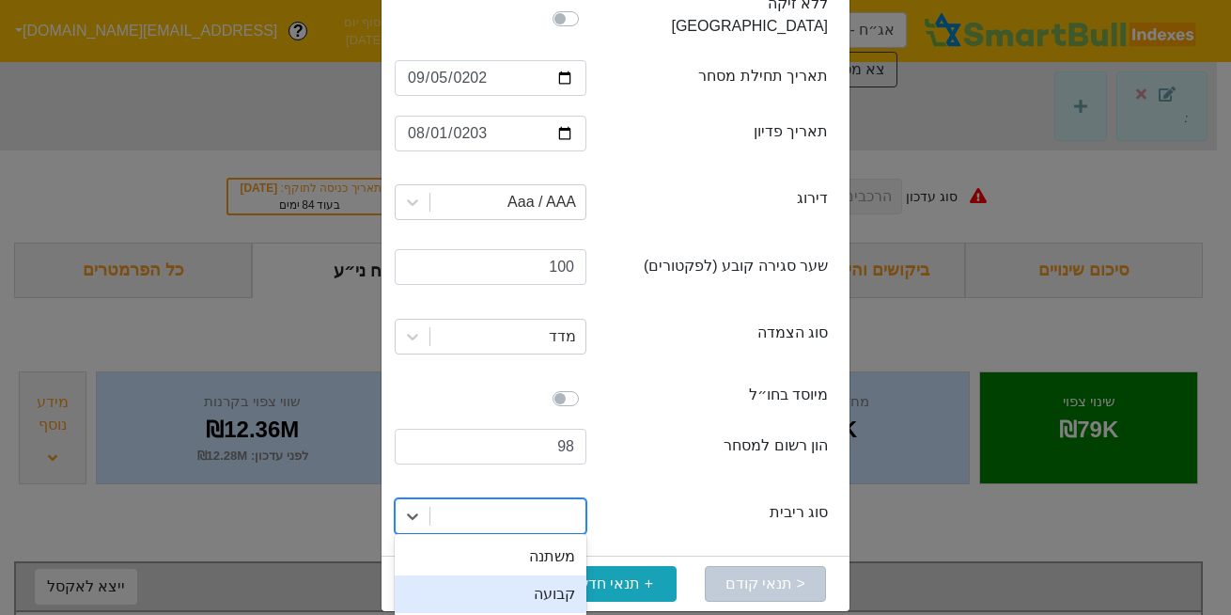
click at [547, 575] on div "קבועה" at bounding box center [491, 594] width 192 height 38
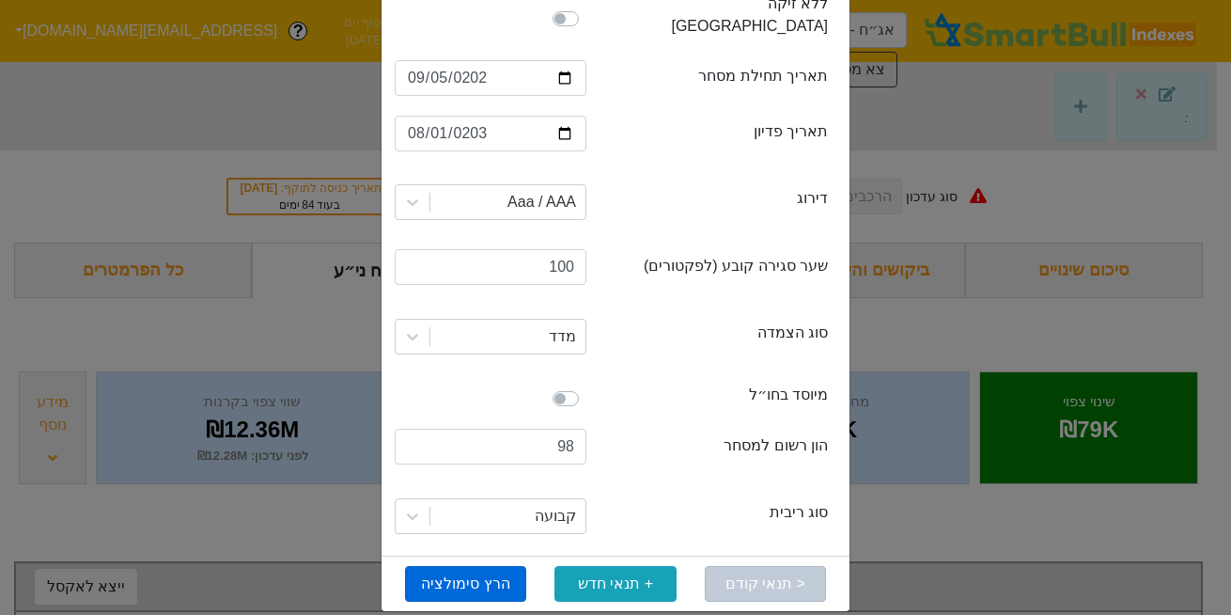
click at [466, 566] on button "הרץ סימולציה" at bounding box center [465, 584] width 121 height 36
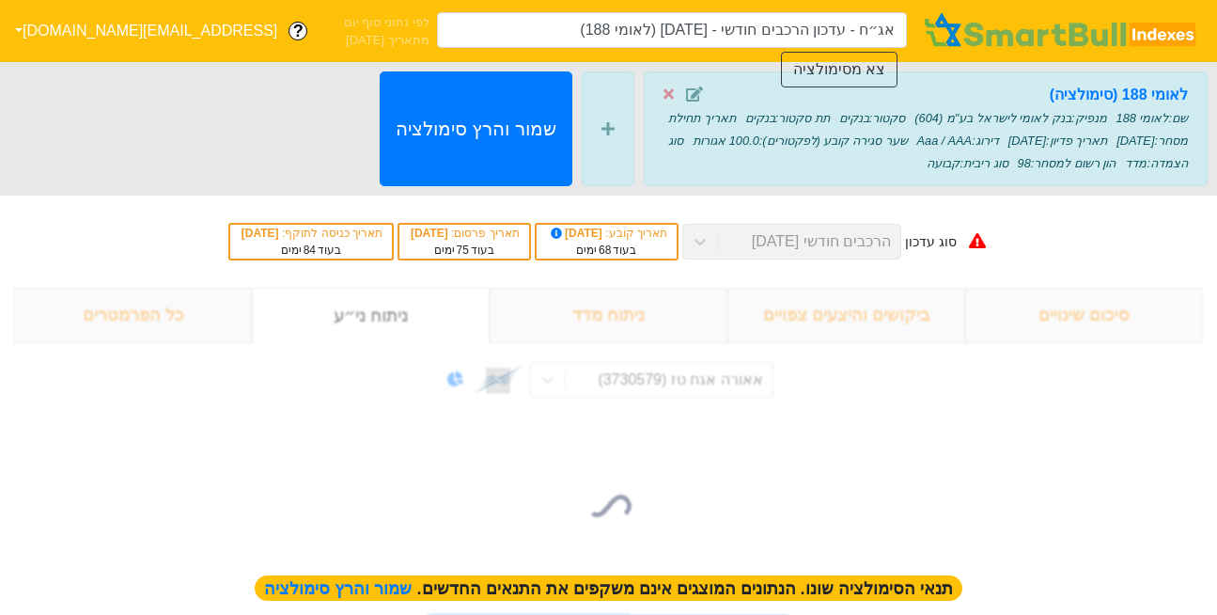
type input "אג״ח - עדכון הרכבים חודשי - [DATE] (לאומי 188)"
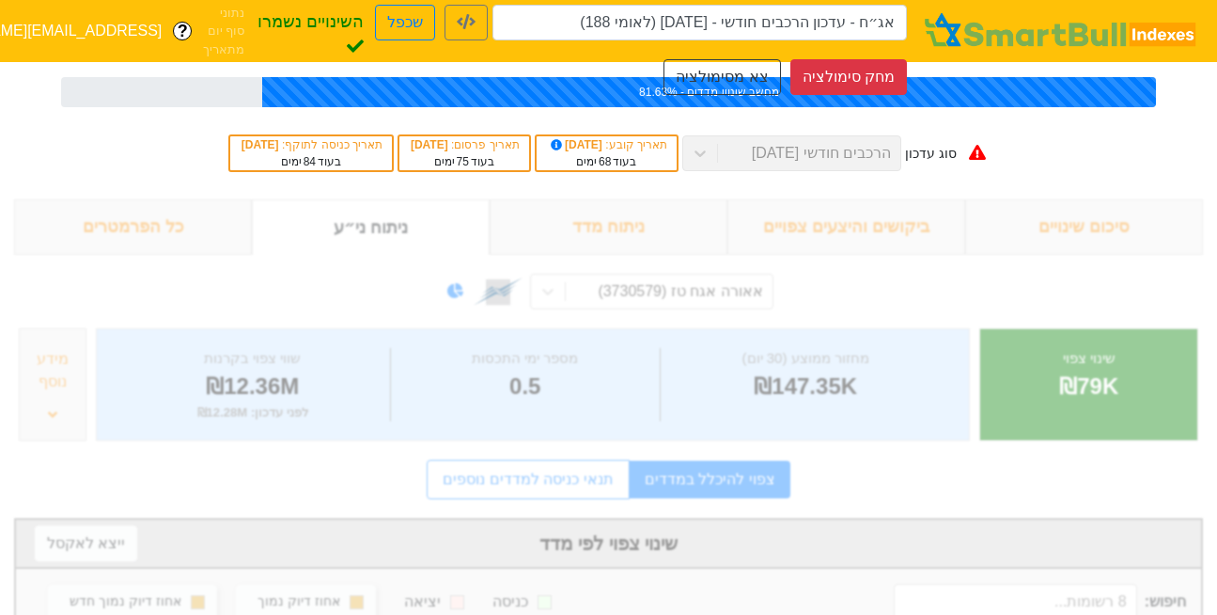
click at [89, 183] on div "סוג עדכון הרכבים חודשי [DATE] תאריך קובע : [DATE] בעוד 68 ימים תאריך פרסום : [D…" at bounding box center [608, 153] width 1217 height 92
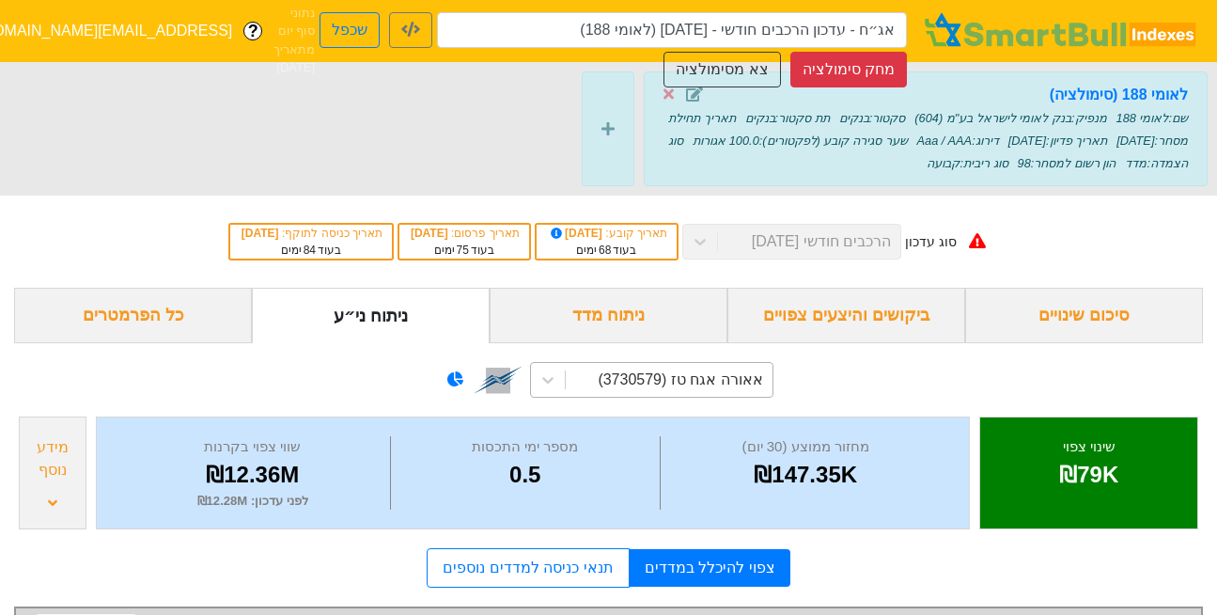
scroll to position [71, 0]
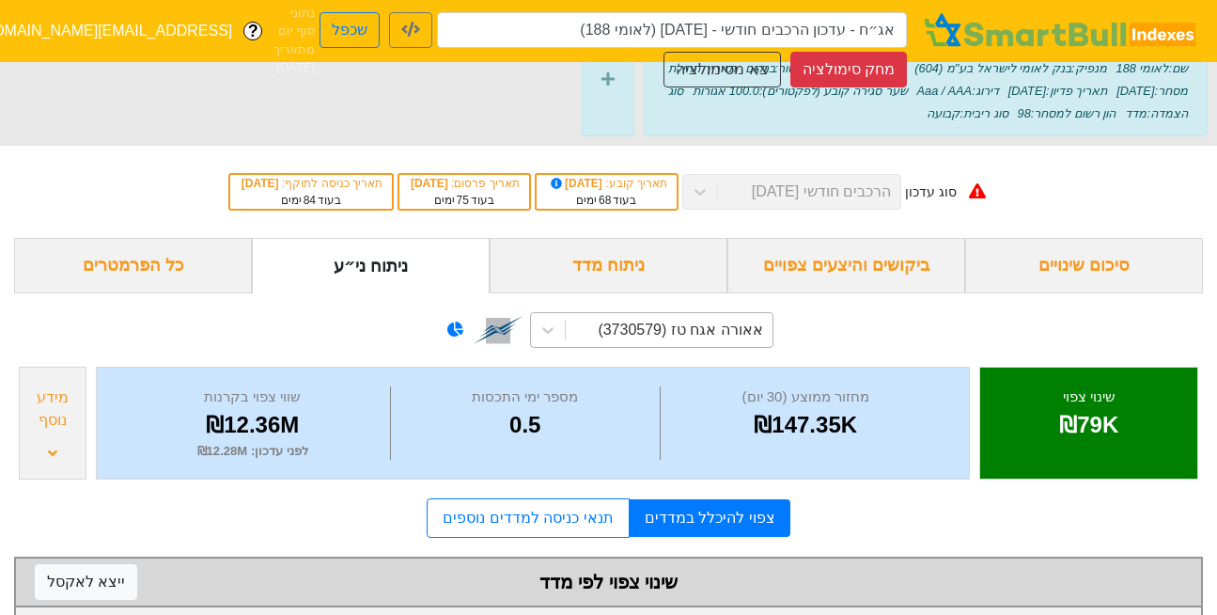
click at [674, 348] on div "אאורה אגח טז (3730579)" at bounding box center [651, 330] width 243 height 36
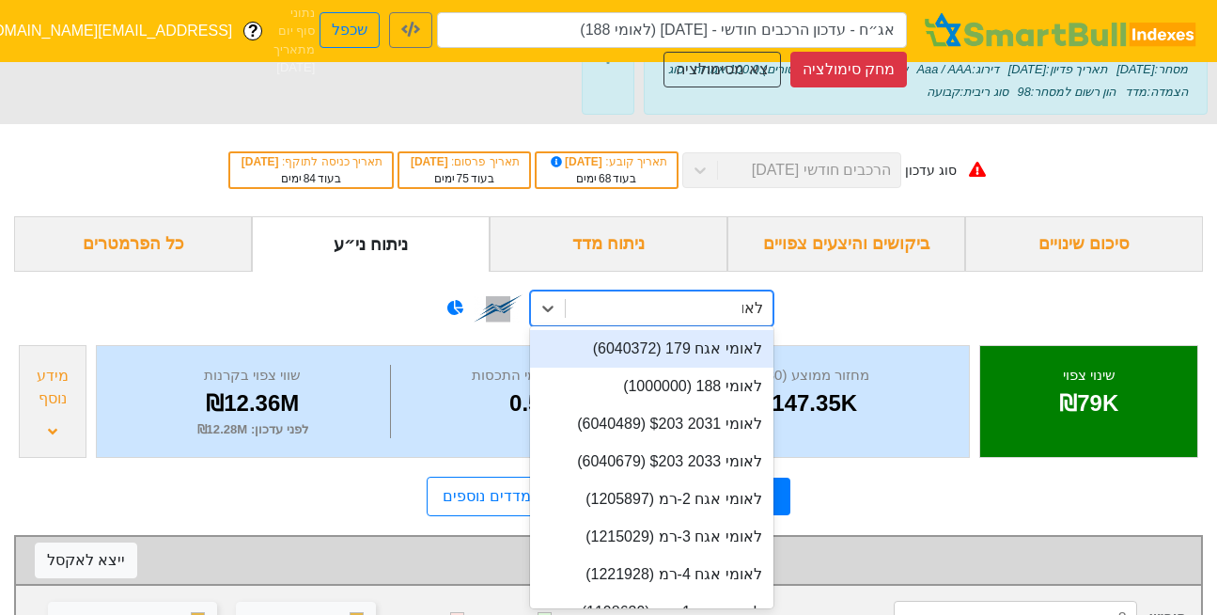
type input "לאומי"
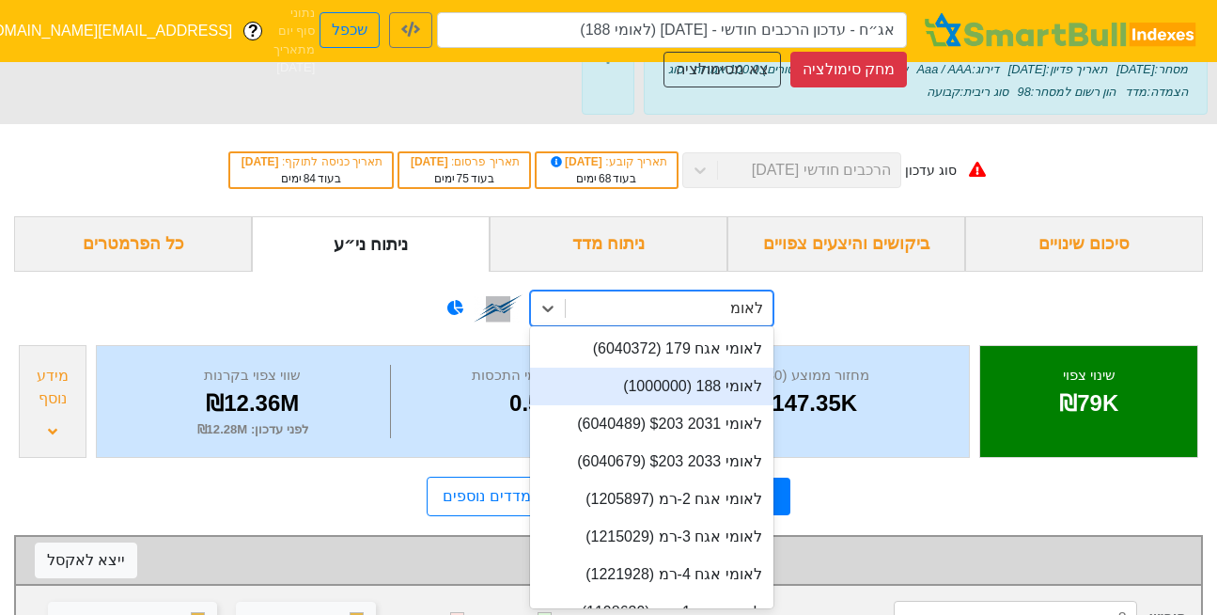
click at [676, 385] on div "לאומי 188 (1000000)" at bounding box center [651, 387] width 243 height 38
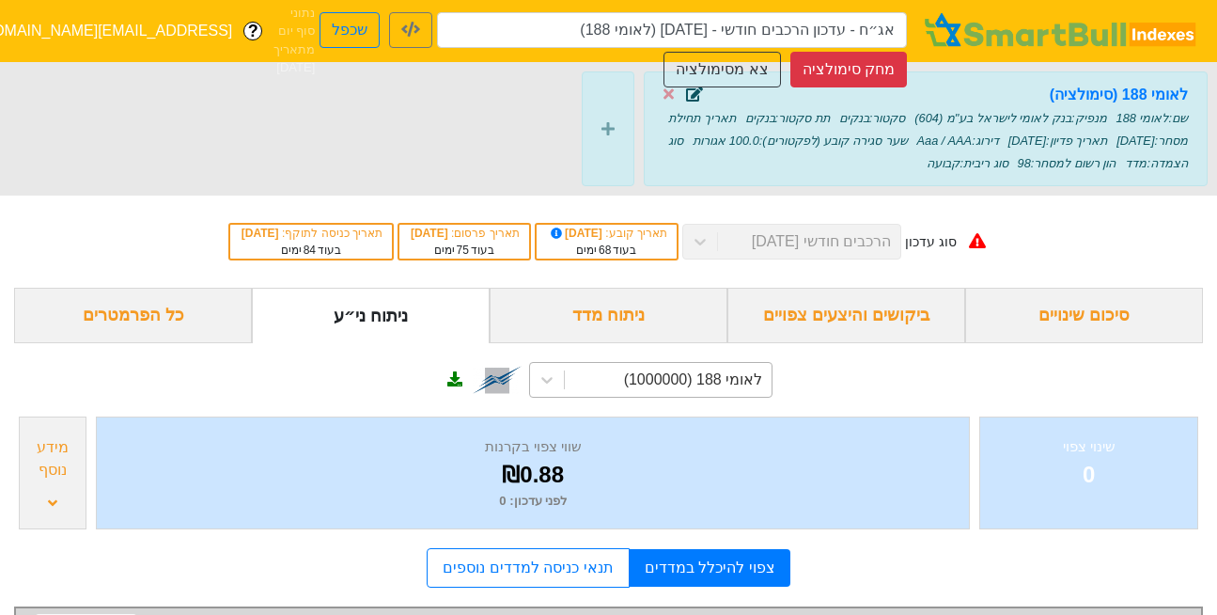
click at [697, 92] on icon at bounding box center [694, 93] width 17 height 15
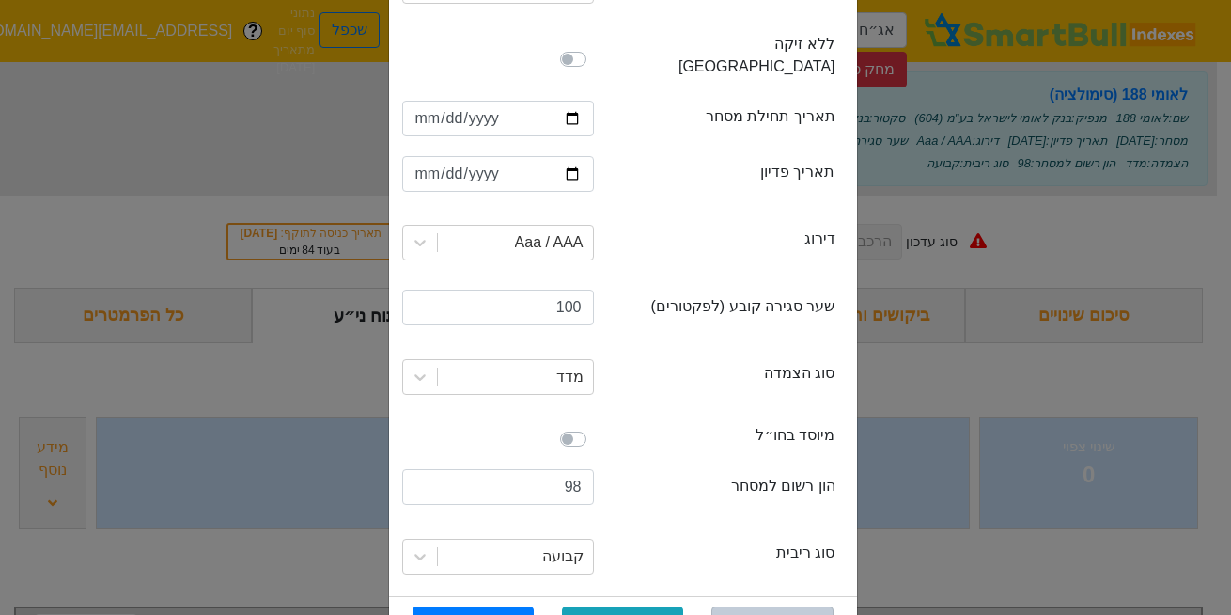
scroll to position [450, 0]
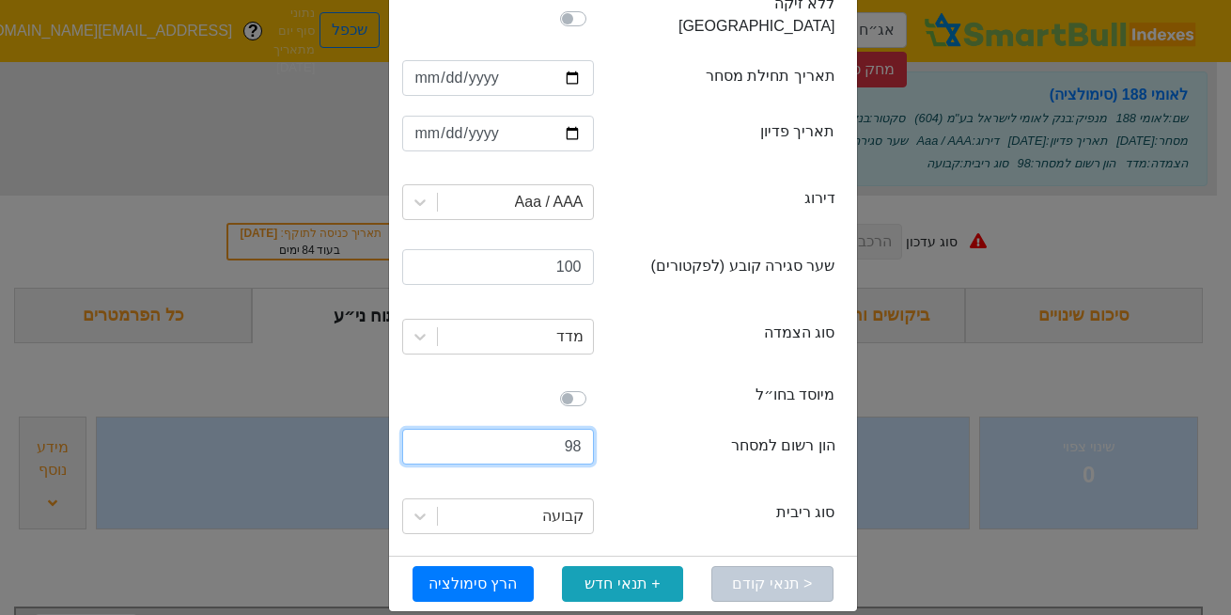
click at [531, 433] on input "98" at bounding box center [498, 447] width 192 height 36
type input "600000000"
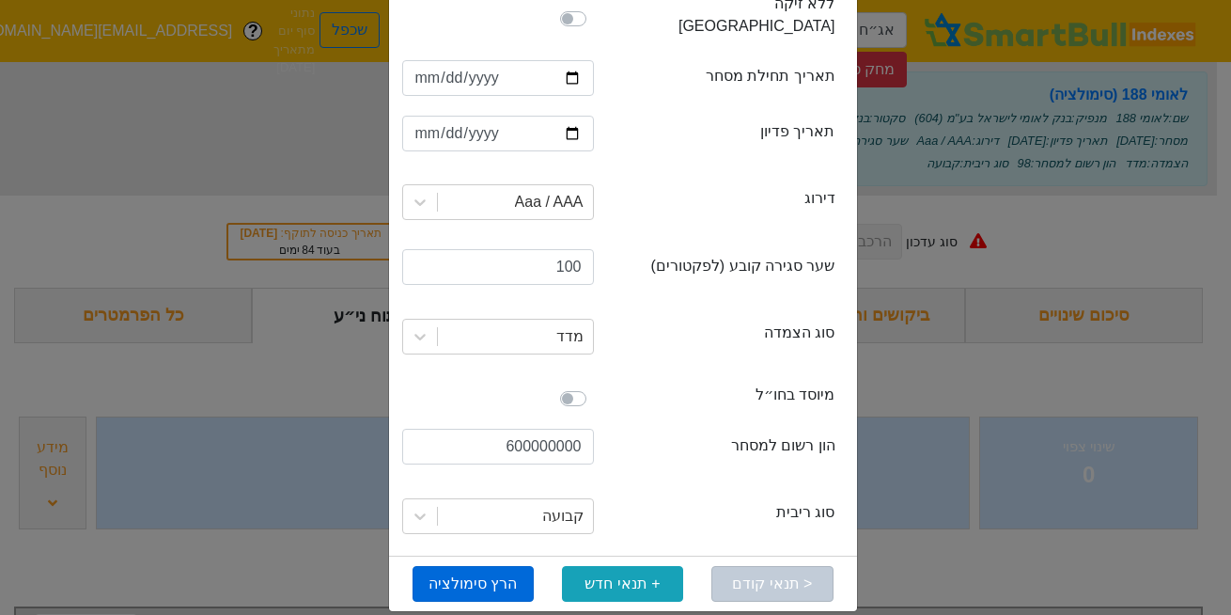
click at [474, 566] on button "הרץ סימולציה" at bounding box center [473, 584] width 121 height 36
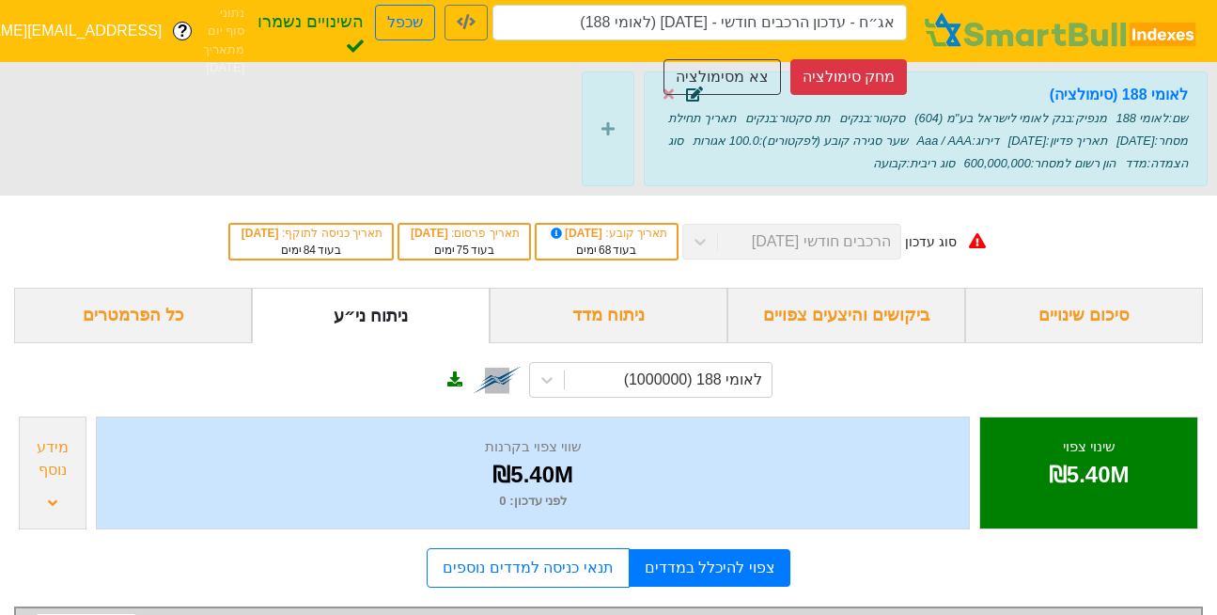
click at [701, 97] on icon at bounding box center [694, 93] width 17 height 15
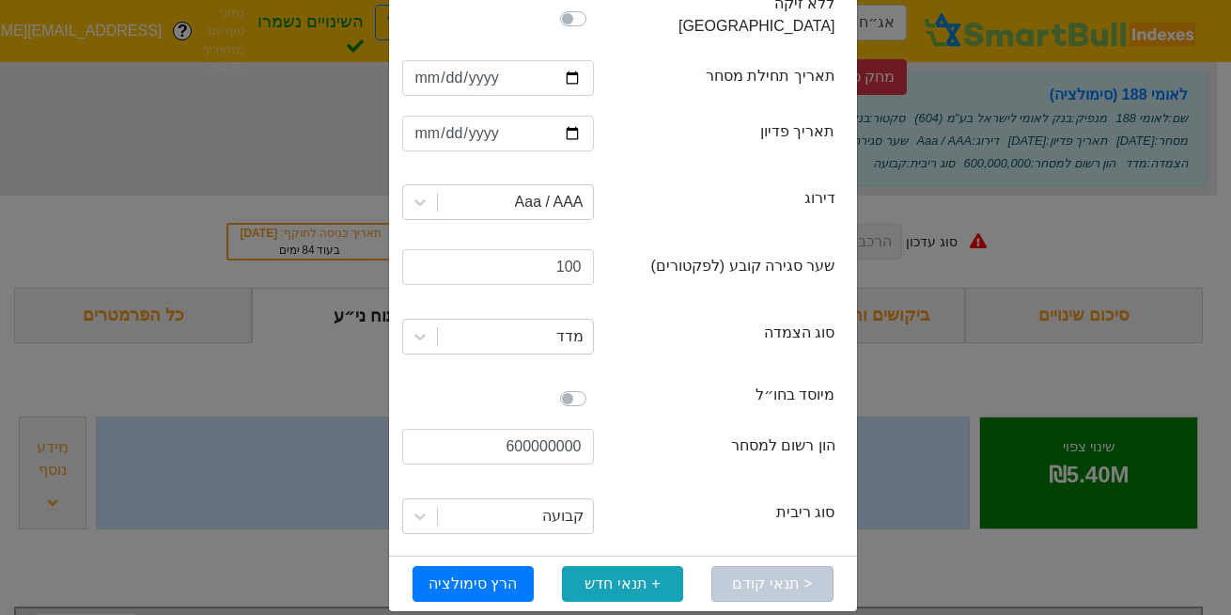
click at [901, 380] on div "תנאי סימולציה × Close ני״ע קיים ני״ע חדש מדד חדש securityName שם לאומי 188 issu…" at bounding box center [615, 307] width 1231 height 615
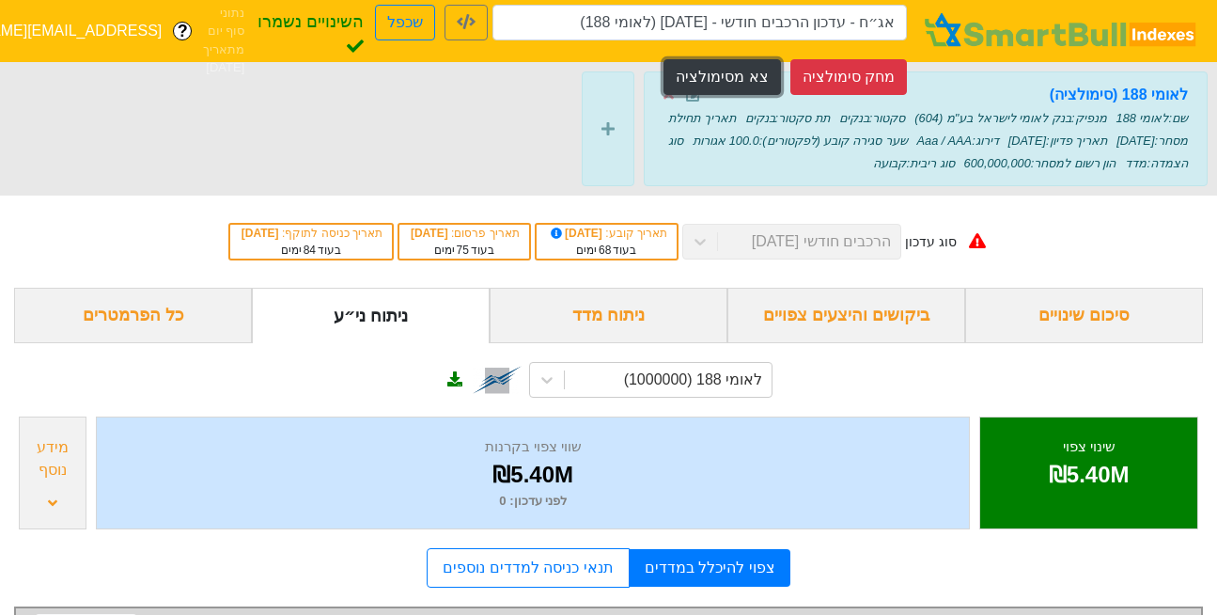
click at [743, 73] on button "צא מסימולציה" at bounding box center [722, 77] width 117 height 36
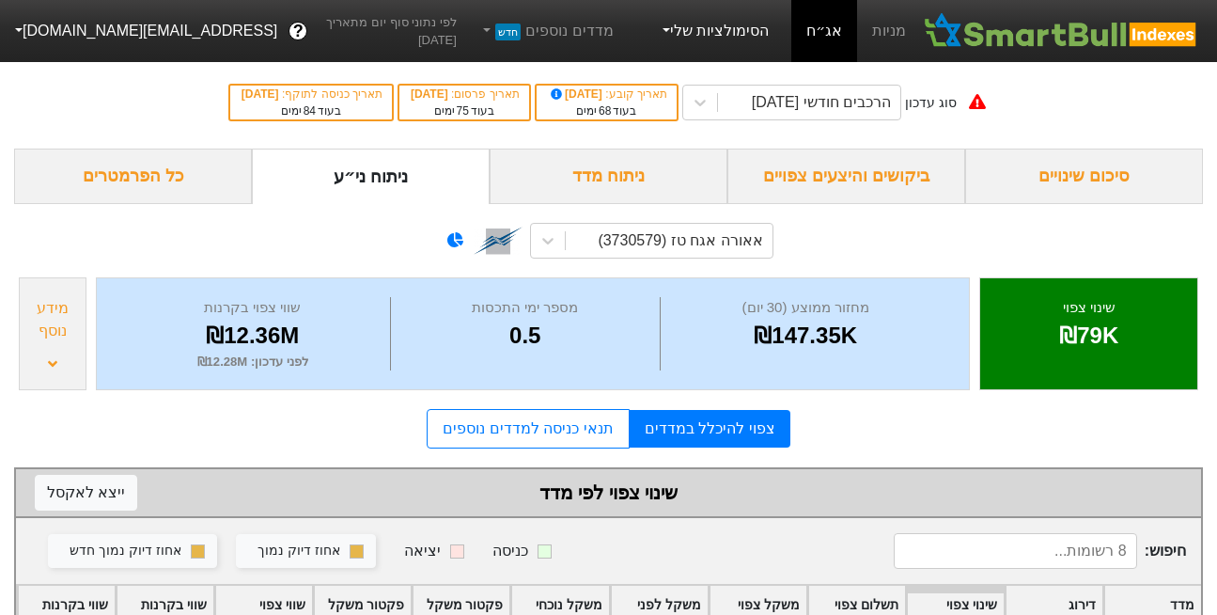
click at [726, 30] on link "הסימולציות שלי" at bounding box center [714, 31] width 126 height 38
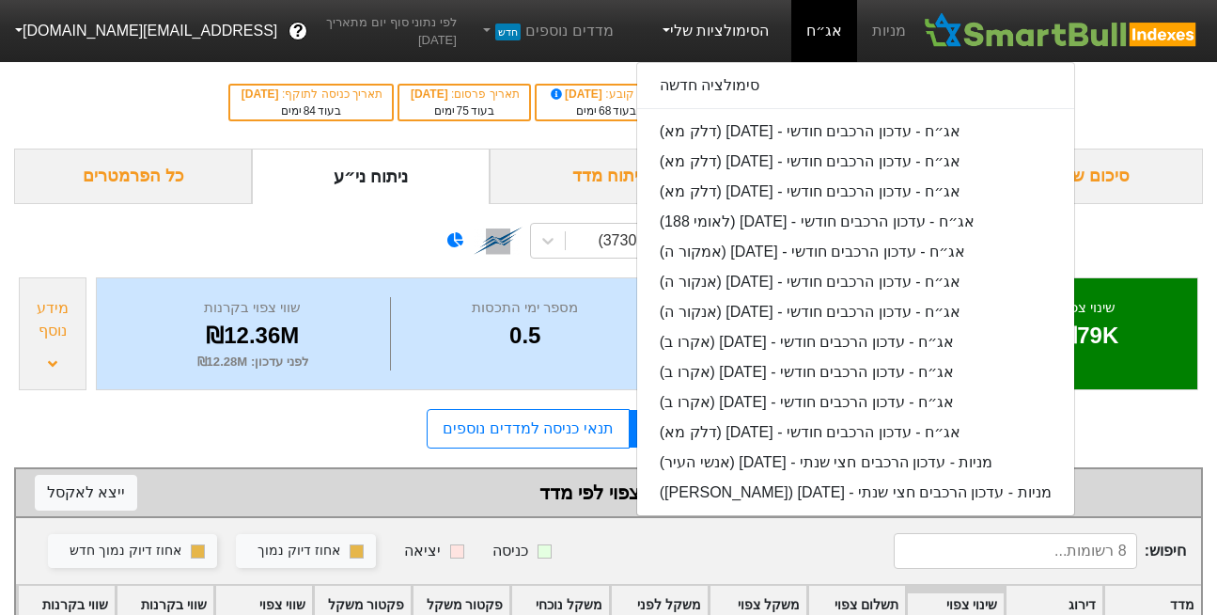
click at [724, 103] on div "סימולציה חדשה אג״ח - עדכון הרכבים חודשי - [DATE] (דלק מא) אג״ח - עדכון הרכבים ח…" at bounding box center [855, 289] width 439 height 454
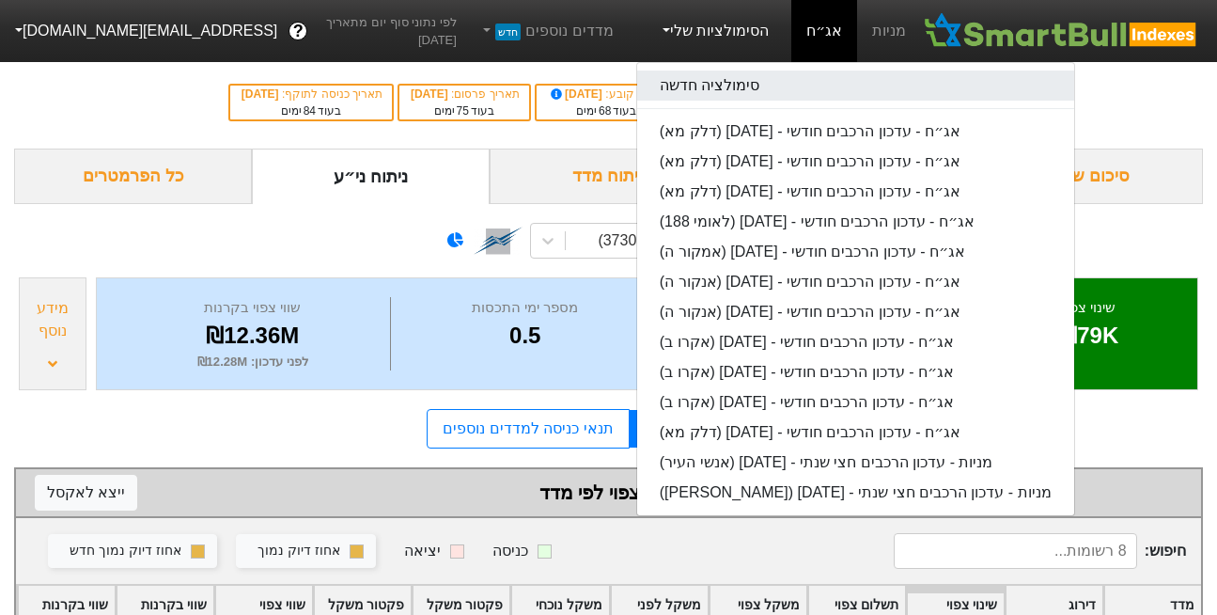
click at [716, 91] on link "סימולציה חדשה" at bounding box center [855, 86] width 437 height 30
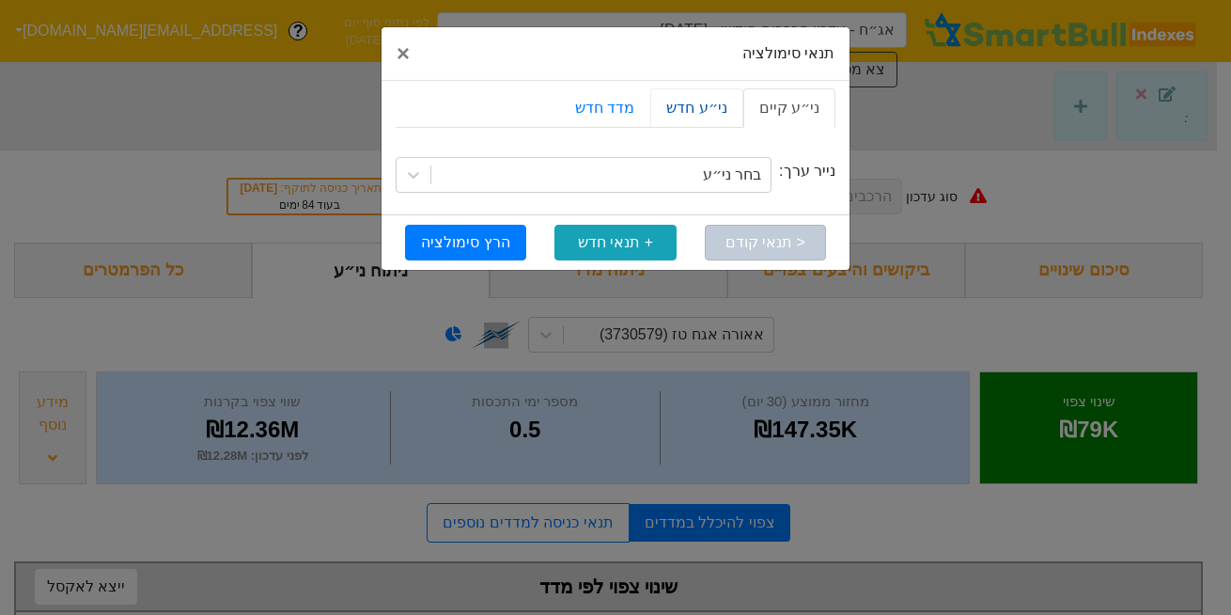
click at [715, 106] on link "ני״ע חדש" at bounding box center [696, 107] width 92 height 39
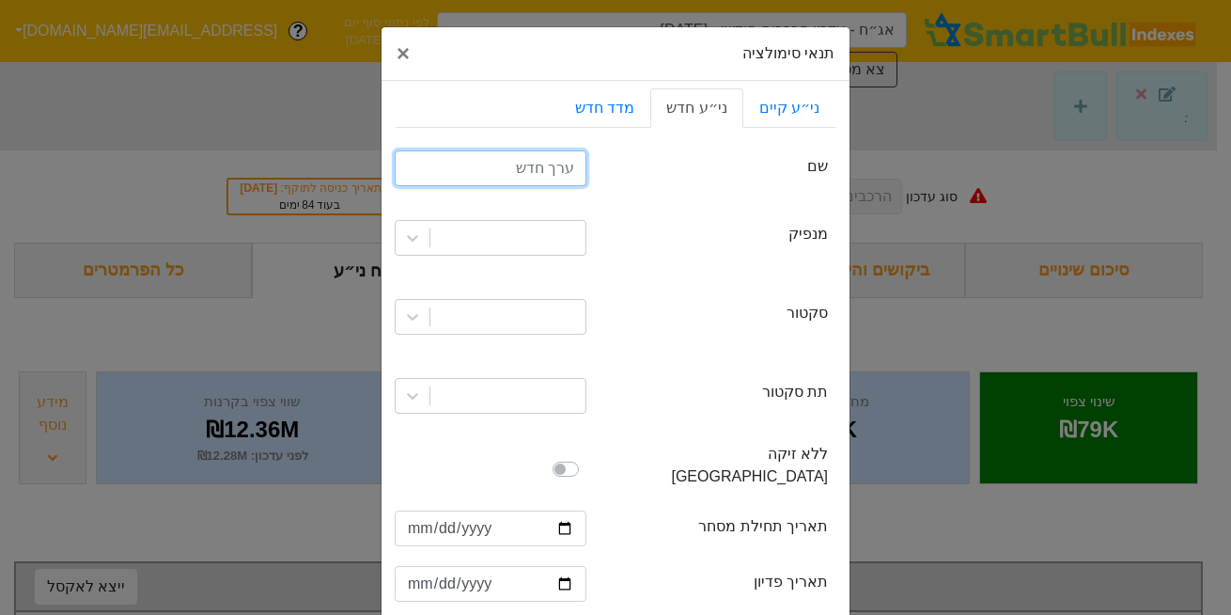
click at [555, 167] on input "text" at bounding box center [491, 168] width 192 height 36
type input "לאומי 188"
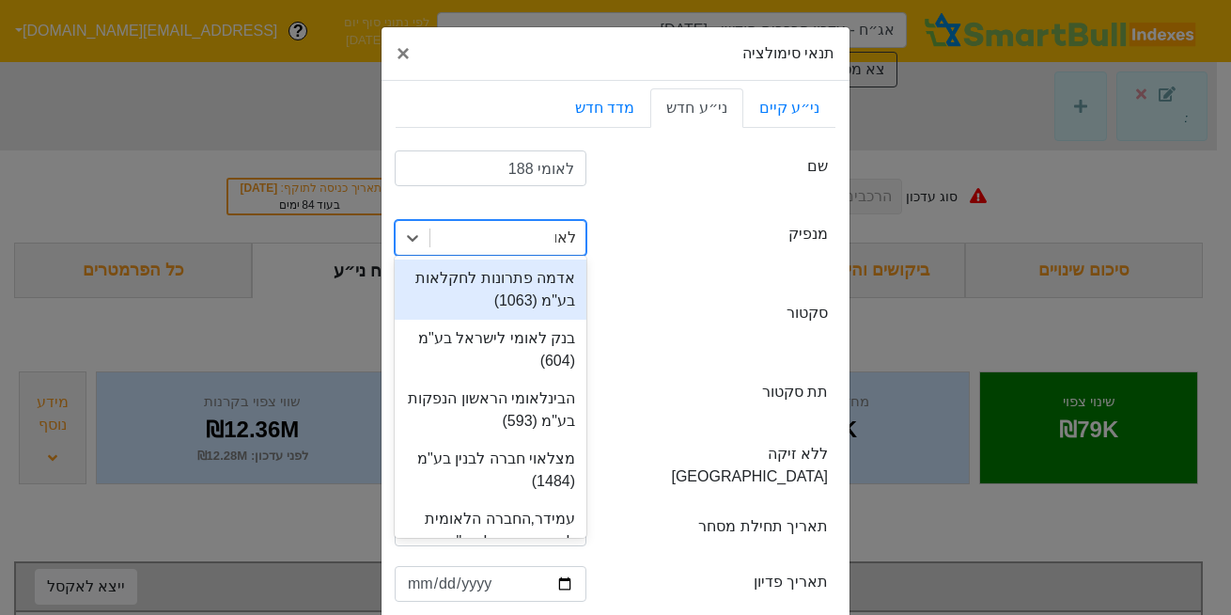
type input "לאומ"
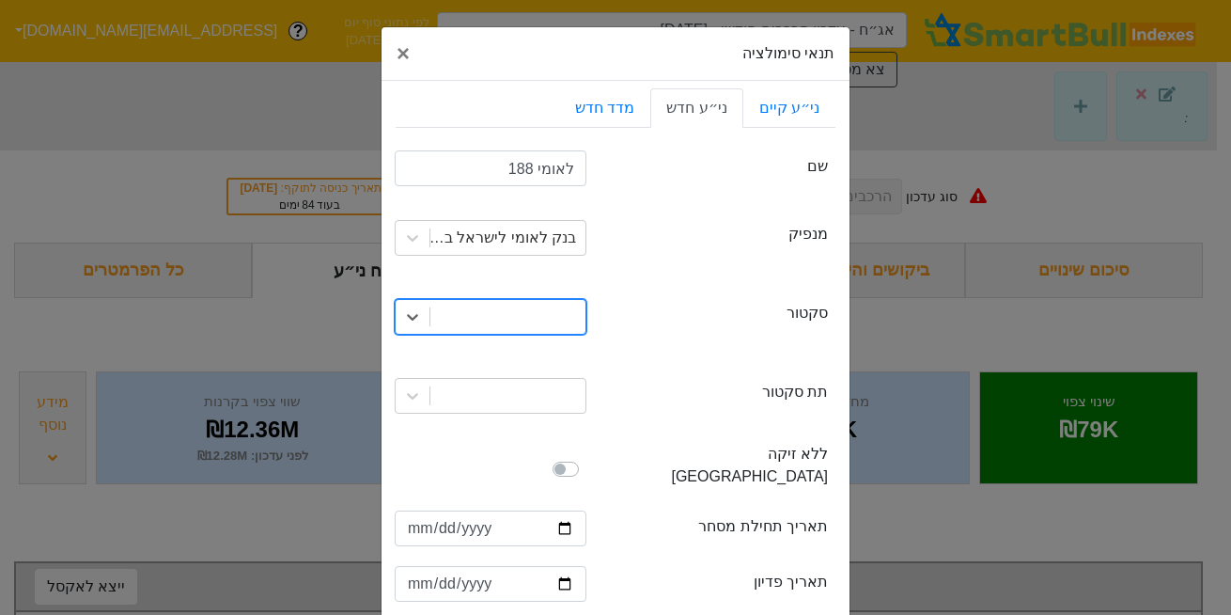
type input "ב"
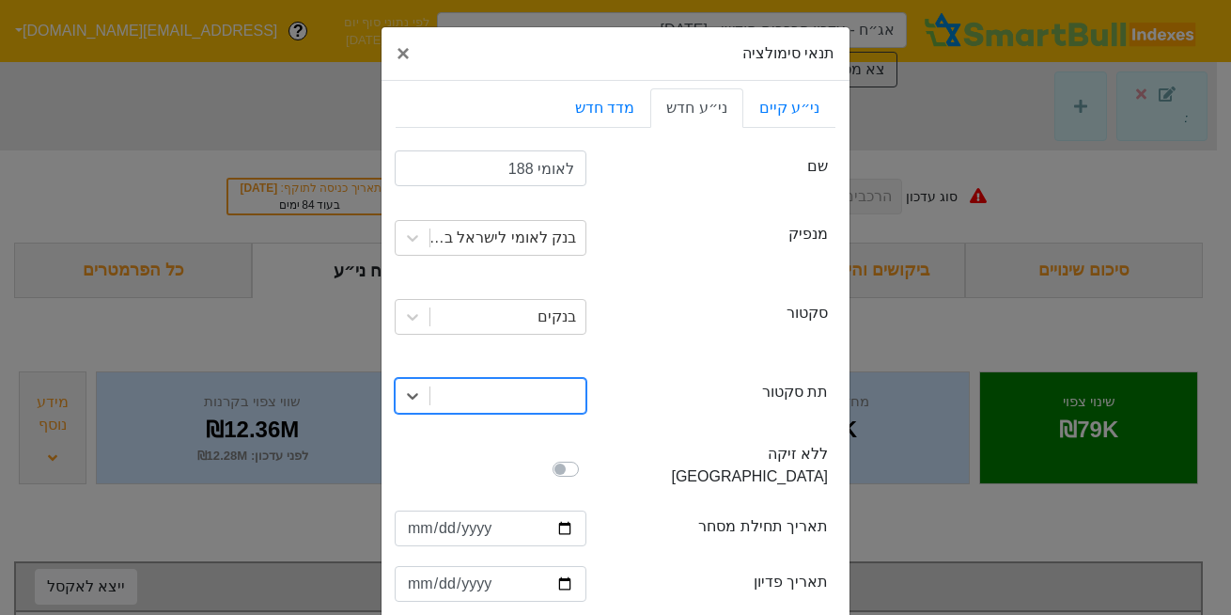
type input "ב"
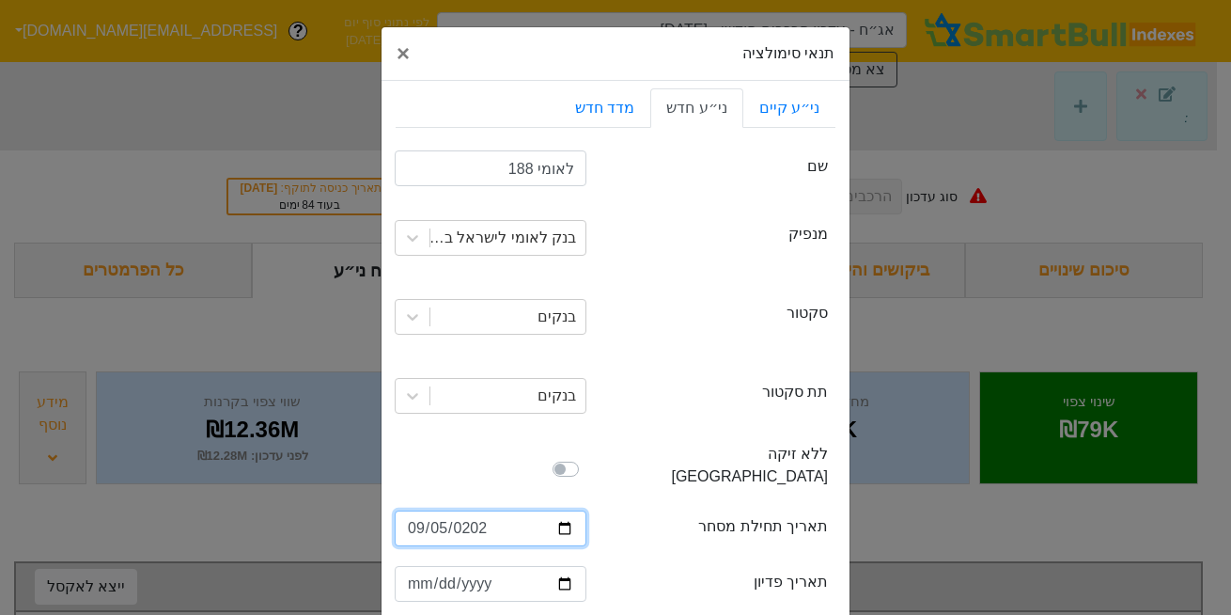
type input "[DATE]"
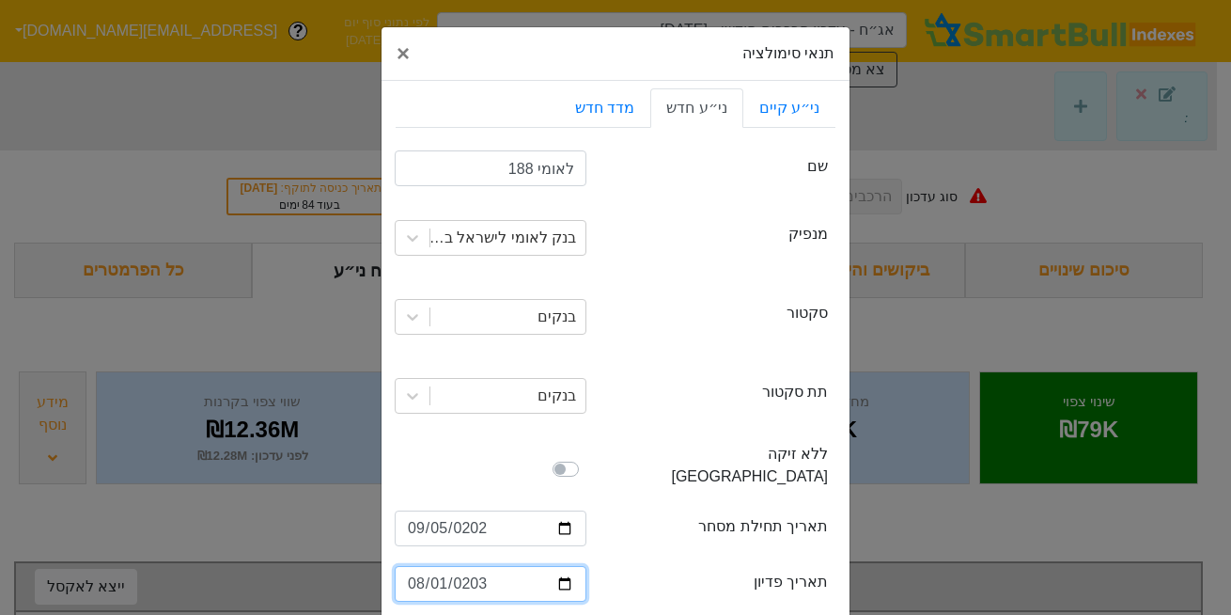
type input "[DATE]"
click at [681, 532] on div "firstTradingDate תאריך תחילת מסחר [DATE]" at bounding box center [616, 530] width 440 height 55
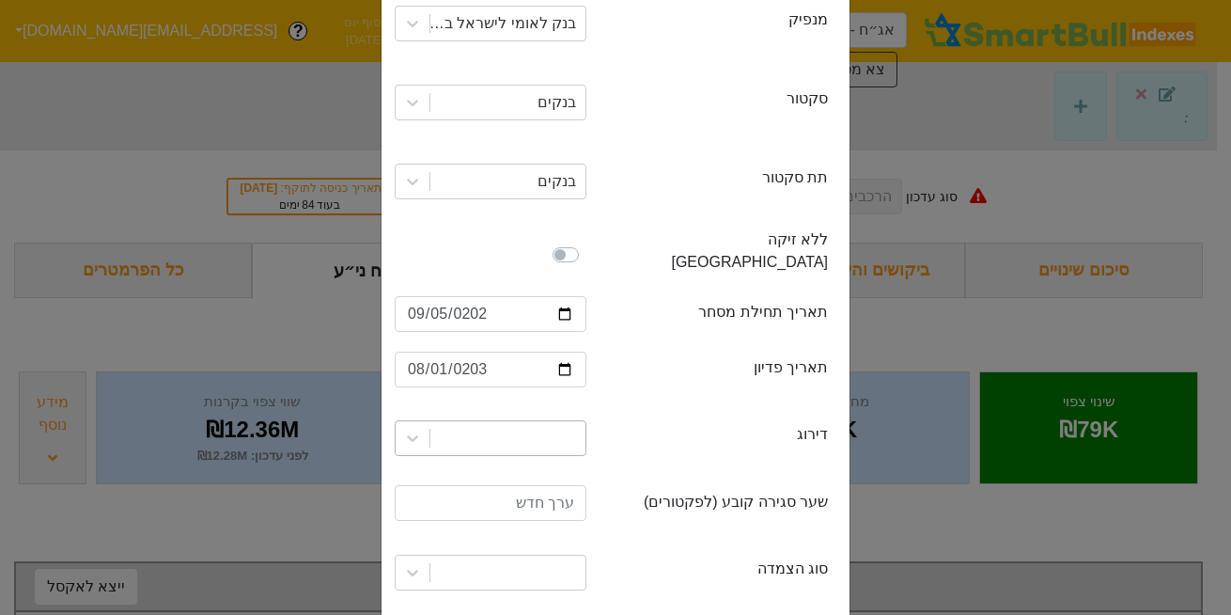
click at [530, 422] on div at bounding box center [491, 438] width 192 height 36
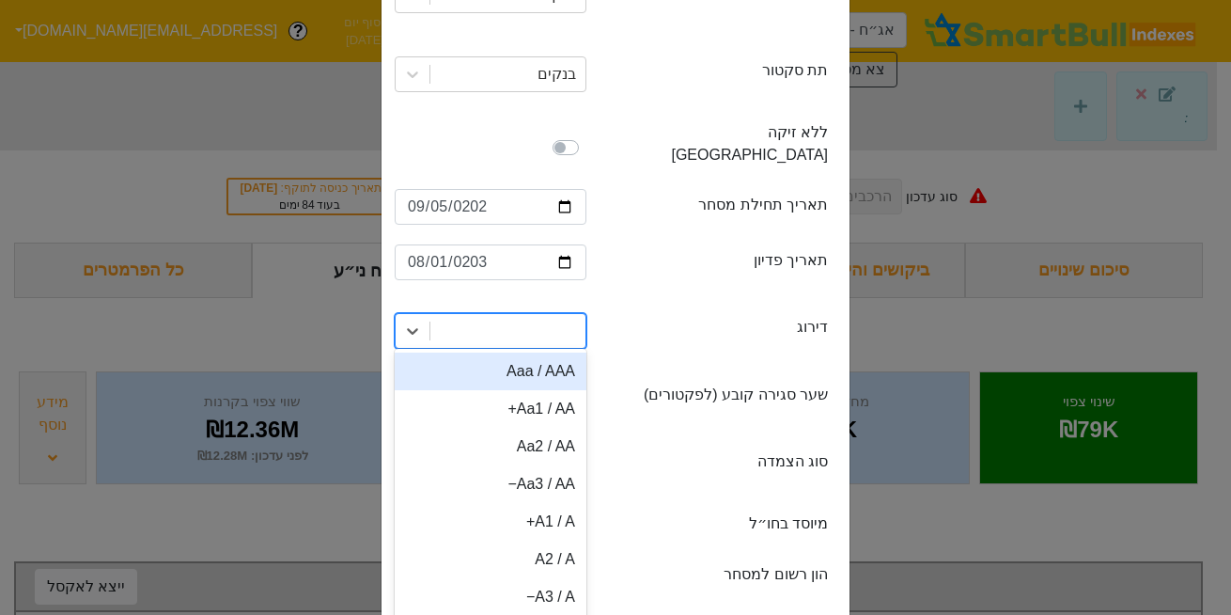
click at [518, 359] on div "Aaa / AAA" at bounding box center [491, 372] width 192 height 38
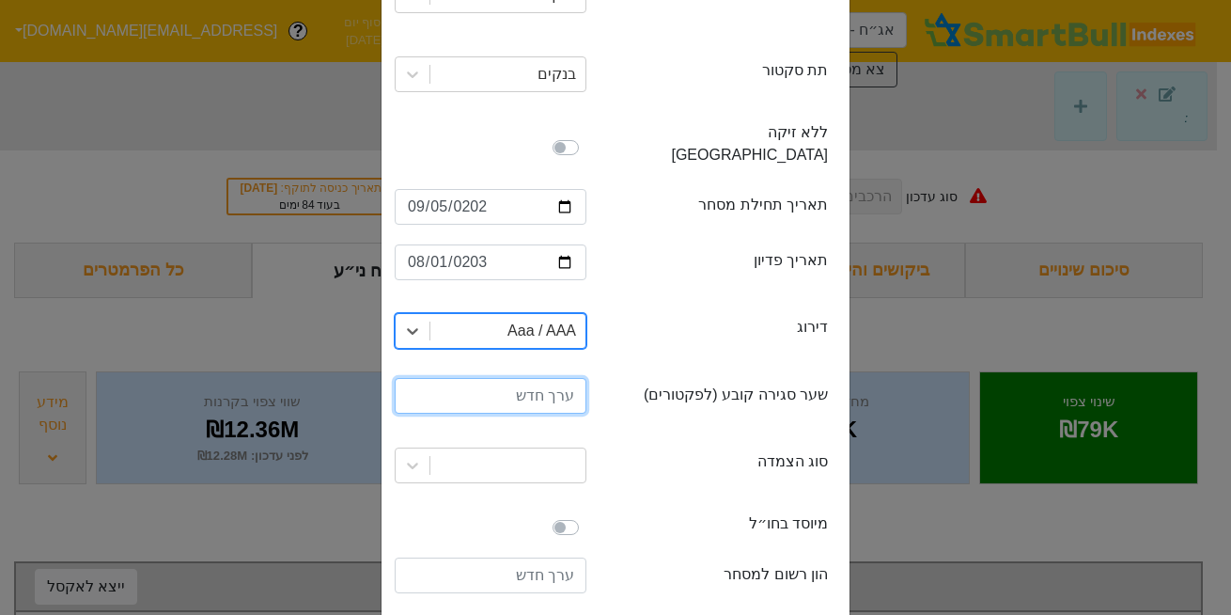
click at [522, 378] on input "number" at bounding box center [491, 396] width 192 height 36
type input "100"
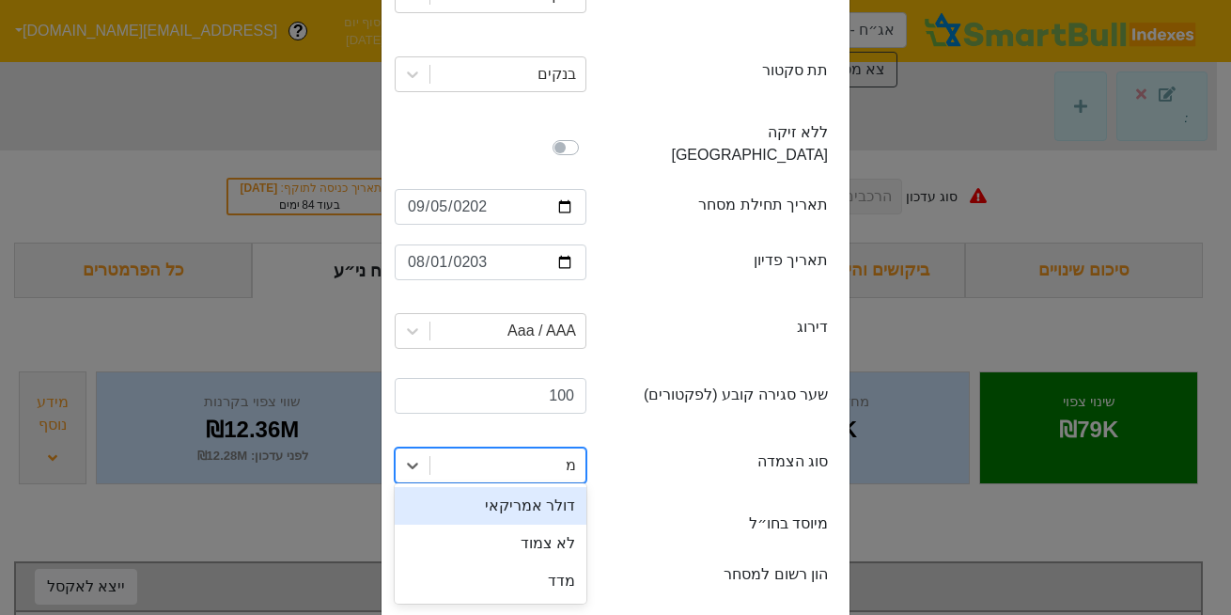
type input "מד"
click at [558, 500] on div "מדד" at bounding box center [491, 506] width 192 height 38
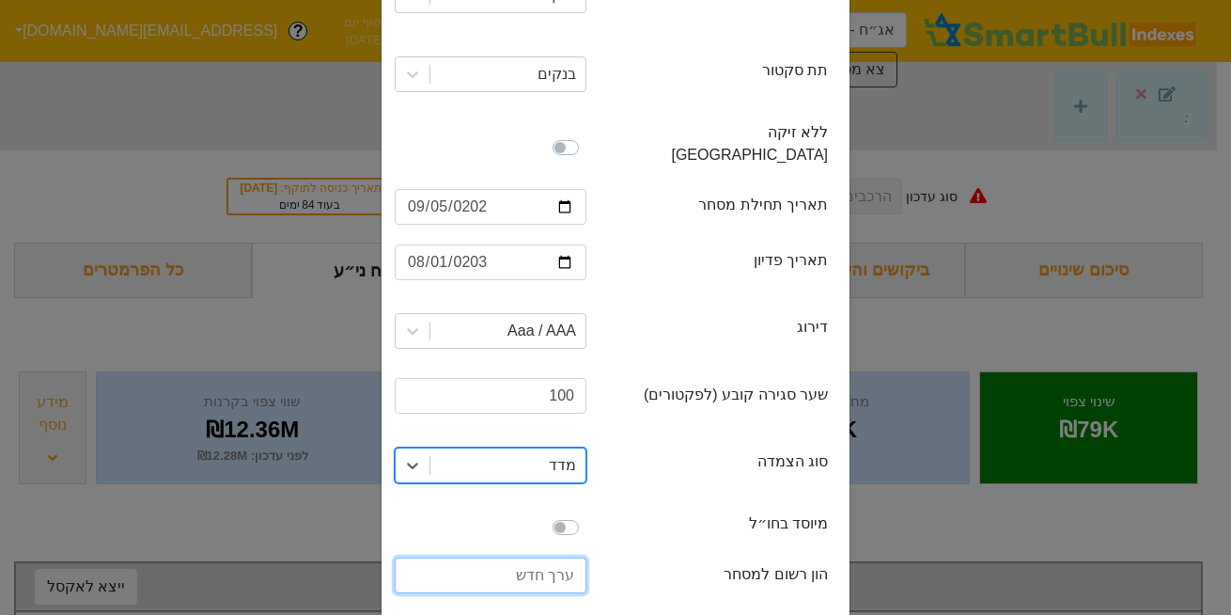
click at [541, 557] on input "number" at bounding box center [491, 575] width 192 height 36
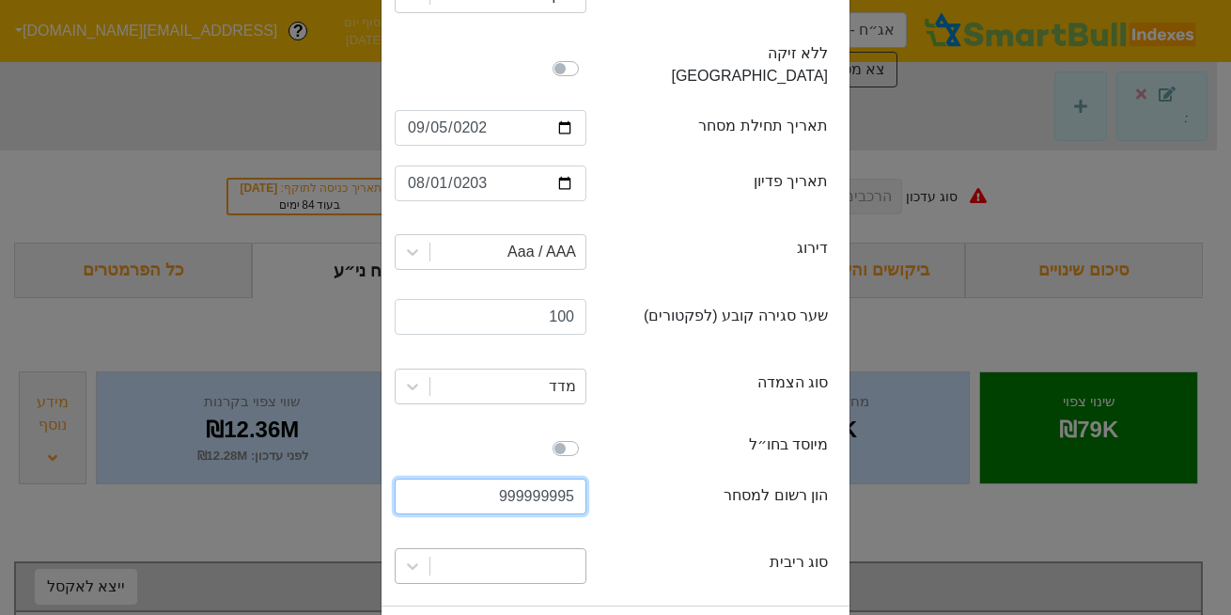
type input "999999995"
click at [541, 548] on div at bounding box center [491, 566] width 192 height 36
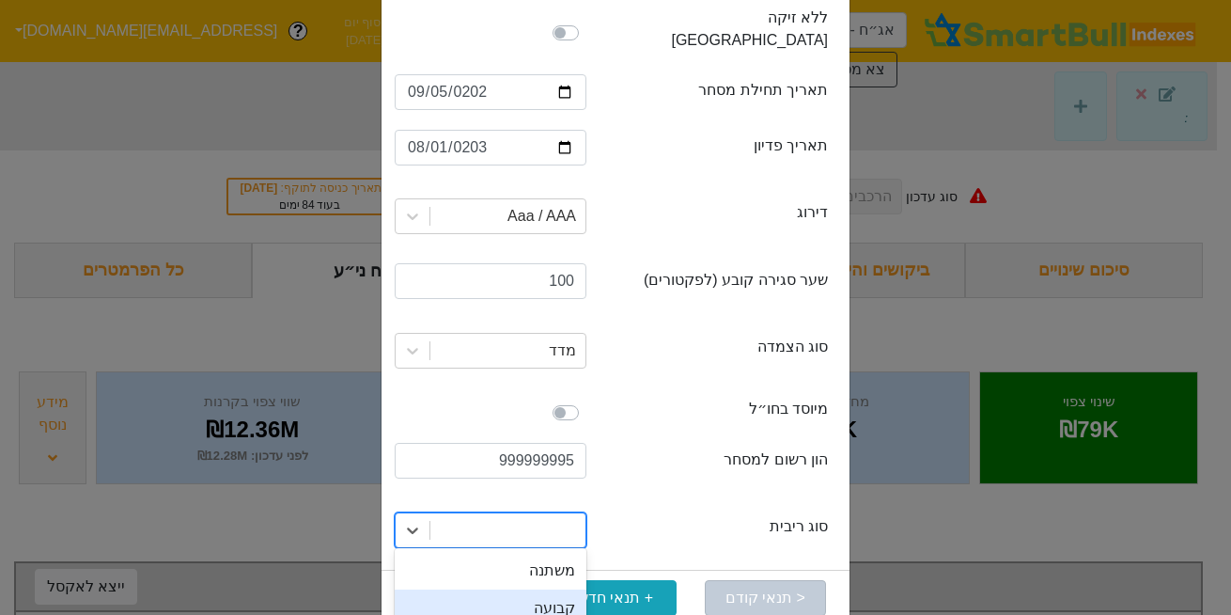
click at [556, 589] on div "קבועה" at bounding box center [491, 608] width 192 height 38
click at [451, 581] on button "הרץ סימולציה" at bounding box center [465, 598] width 121 height 36
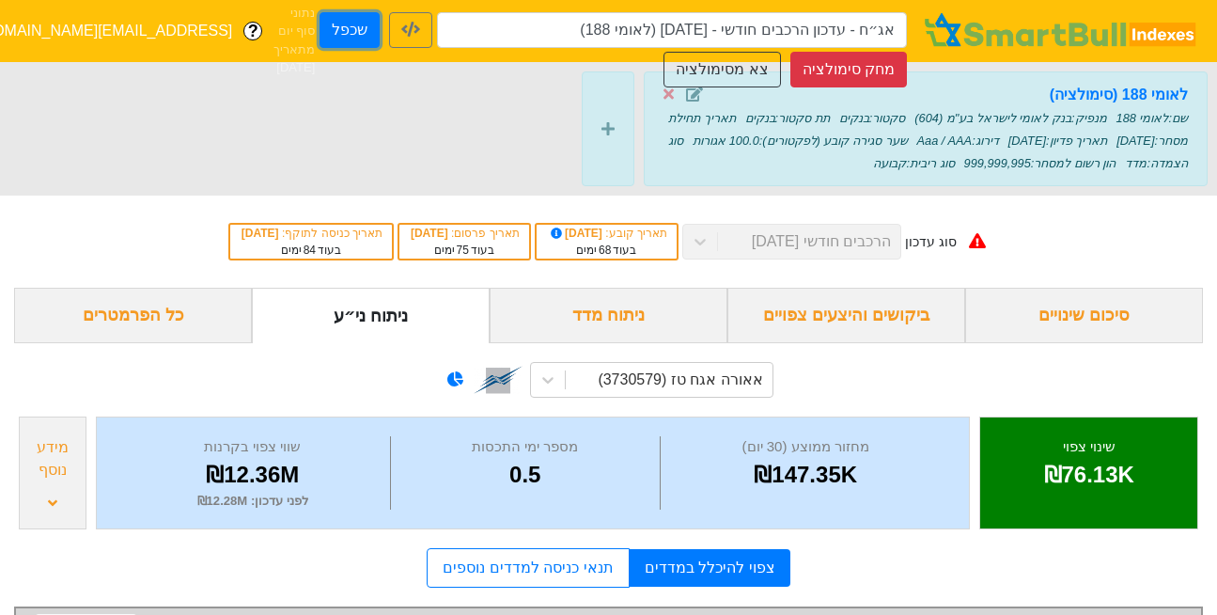
click at [363, 30] on button "שכפל" at bounding box center [350, 30] width 60 height 36
type input "אג״ח - עדכון הרכבים חודשי - [DATE] (לאומי 188) - העתק"
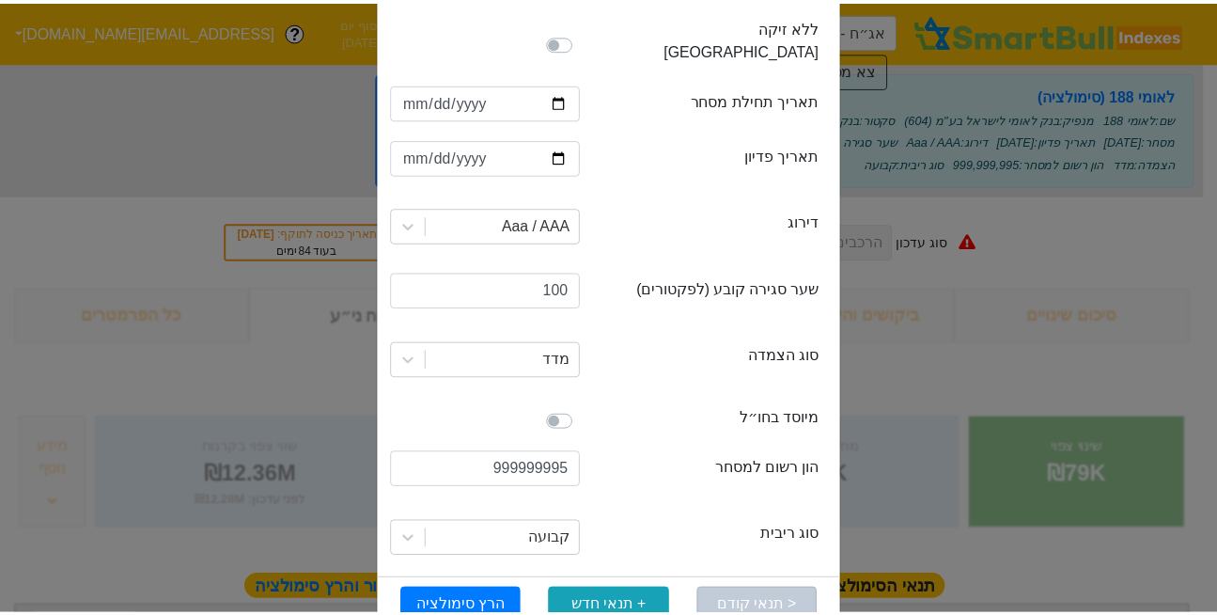
scroll to position [432, 0]
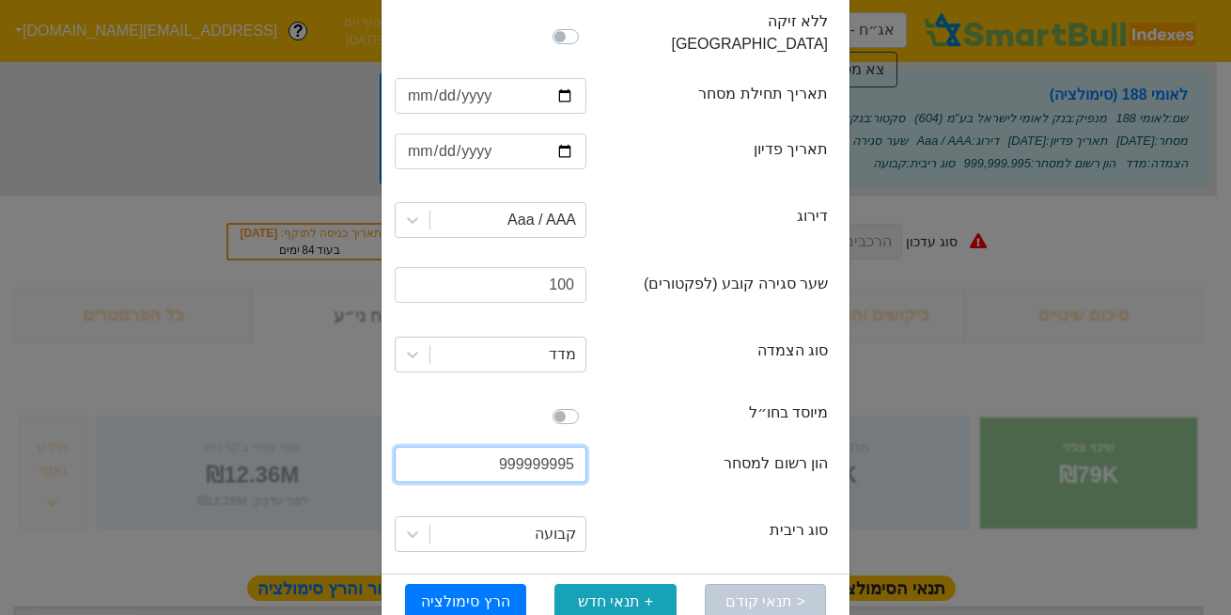
click at [541, 447] on input "999999995" at bounding box center [491, 465] width 192 height 36
